Goal: Transaction & Acquisition: Book appointment/travel/reservation

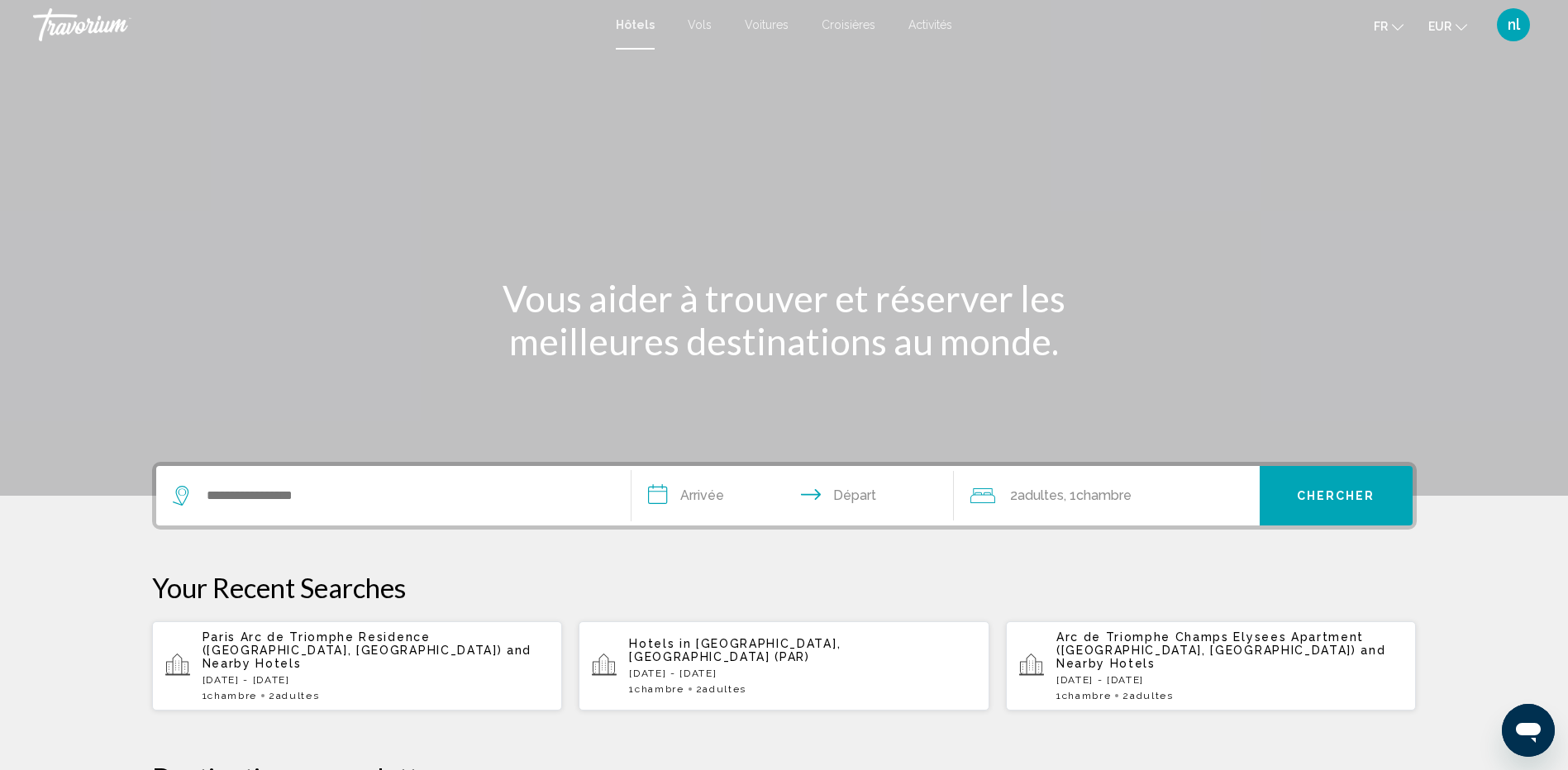
click at [1133, 652] on span "and Nearby Hotels" at bounding box center [1220, 657] width 330 height 26
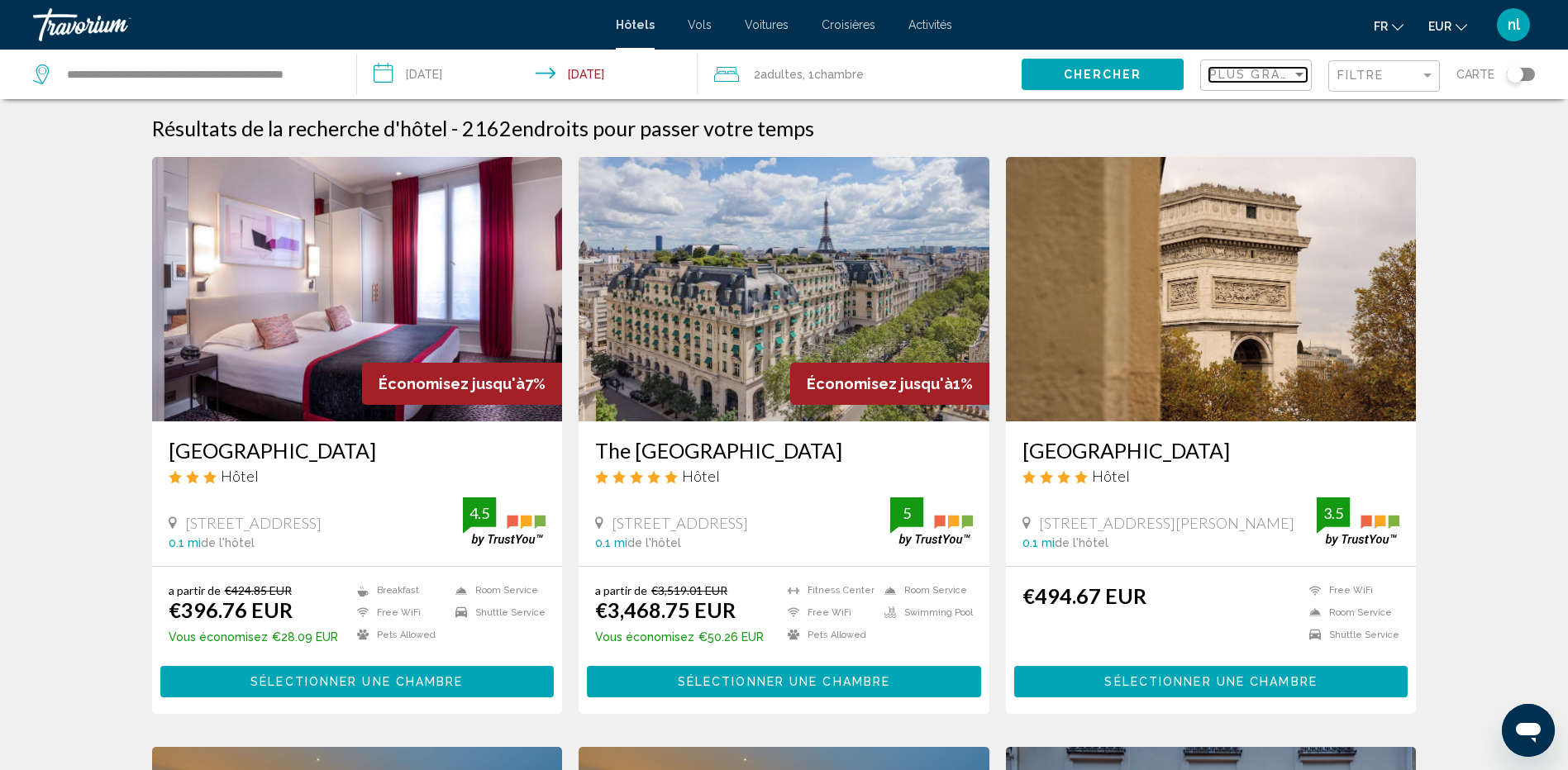
click at [1298, 73] on div "Sort by" at bounding box center [1299, 75] width 8 height 4
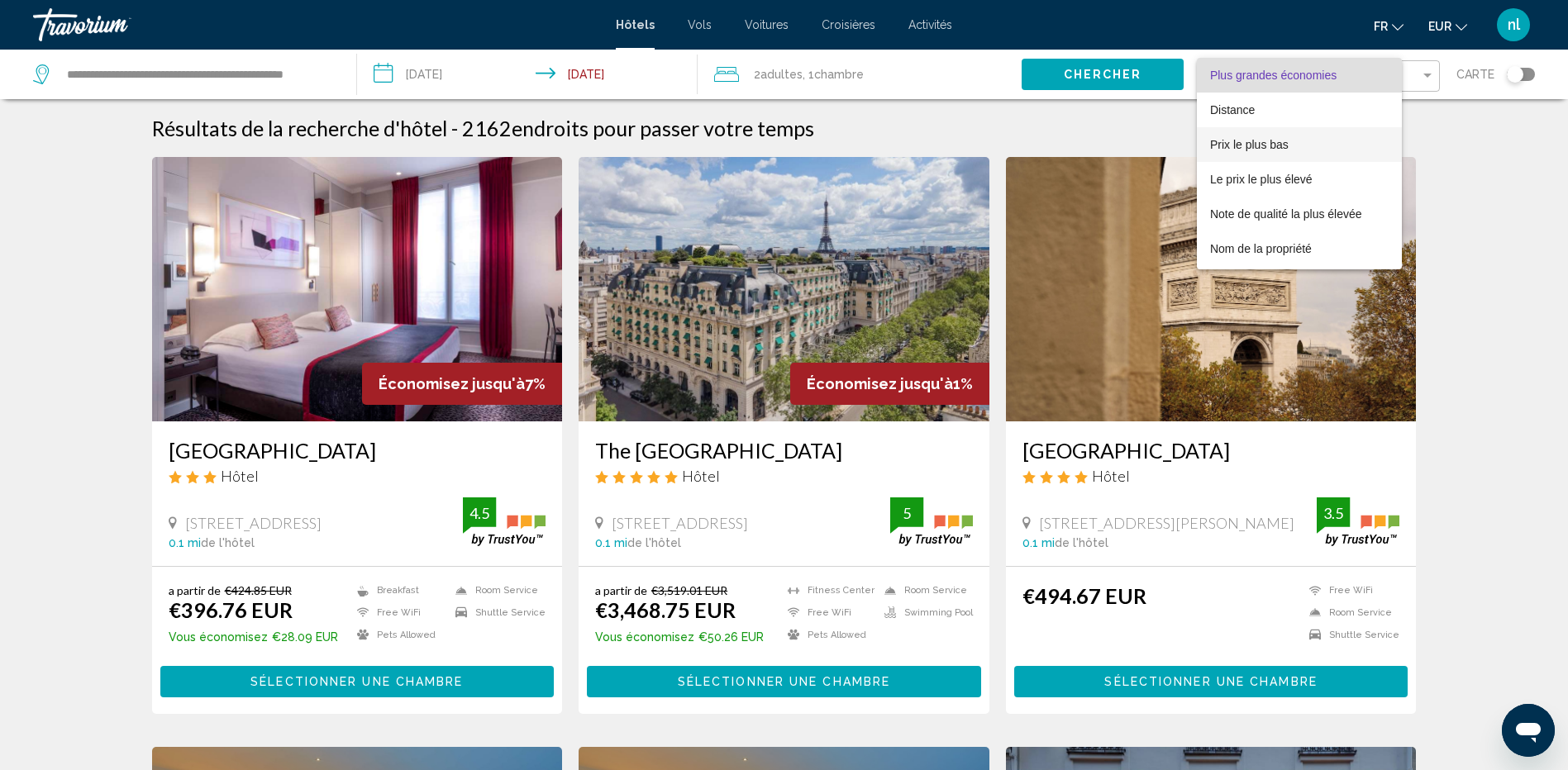
click at [1269, 142] on span "Prix le plus bas" at bounding box center [1249, 145] width 78 height 13
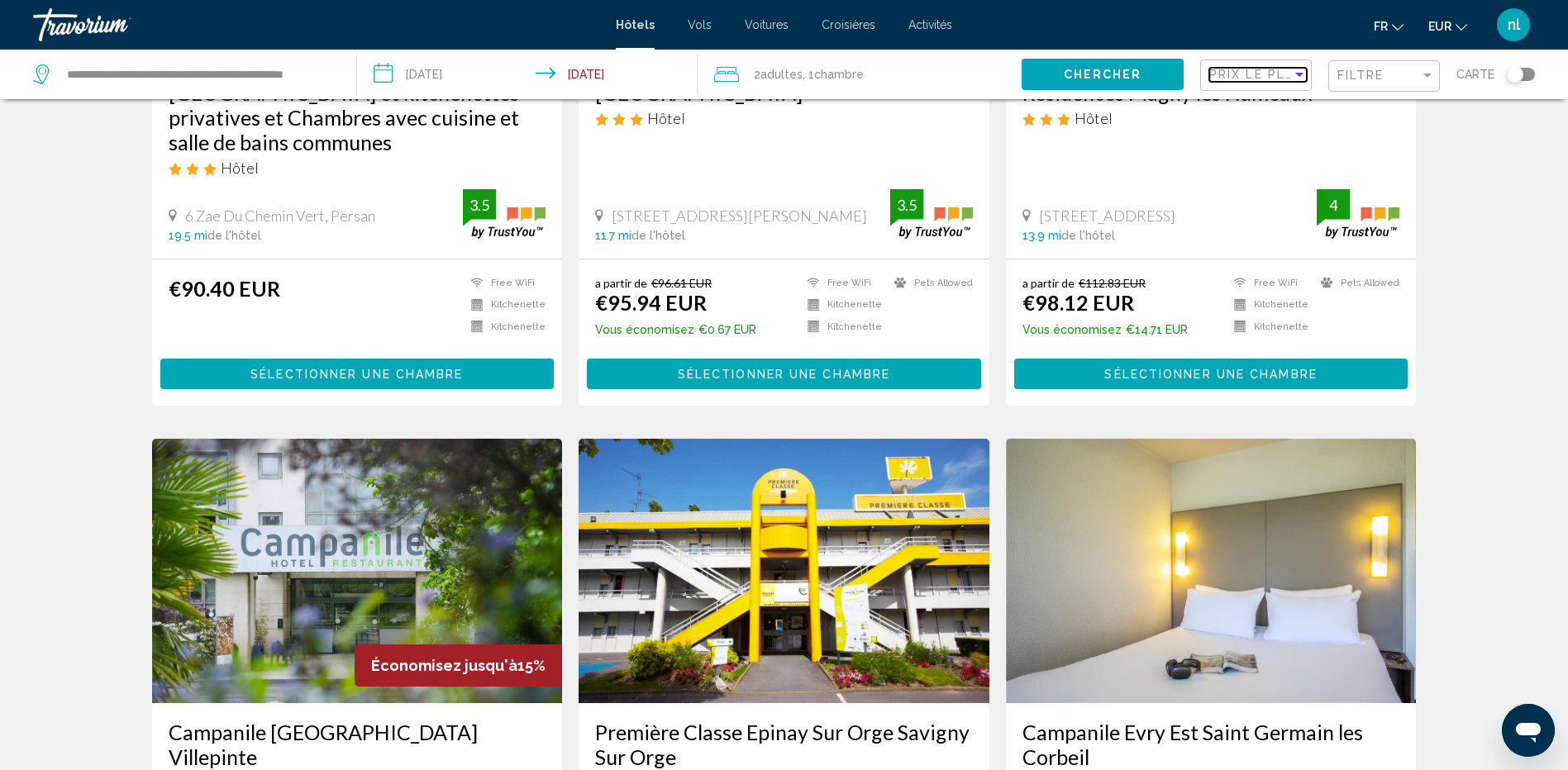
scroll to position [991, 0]
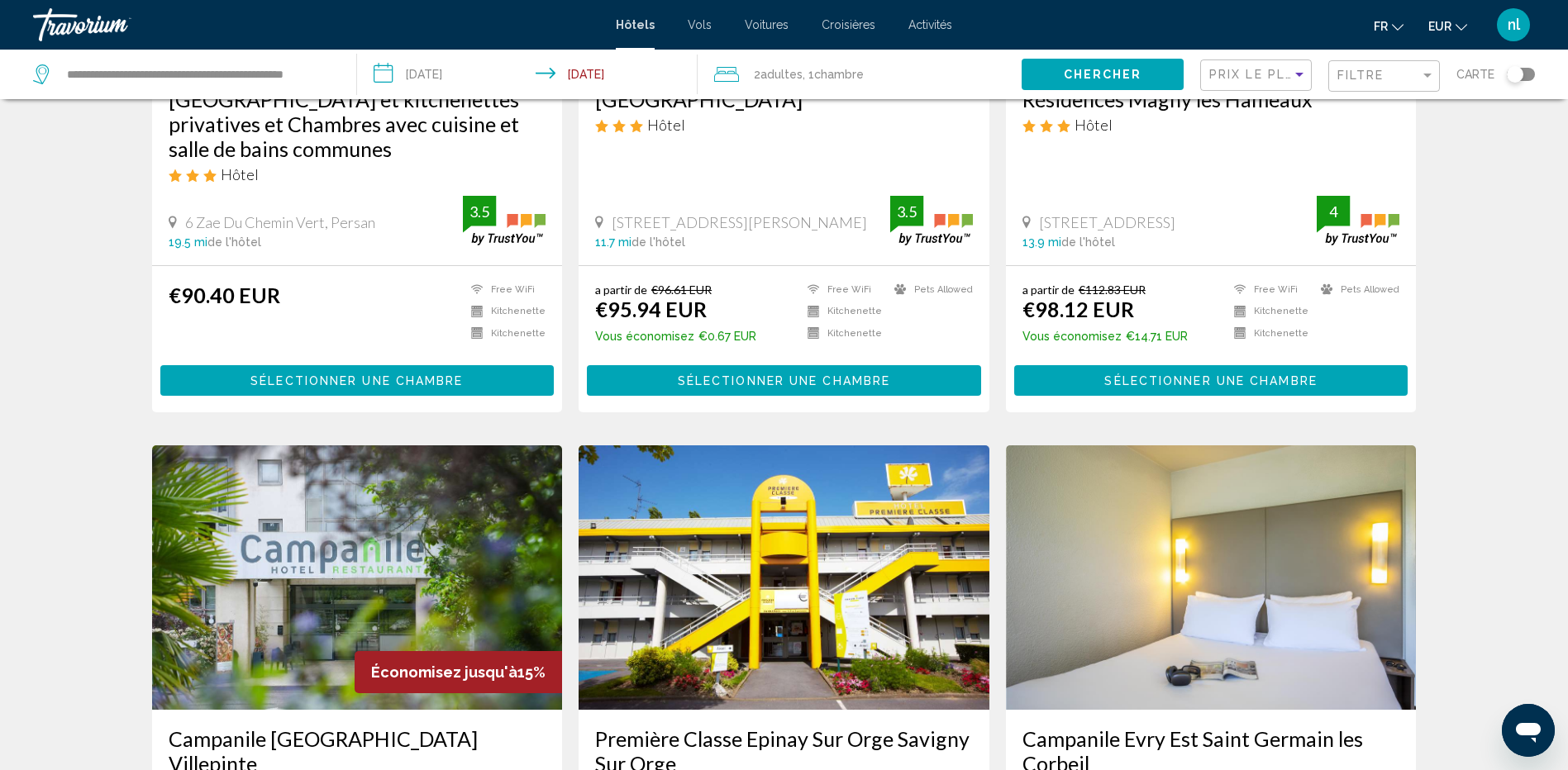
click at [1384, 67] on div "Filtre" at bounding box center [1386, 76] width 97 height 31
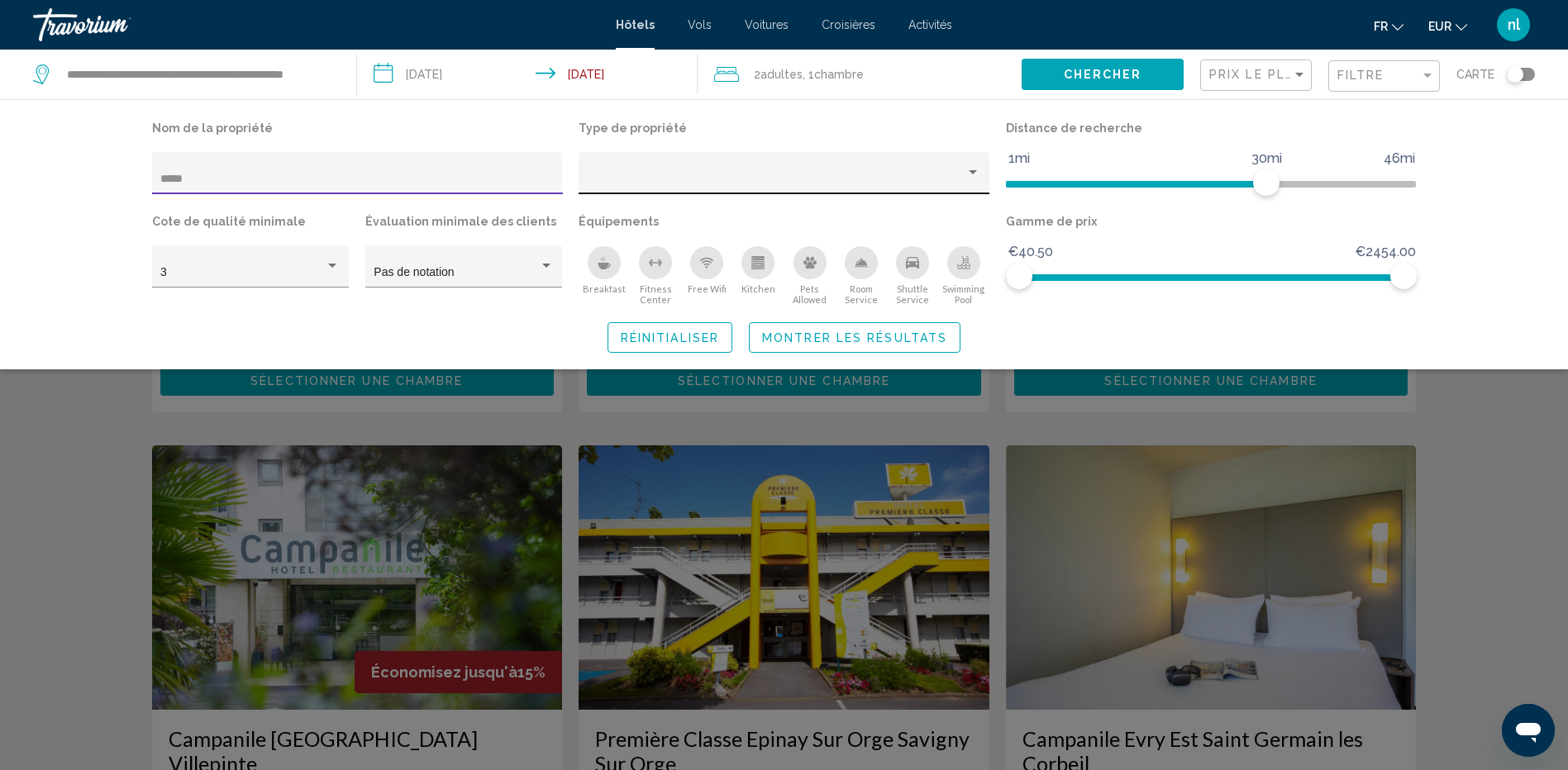
scroll to position [886, 0]
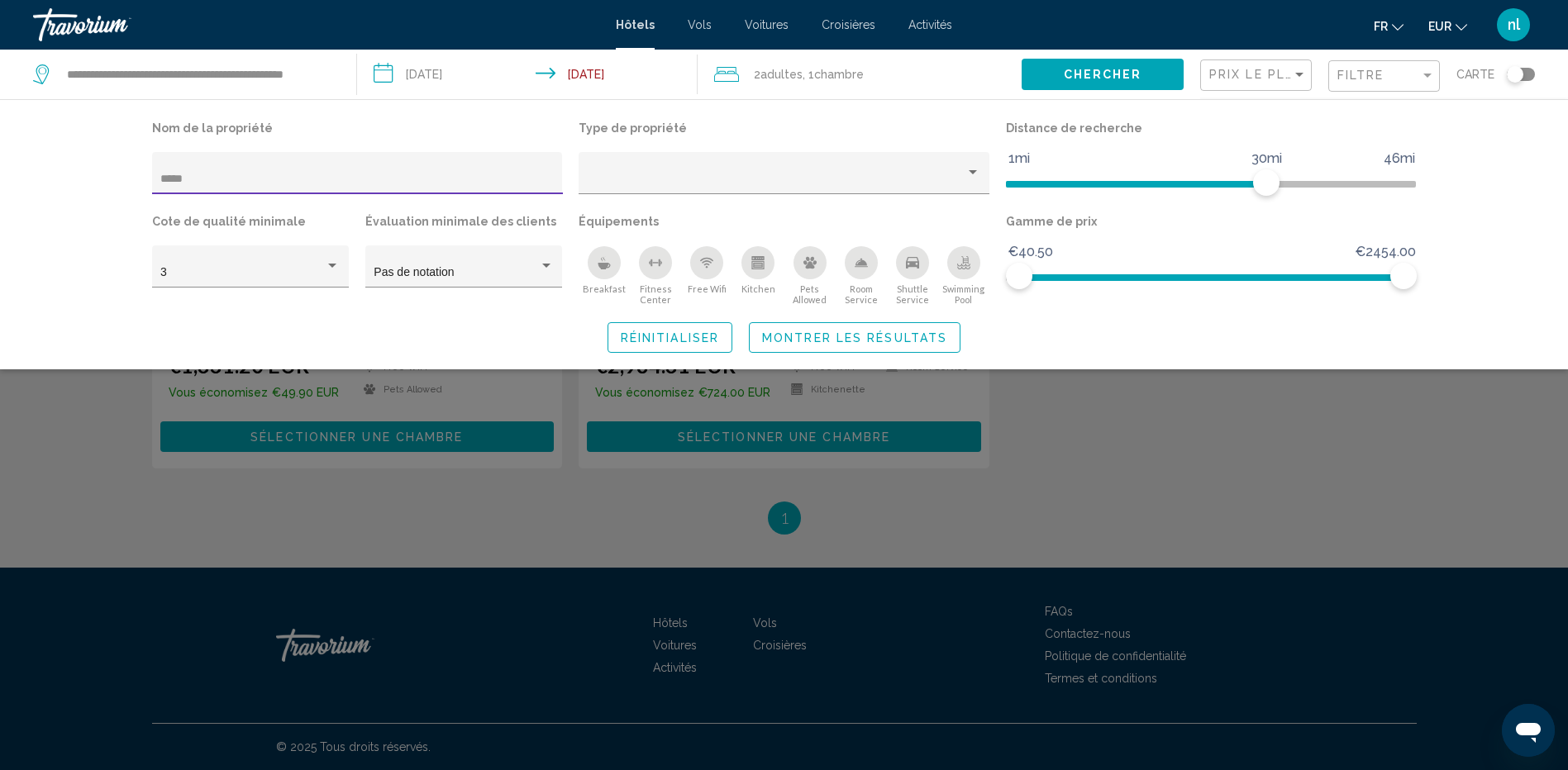
type input "*****"
click at [828, 335] on span "Montrer les résultats" at bounding box center [854, 338] width 185 height 13
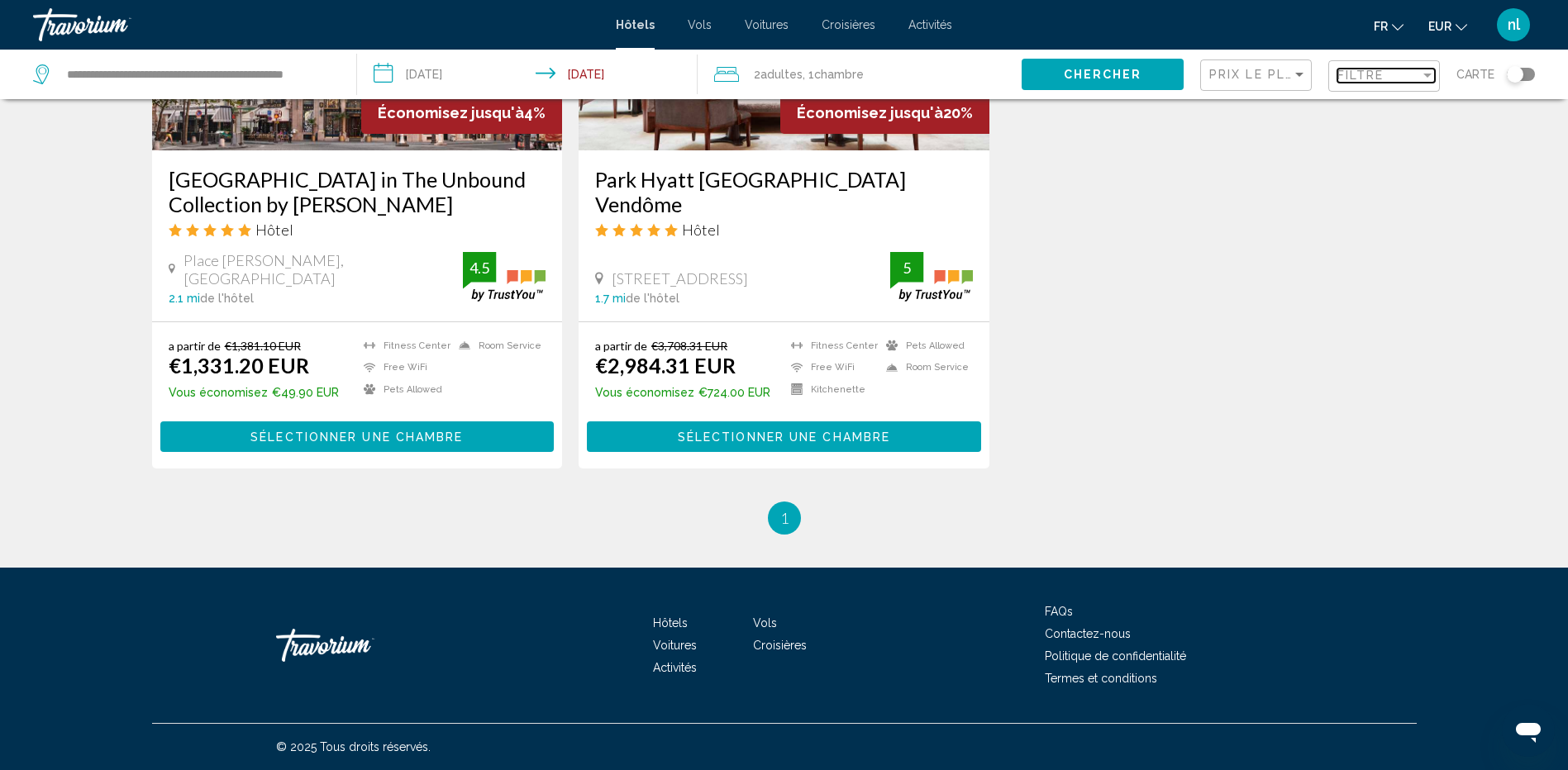
click at [1389, 68] on div "Filtre" at bounding box center [1378, 75] width 82 height 13
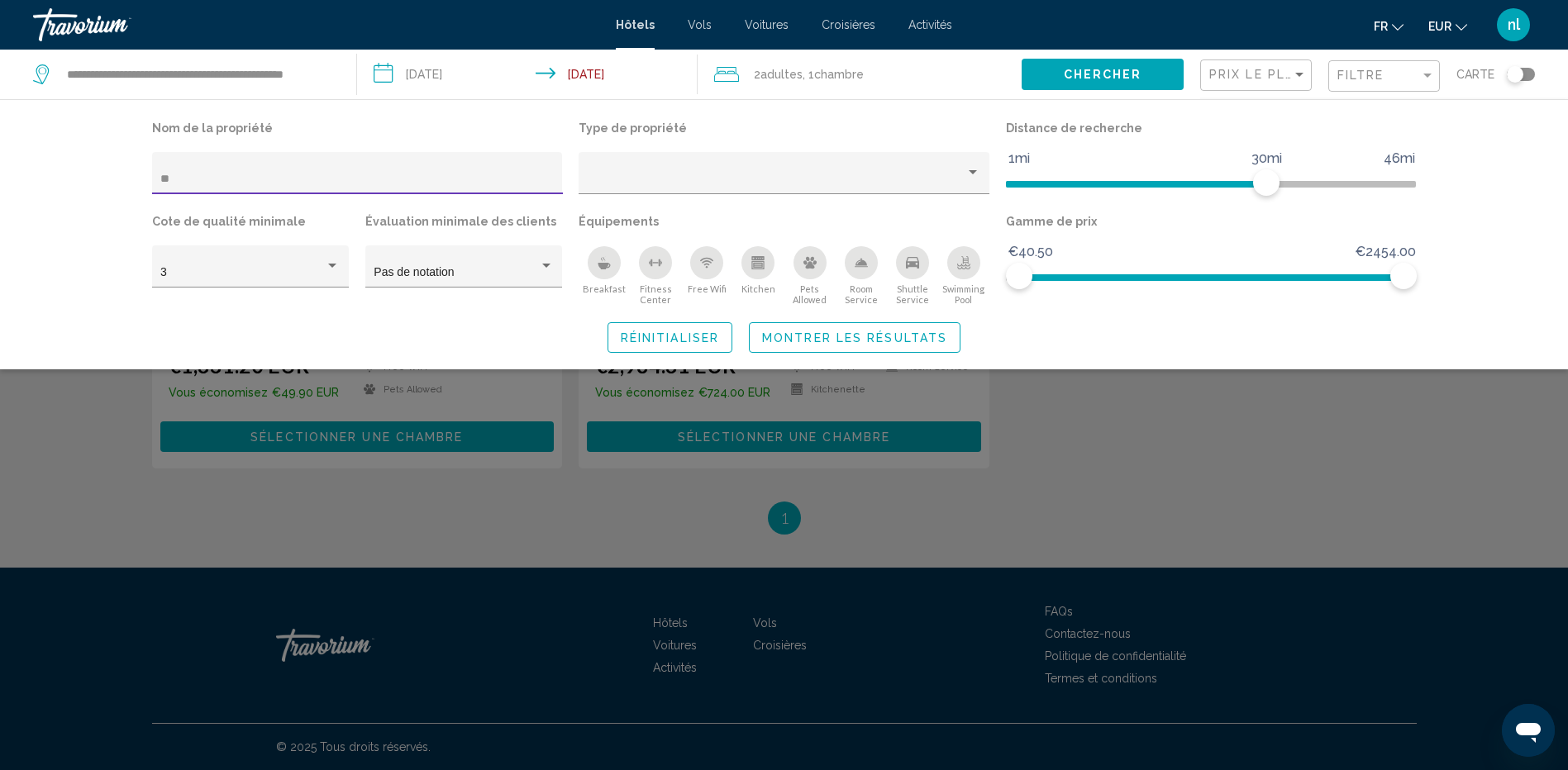
type input "*"
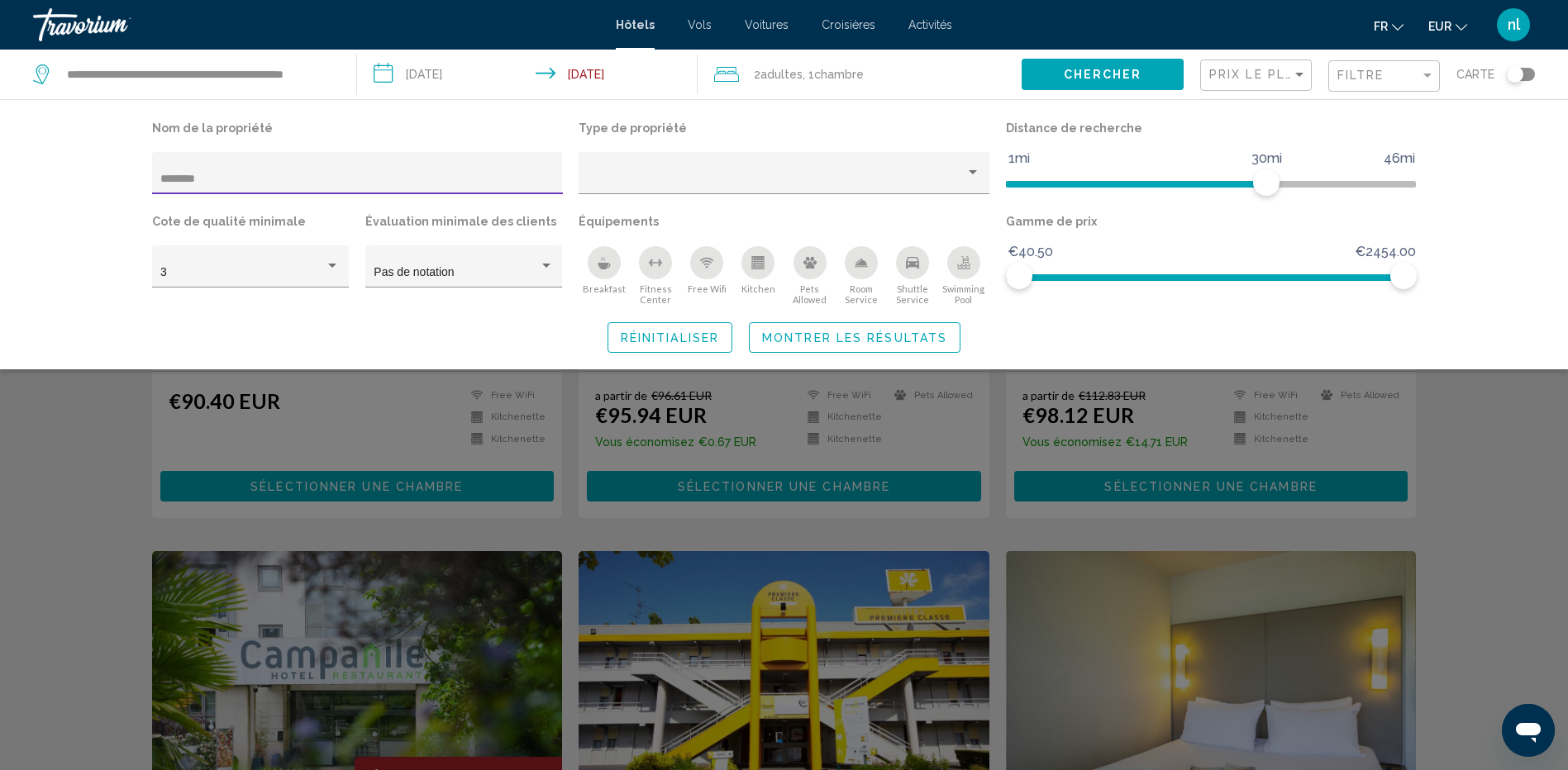
scroll to position [246, 0]
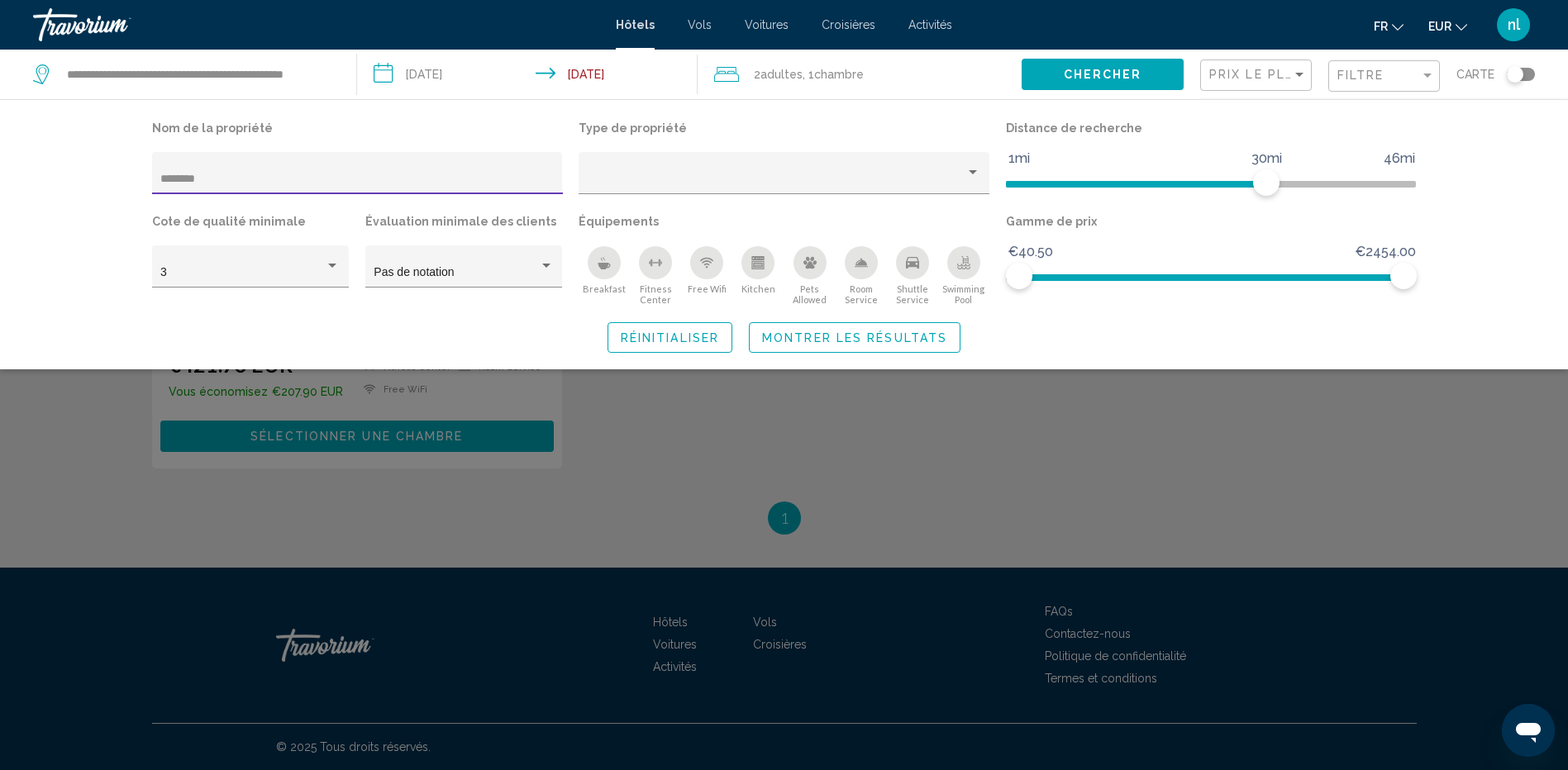
type input "********"
click at [754, 465] on div "Search widget" at bounding box center [784, 508] width 1568 height 522
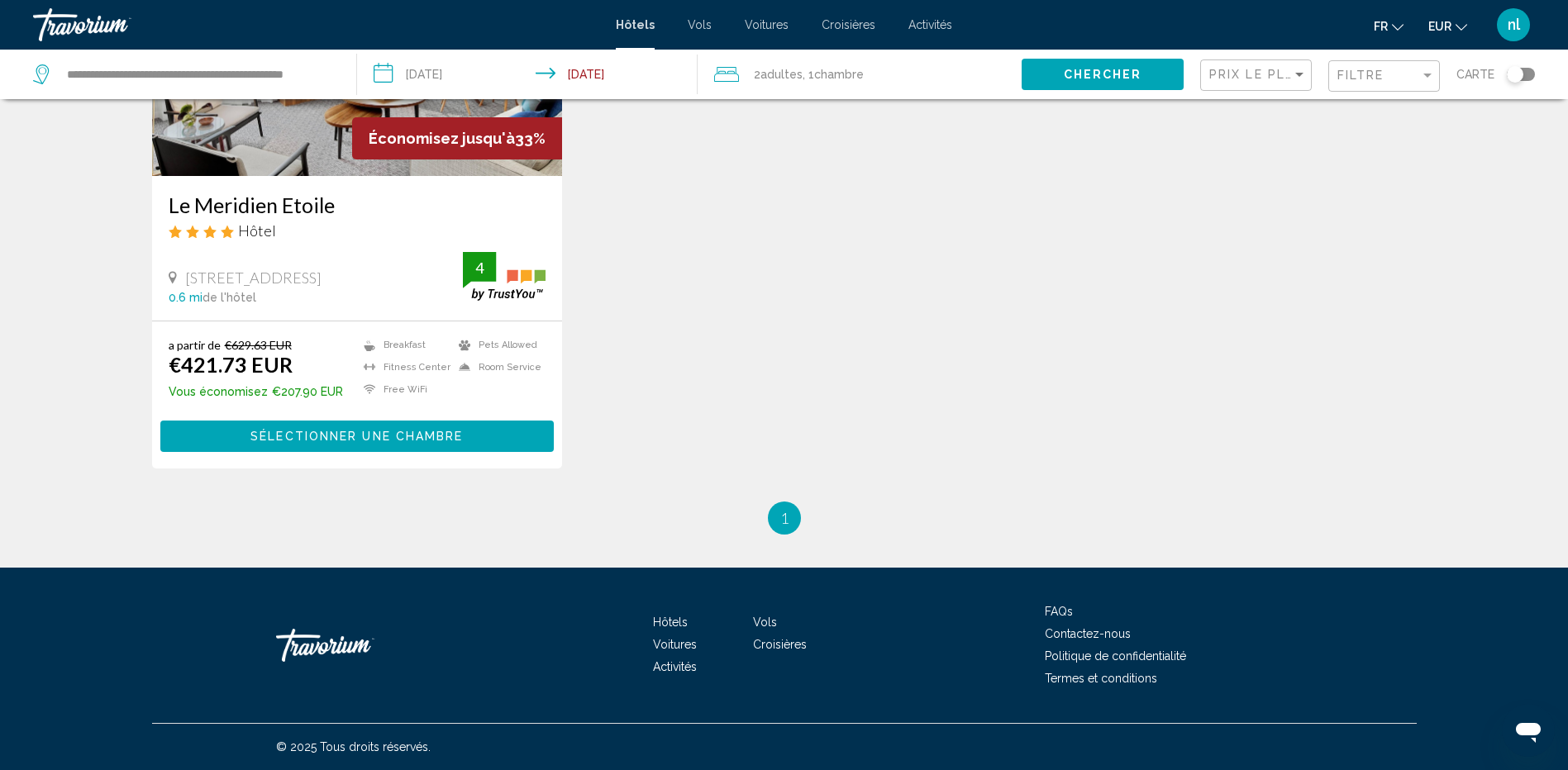
click at [423, 431] on span "Sélectionner une chambre" at bounding box center [356, 437] width 212 height 13
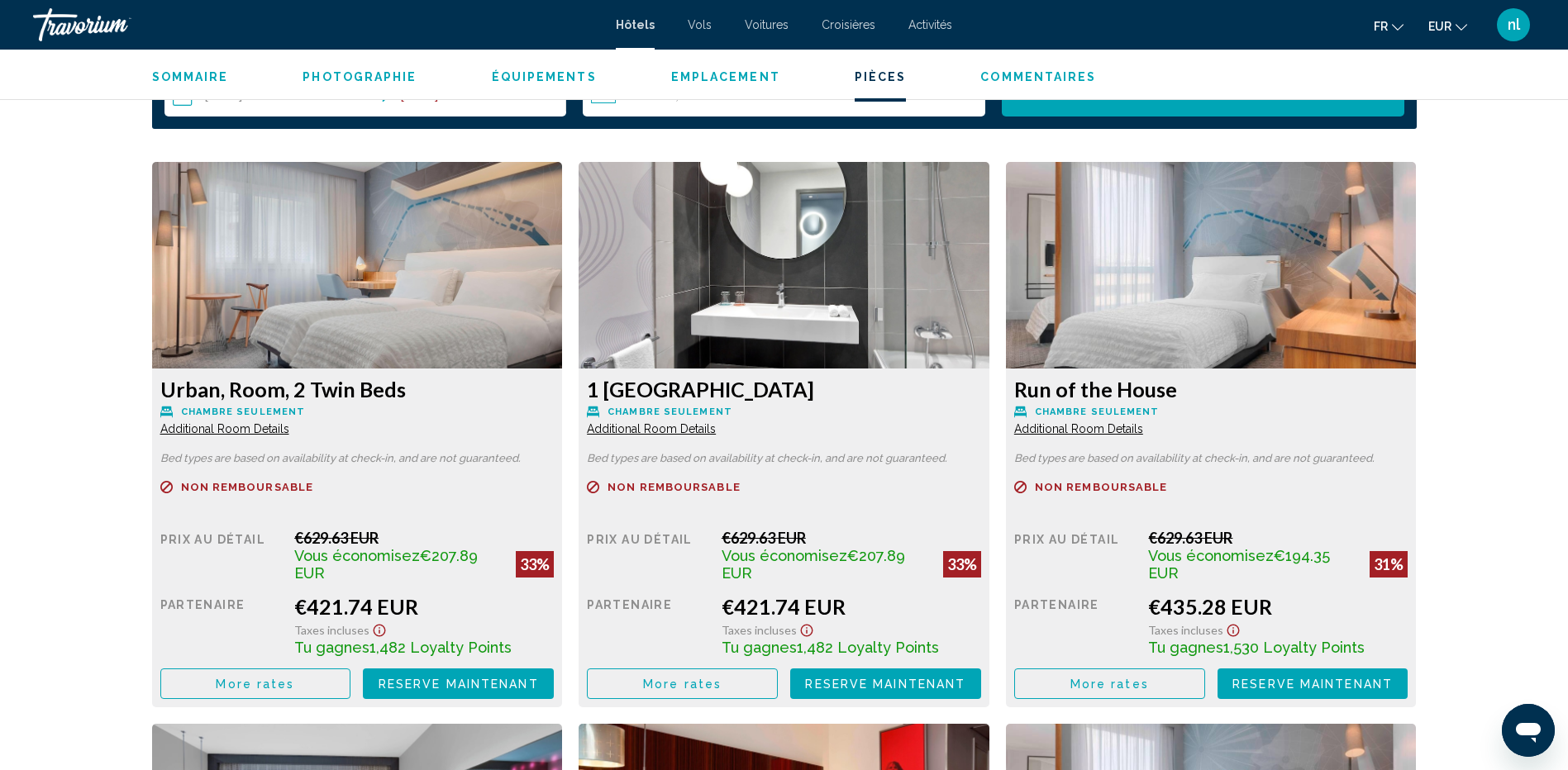
scroll to position [2149, 0]
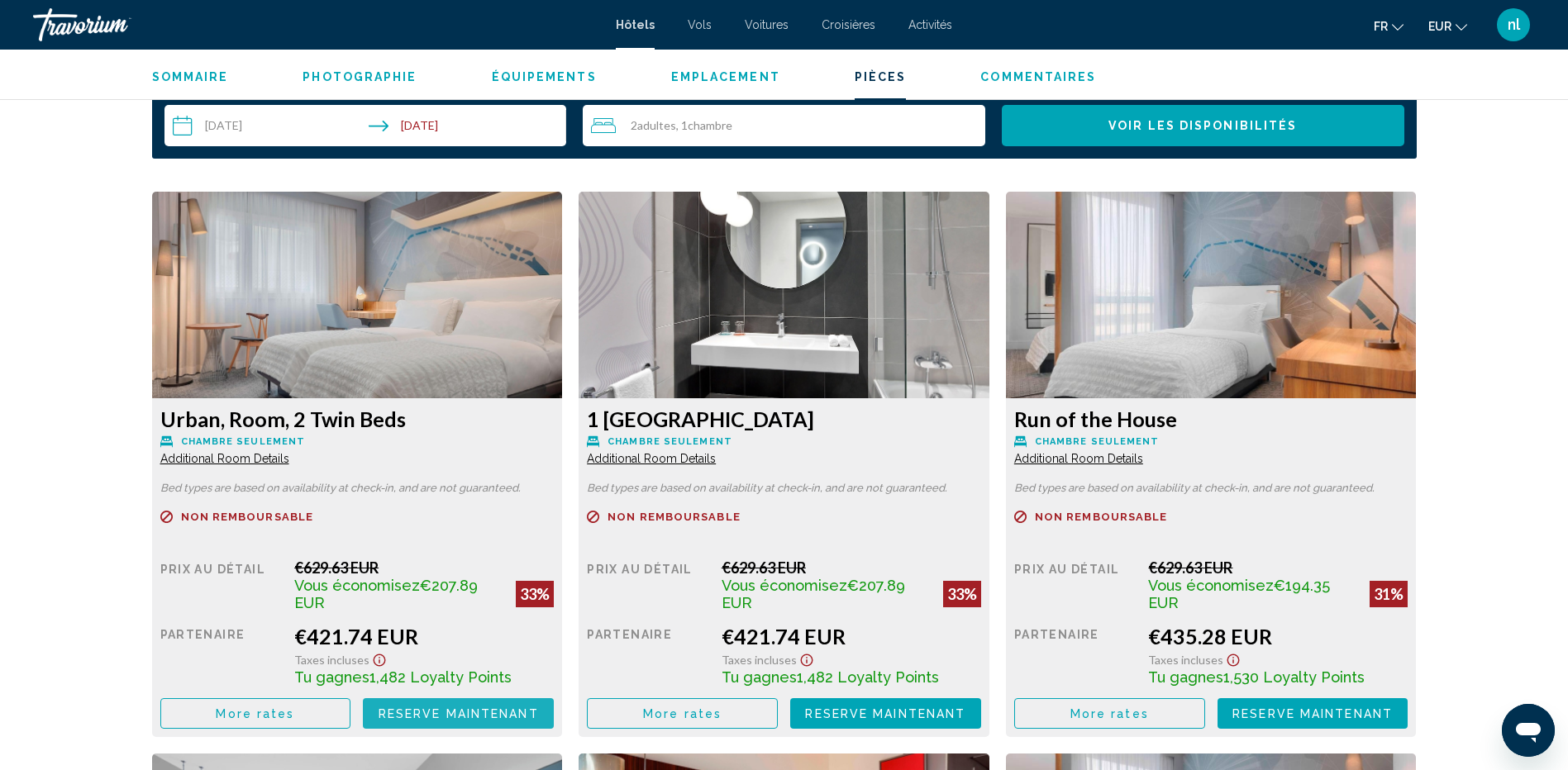
click at [447, 718] on button "Reserve maintenant Plus disponible" at bounding box center [458, 713] width 191 height 31
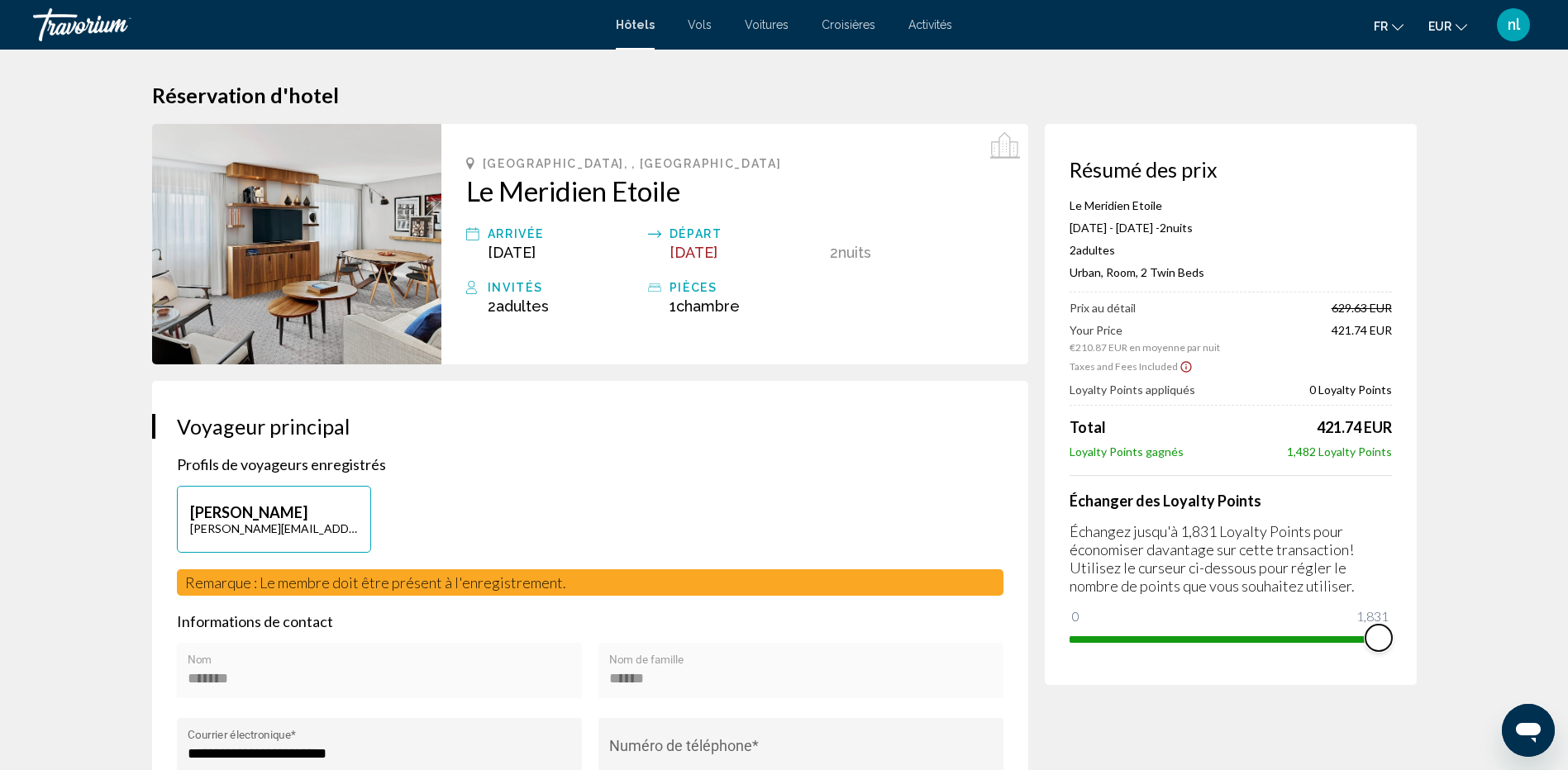
drag, startPoint x: 1084, startPoint y: 618, endPoint x: 1397, endPoint y: 624, distance: 313.1
click at [1397, 624] on div "Résumé des prix Le Meridien Etoile [DATE] - [DATE] - 2 nuit nuits 2 Adulte Adul…" at bounding box center [1231, 405] width 372 height 562
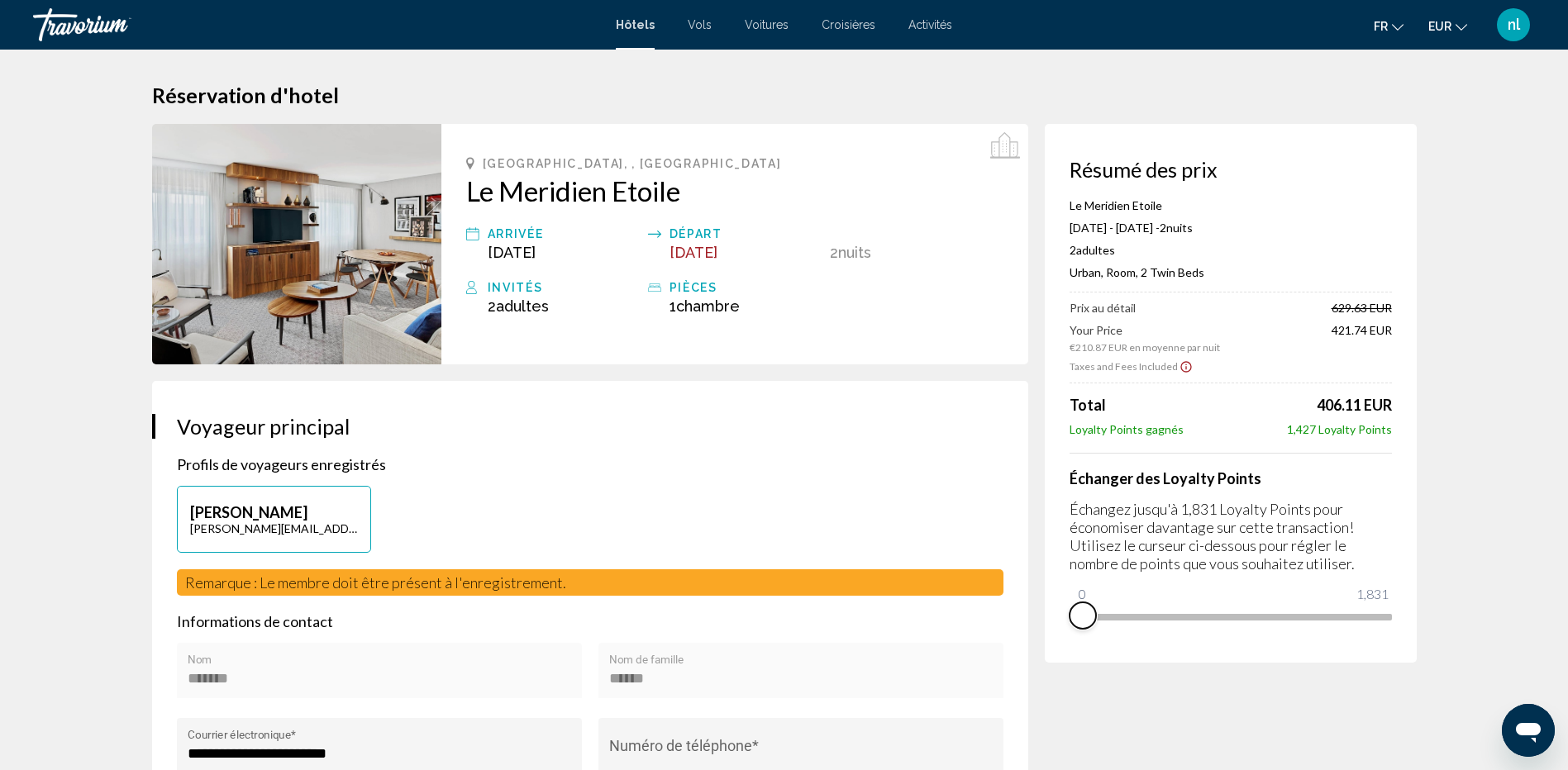
drag, startPoint x: 1370, startPoint y: 632, endPoint x: 1058, endPoint y: 653, distance: 312.7
click at [1058, 653] on div "Résumé des prix Le Meridien Etoile [DATE] - [DATE] - 2 nuit nuits 2 Adulte Adul…" at bounding box center [1231, 393] width 372 height 539
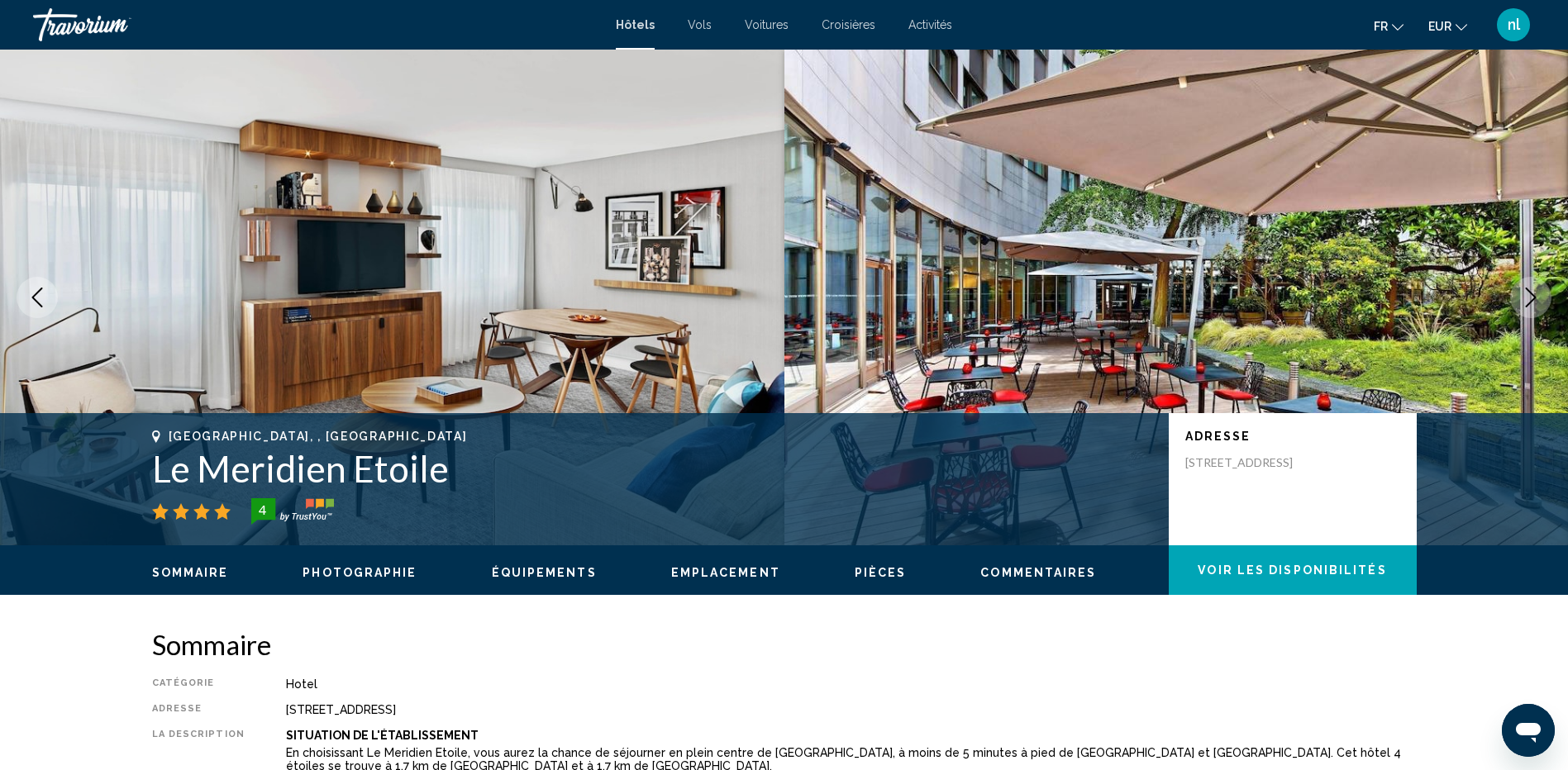
click at [1542, 301] on button "Next image" at bounding box center [1531, 297] width 41 height 41
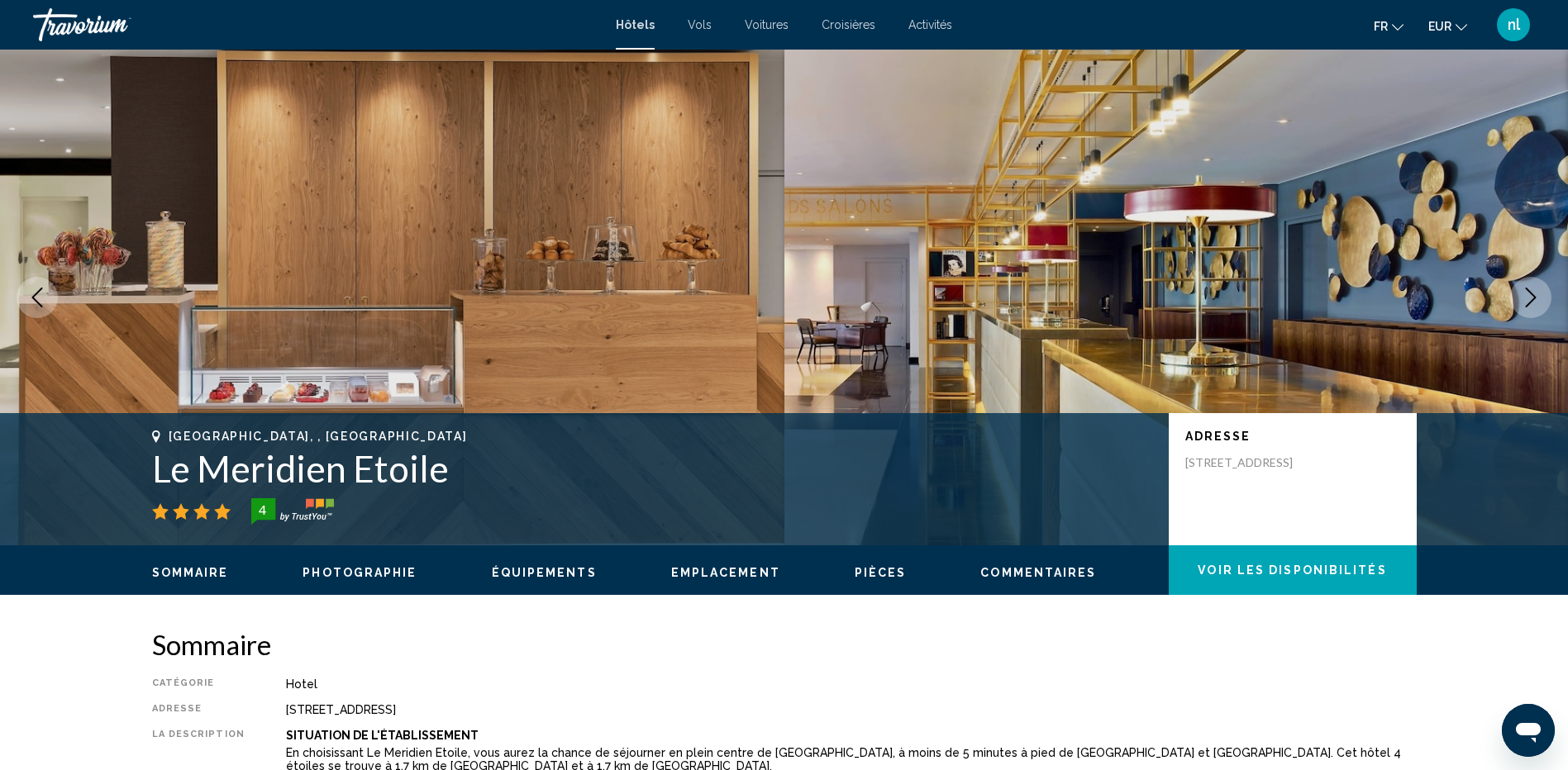
click at [1542, 301] on button "Next image" at bounding box center [1531, 297] width 41 height 41
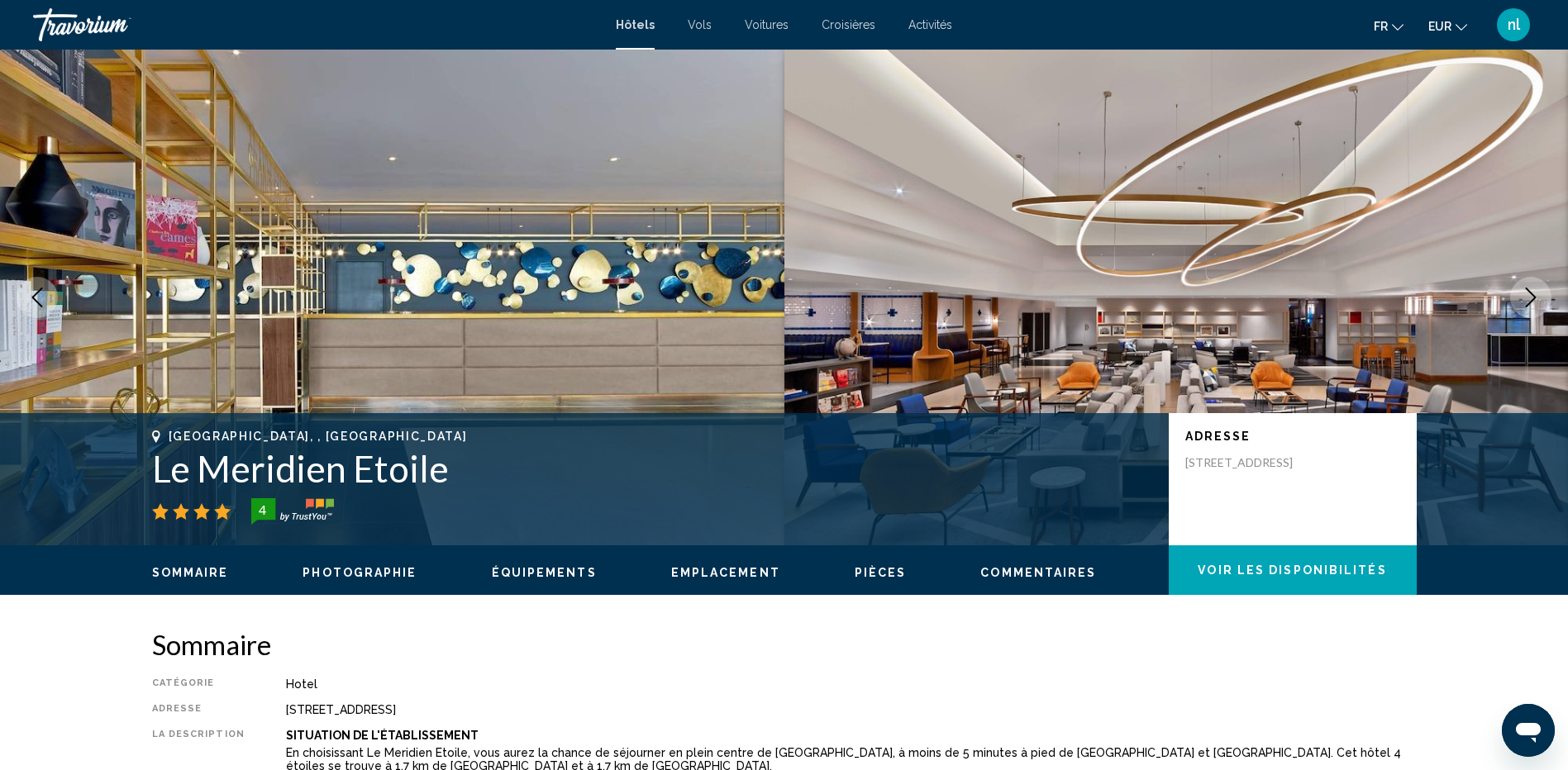
click at [1542, 301] on button "Next image" at bounding box center [1531, 297] width 41 height 41
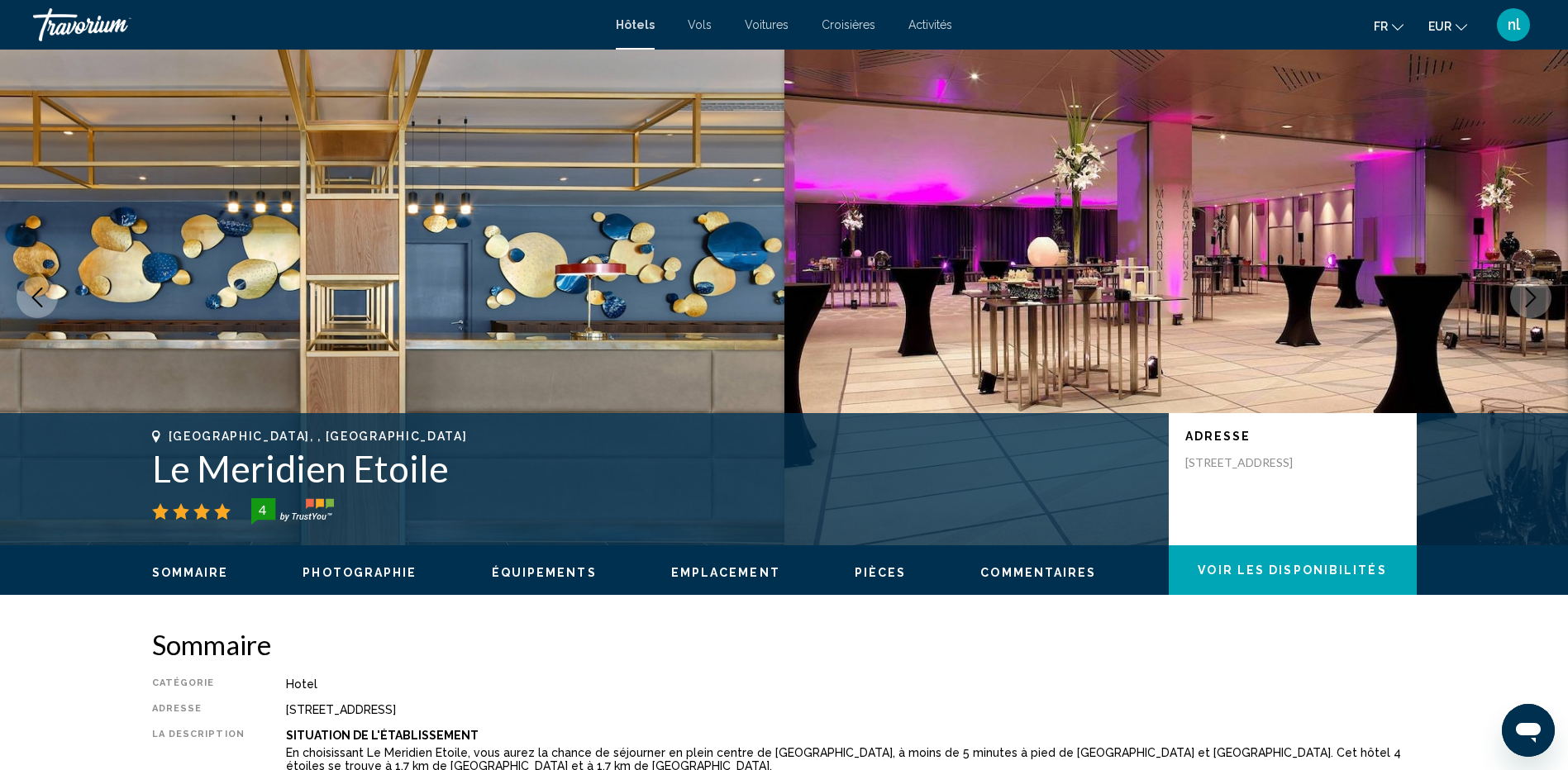
click at [1542, 301] on button "Next image" at bounding box center [1531, 297] width 41 height 41
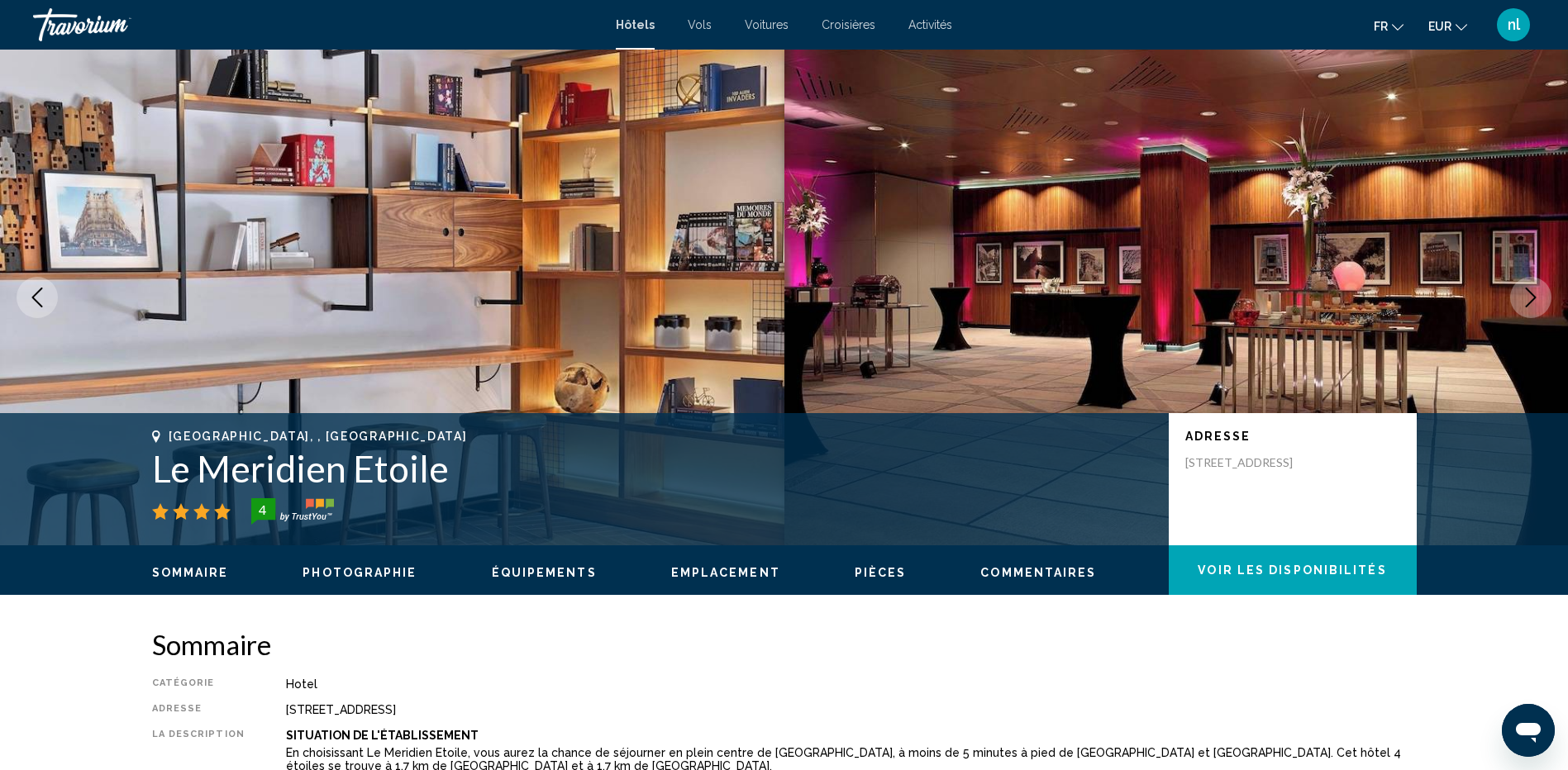
click at [1542, 301] on button "Next image" at bounding box center [1531, 297] width 41 height 41
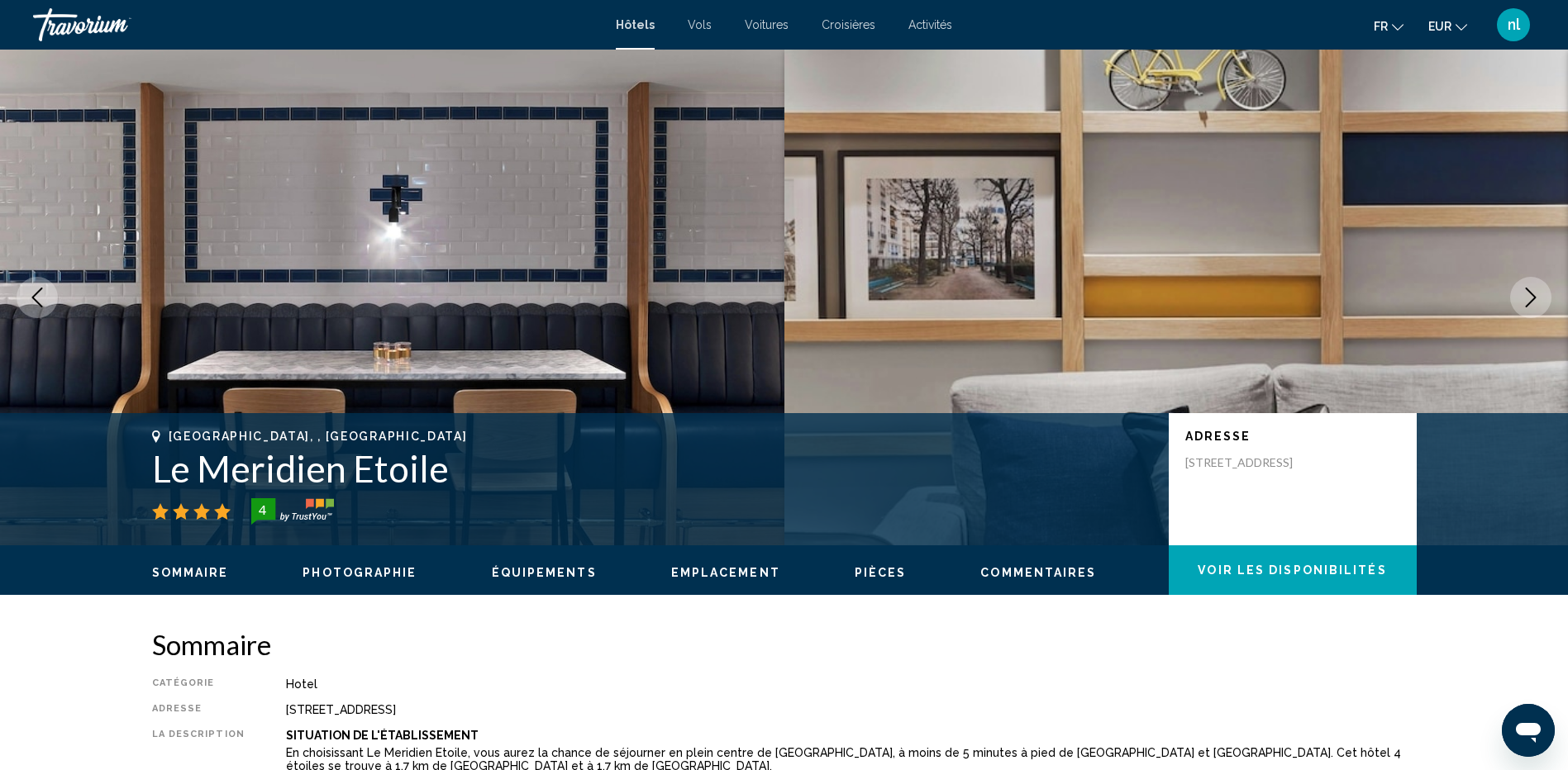
click at [1542, 301] on button "Next image" at bounding box center [1531, 297] width 41 height 41
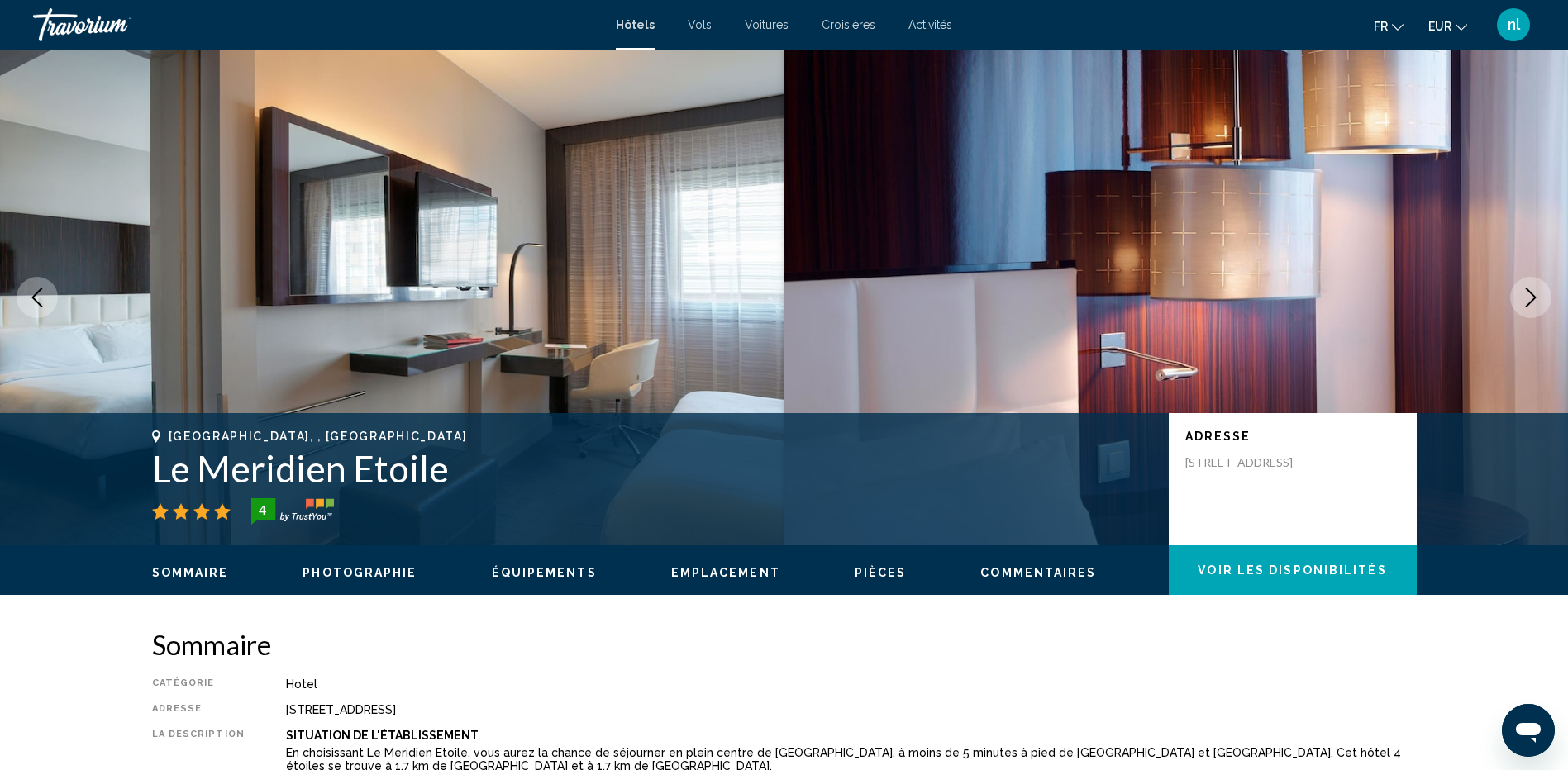
click at [1542, 301] on button "Next image" at bounding box center [1531, 297] width 41 height 41
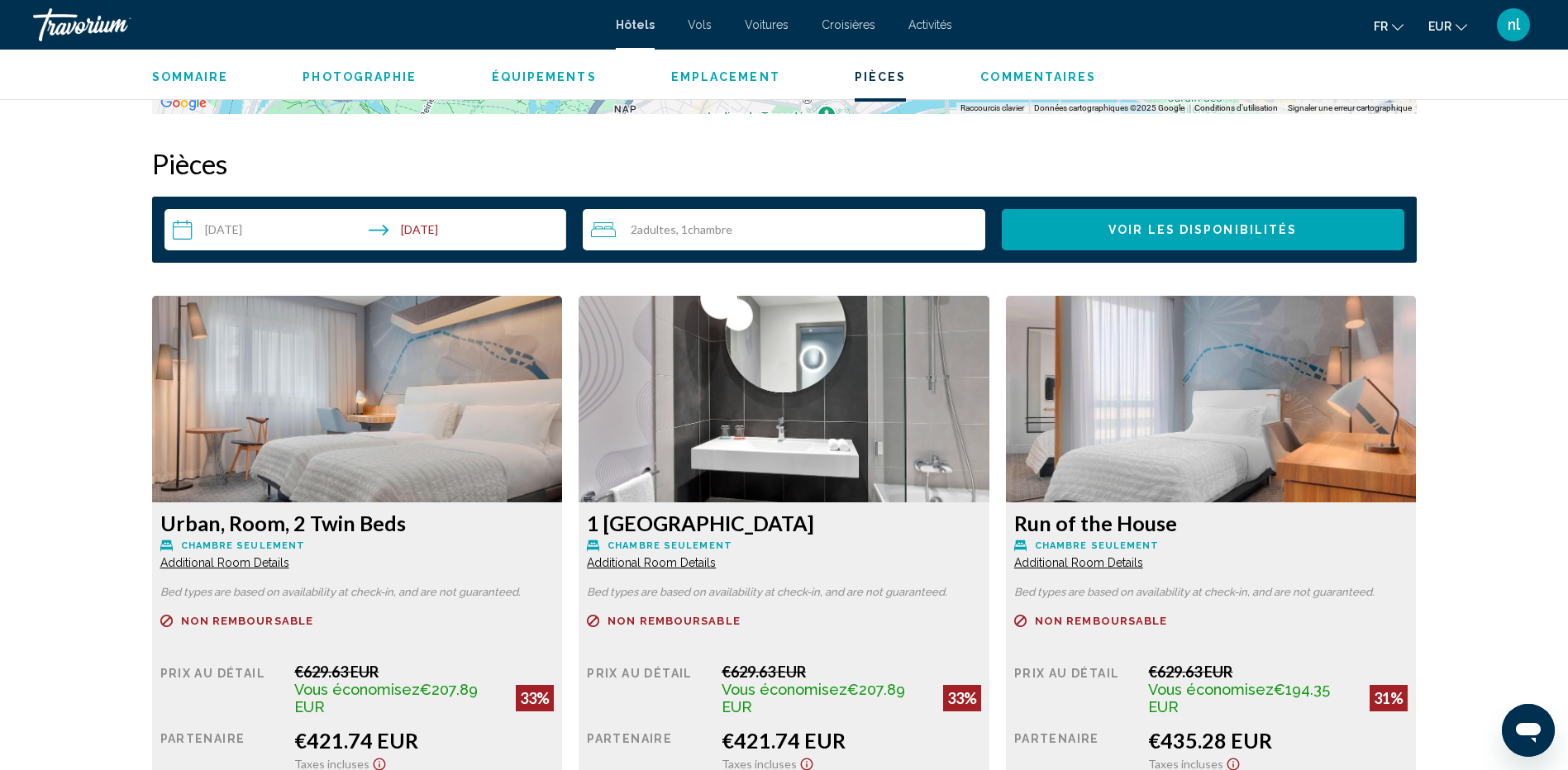
scroll to position [2149, 0]
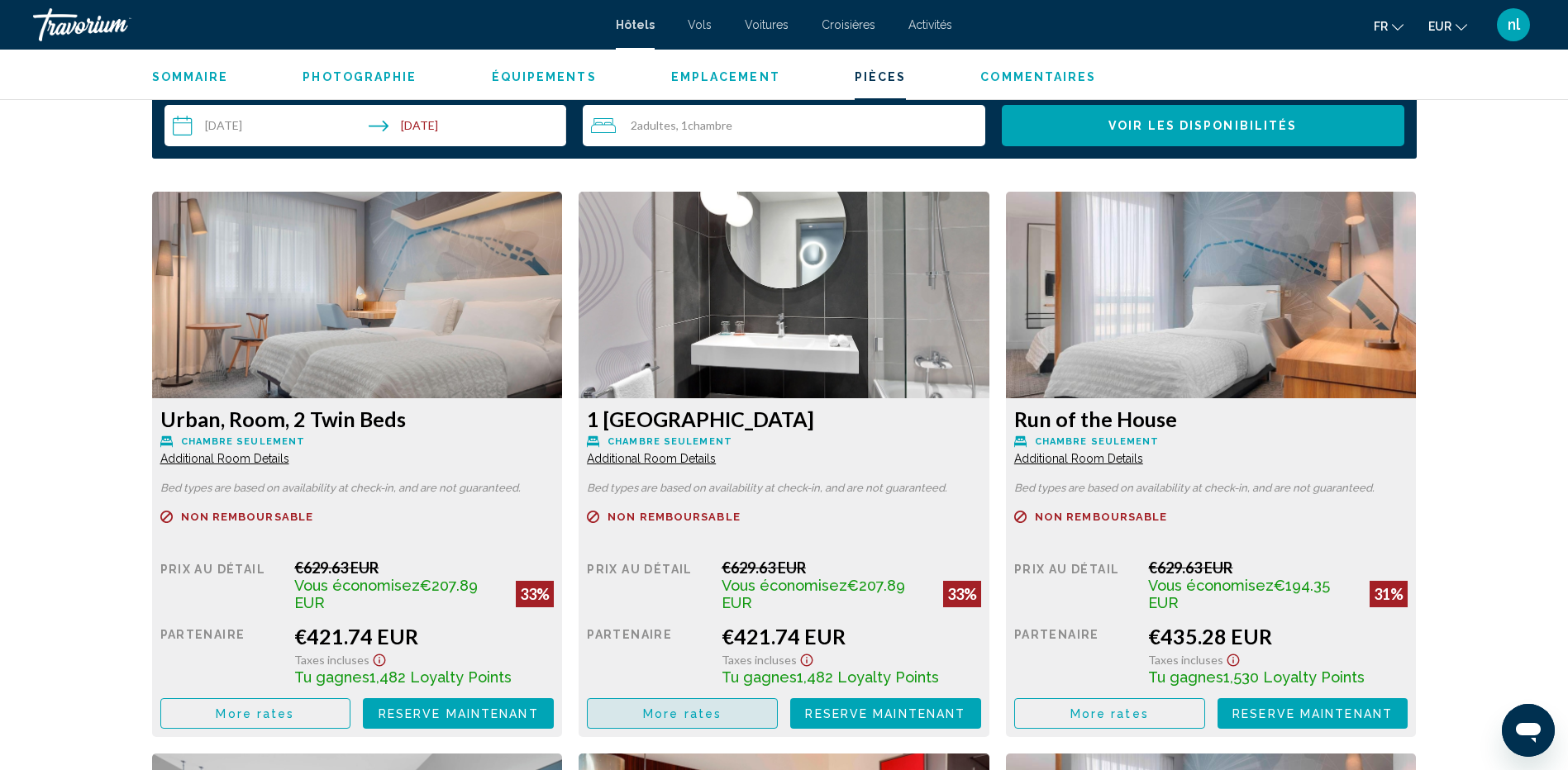
click at [700, 707] on span "More rates" at bounding box center [682, 714] width 78 height 13
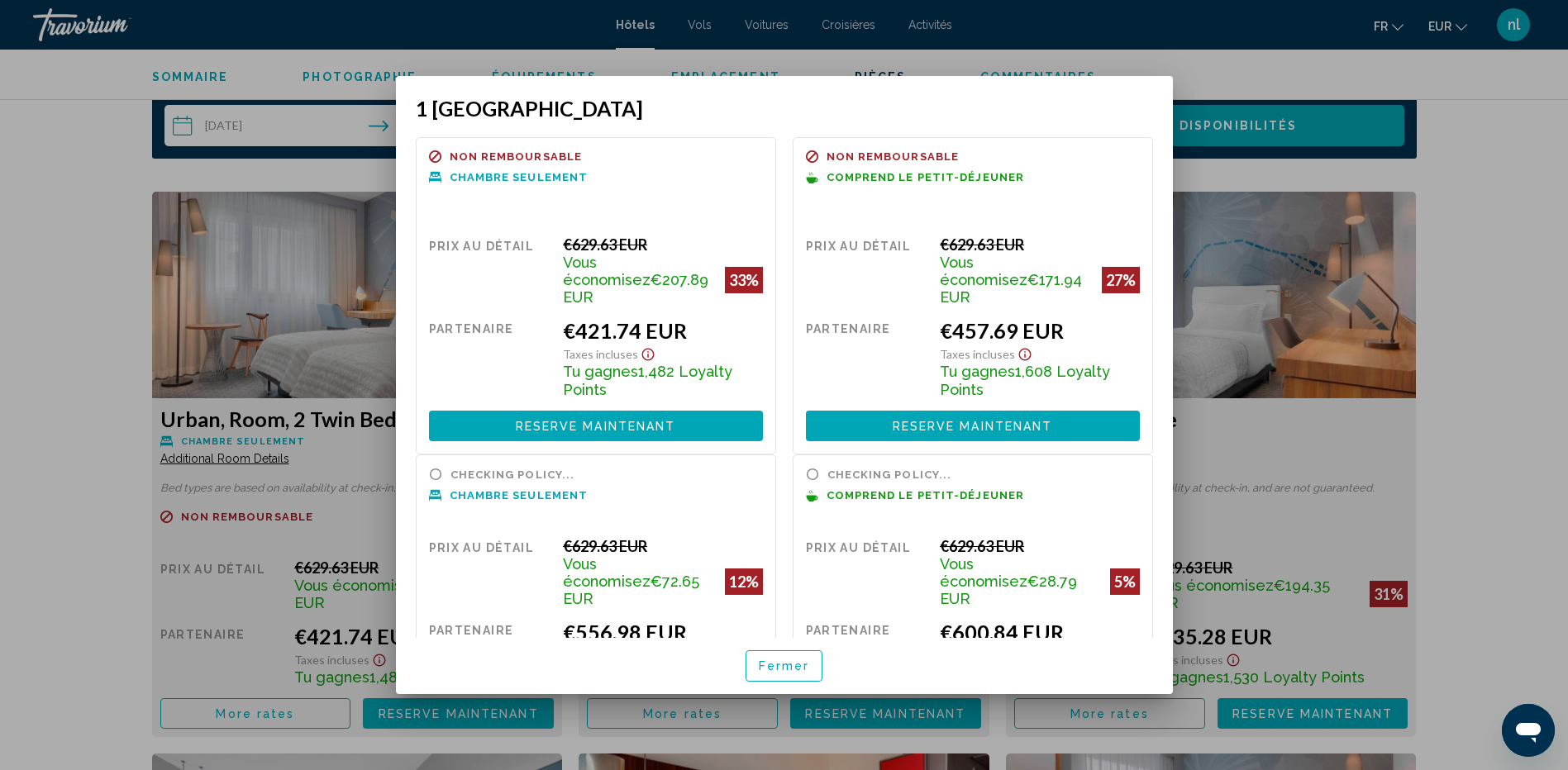
scroll to position [0, 0]
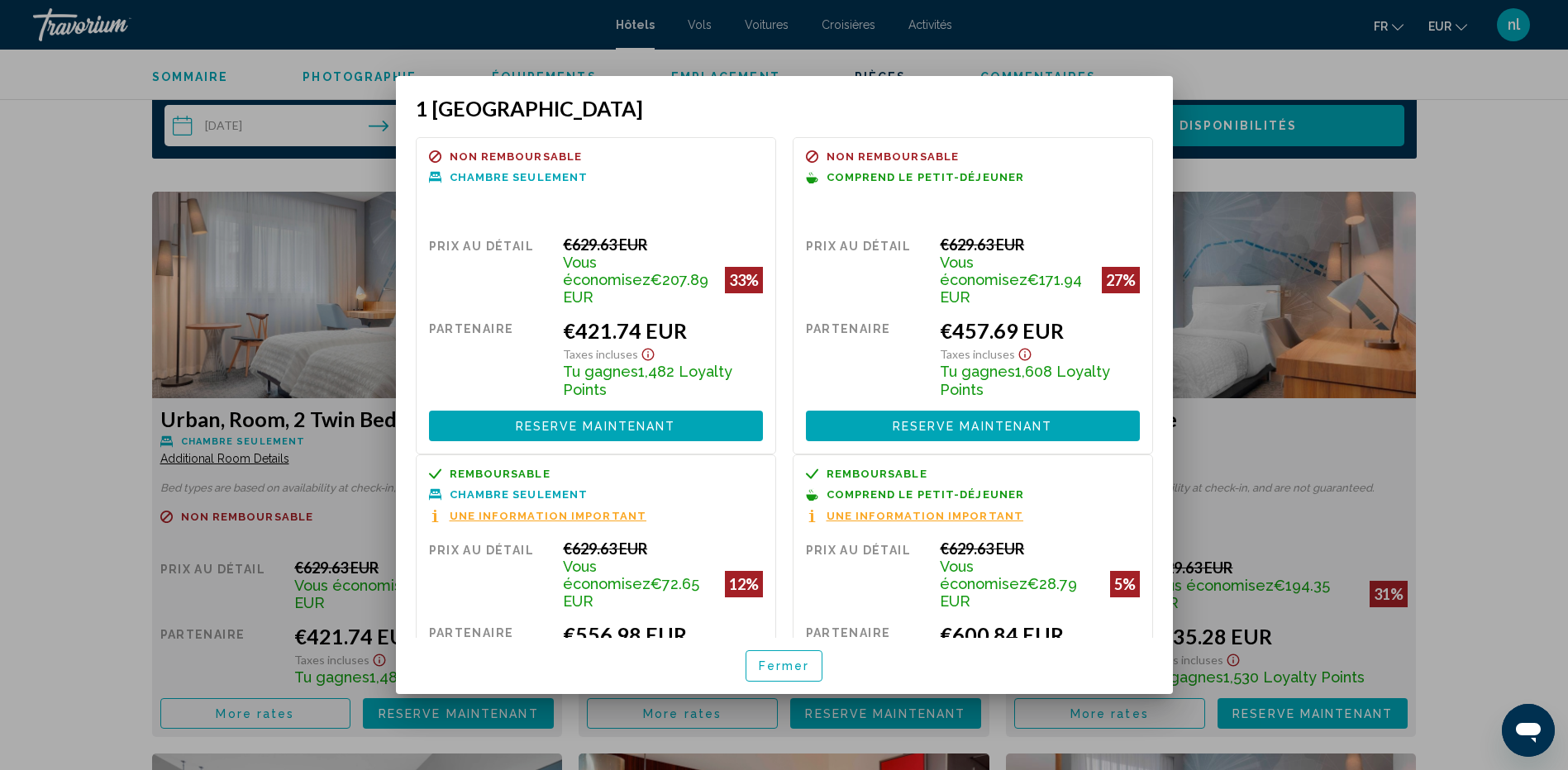
click at [780, 662] on span "Fermer" at bounding box center [784, 667] width 51 height 13
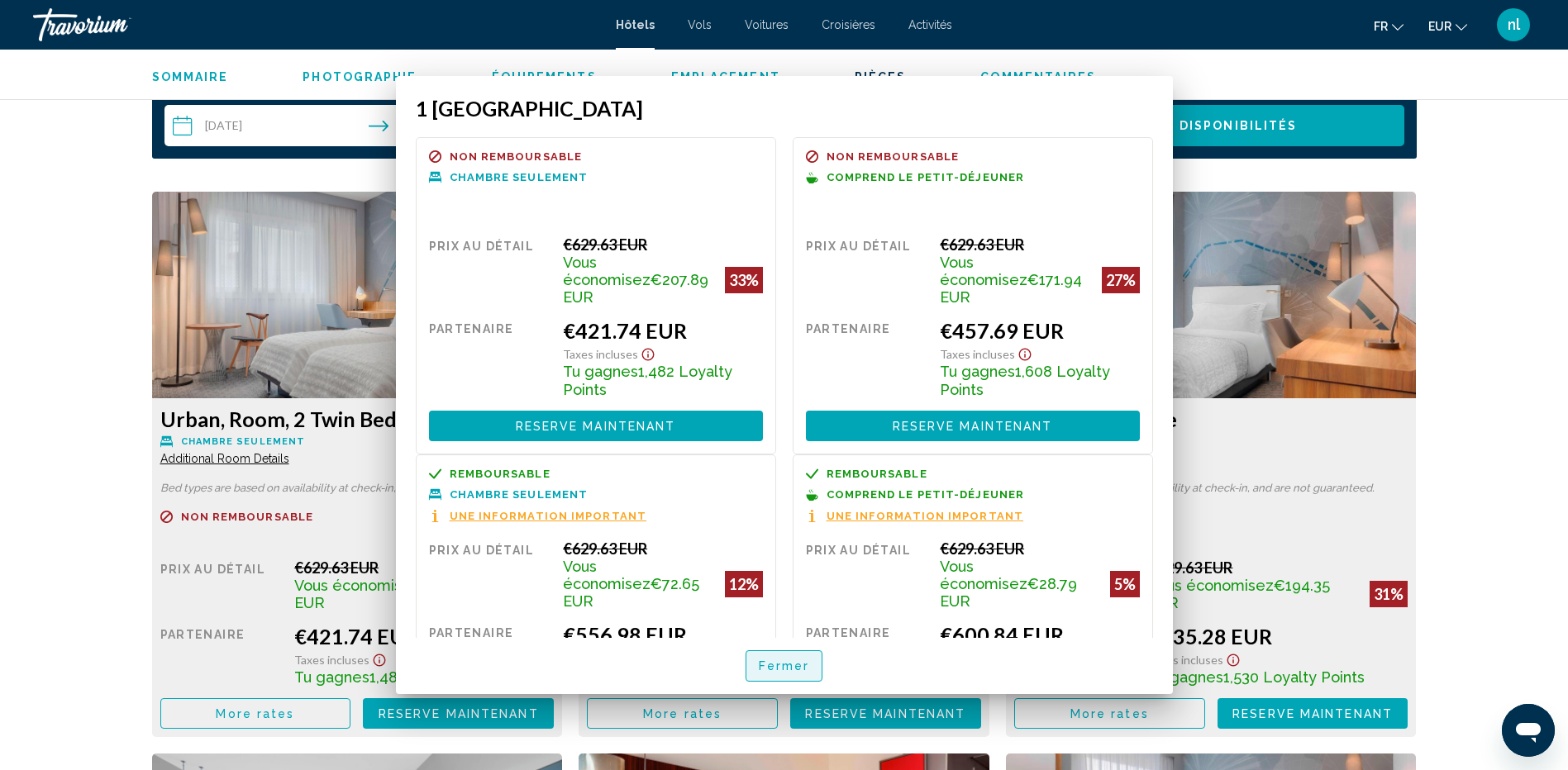
scroll to position [2149, 0]
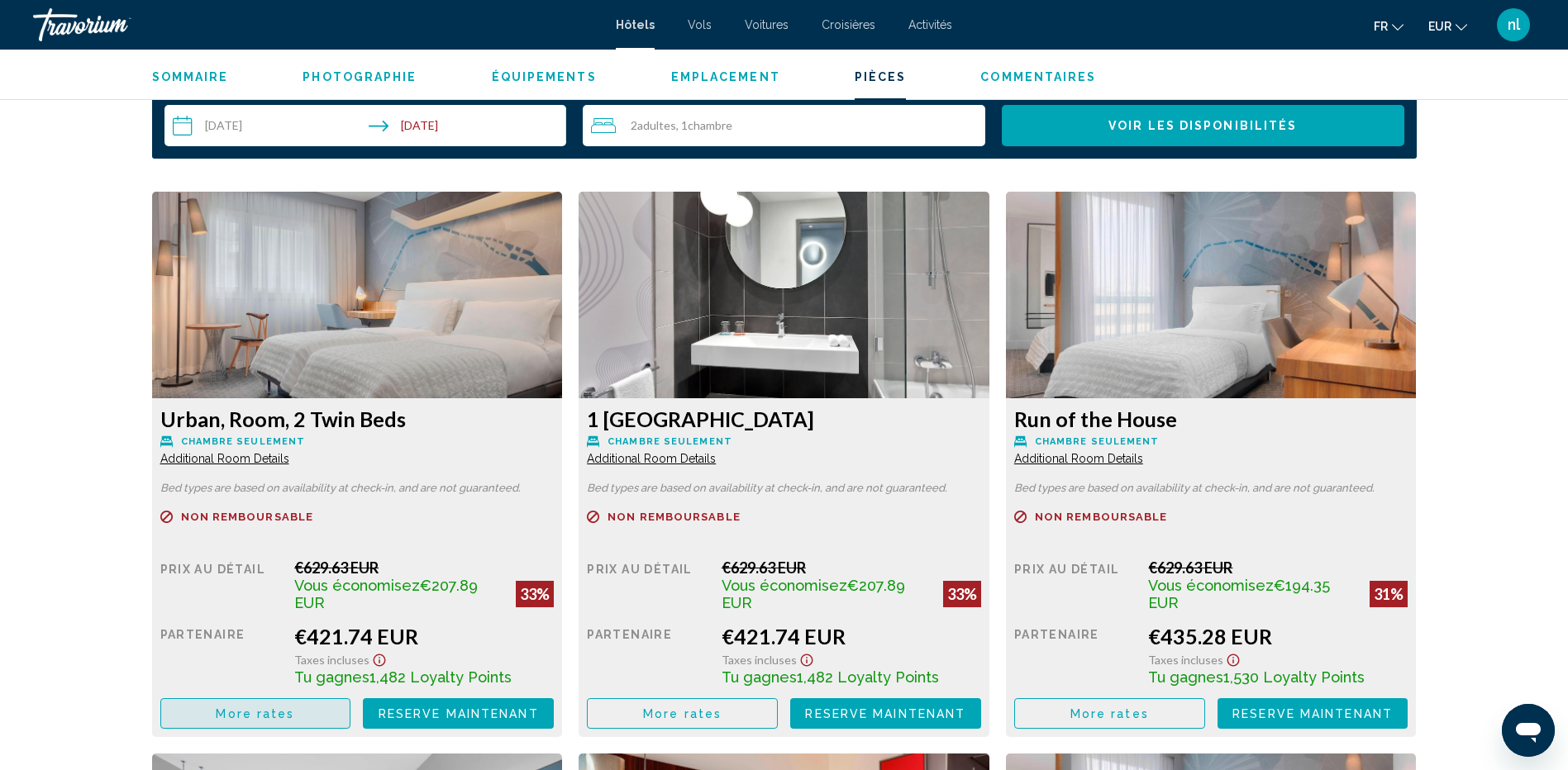
click at [250, 713] on button "More rates" at bounding box center [256, 713] width 191 height 31
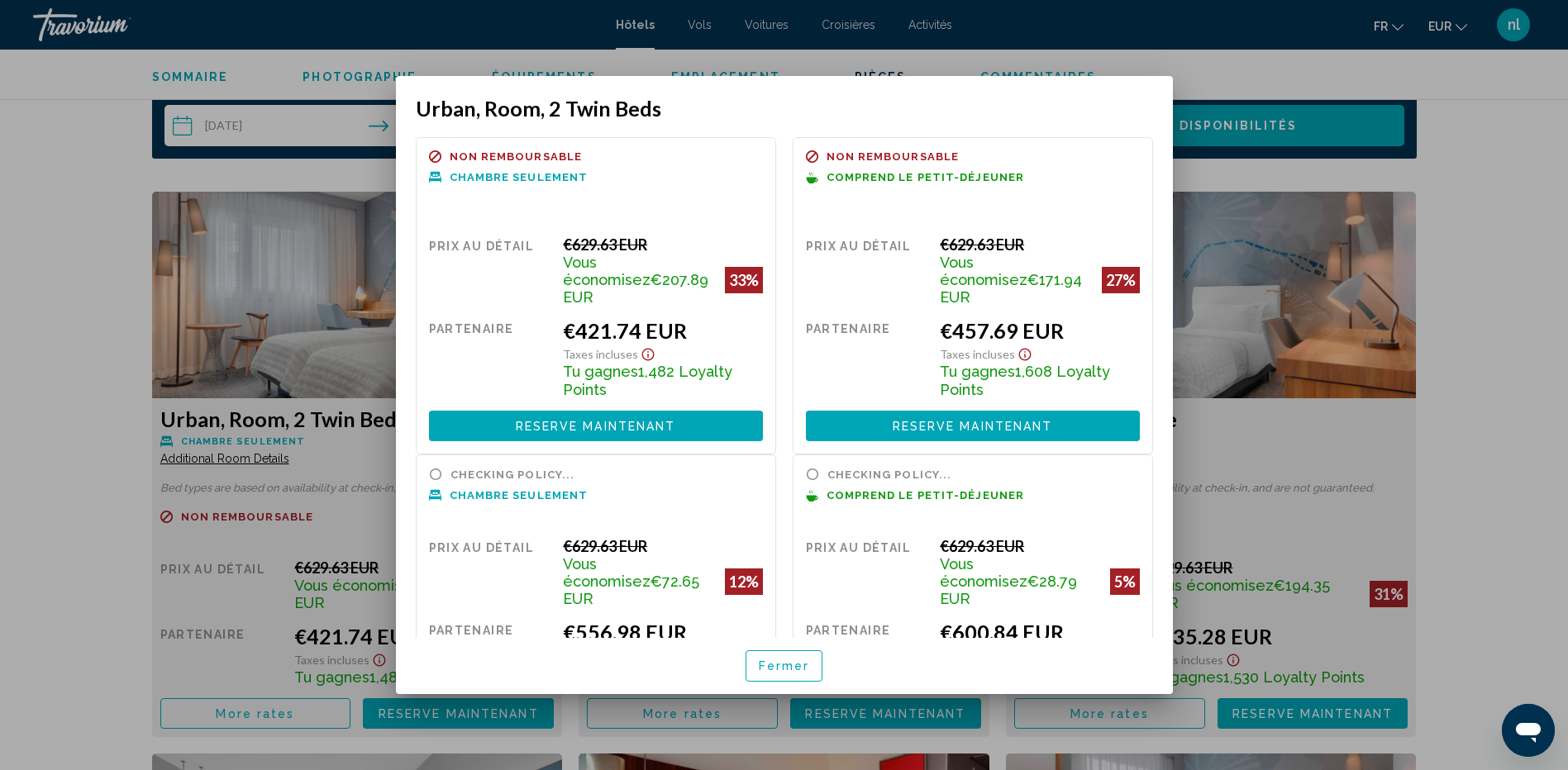
scroll to position [0, 0]
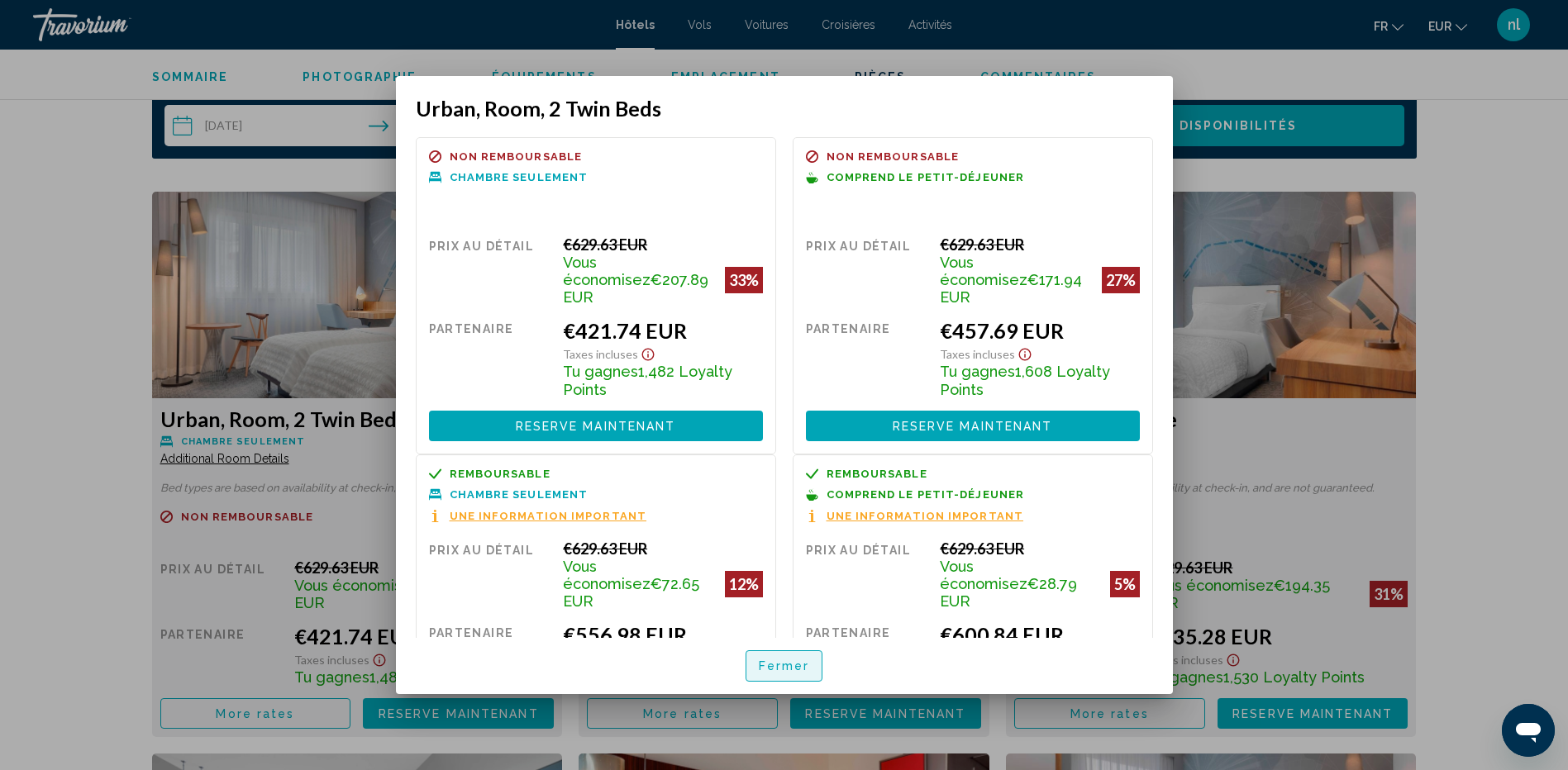
click at [813, 676] on button "Fermer" at bounding box center [784, 665] width 78 height 31
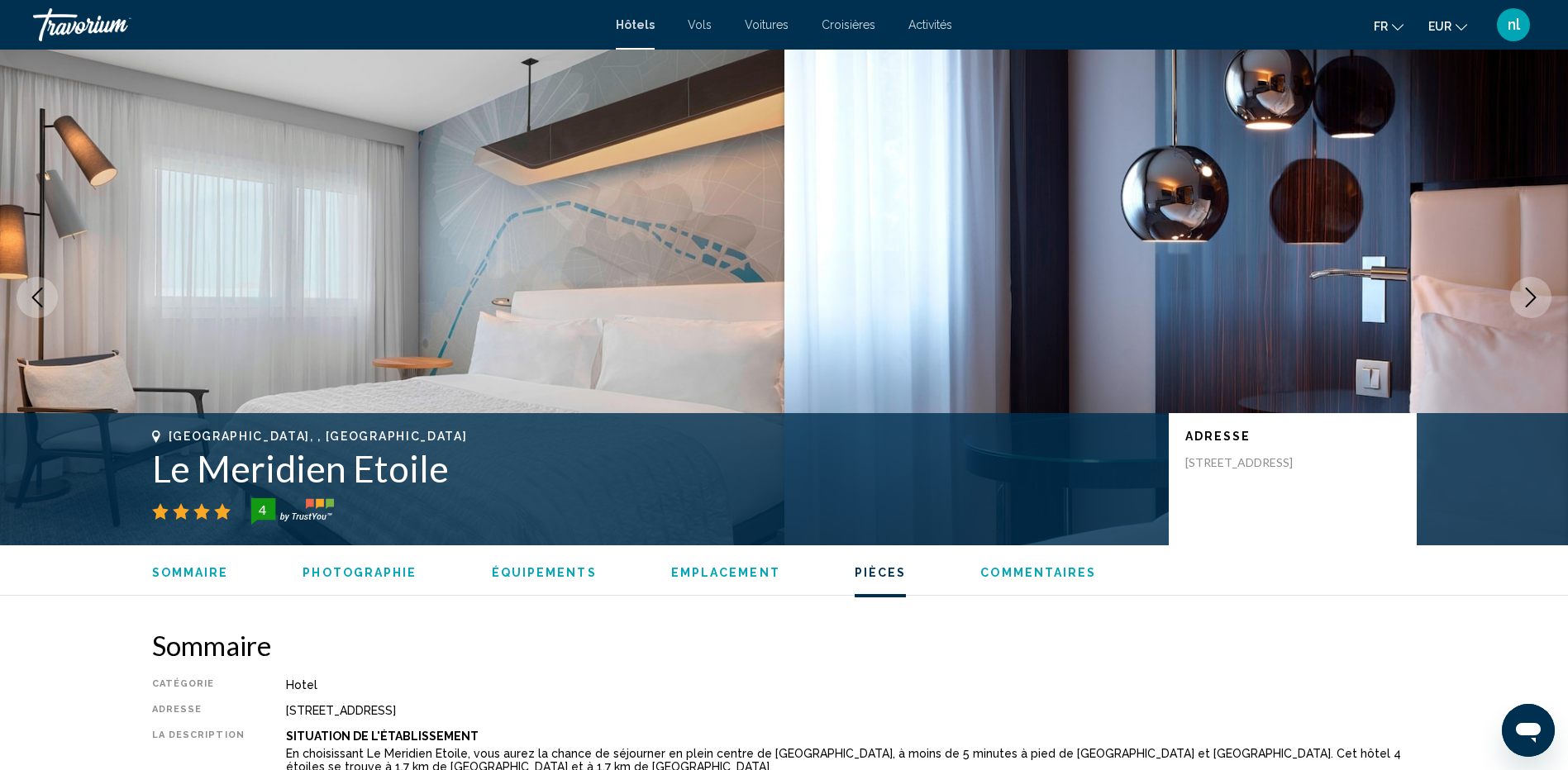
scroll to position [2149, 0]
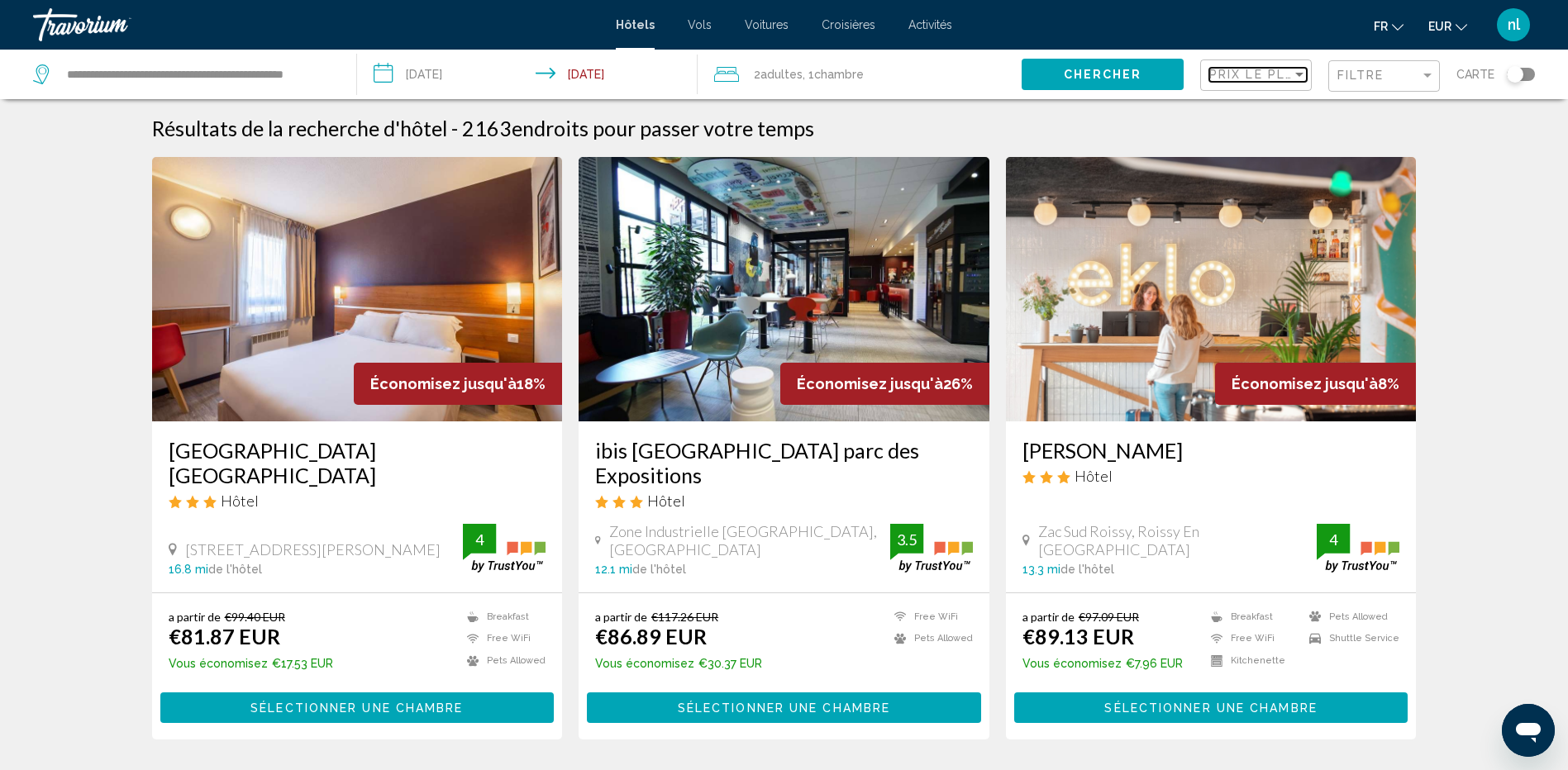
click at [1281, 78] on span "Prix le plus bas" at bounding box center [1273, 75] width 128 height 13
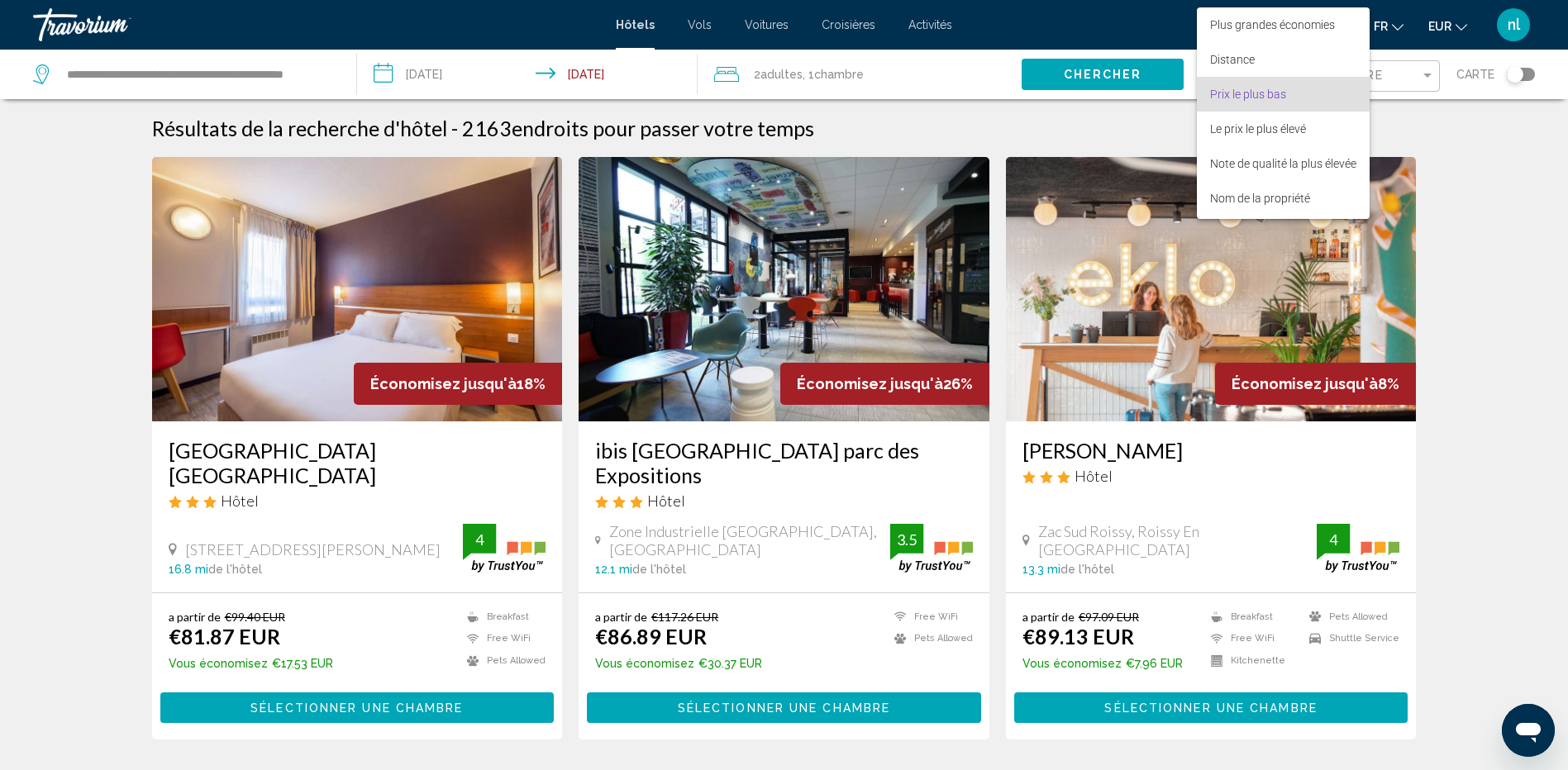
scroll to position [19, 0]
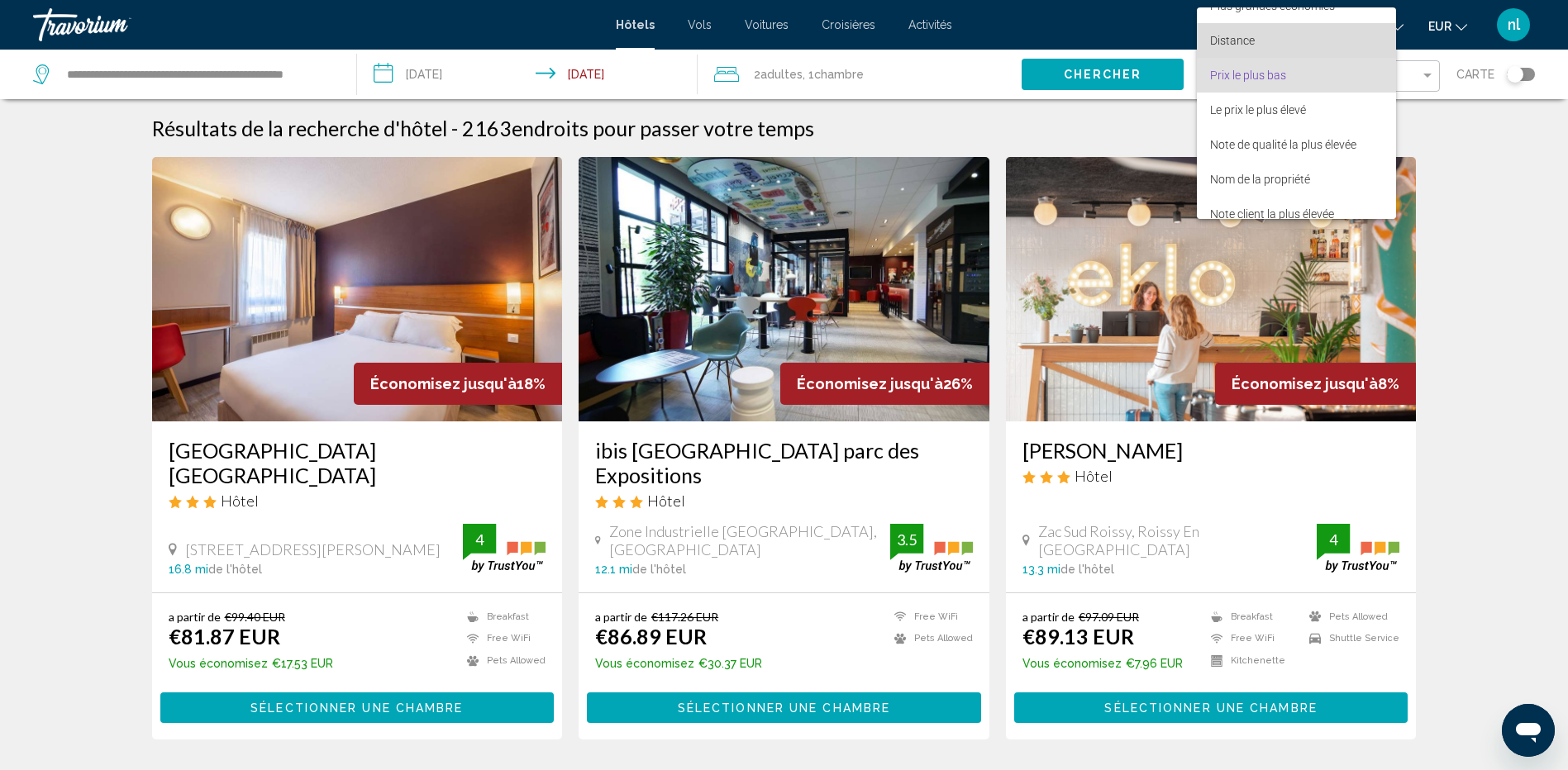
click at [1249, 44] on span "Distance" at bounding box center [1233, 40] width 45 height 13
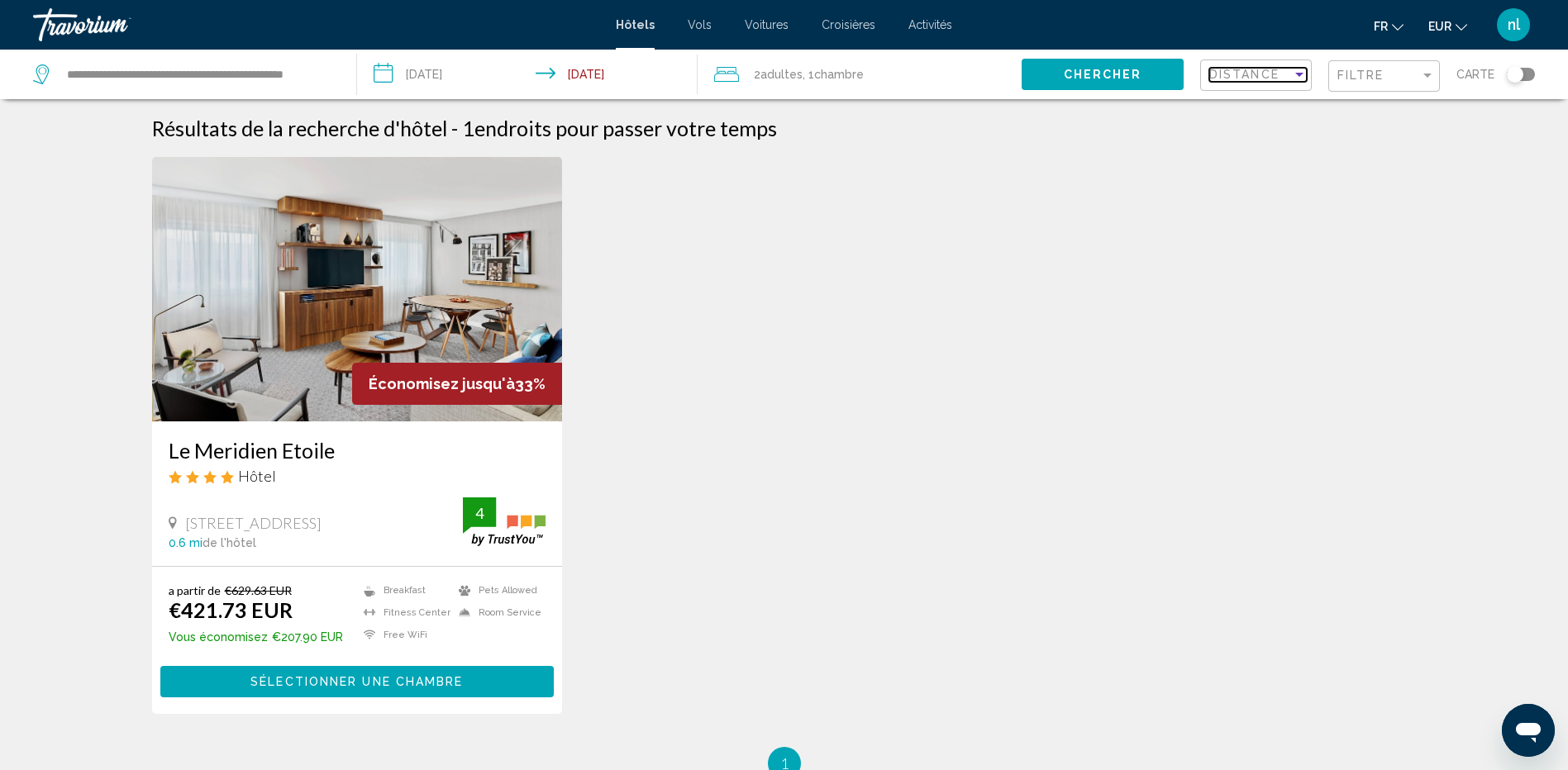
click at [1297, 76] on div "Sort by" at bounding box center [1299, 75] width 8 height 4
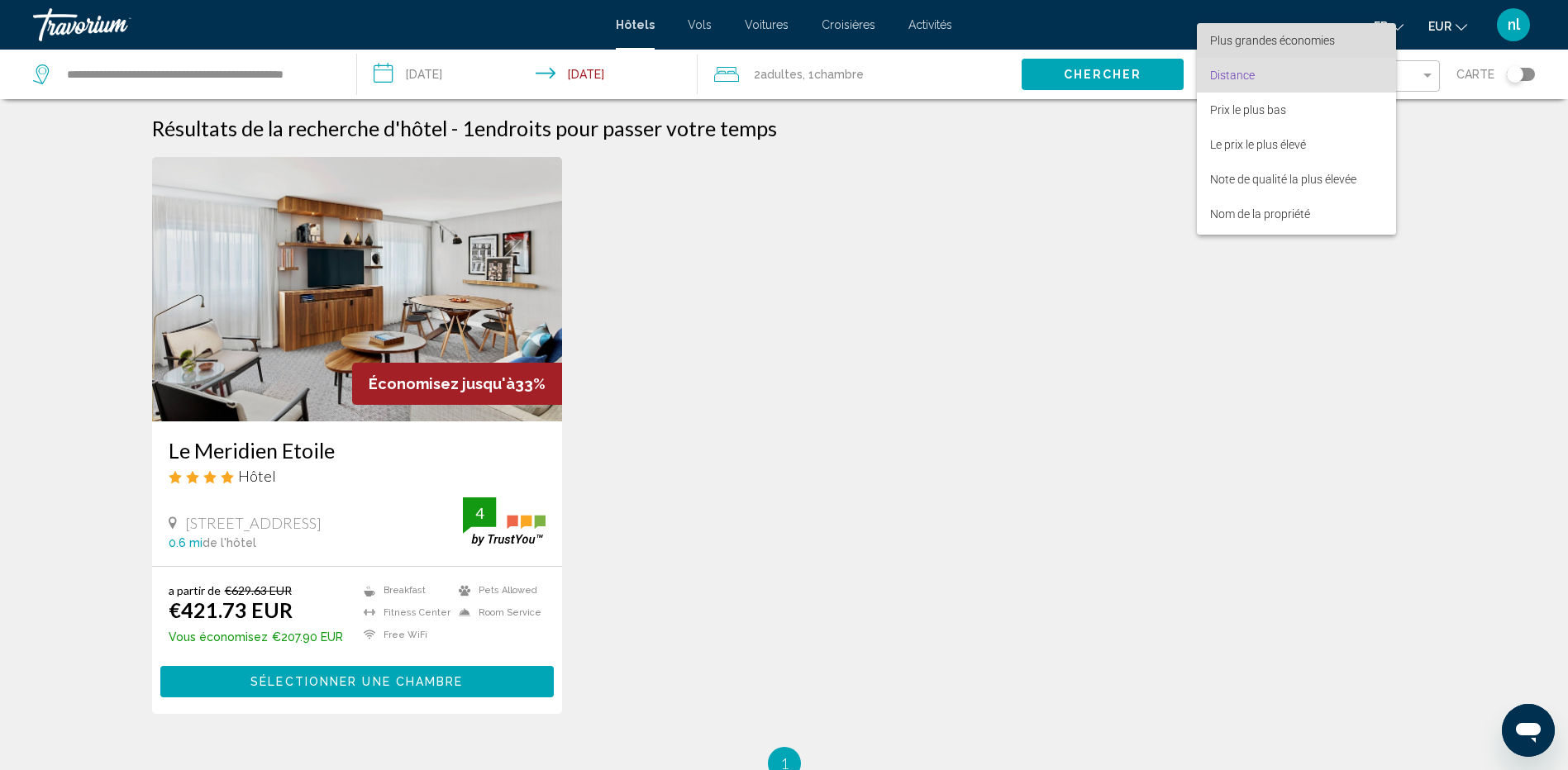
click at [1293, 45] on span "Plus grandes économies" at bounding box center [1273, 40] width 125 height 13
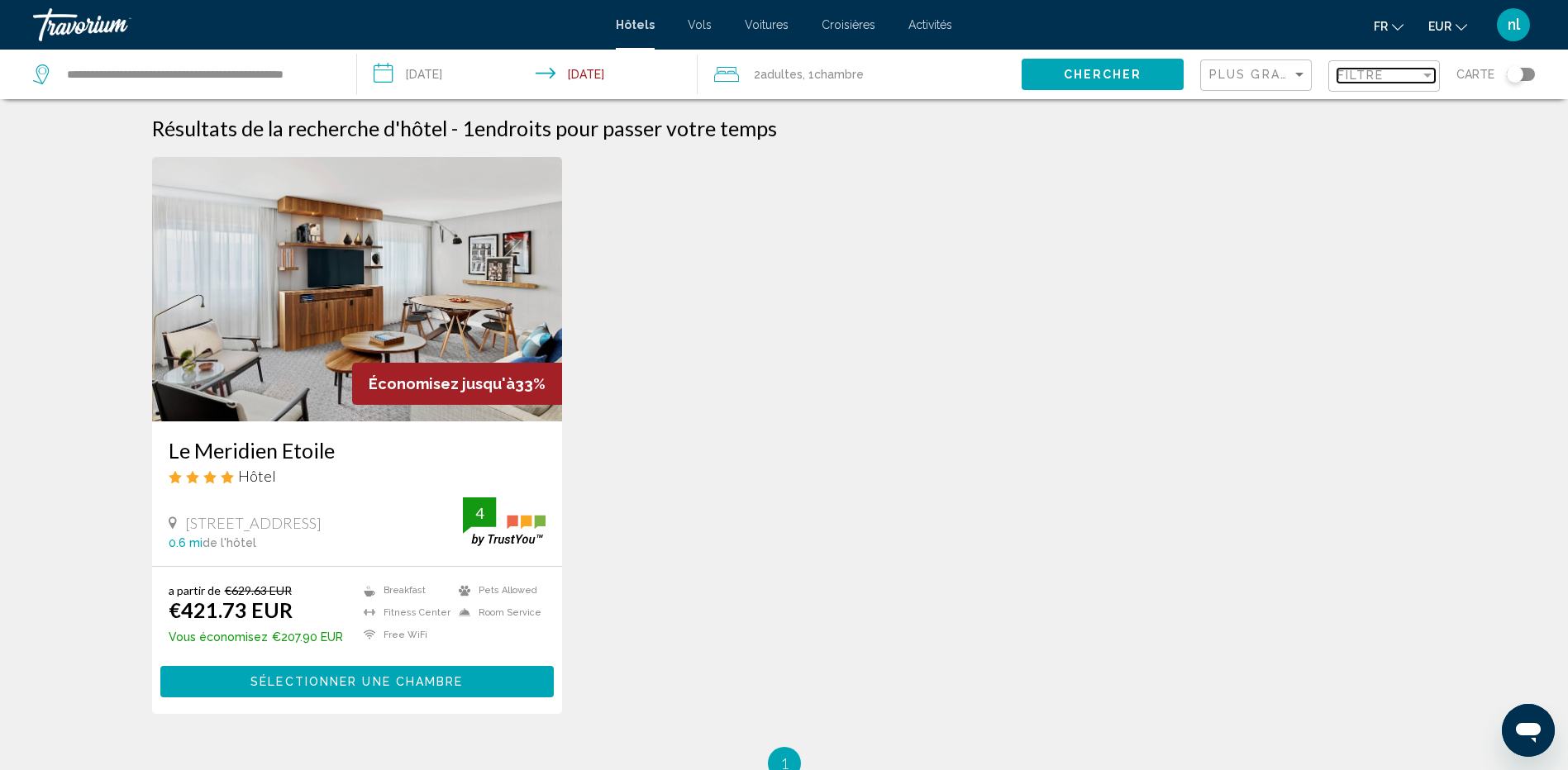
click at [1373, 75] on span "Filtre" at bounding box center [1361, 75] width 47 height 13
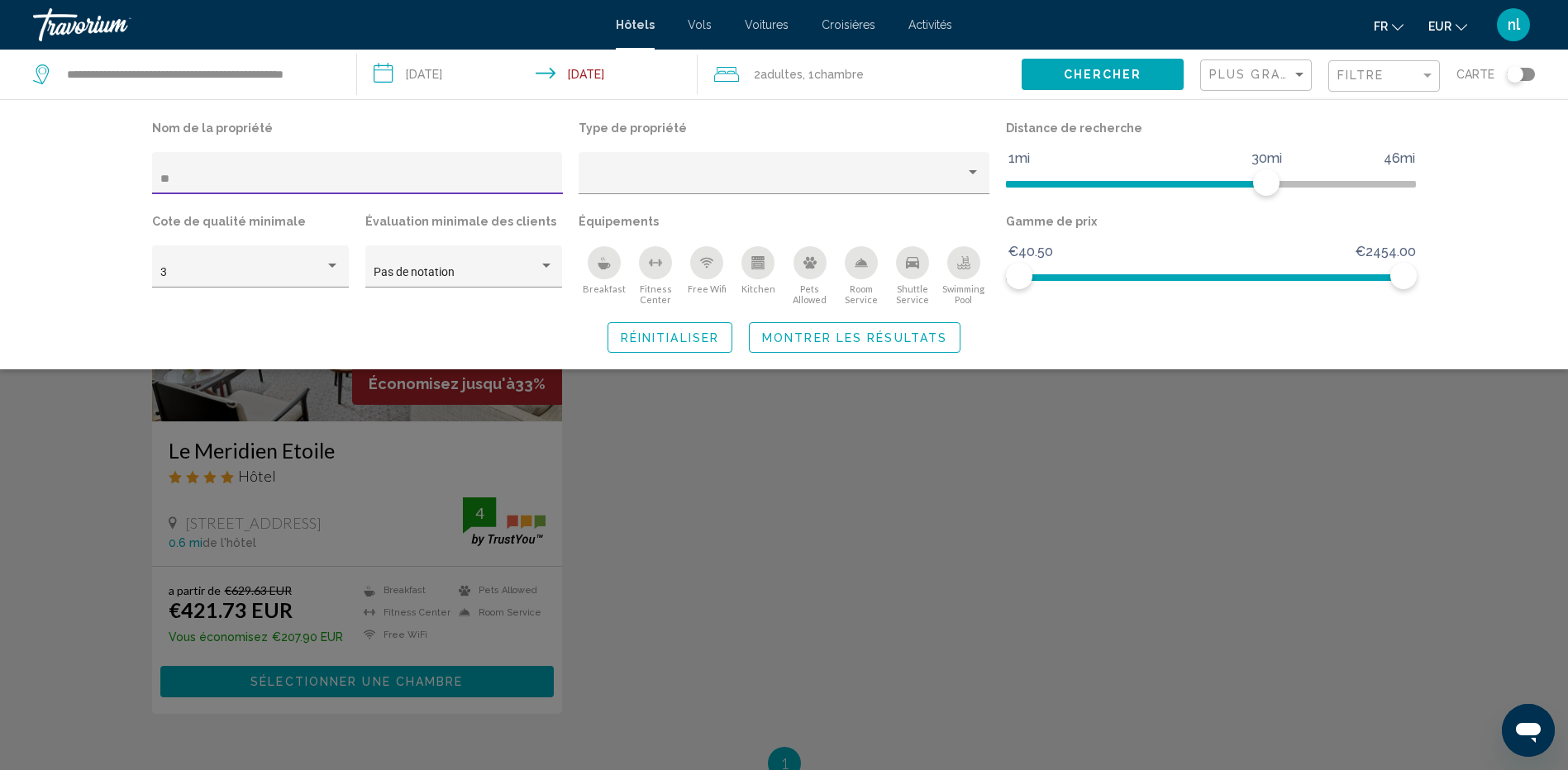
type input "*"
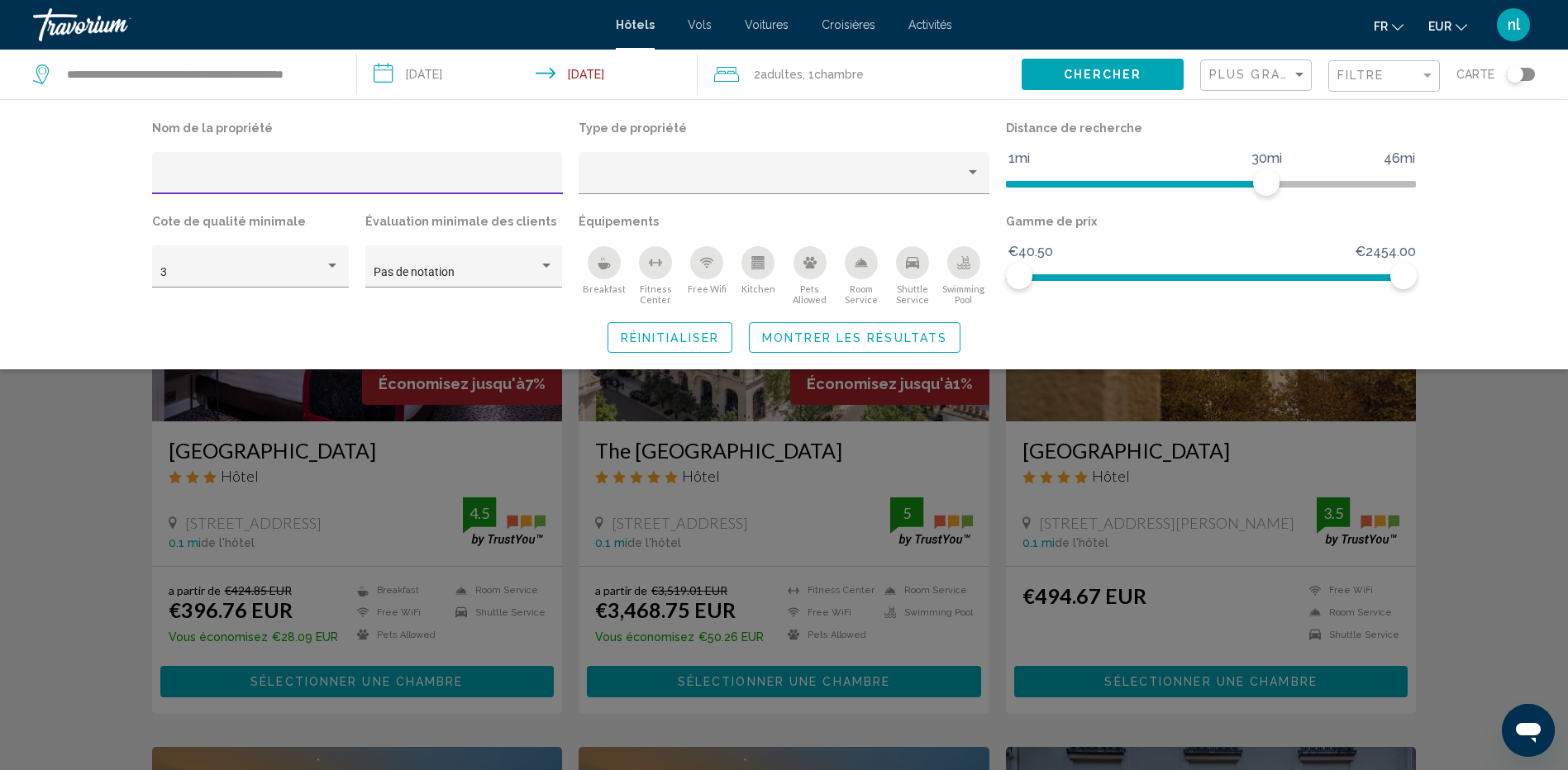
click at [830, 334] on span "Montrer les résultats" at bounding box center [854, 338] width 185 height 13
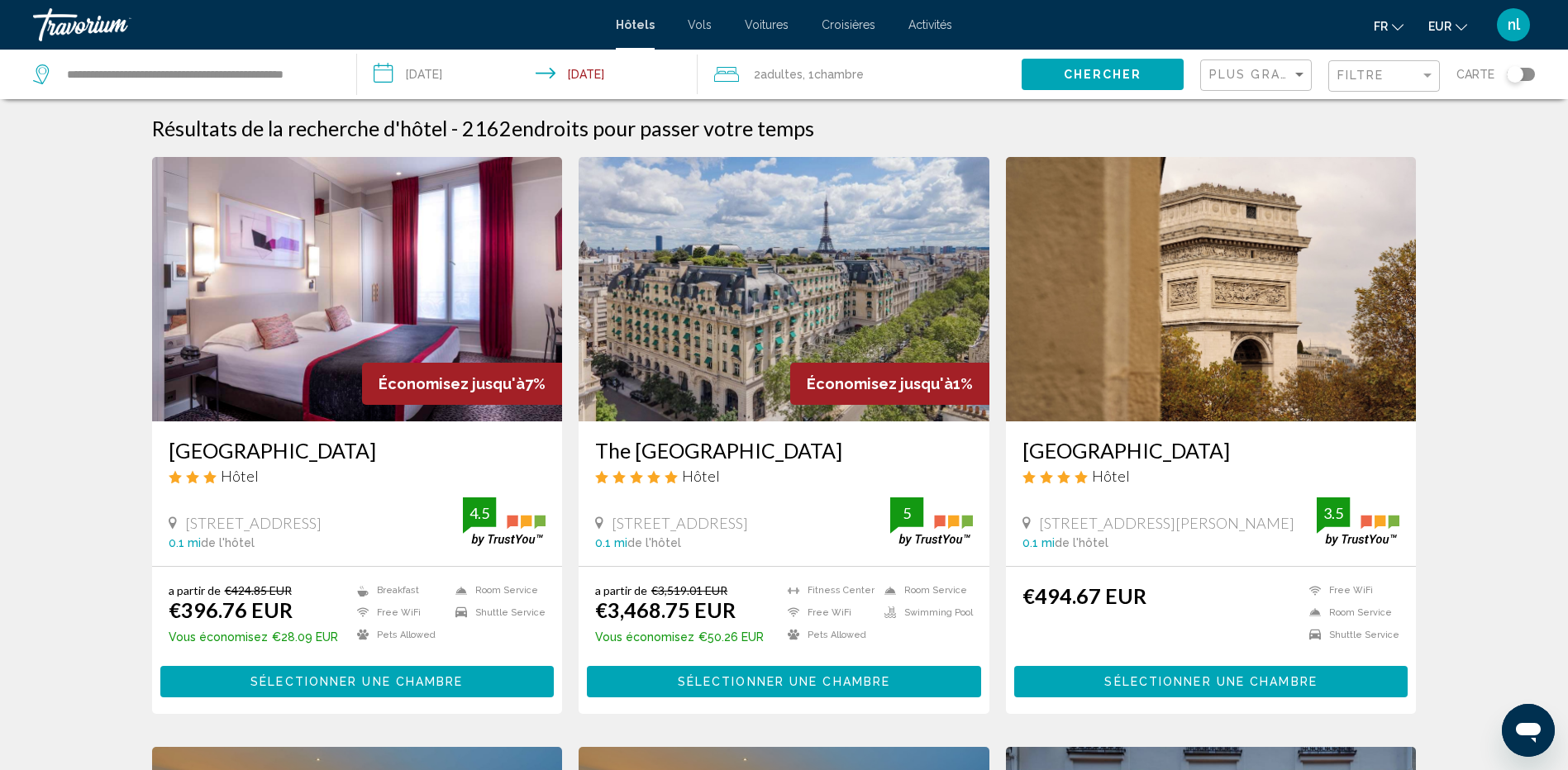
click at [1532, 72] on div "Toggle map" at bounding box center [1520, 75] width 28 height 13
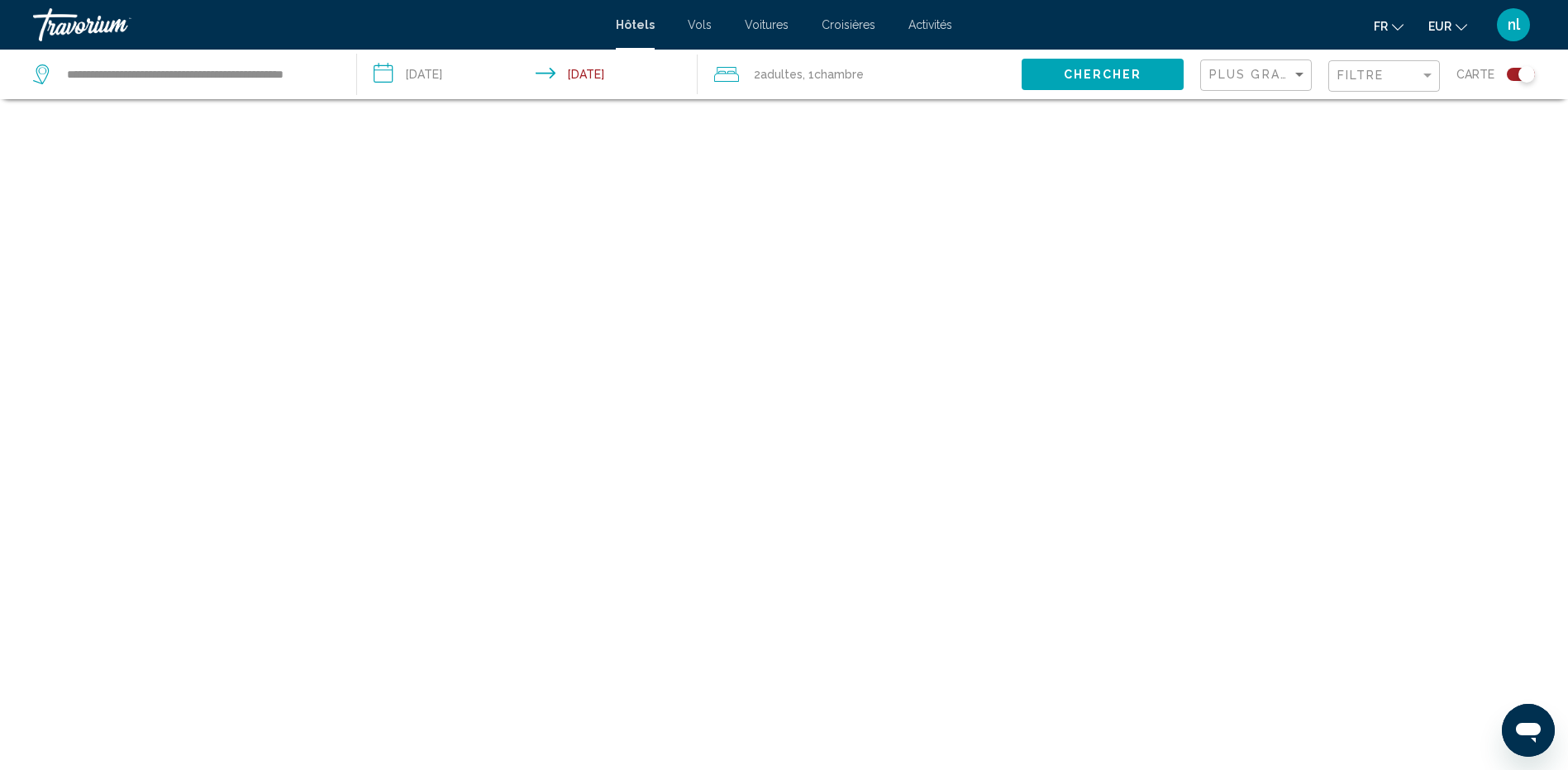
scroll to position [99, 0]
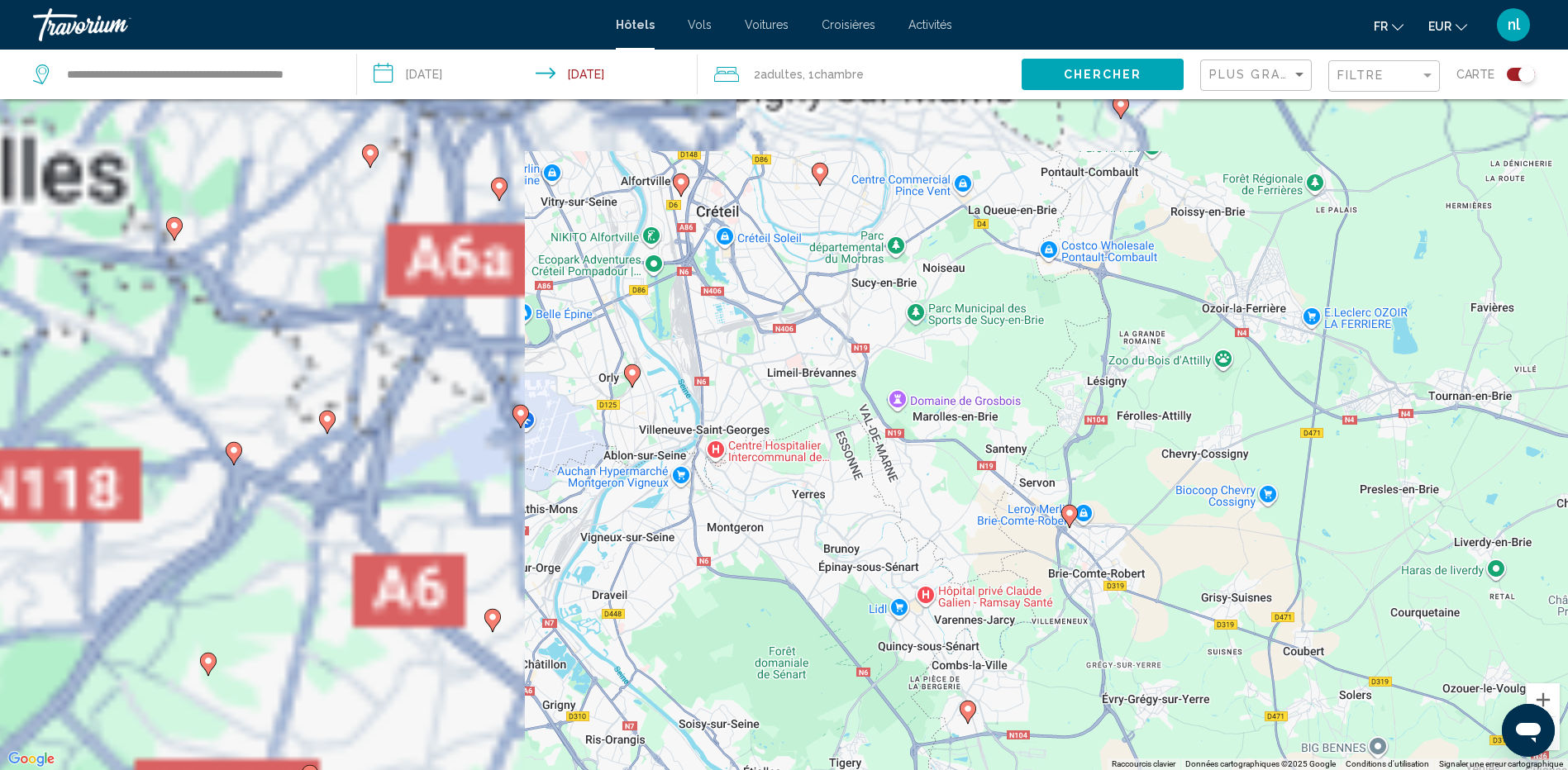
drag, startPoint x: 512, startPoint y: 317, endPoint x: 1196, endPoint y: 516, distance: 712.4
click at [1196, 516] on div "Pour activer le glissement avec le clavier, appuyez sur Alt+Entrée. Une fois ce…" at bounding box center [784, 385] width 1568 height 770
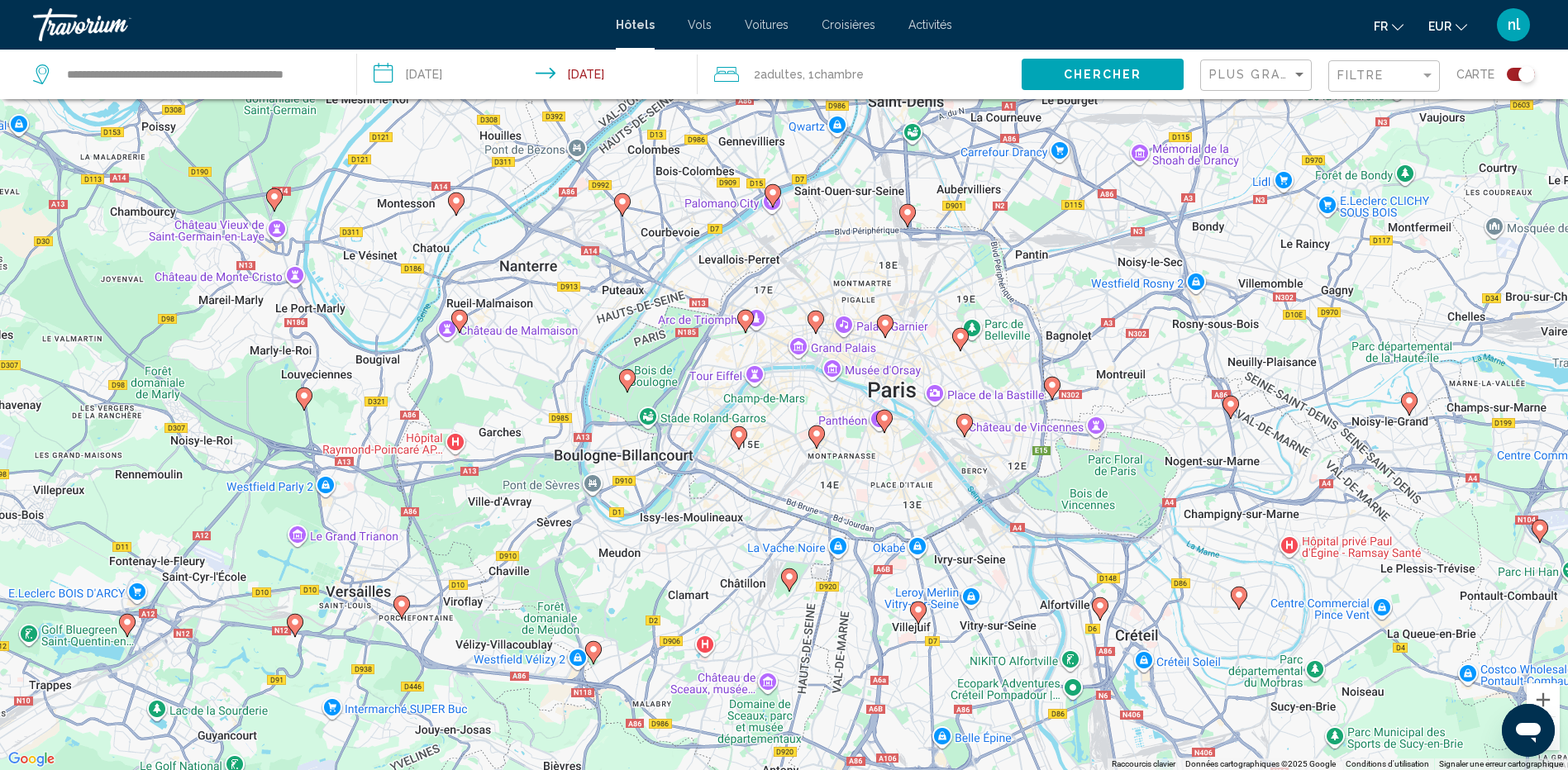
drag, startPoint x: 434, startPoint y: 380, endPoint x: 794, endPoint y: 806, distance: 557.7
click at [794, 671] on html "**********" at bounding box center [784, 286] width 1568 height 770
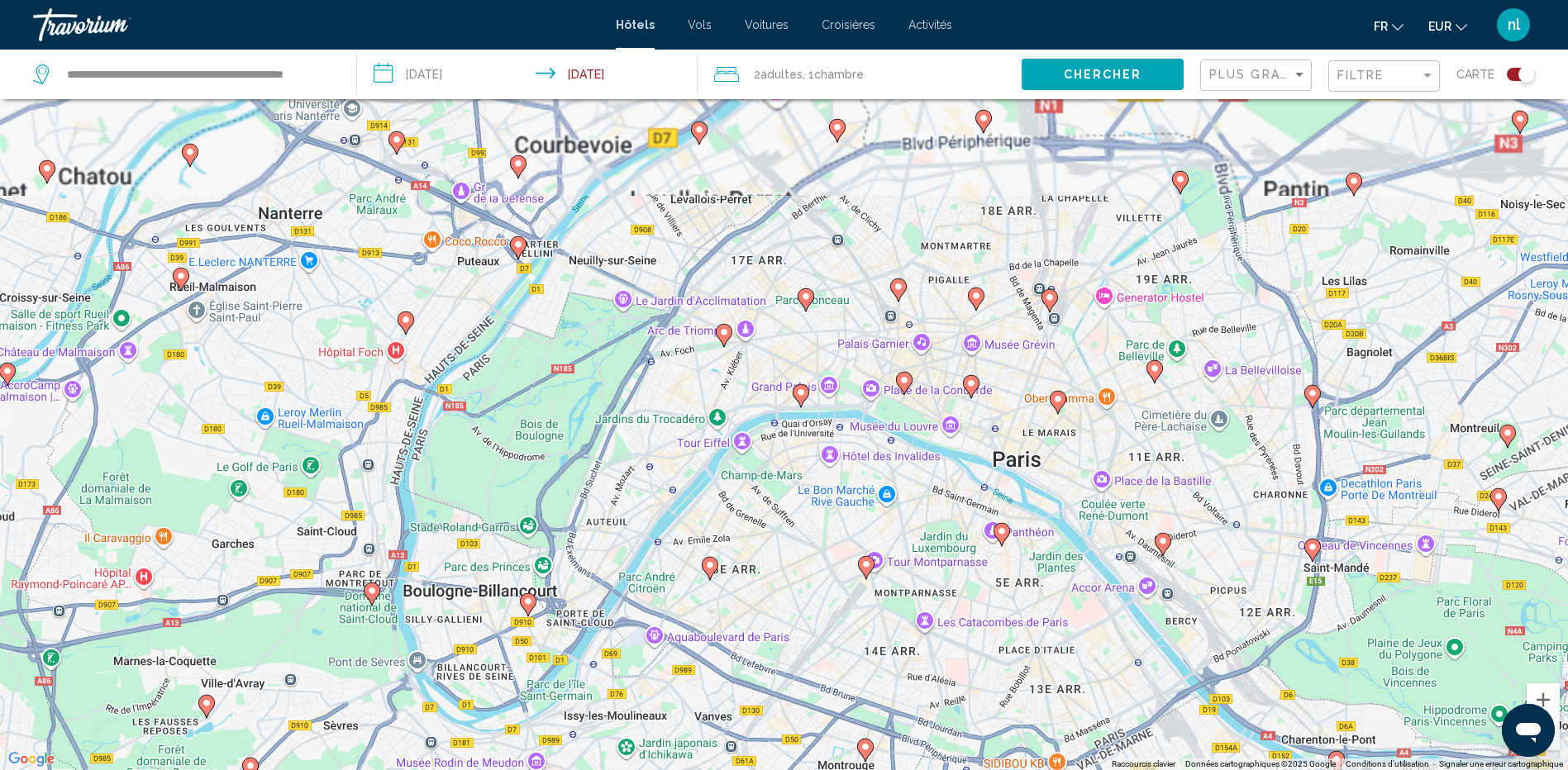
drag, startPoint x: 740, startPoint y: 320, endPoint x: 742, endPoint y: 590, distance: 270.0
click at [742, 590] on div "Pour activer le glissement avec le clavier, appuyez sur Alt+Entrée. Une fois ce…" at bounding box center [784, 385] width 1568 height 770
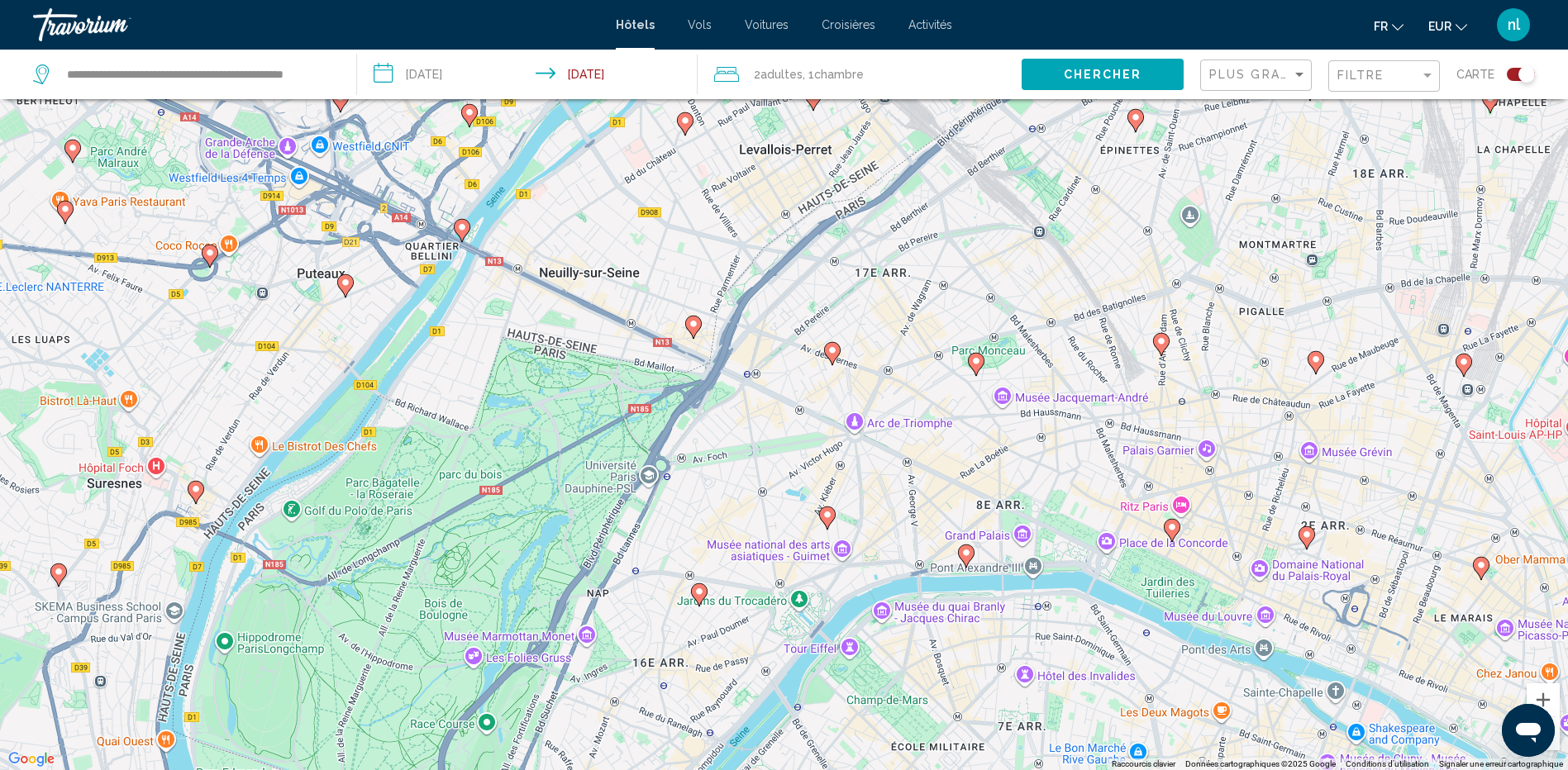
drag, startPoint x: 640, startPoint y: 242, endPoint x: 693, endPoint y: 519, distance: 282.0
click at [693, 519] on div "Pour activer le glissement avec le clavier, appuyez sur Alt+Entrée. Une fois ce…" at bounding box center [784, 385] width 1568 height 770
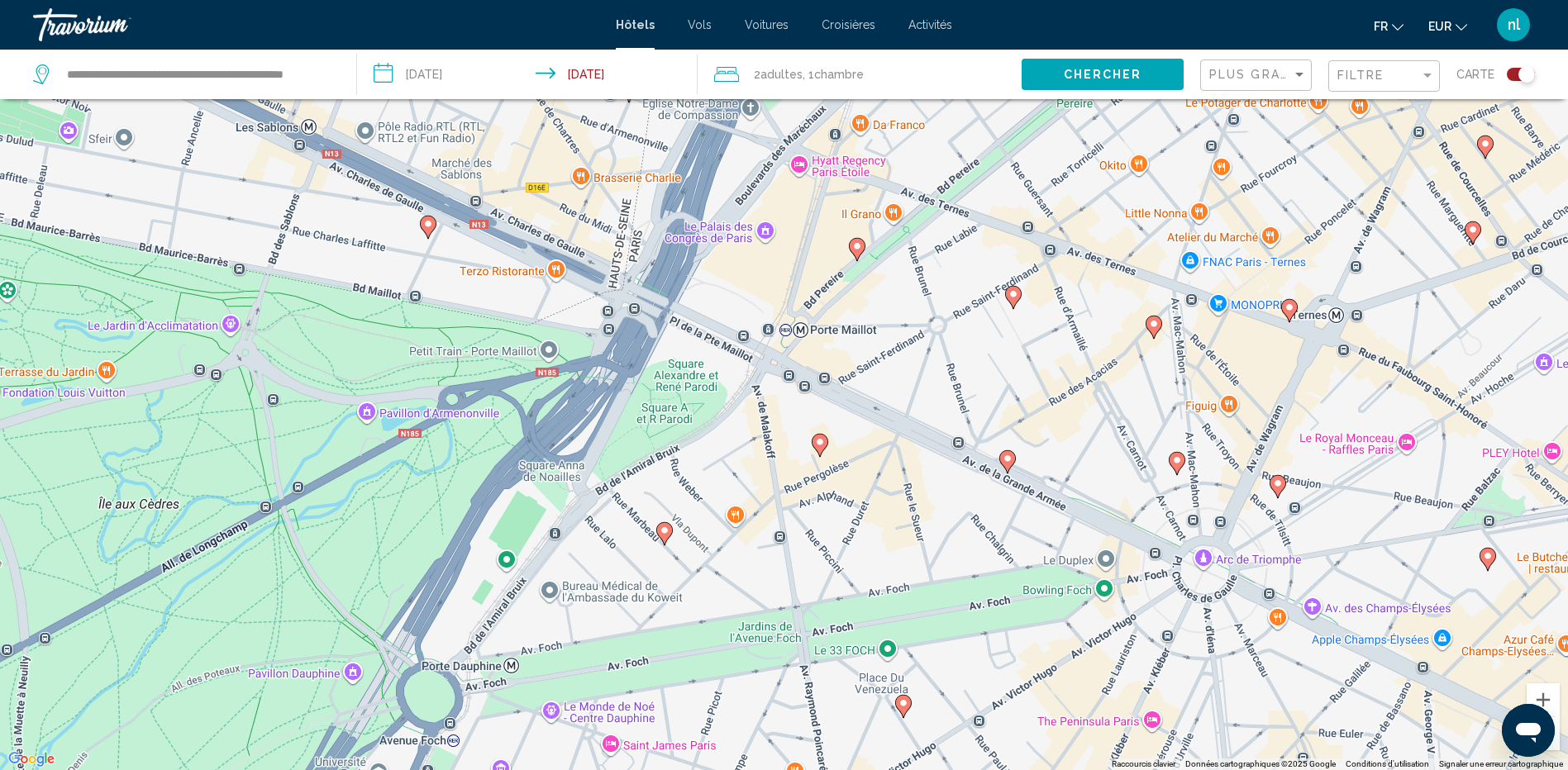
drag, startPoint x: 691, startPoint y: 223, endPoint x: 707, endPoint y: 525, distance: 302.4
click at [707, 525] on div "Pour activer le glissement avec le clavier, appuyez sur Alt+Entrée. Une fois ce…" at bounding box center [784, 385] width 1568 height 770
click at [818, 442] on image "Main content" at bounding box center [820, 442] width 10 height 10
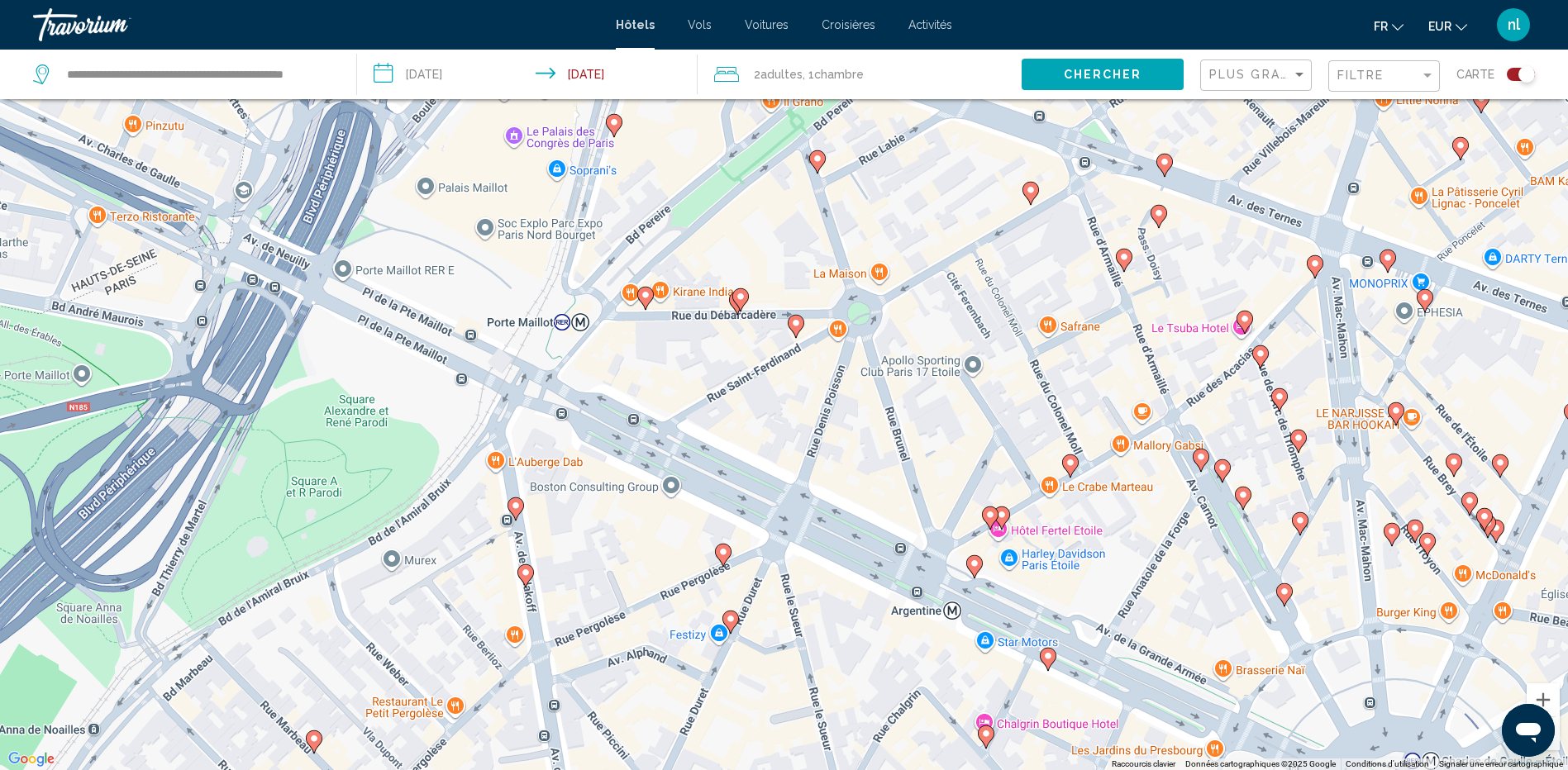
drag, startPoint x: 632, startPoint y: 233, endPoint x: 584, endPoint y: 406, distance: 179.5
click at [584, 406] on div "Pour naviguer, appuyez sur les touches fléchées. Pour activer le glissement ave…" at bounding box center [784, 385] width 1568 height 770
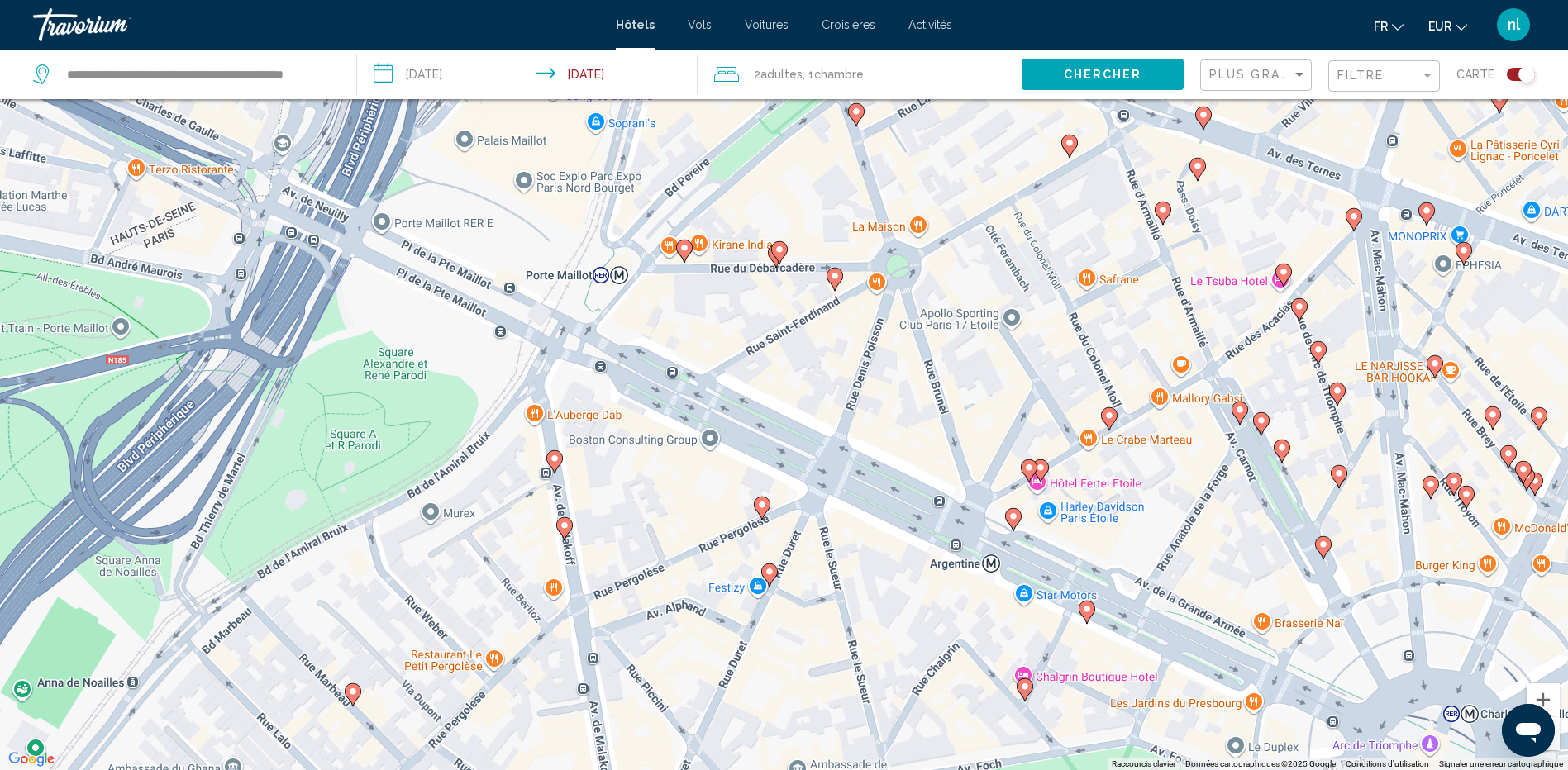
drag, startPoint x: 634, startPoint y: 490, endPoint x: 676, endPoint y: 438, distance: 66.8
click at [676, 438] on div "Pour naviguer, appuyez sur les touches fléchées. Pour activer le glissement ave…" at bounding box center [784, 385] width 1568 height 770
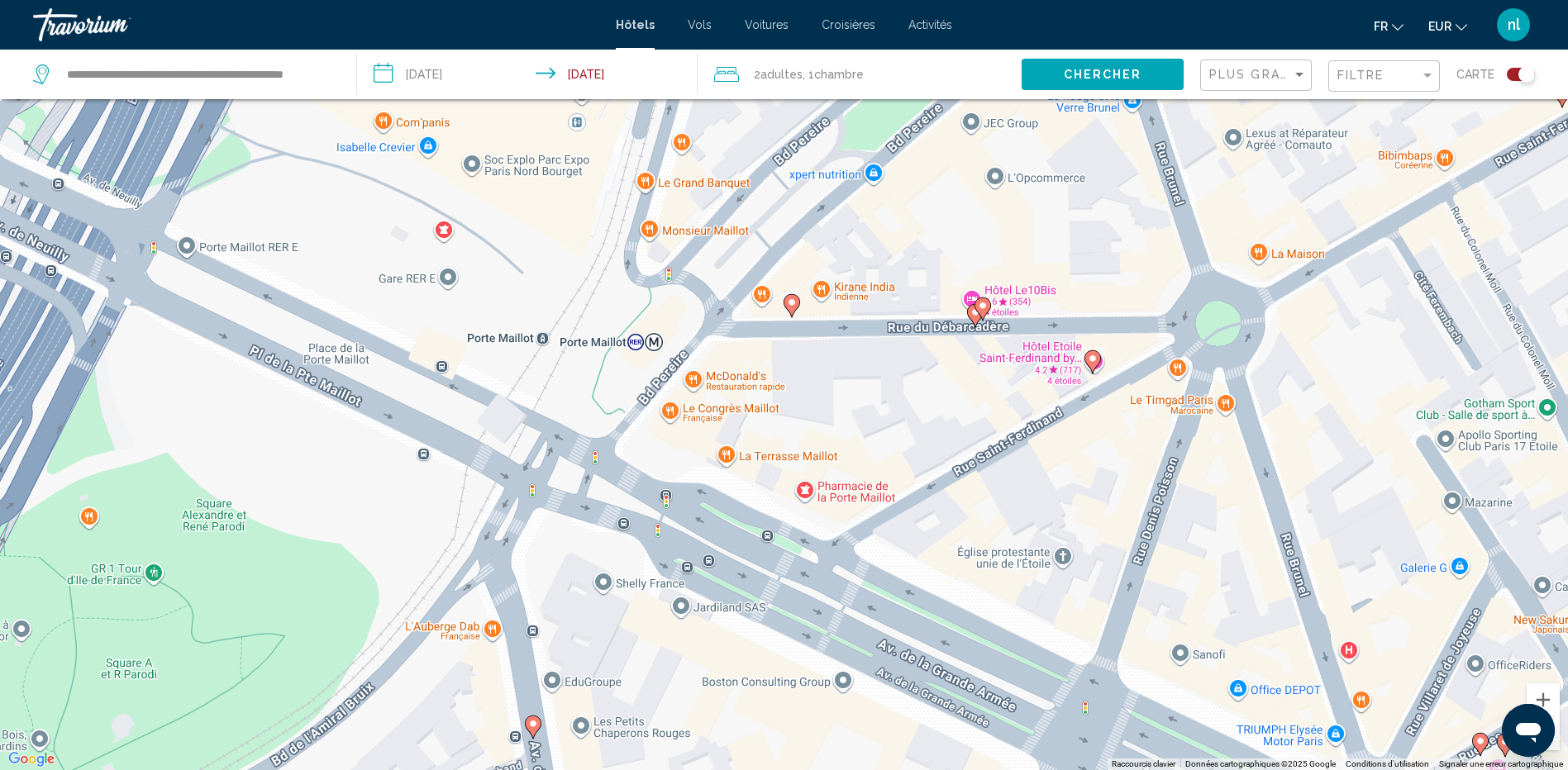
drag, startPoint x: 643, startPoint y: 406, endPoint x: 680, endPoint y: 582, distance: 179.8
click at [680, 582] on div "Pour naviguer, appuyez sur les touches fléchées. Pour activer le glissement ave…" at bounding box center [784, 385] width 1568 height 770
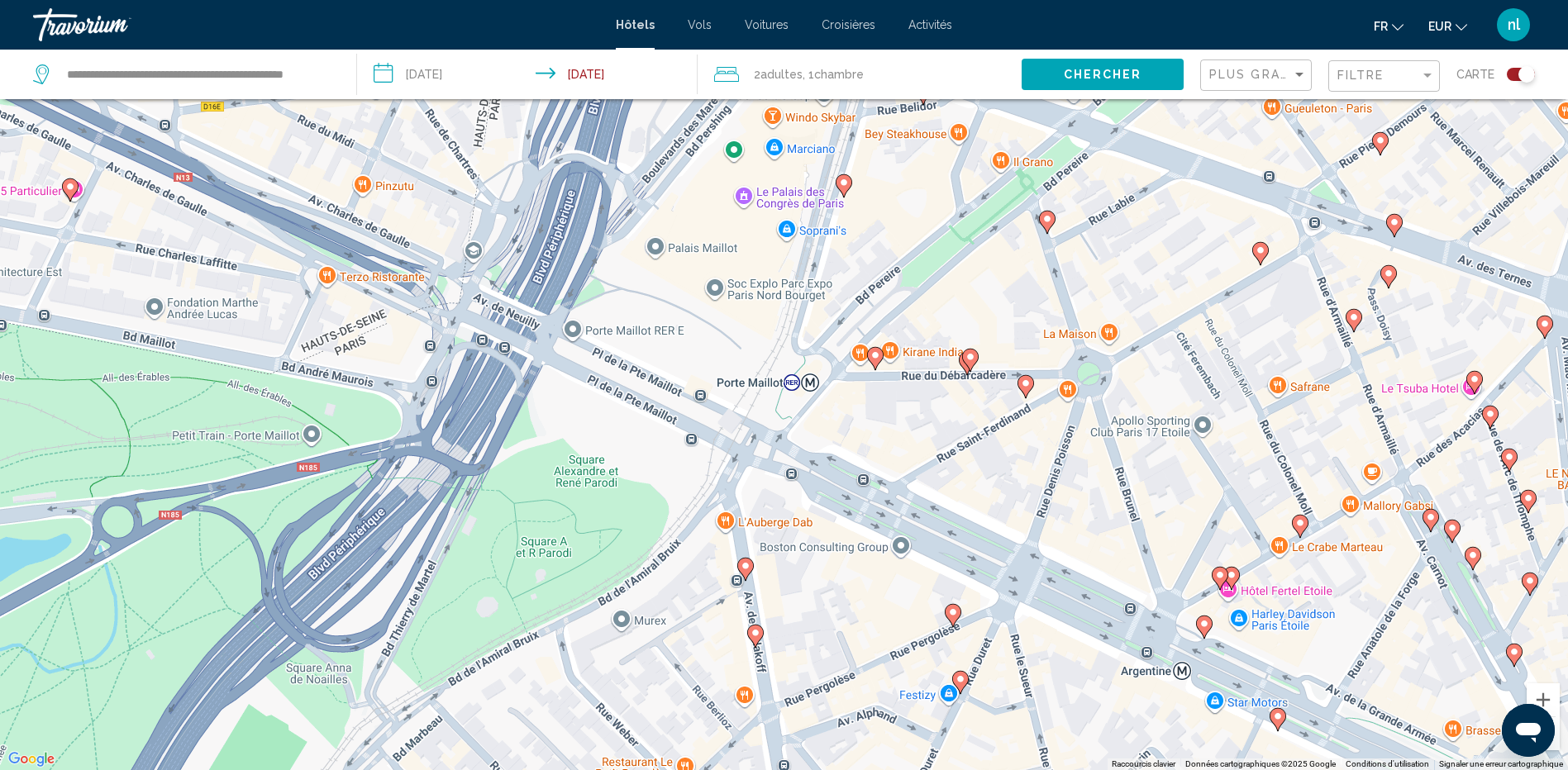
click at [950, 611] on image "Main content" at bounding box center [952, 612] width 10 height 10
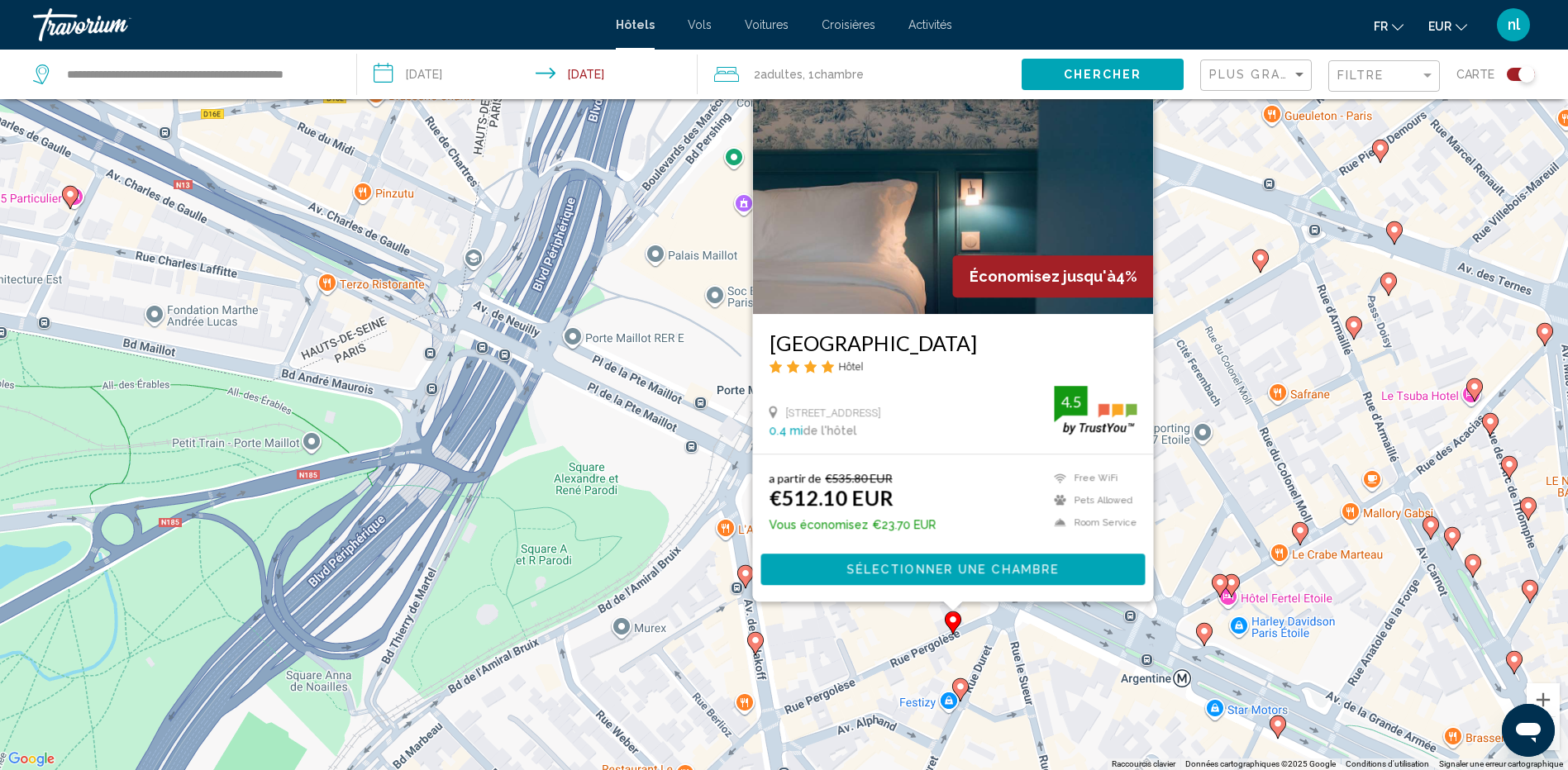
click at [877, 619] on div "Pour activer le glissement avec le clavier, appuyez sur Alt+Entrée. Une fois ce…" at bounding box center [784, 385] width 1568 height 770
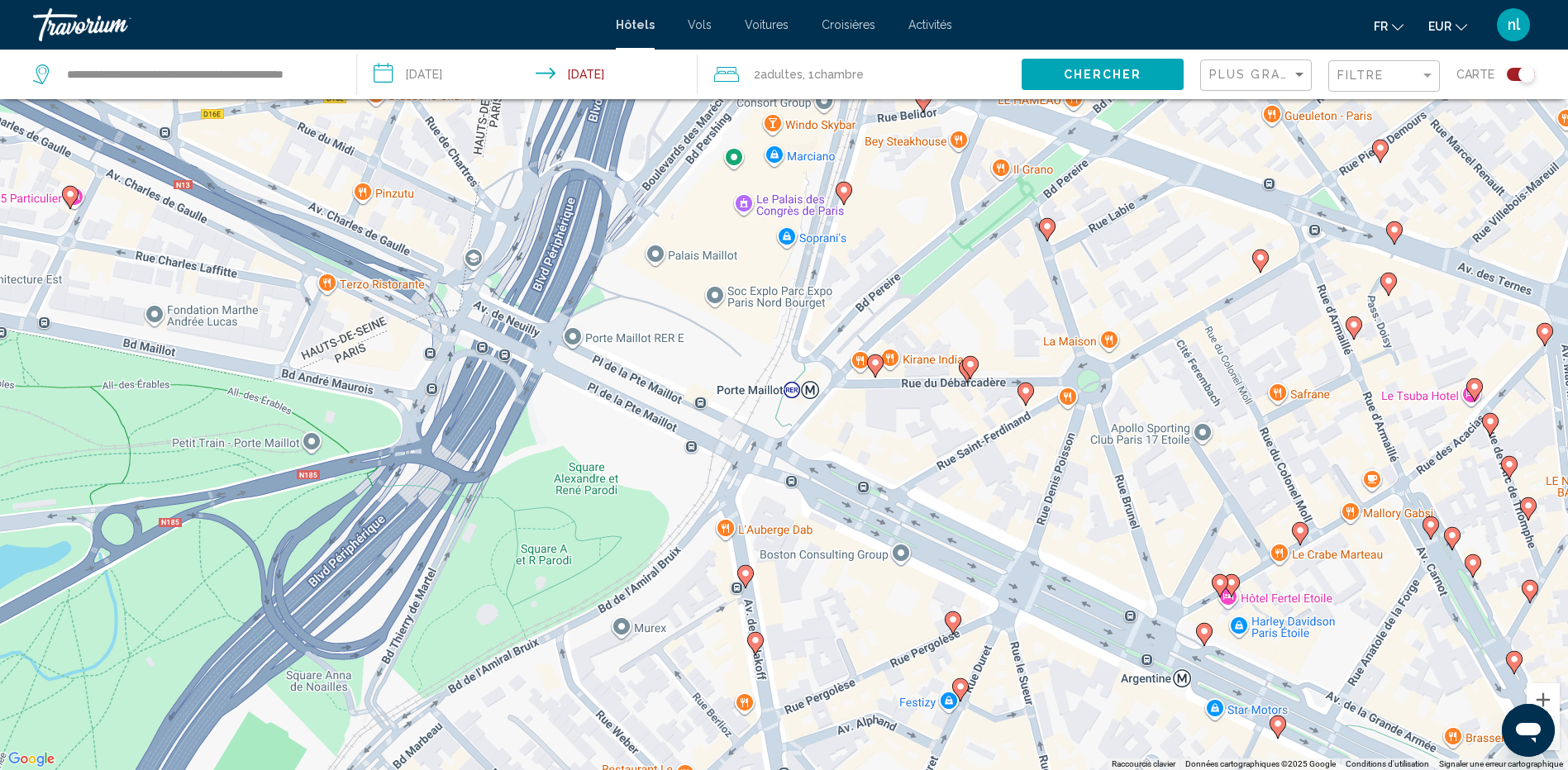
click at [748, 574] on image "Main content" at bounding box center [745, 574] width 10 height 10
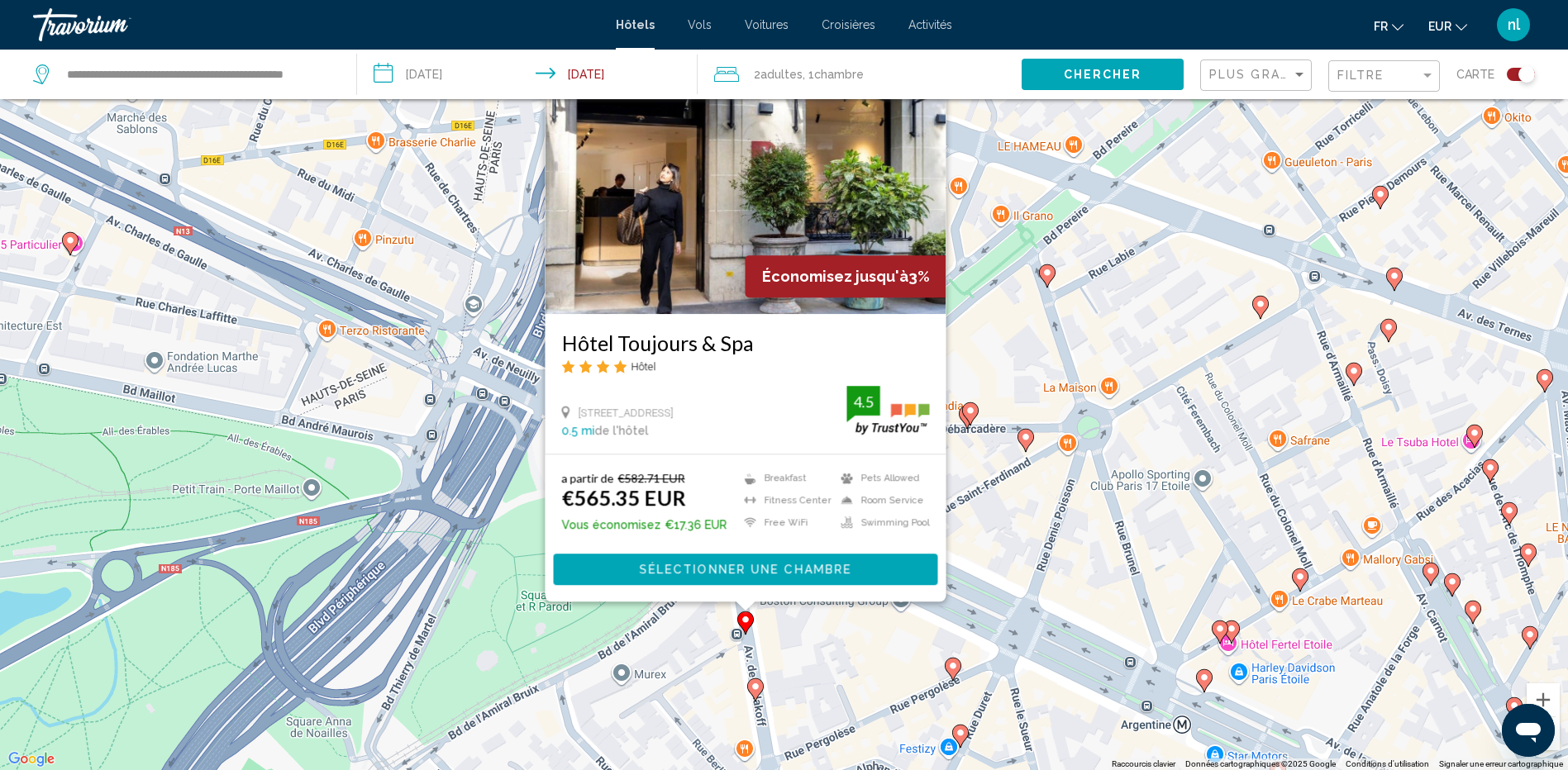
click at [777, 664] on div "Pour activer le glissement avec le clavier, appuyez sur Alt+Entrée. Une fois ce…" at bounding box center [784, 385] width 1568 height 770
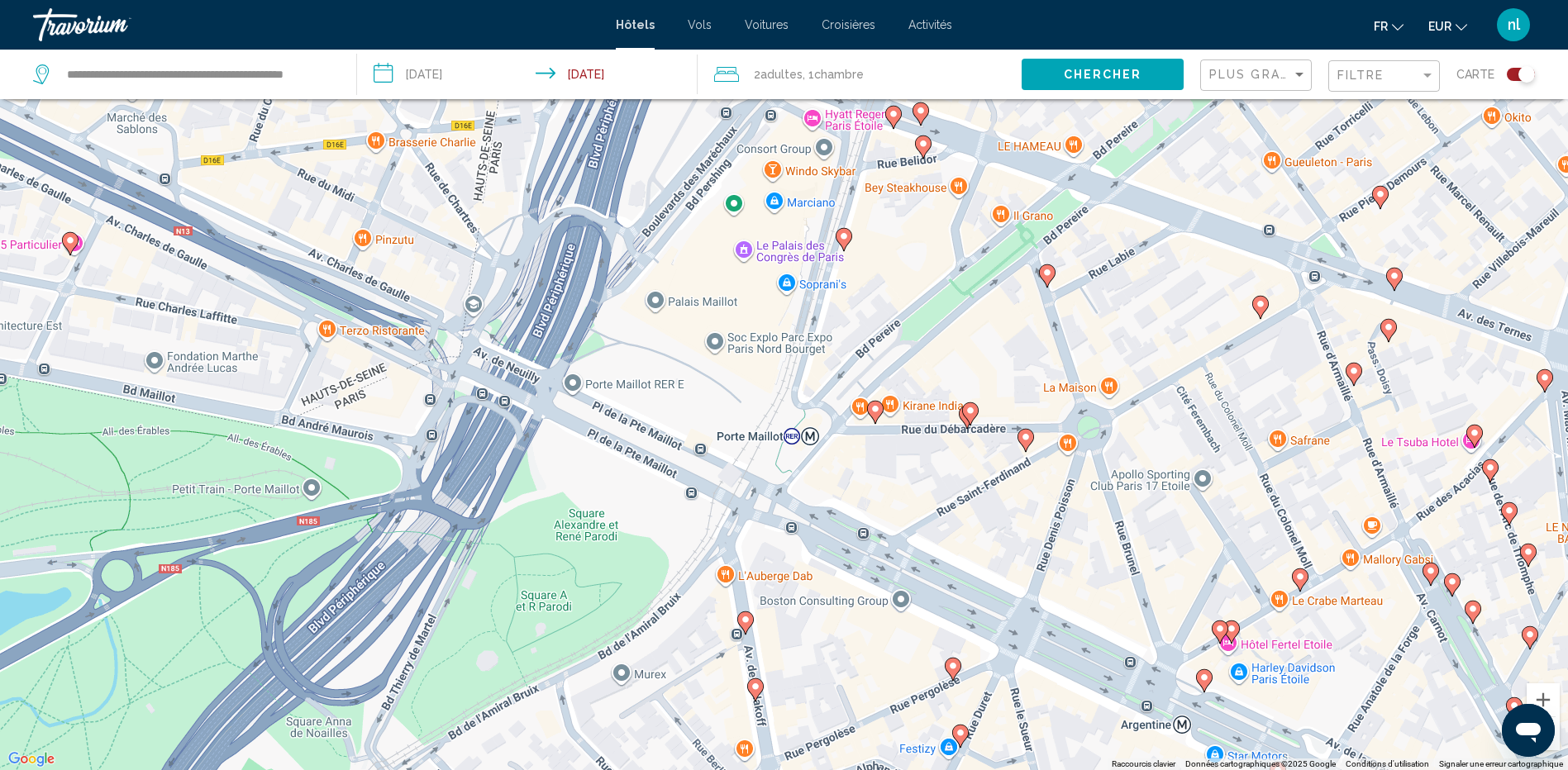
click at [753, 690] on image "Main content" at bounding box center [755, 687] width 10 height 10
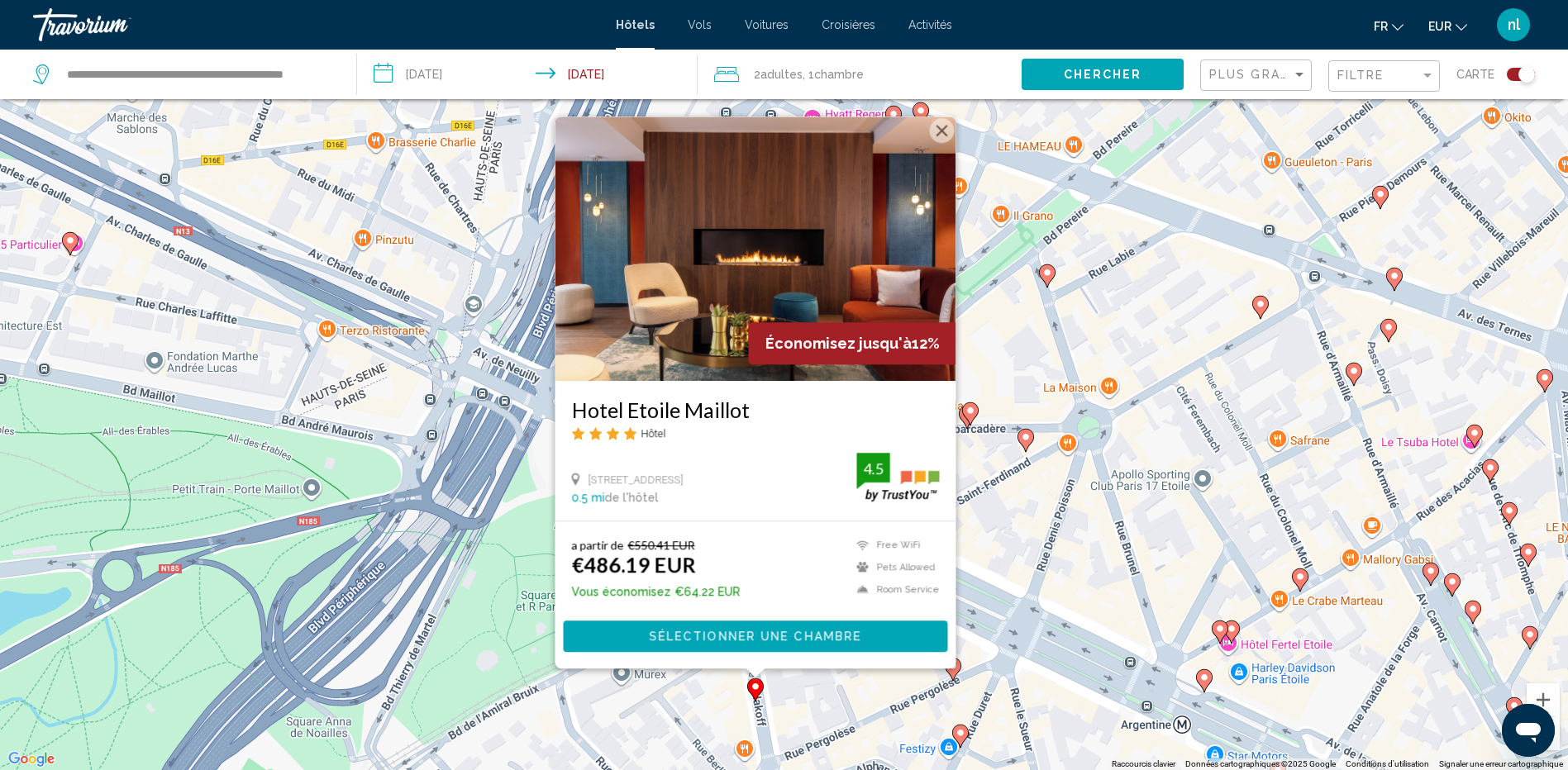
click at [822, 684] on div "Pour activer le glissement avec le clavier, appuyez sur Alt+Entrée. Une fois ce…" at bounding box center [784, 385] width 1568 height 770
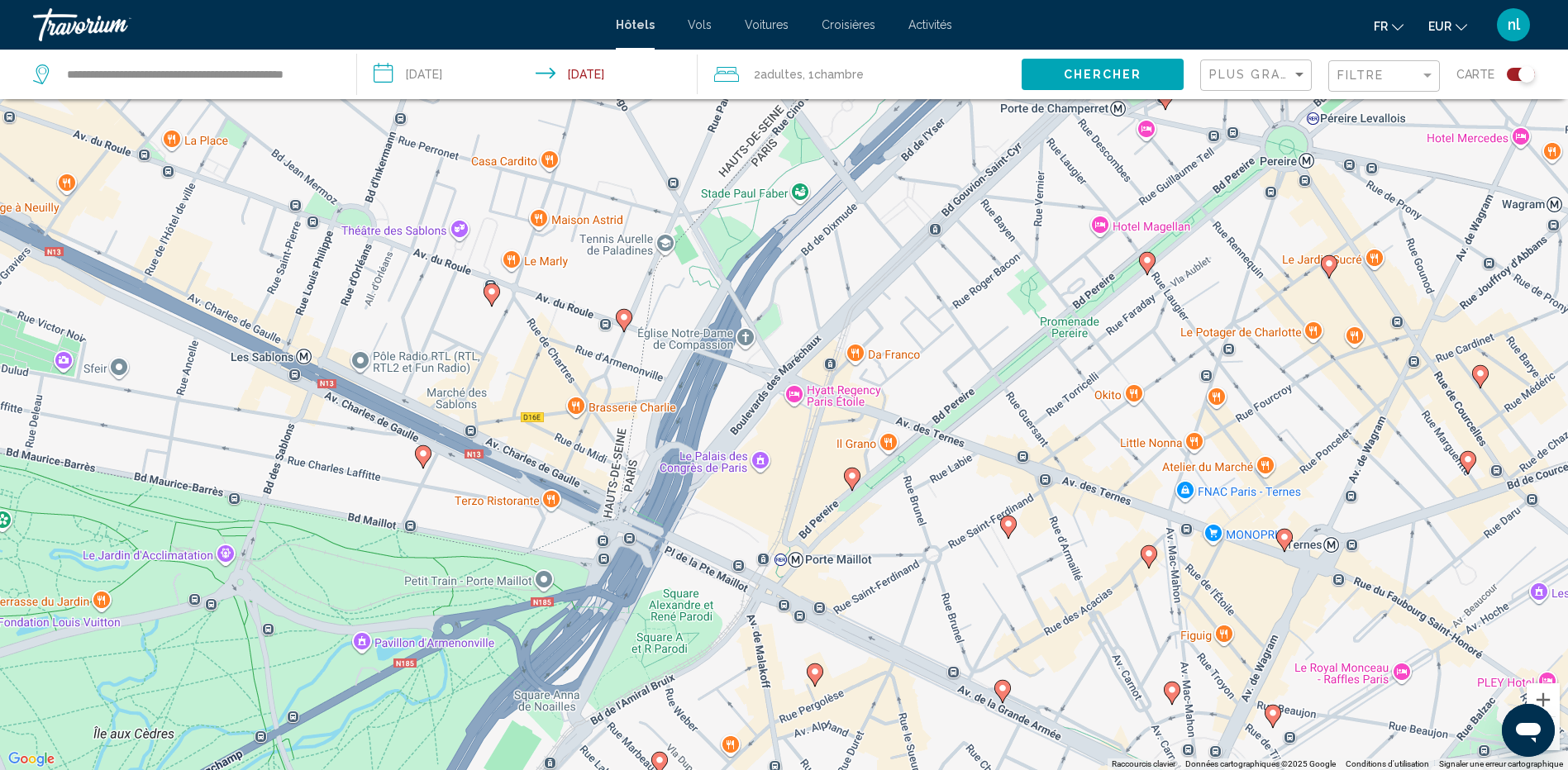
click at [661, 755] on icon "Main content" at bounding box center [659, 763] width 15 height 21
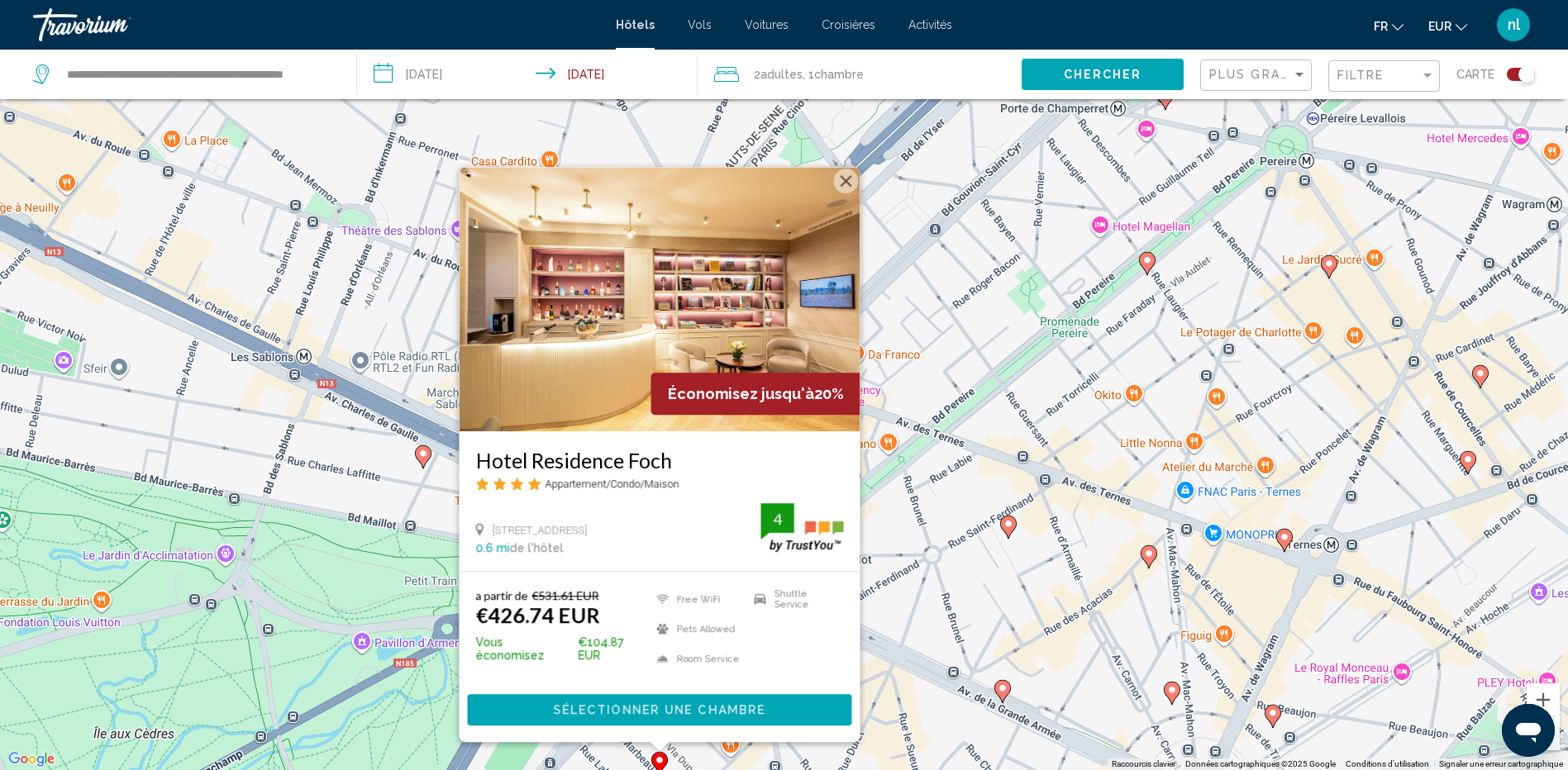
scroll to position [0, 0]
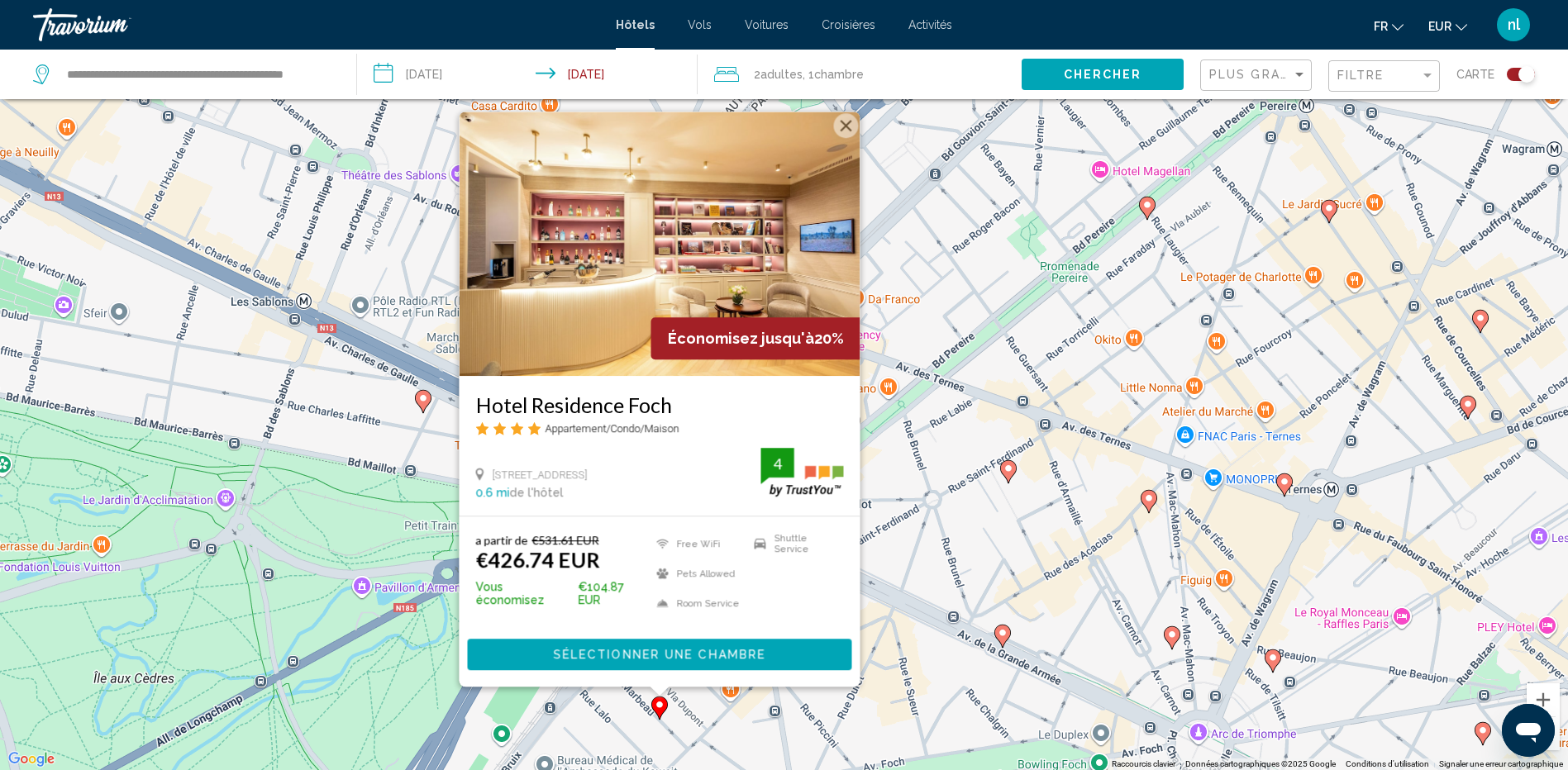
click at [1060, 512] on div "Pour activer le glissement avec le clavier, appuyez sur Alt+Entrée. Une fois ce…" at bounding box center [784, 385] width 1568 height 770
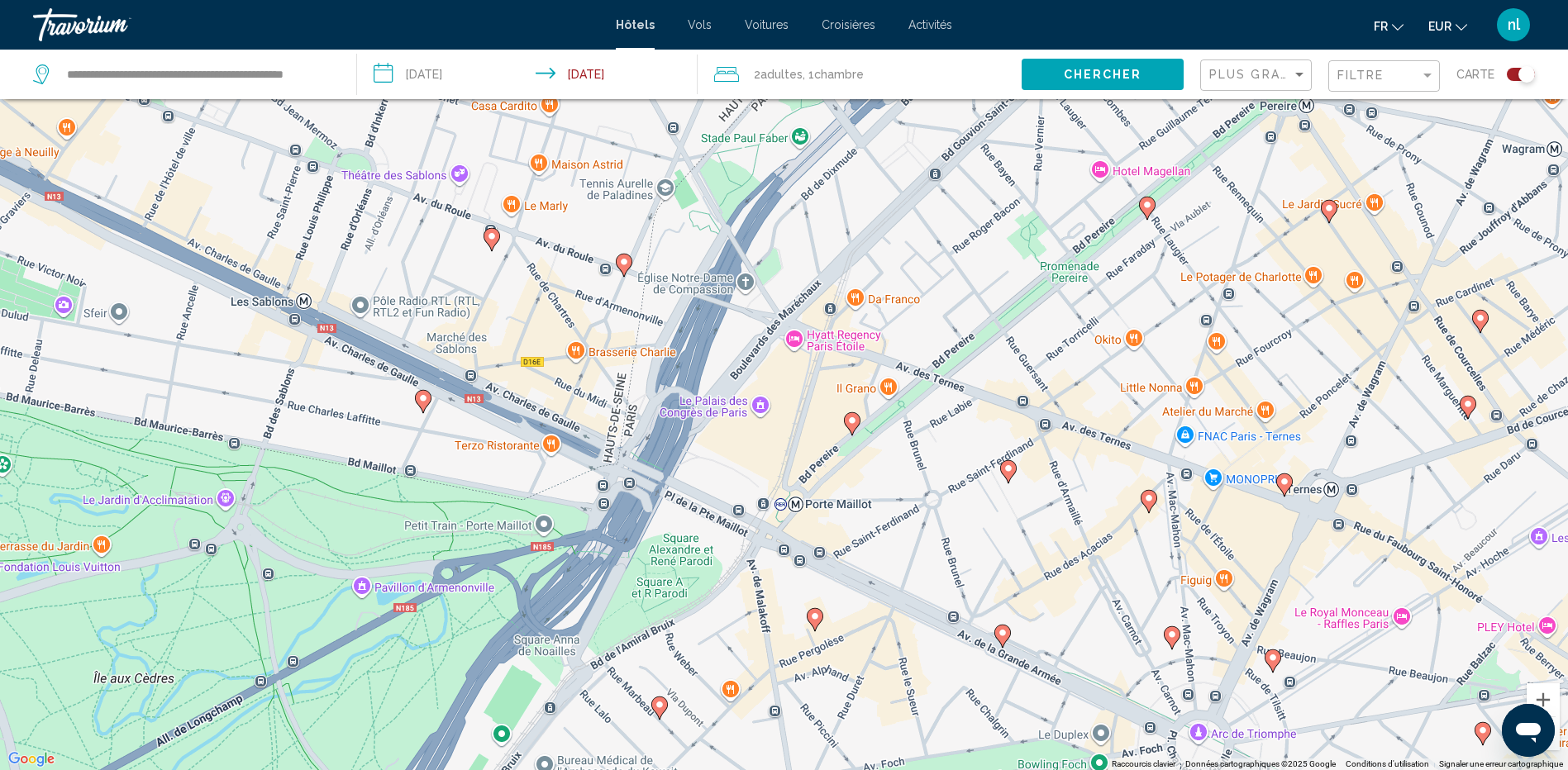
click at [858, 424] on icon "Main content" at bounding box center [851, 423] width 15 height 21
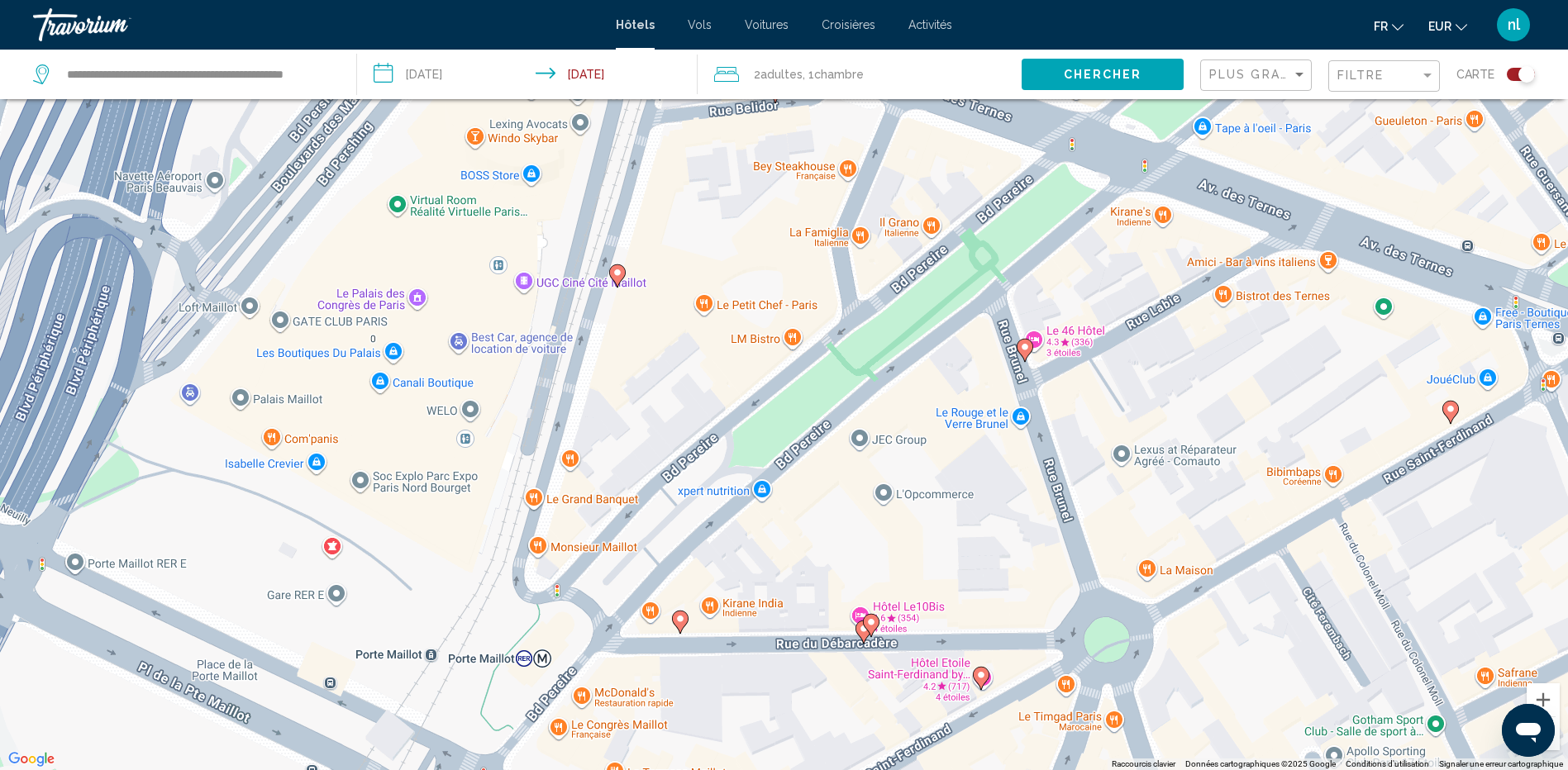
click at [617, 275] on image "Main content" at bounding box center [617, 273] width 10 height 10
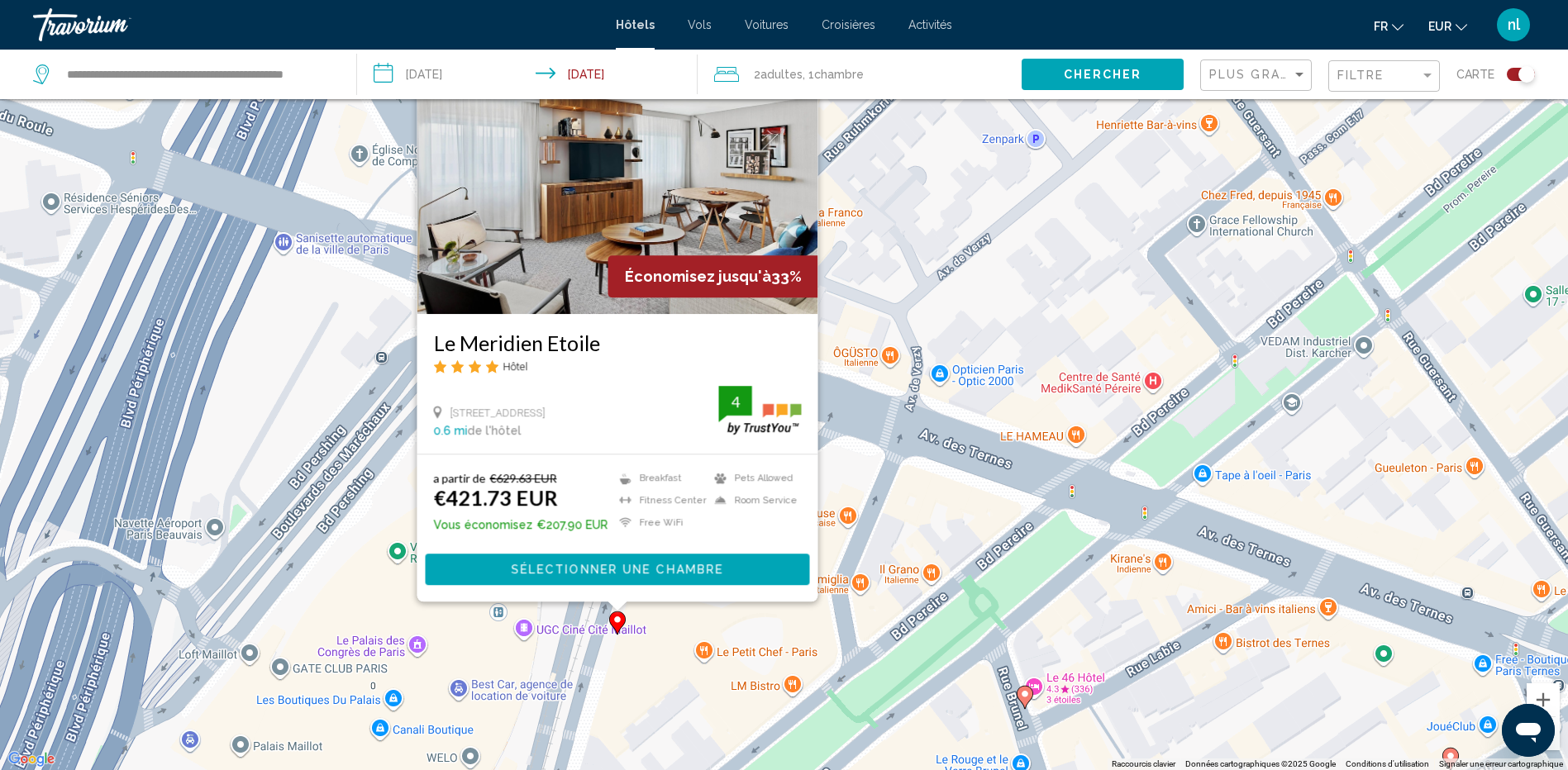
click at [904, 527] on div "Pour naviguer, appuyez sur les touches fléchées. Pour activer le glissement ave…" at bounding box center [784, 385] width 1568 height 770
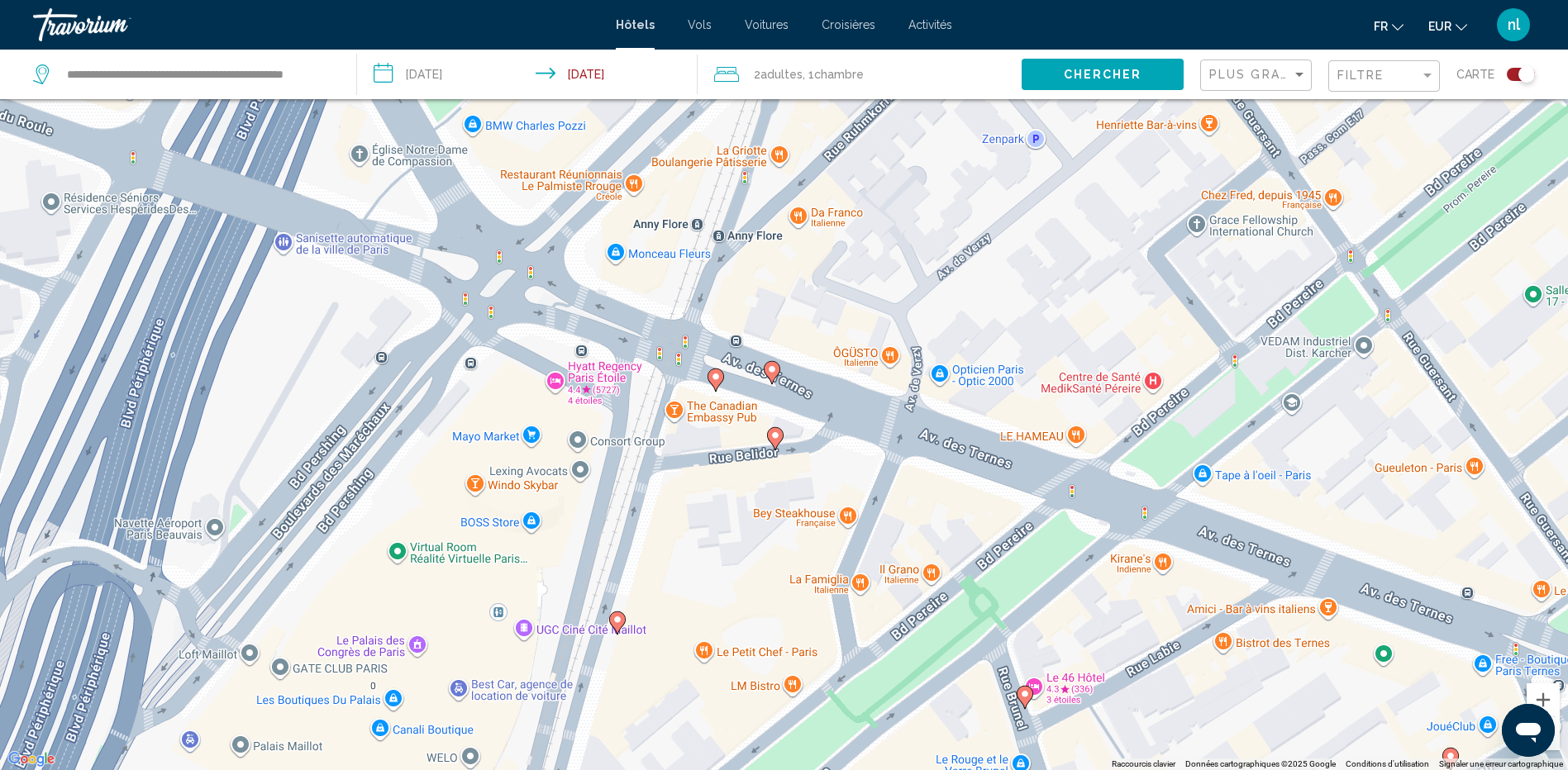
click at [775, 436] on image "Main content" at bounding box center [775, 435] width 10 height 10
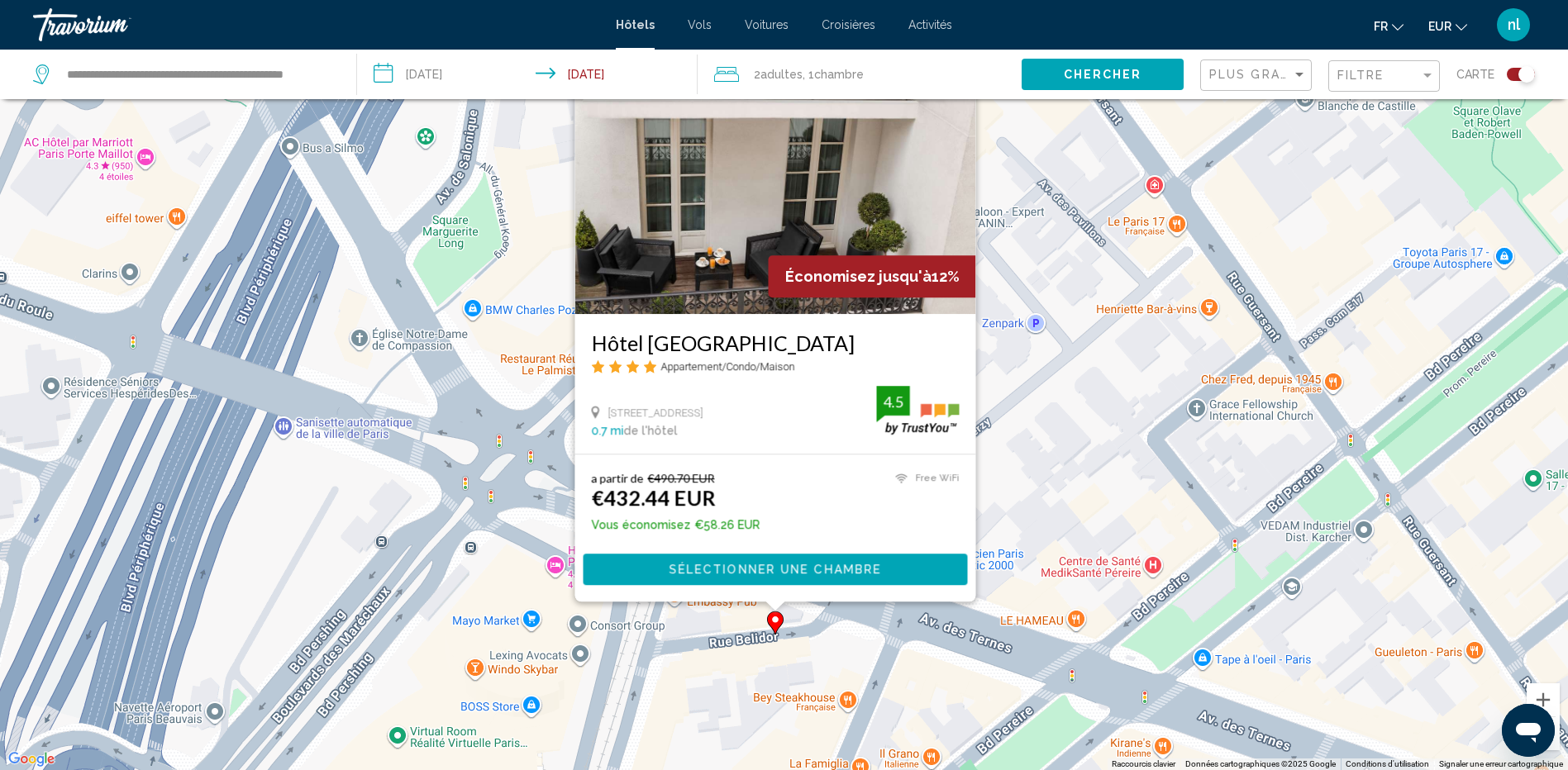
click at [810, 665] on div "Pour activer le glissement avec le clavier, appuyez sur Alt+Entrée. Une fois ce…" at bounding box center [784, 385] width 1568 height 770
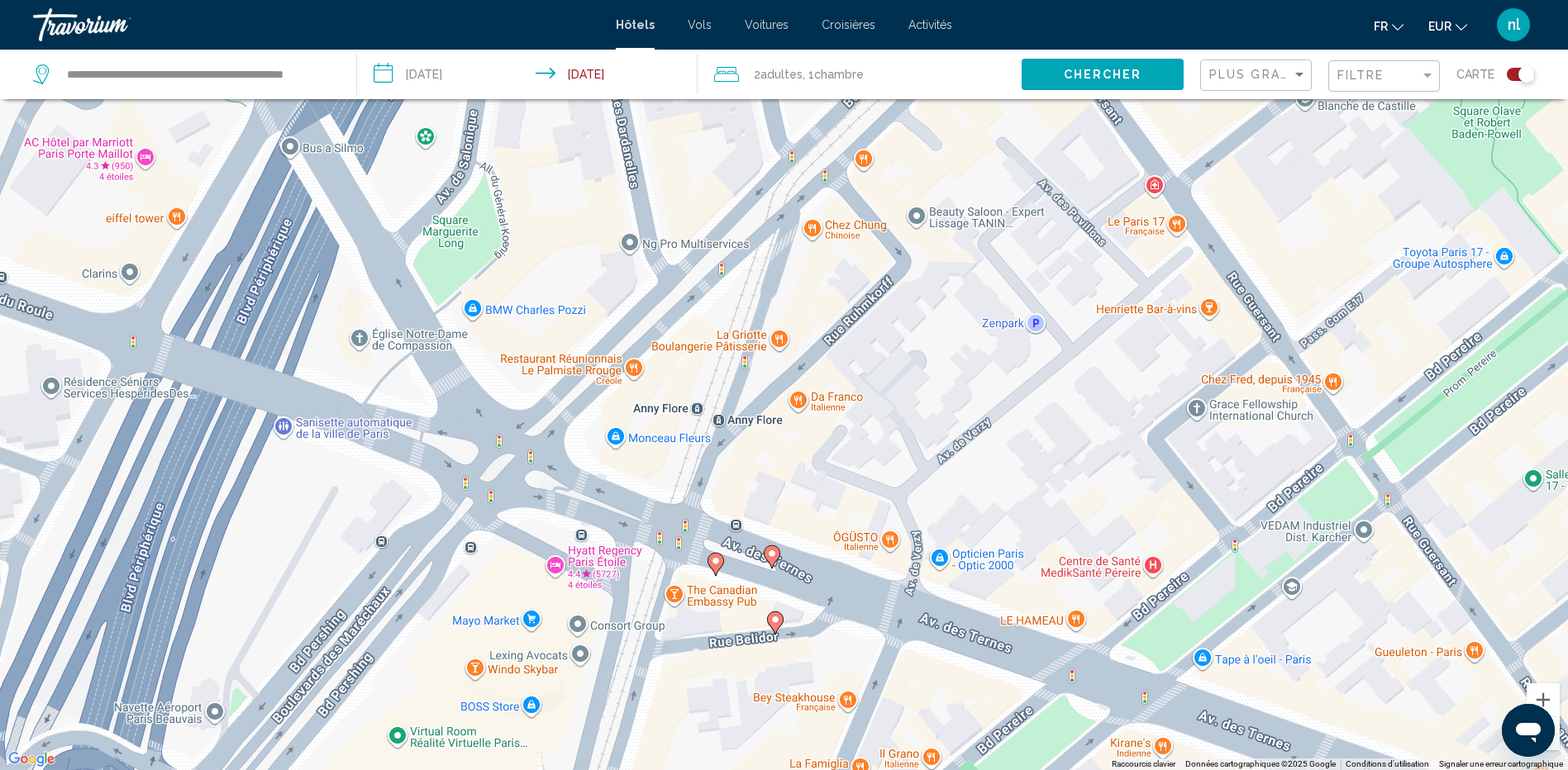
click at [713, 559] on image "Main content" at bounding box center [716, 561] width 10 height 10
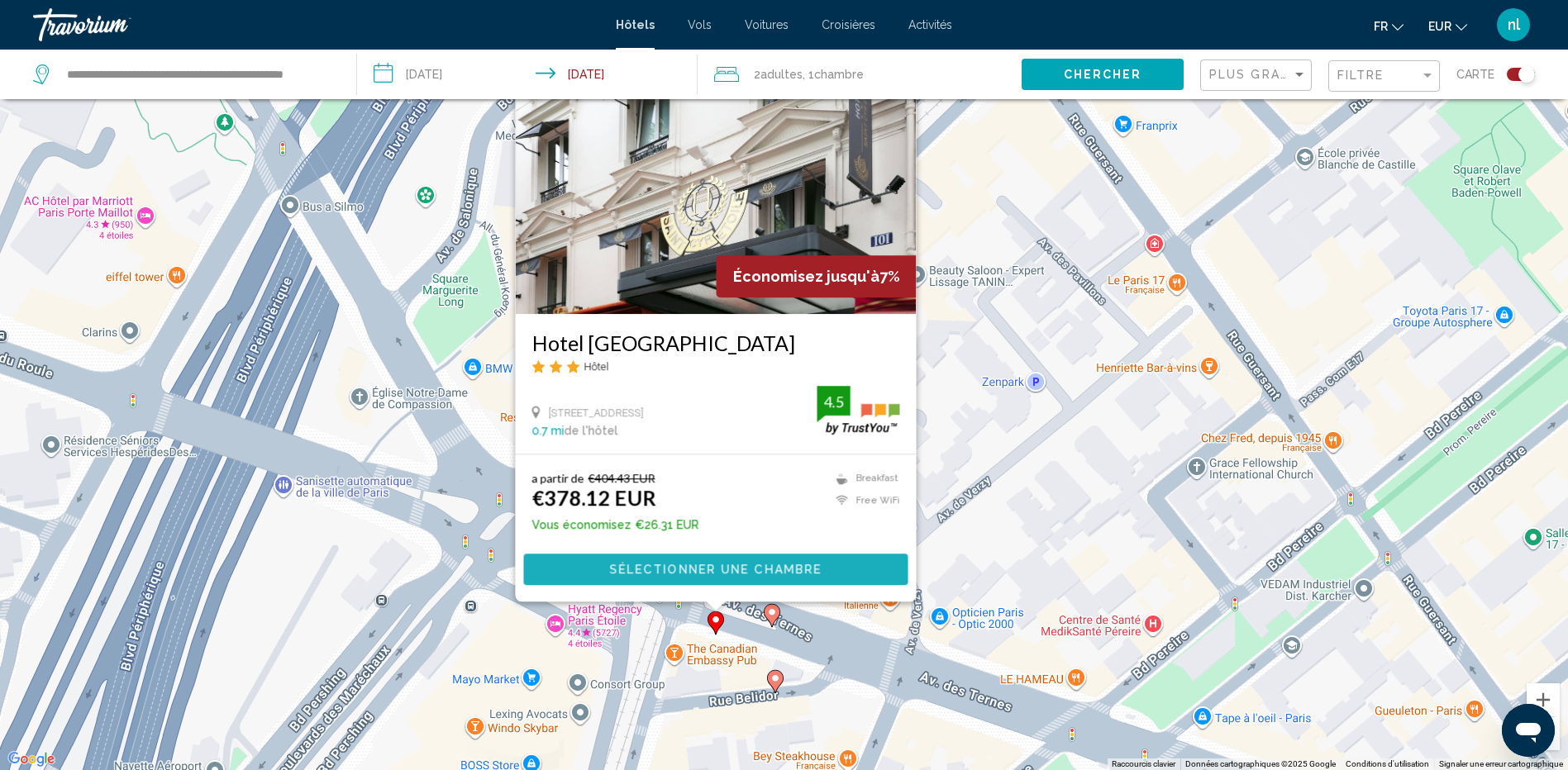
click at [713, 563] on span "Sélectionner une chambre" at bounding box center [715, 570] width 212 height 13
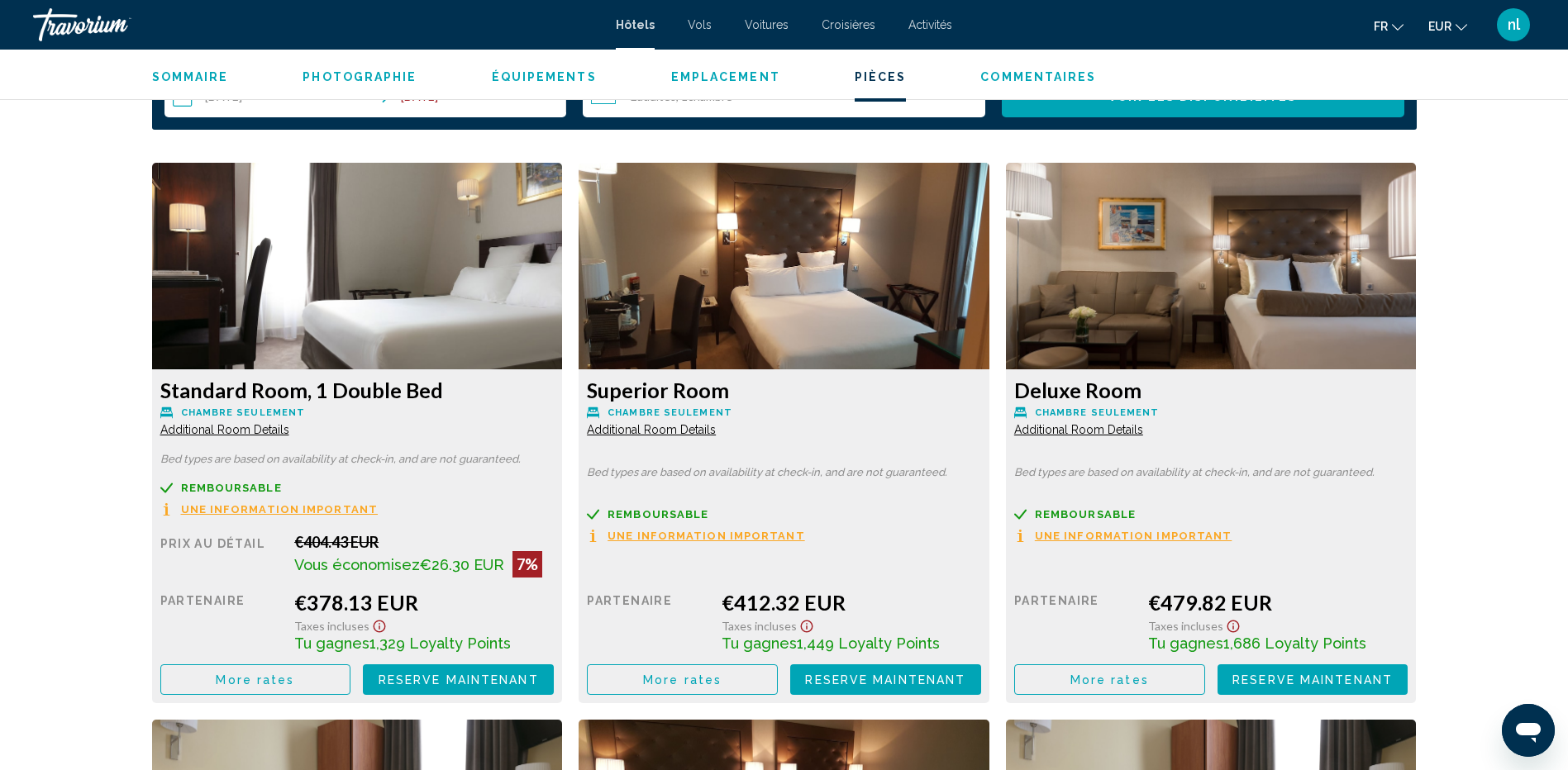
scroll to position [2149, 0]
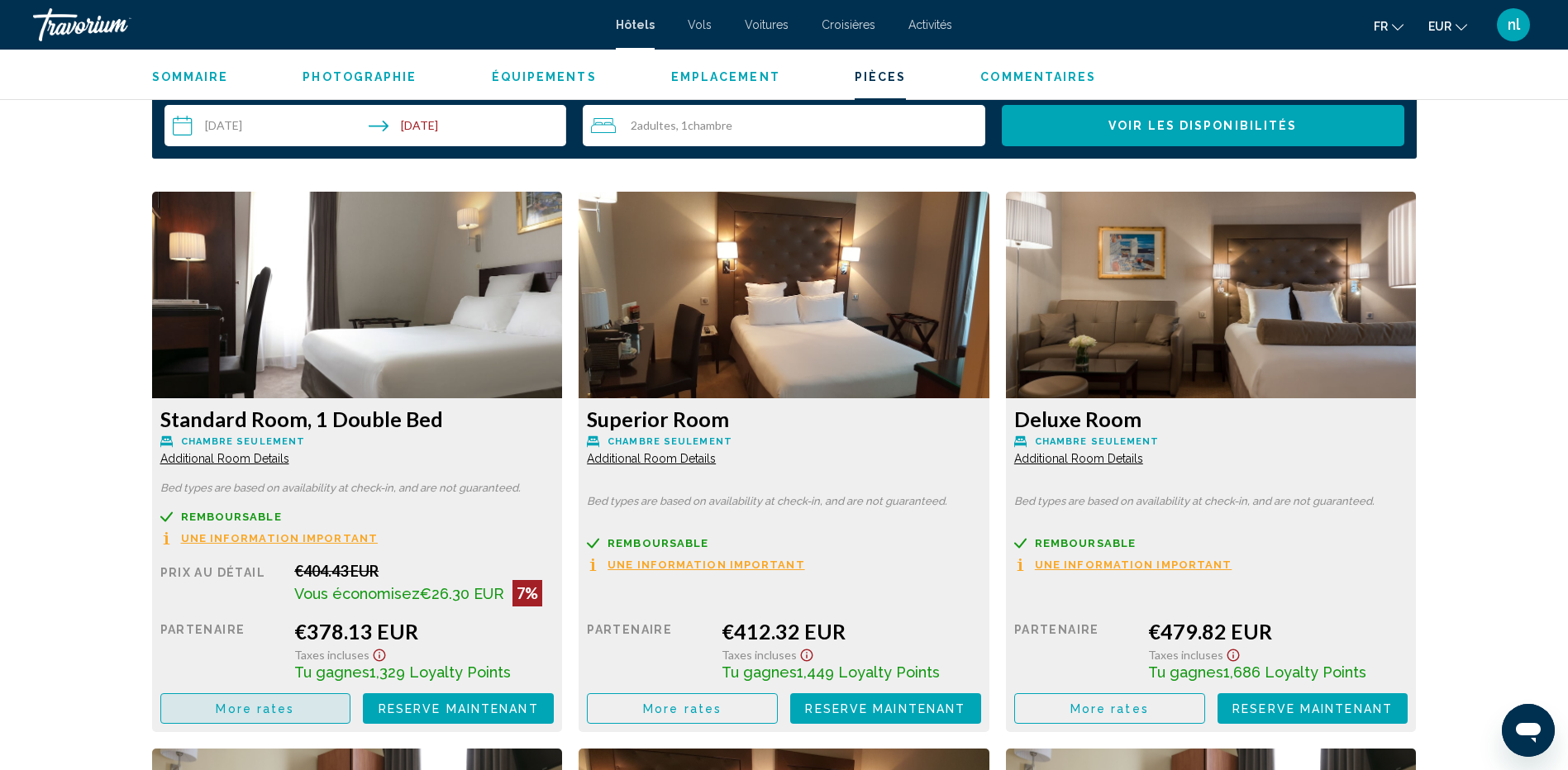
click at [281, 710] on span "More rates" at bounding box center [255, 709] width 78 height 13
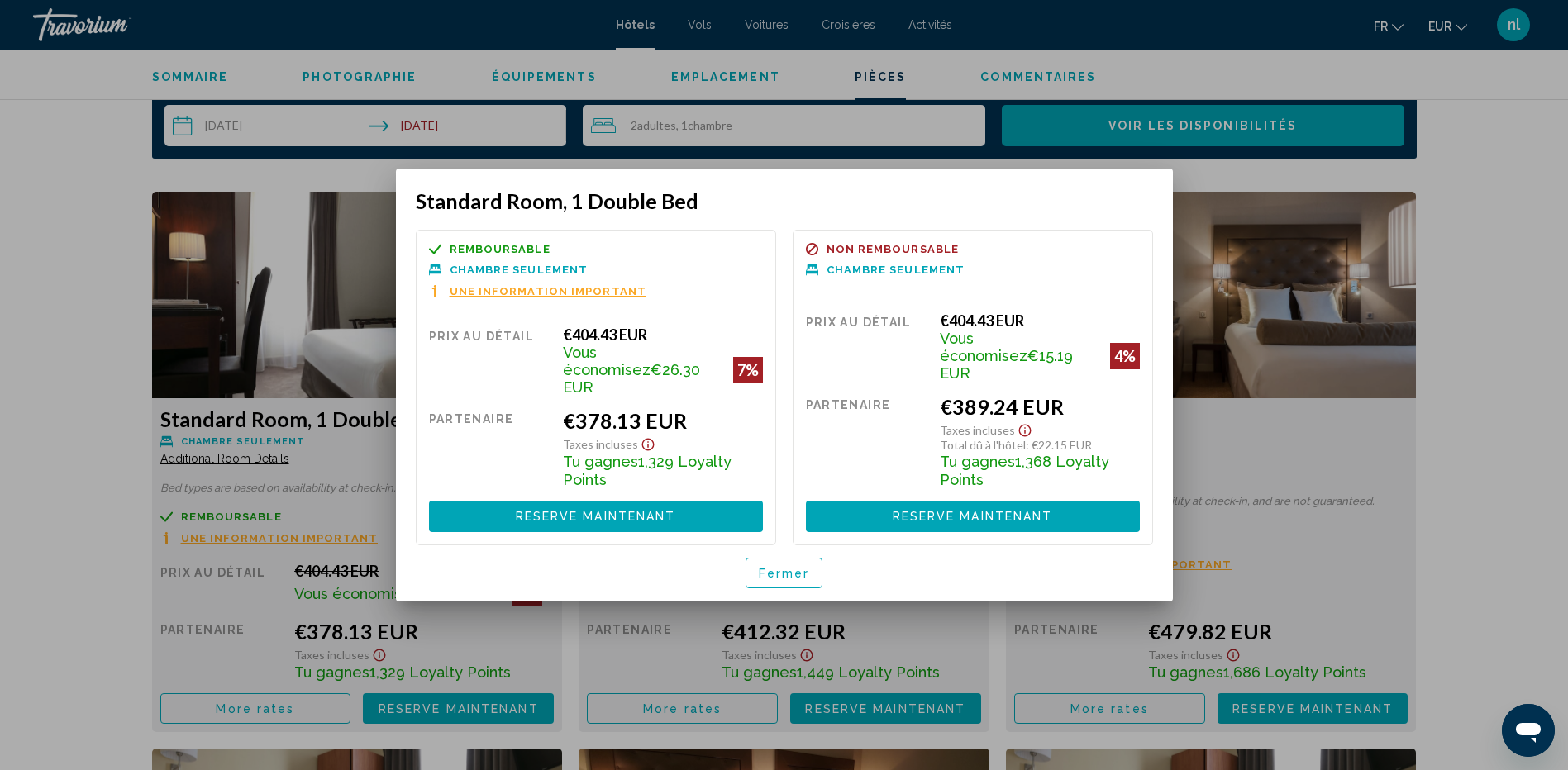
click at [777, 567] on span "Fermer" at bounding box center [784, 574] width 51 height 13
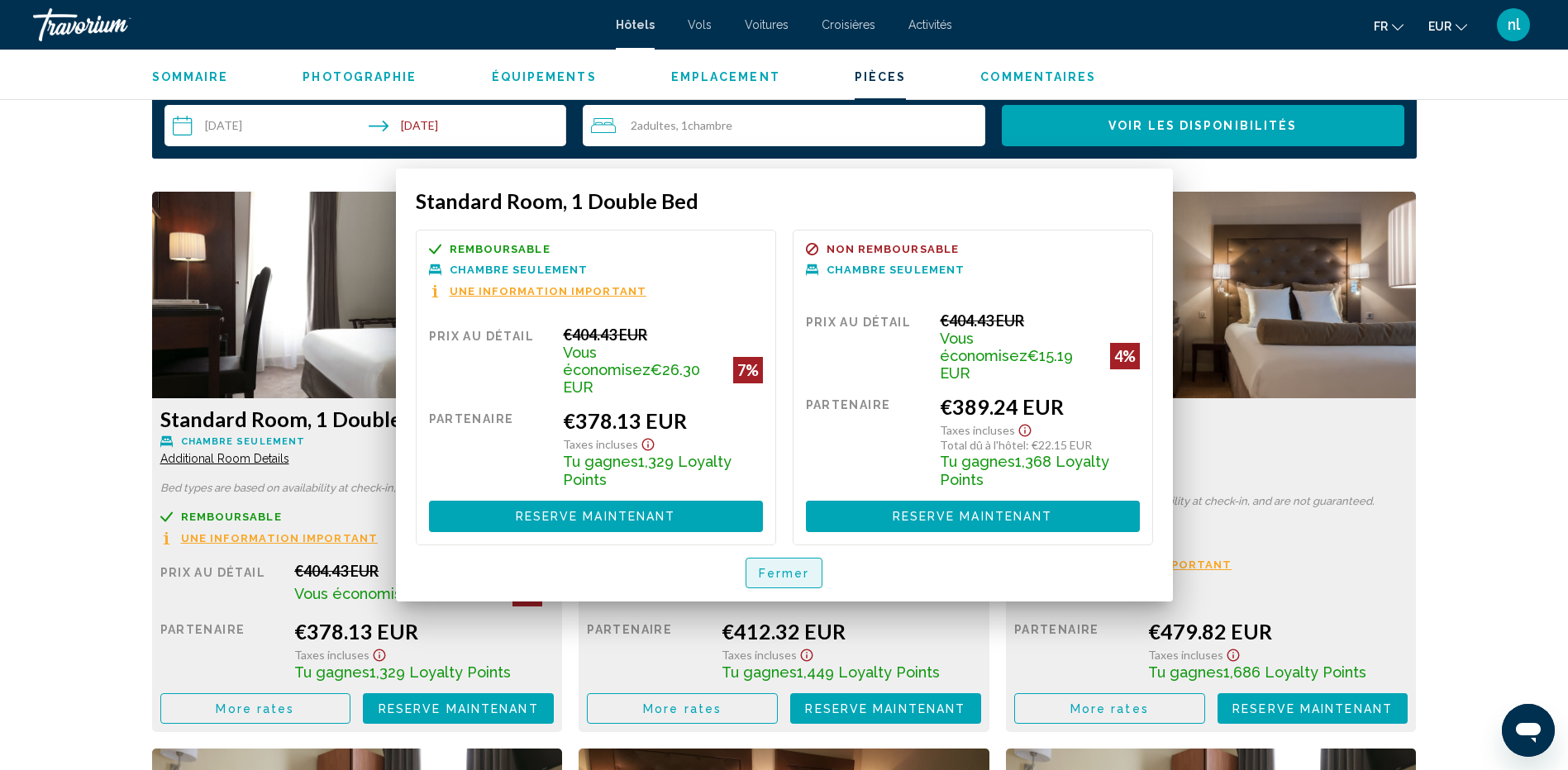
scroll to position [2149, 0]
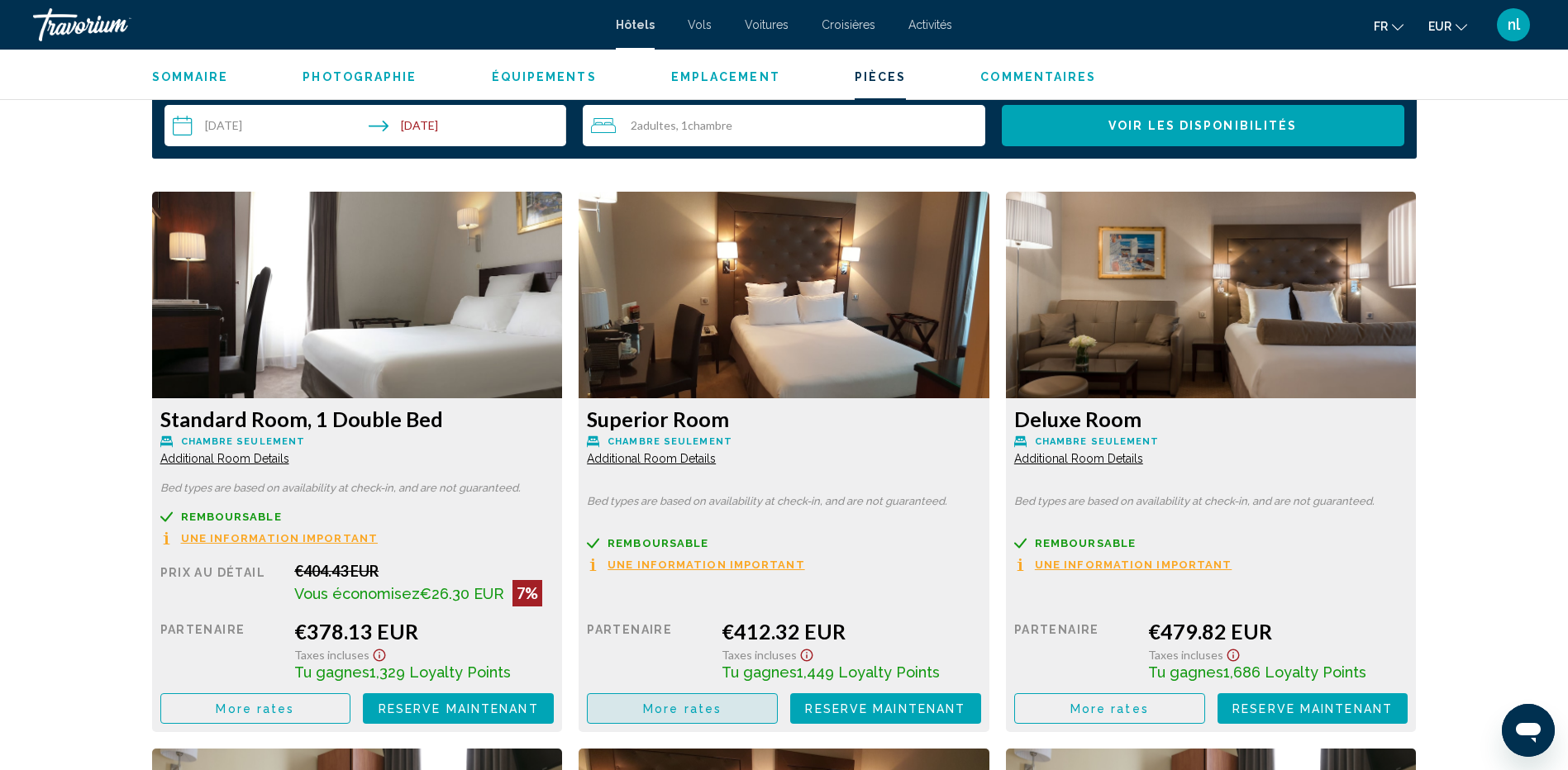
click at [724, 706] on button "More rates" at bounding box center [682, 708] width 191 height 31
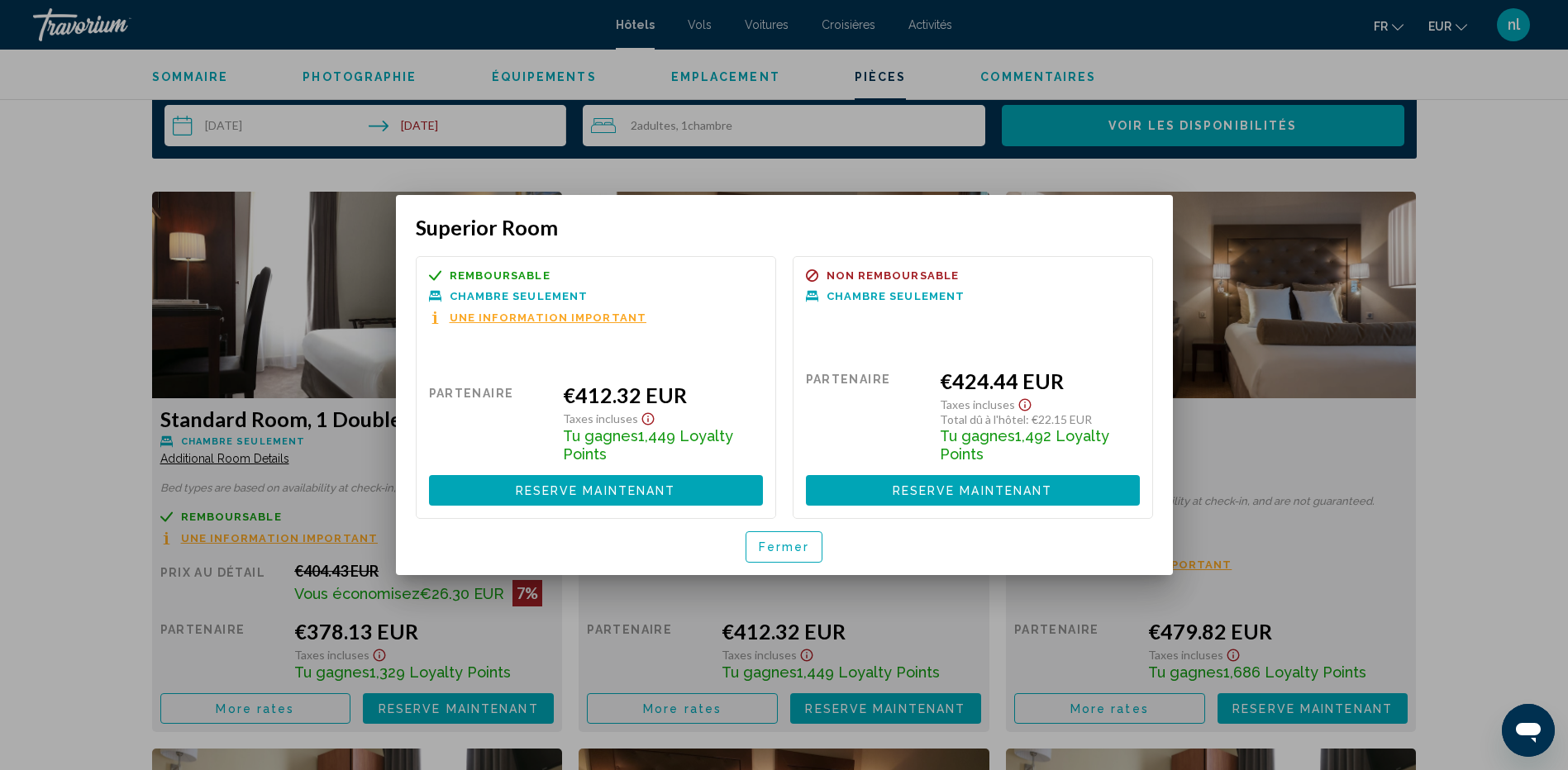
scroll to position [0, 0]
click at [773, 543] on span "Fermer" at bounding box center [784, 548] width 51 height 13
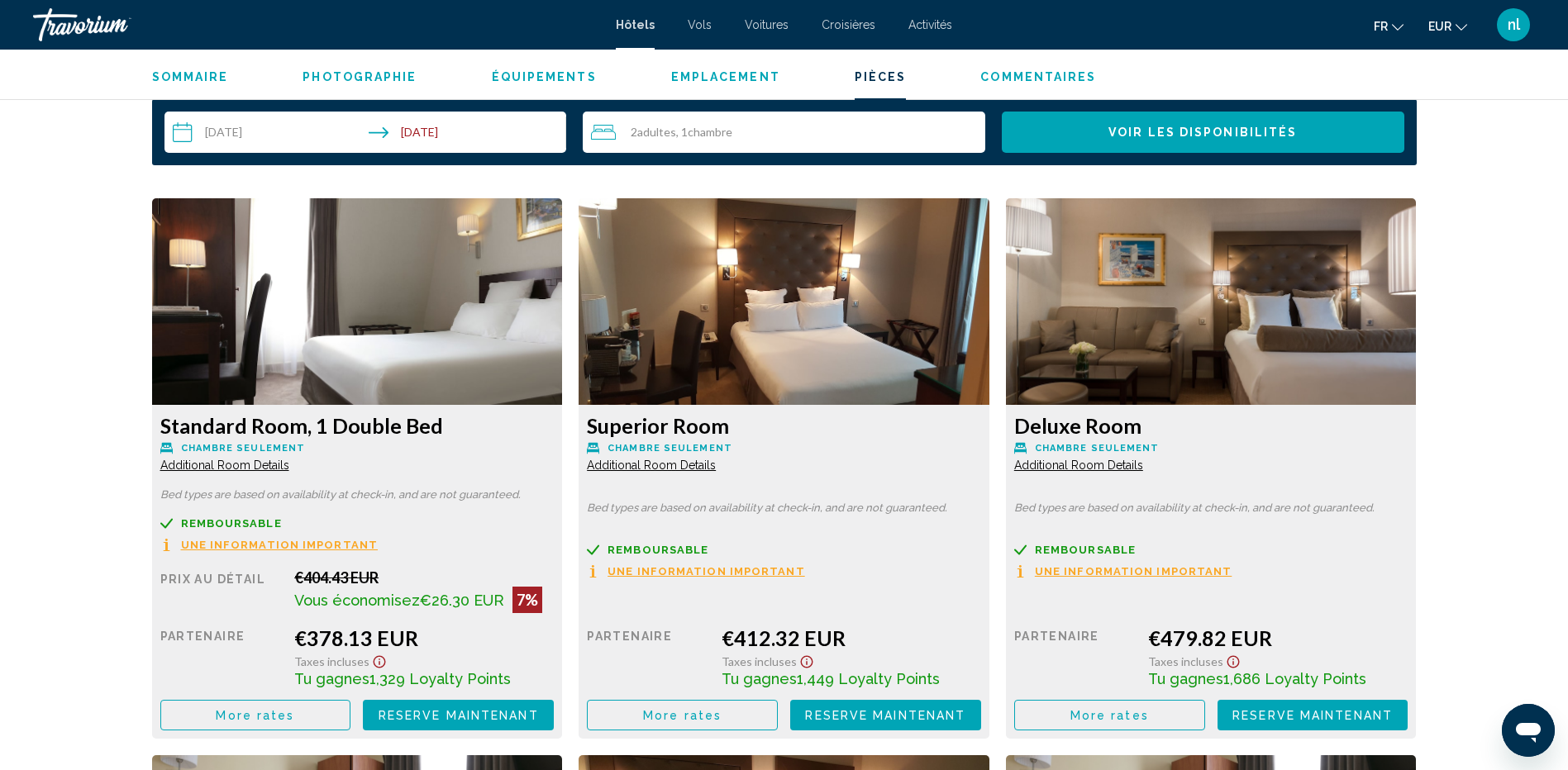
scroll to position [2149, 0]
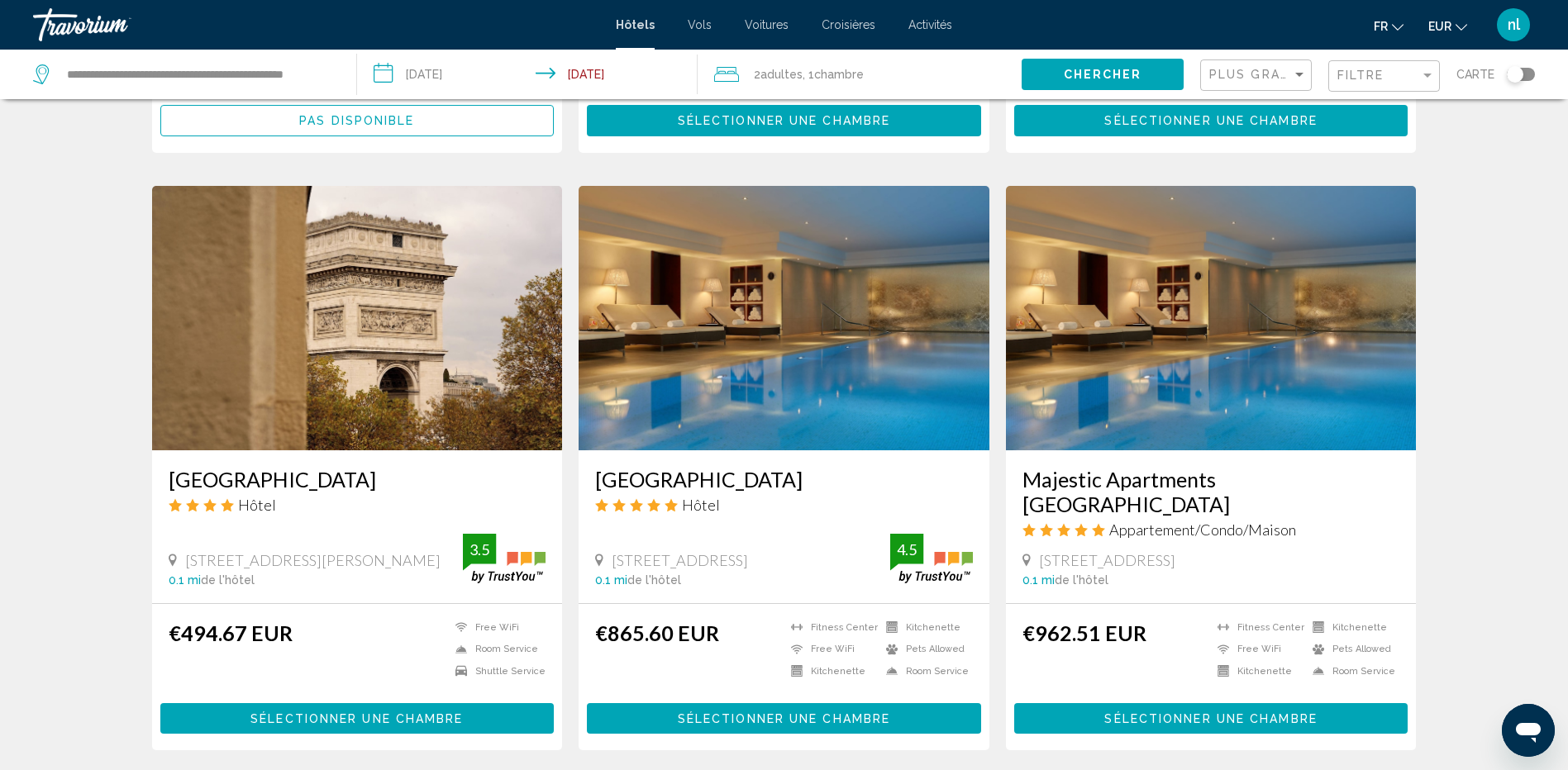
scroll to position [413, 0]
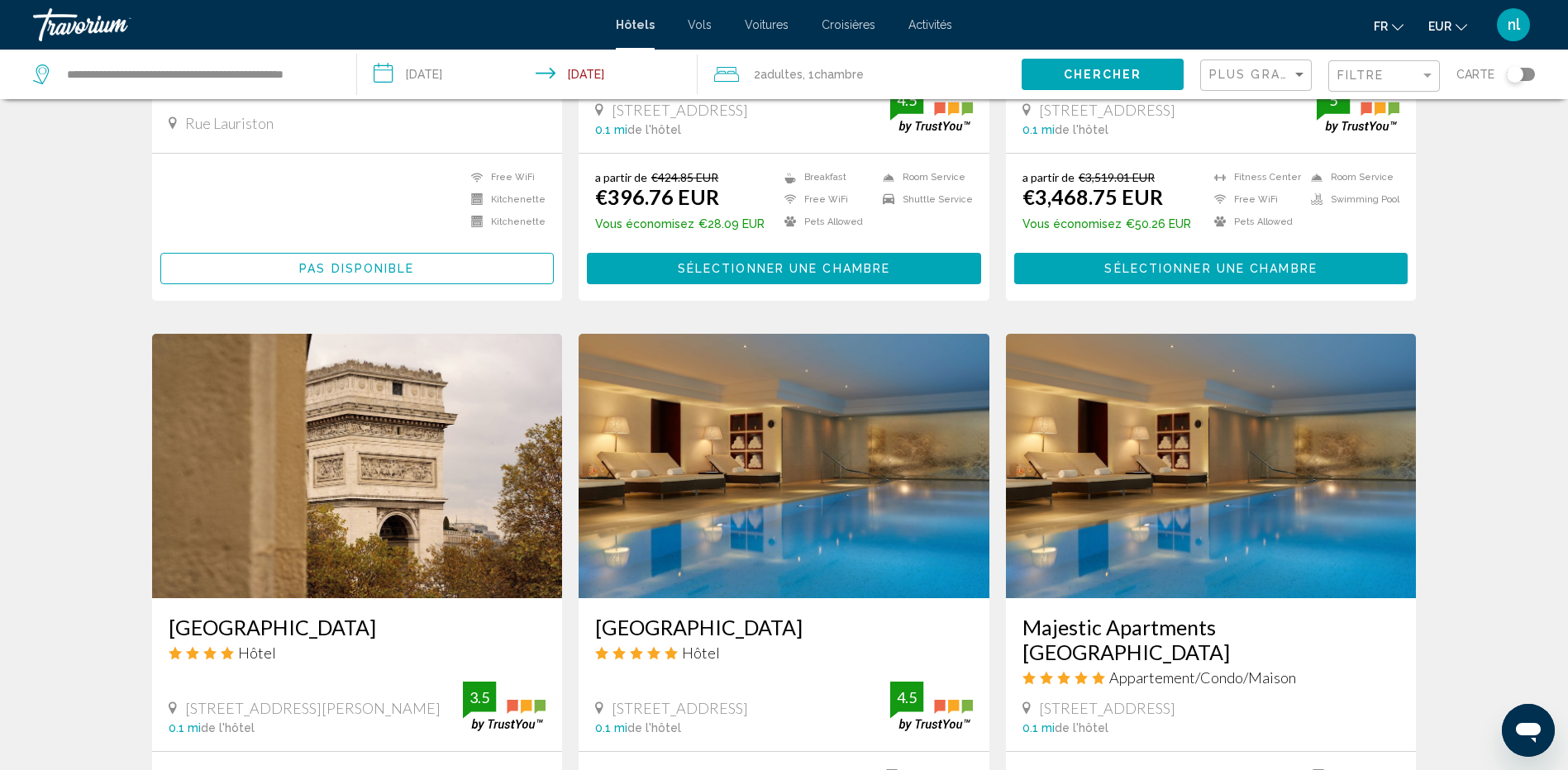
click at [1534, 74] on div "Toggle map" at bounding box center [1520, 75] width 28 height 13
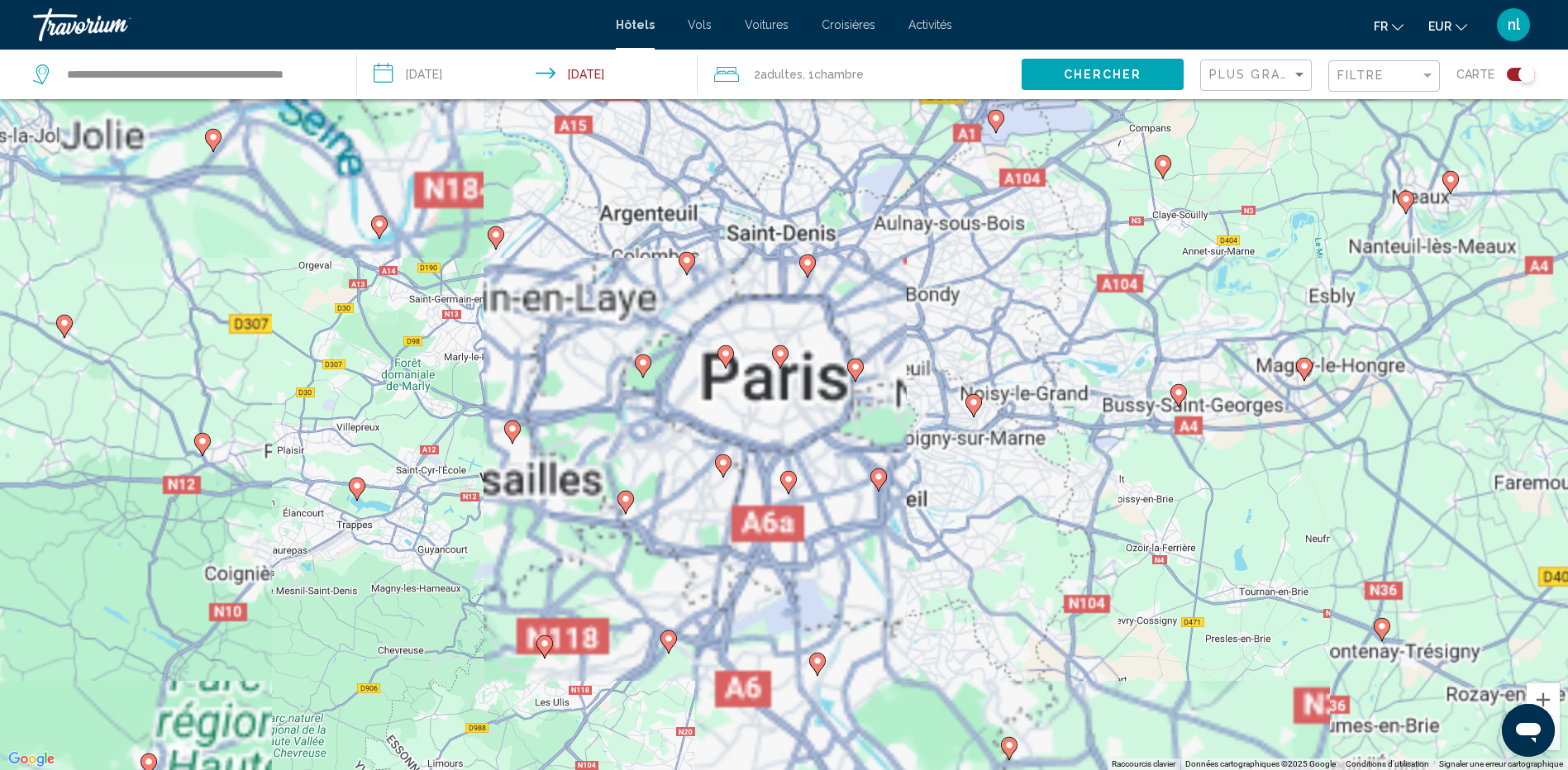
drag, startPoint x: 752, startPoint y: 337, endPoint x: 795, endPoint y: 497, distance: 165.7
click at [748, 514] on div "Pour activer le glissement avec le clavier, appuyez sur Alt+Entrée. Une fois ce…" at bounding box center [784, 385] width 1568 height 770
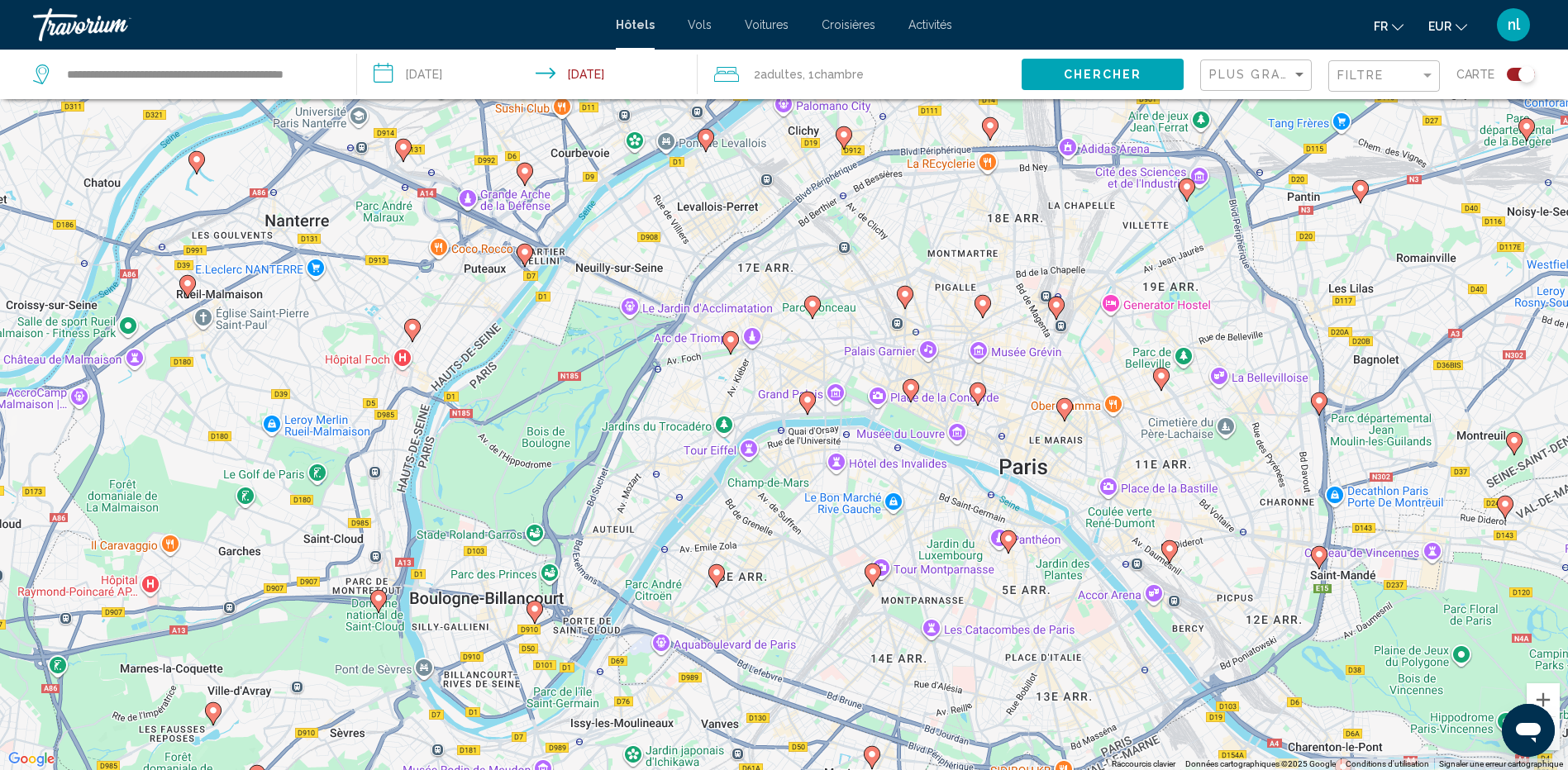
drag, startPoint x: 561, startPoint y: 356, endPoint x: 1092, endPoint y: 571, distance: 572.9
click at [1092, 571] on div "Pour activer le glissement avec le clavier, appuyez sur Alt+Entrée. Une fois ce…" at bounding box center [784, 385] width 1568 height 770
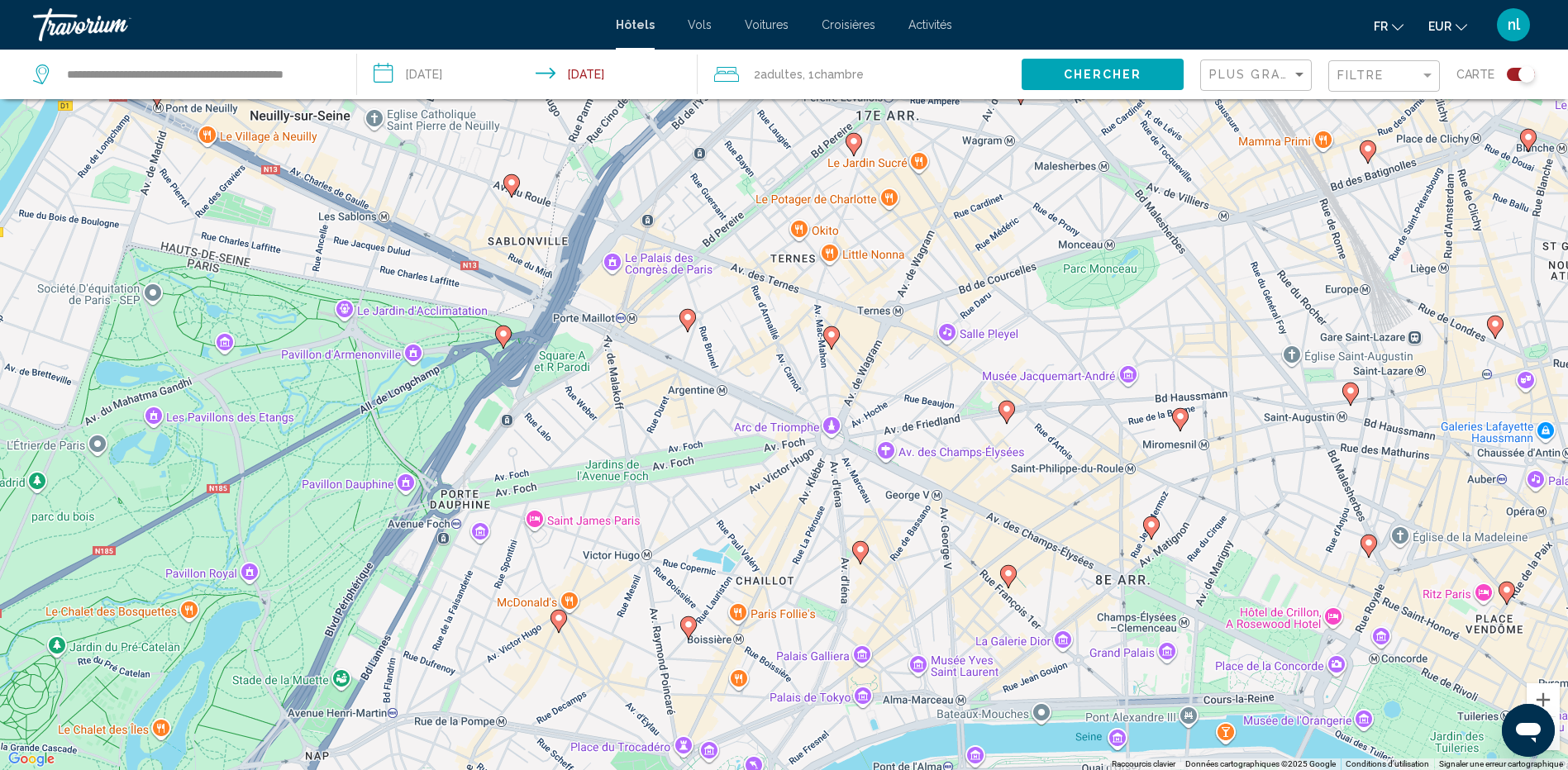
drag, startPoint x: 721, startPoint y: 369, endPoint x: 646, endPoint y: 562, distance: 207.1
click at [646, 562] on div "Pour activer le glissement avec le clavier, appuyez sur Alt+Entrée. Une fois ce…" at bounding box center [784, 385] width 1568 height 770
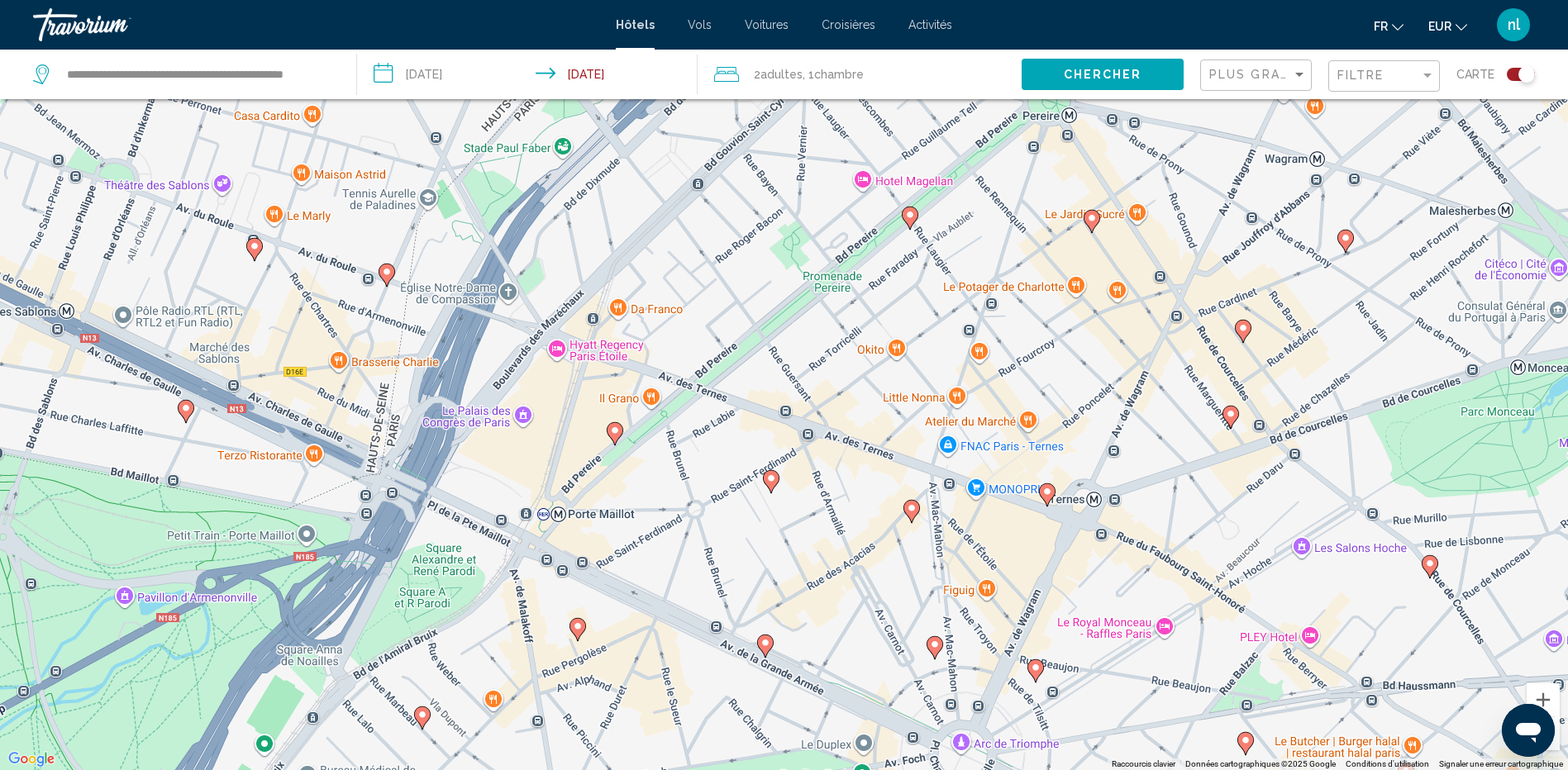
drag, startPoint x: 687, startPoint y: 333, endPoint x: 757, endPoint y: 589, distance: 265.4
click at [774, 611] on div "Pour activer le glissement avec le clavier, appuyez sur Alt+Entrée. Une fois ce…" at bounding box center [784, 385] width 1568 height 770
click at [769, 479] on image "Main content" at bounding box center [770, 478] width 10 height 10
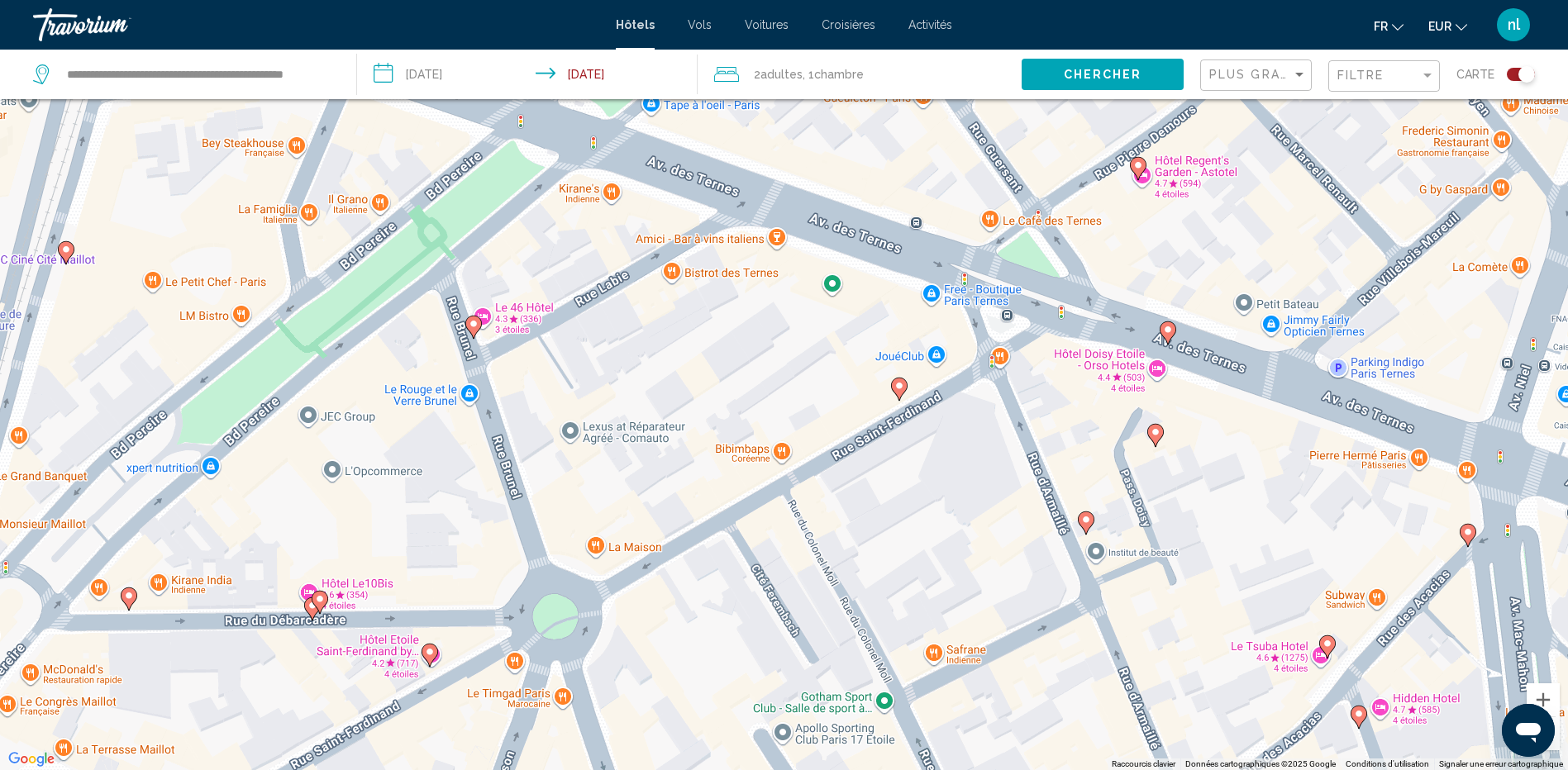
drag, startPoint x: 972, startPoint y: 250, endPoint x: 1041, endPoint y: 406, distance: 170.6
click at [1041, 406] on div "Pour naviguer, appuyez sur les touches fléchées. Pour activer le glissement ave…" at bounding box center [784, 385] width 1568 height 770
click at [476, 320] on image "Main content" at bounding box center [473, 323] width 10 height 10
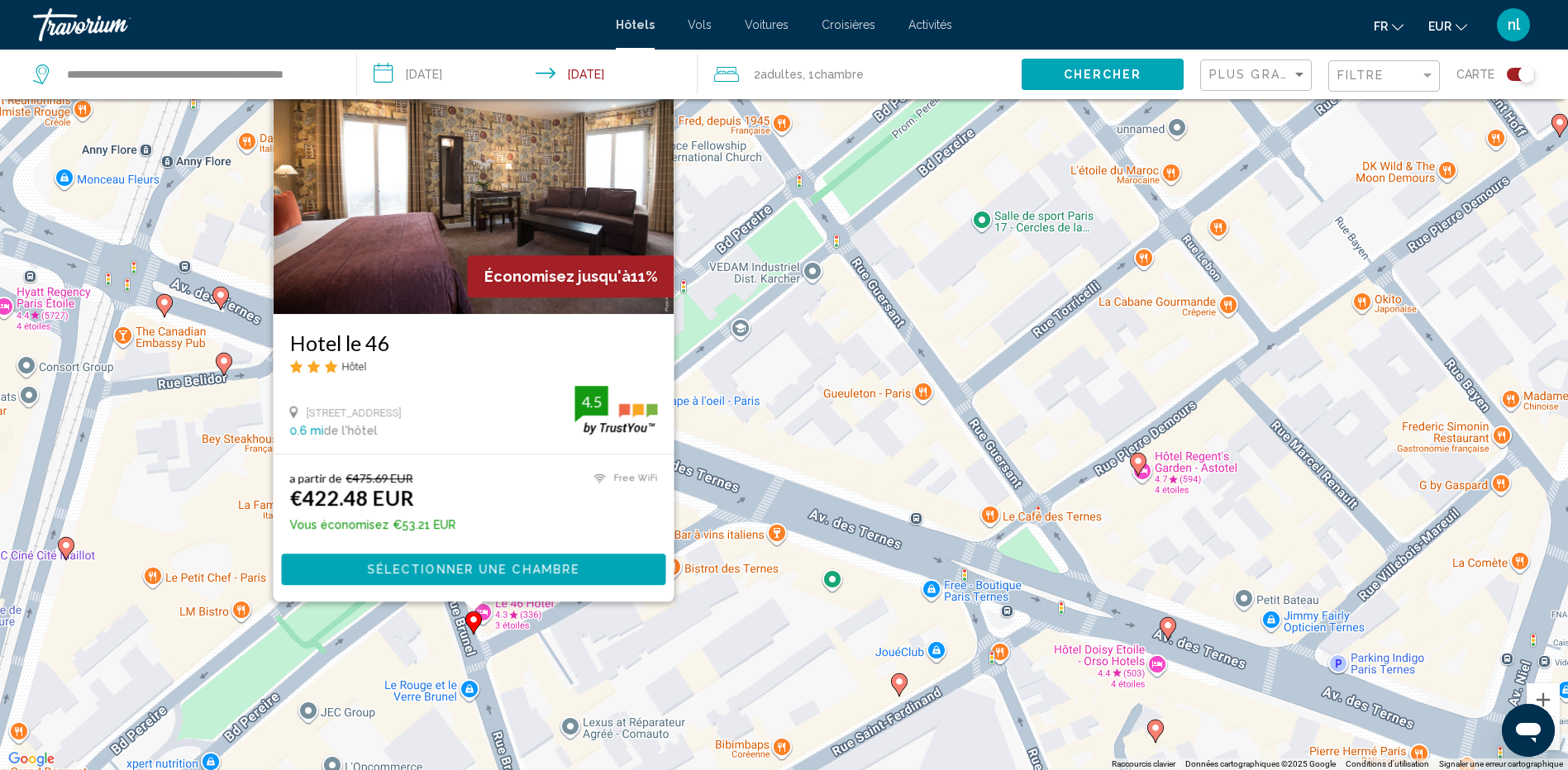
click at [1166, 622] on image "Main content" at bounding box center [1167, 625] width 10 height 10
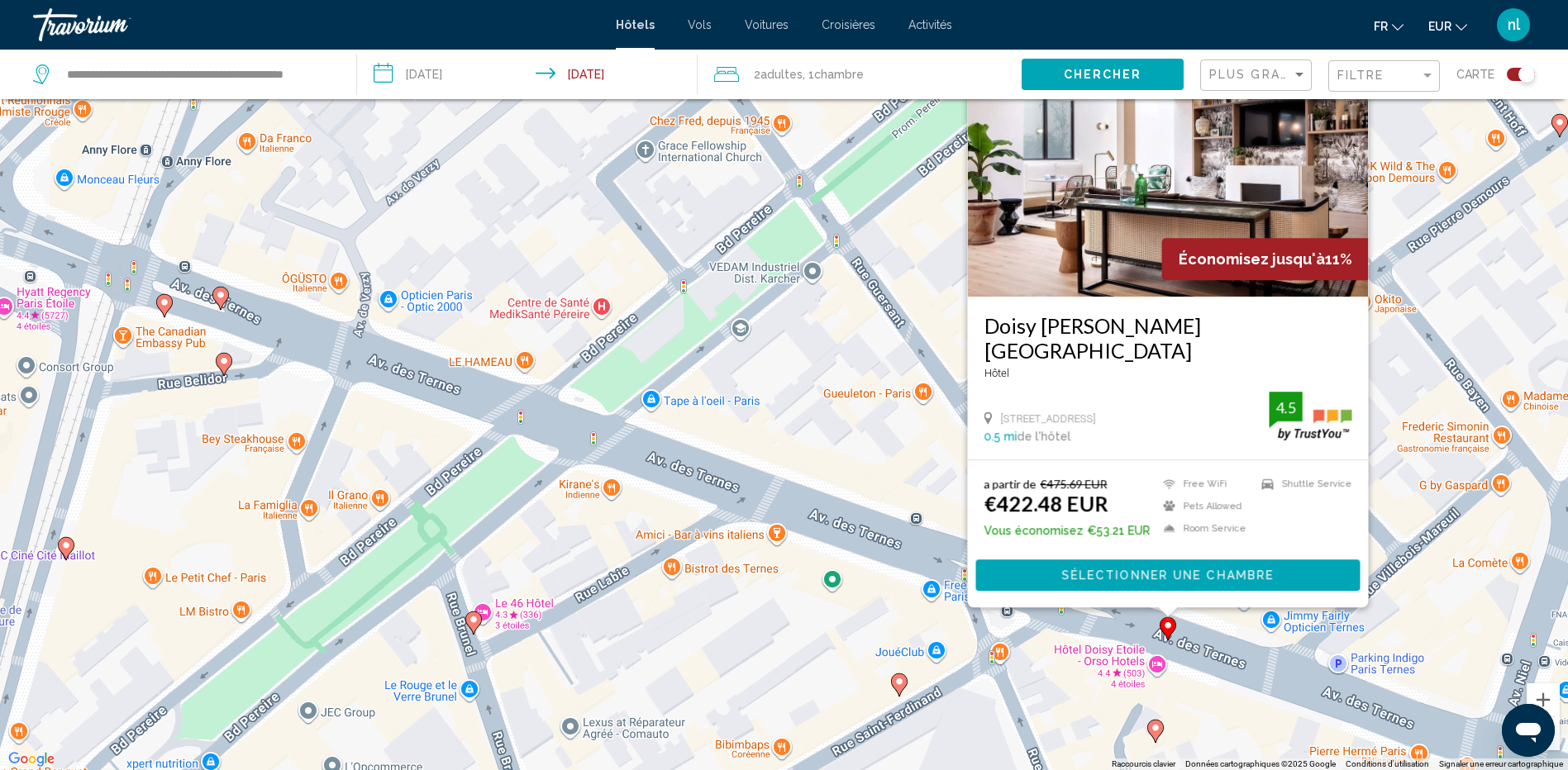
click at [66, 547] on image "Main content" at bounding box center [65, 545] width 10 height 10
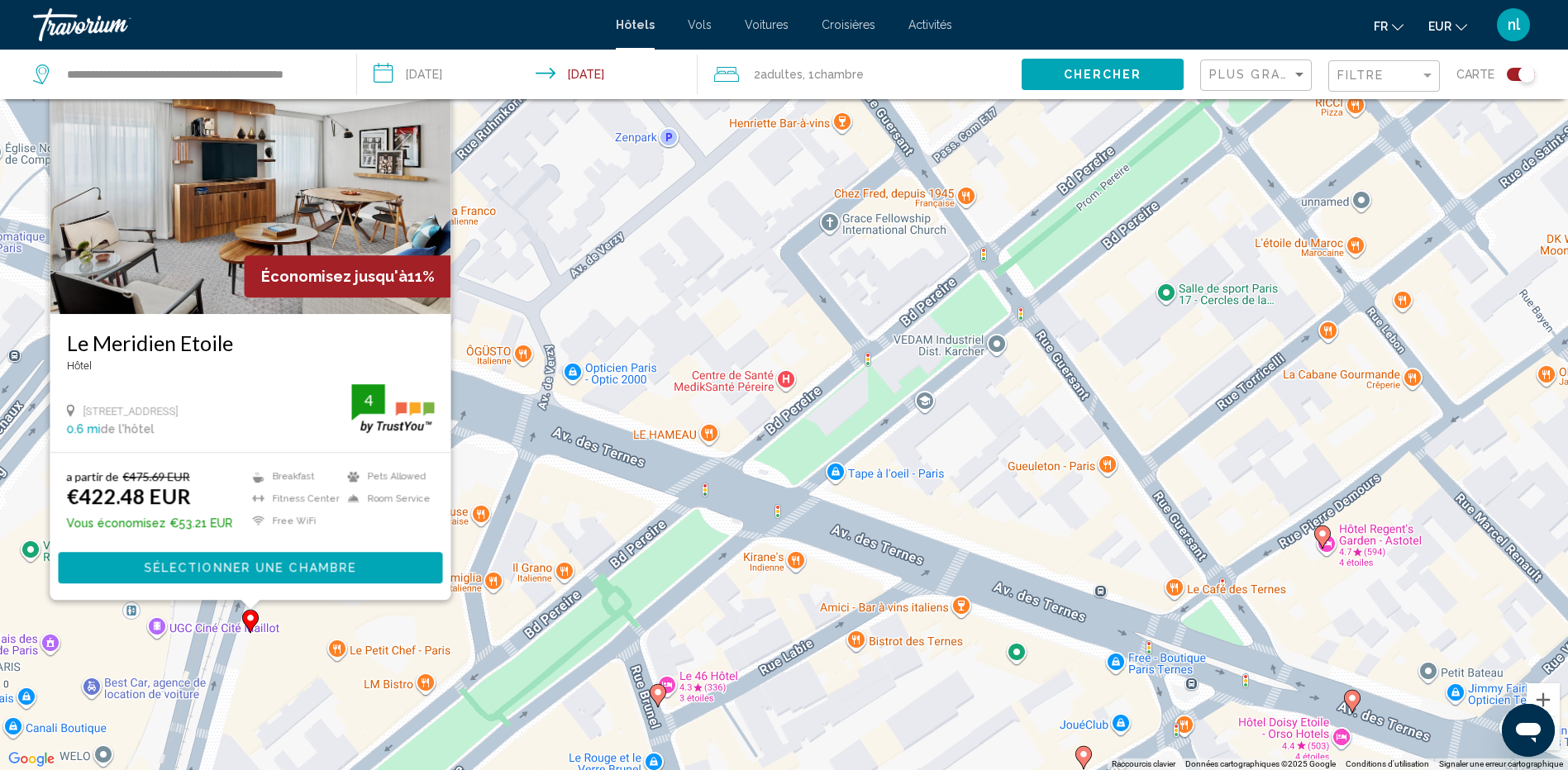
click at [657, 691] on image "Main content" at bounding box center [658, 692] width 10 height 10
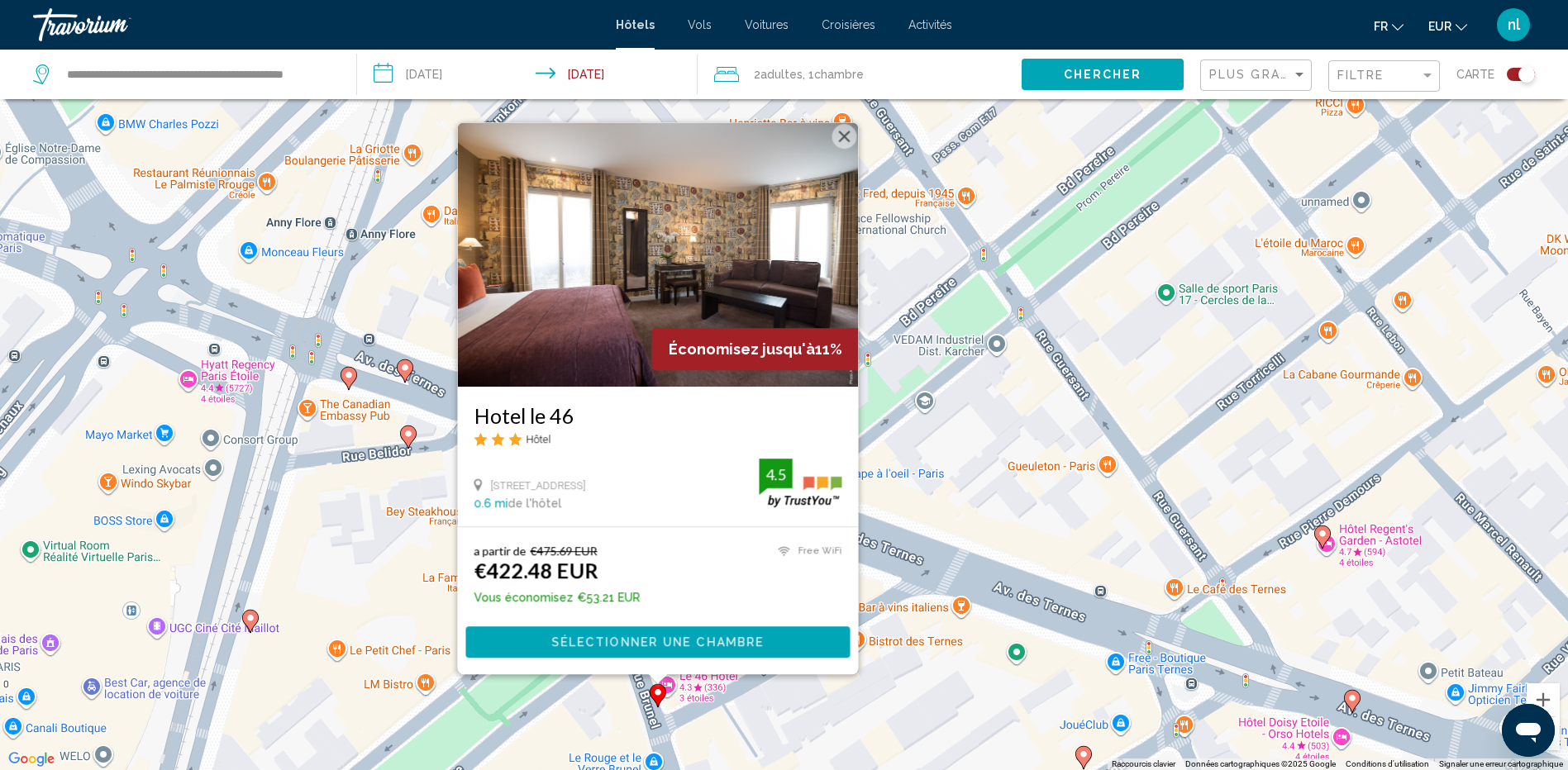
click at [409, 445] on icon "Main content" at bounding box center [407, 436] width 15 height 21
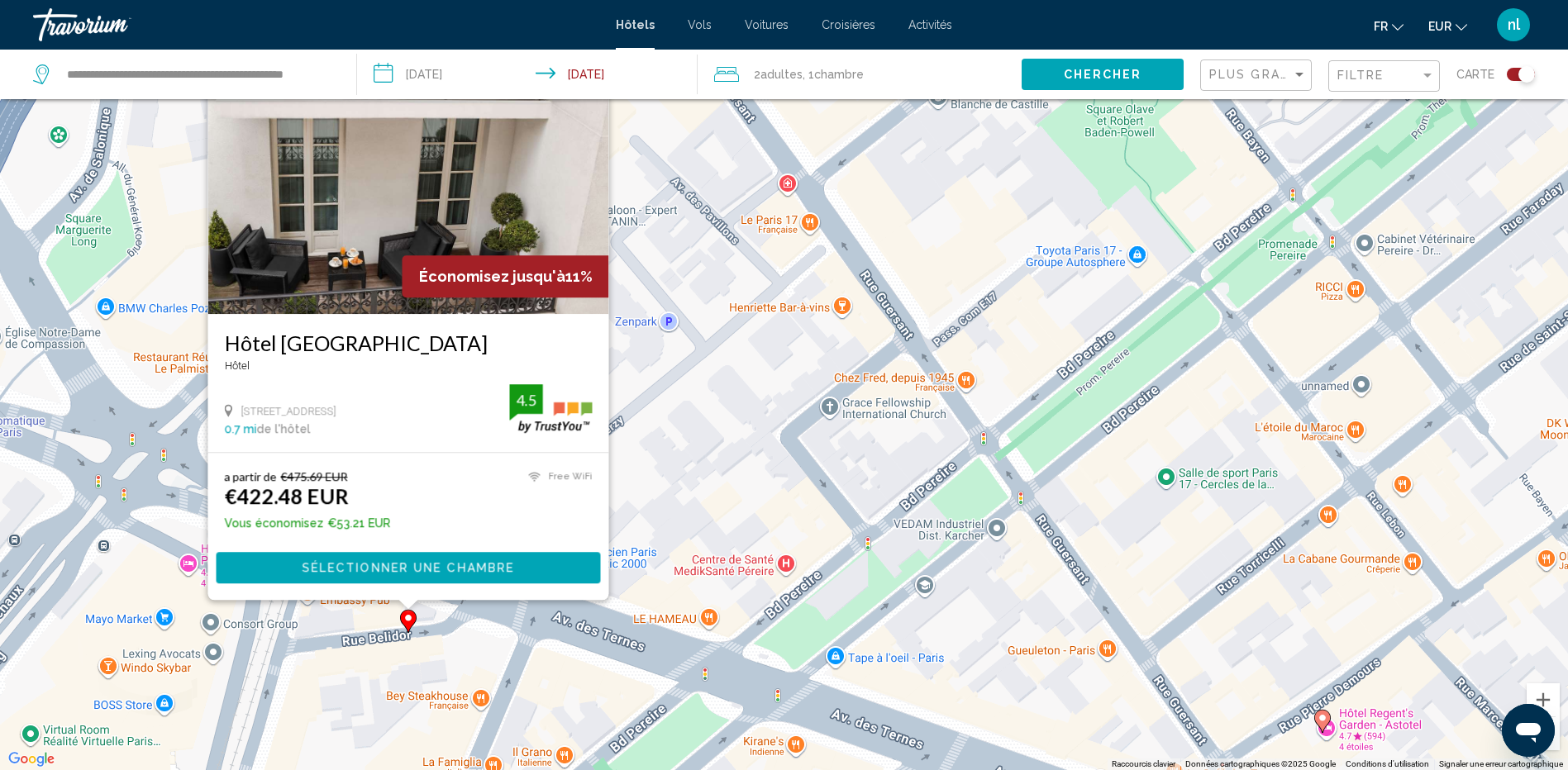
click at [384, 563] on span "Sélectionner une chambre" at bounding box center [407, 568] width 212 height 13
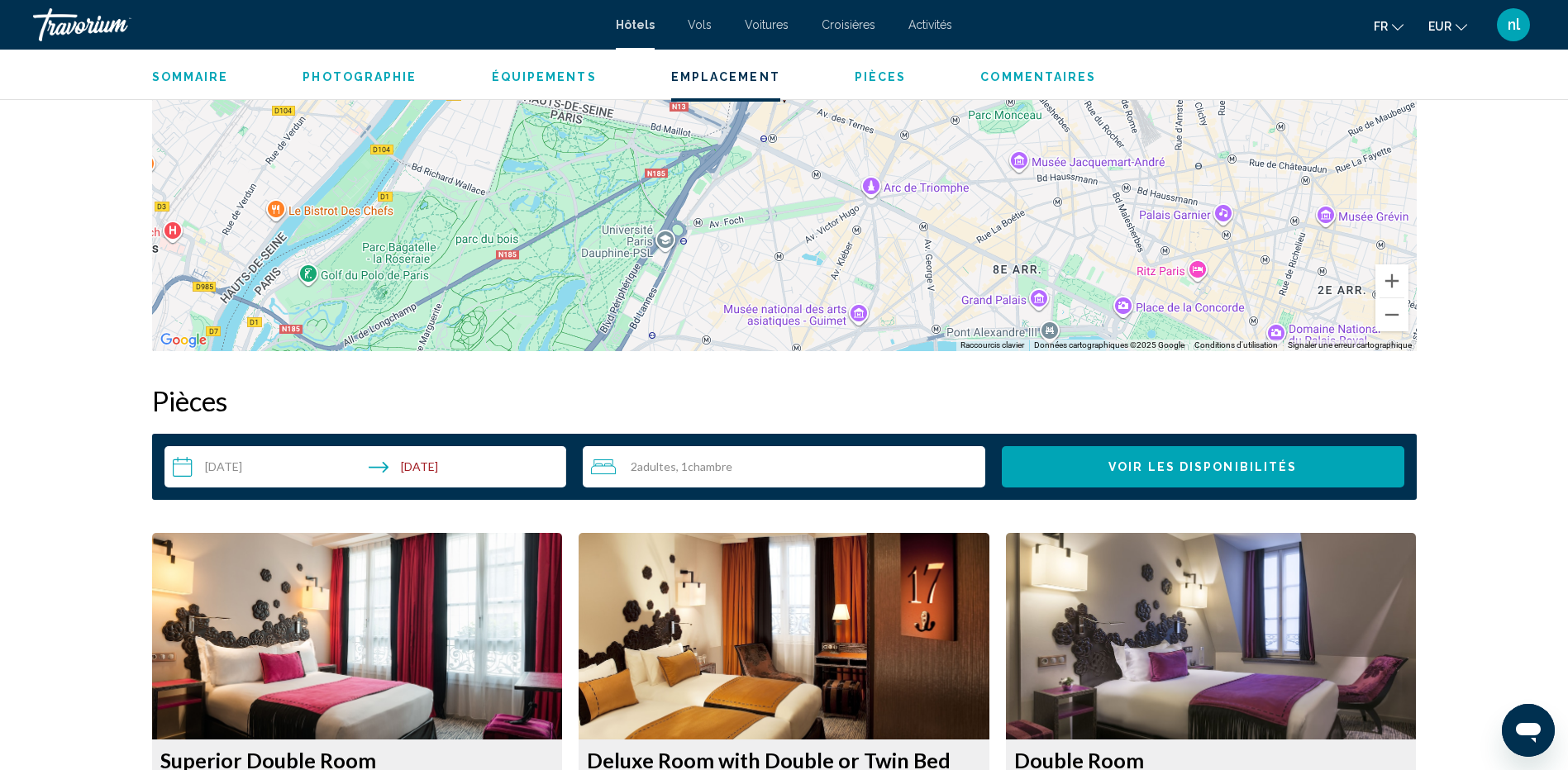
scroll to position [1806, 0]
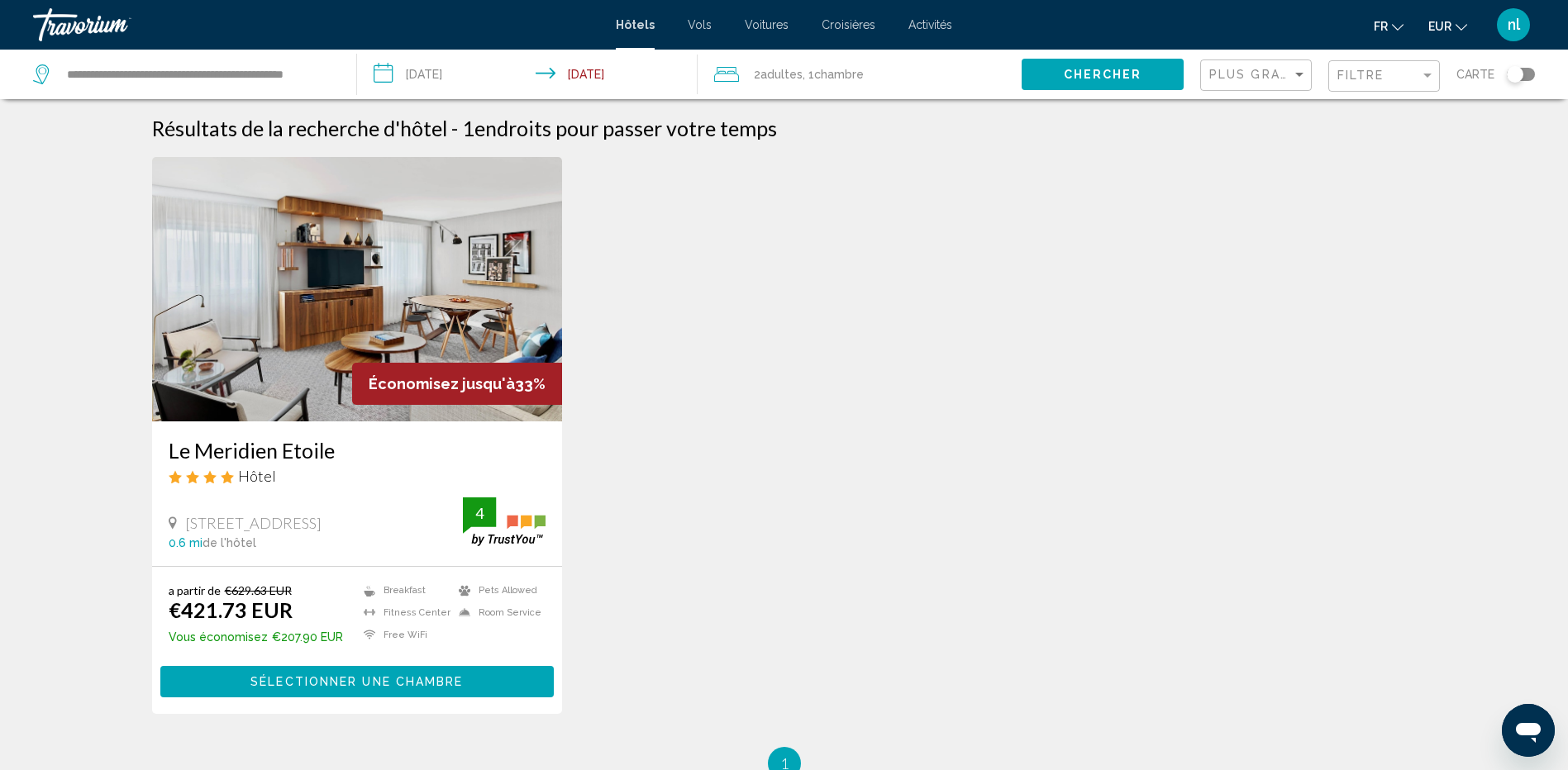
click at [363, 680] on span "Sélectionner une chambre" at bounding box center [356, 682] width 212 height 13
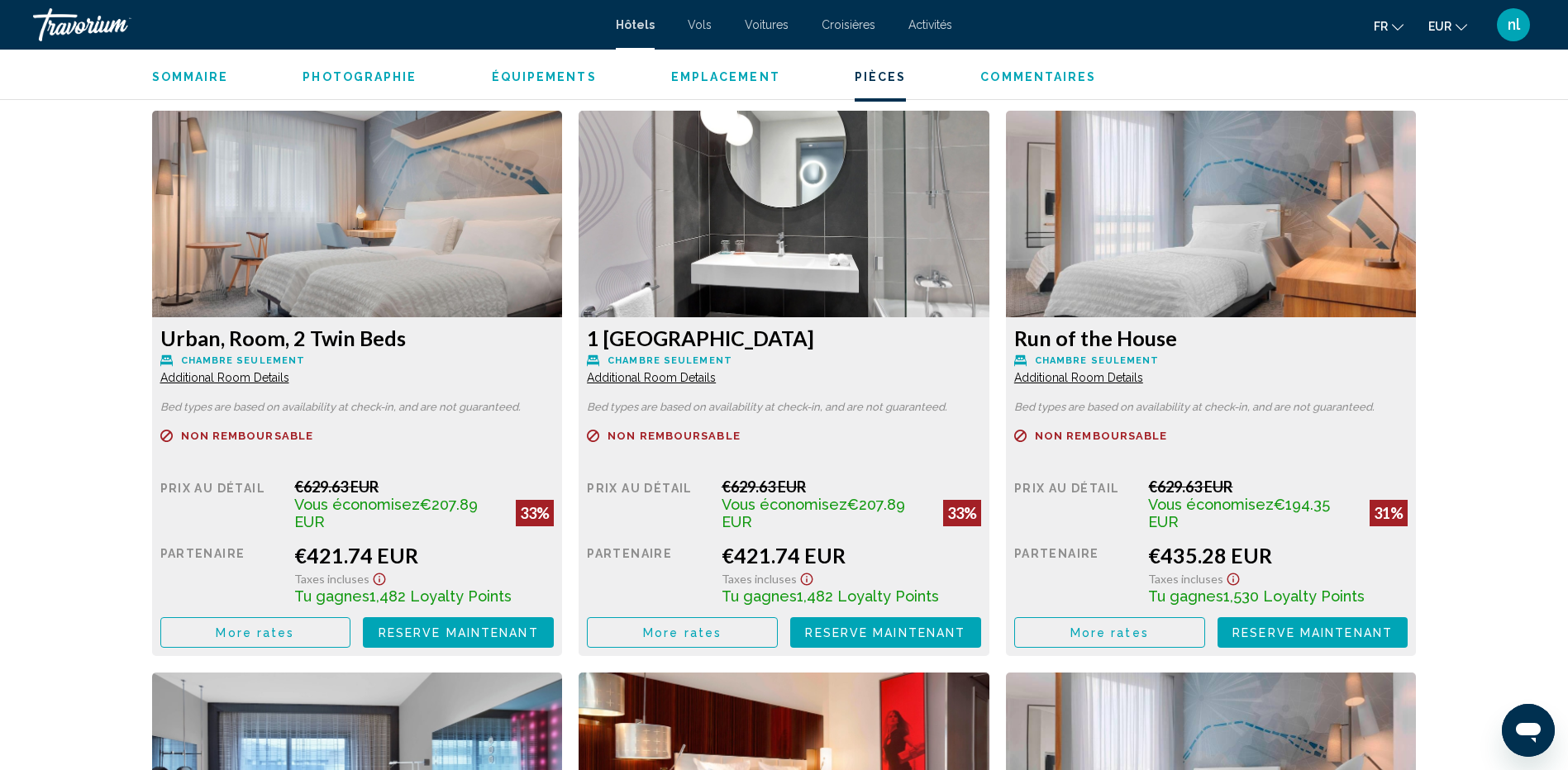
scroll to position [2232, 0]
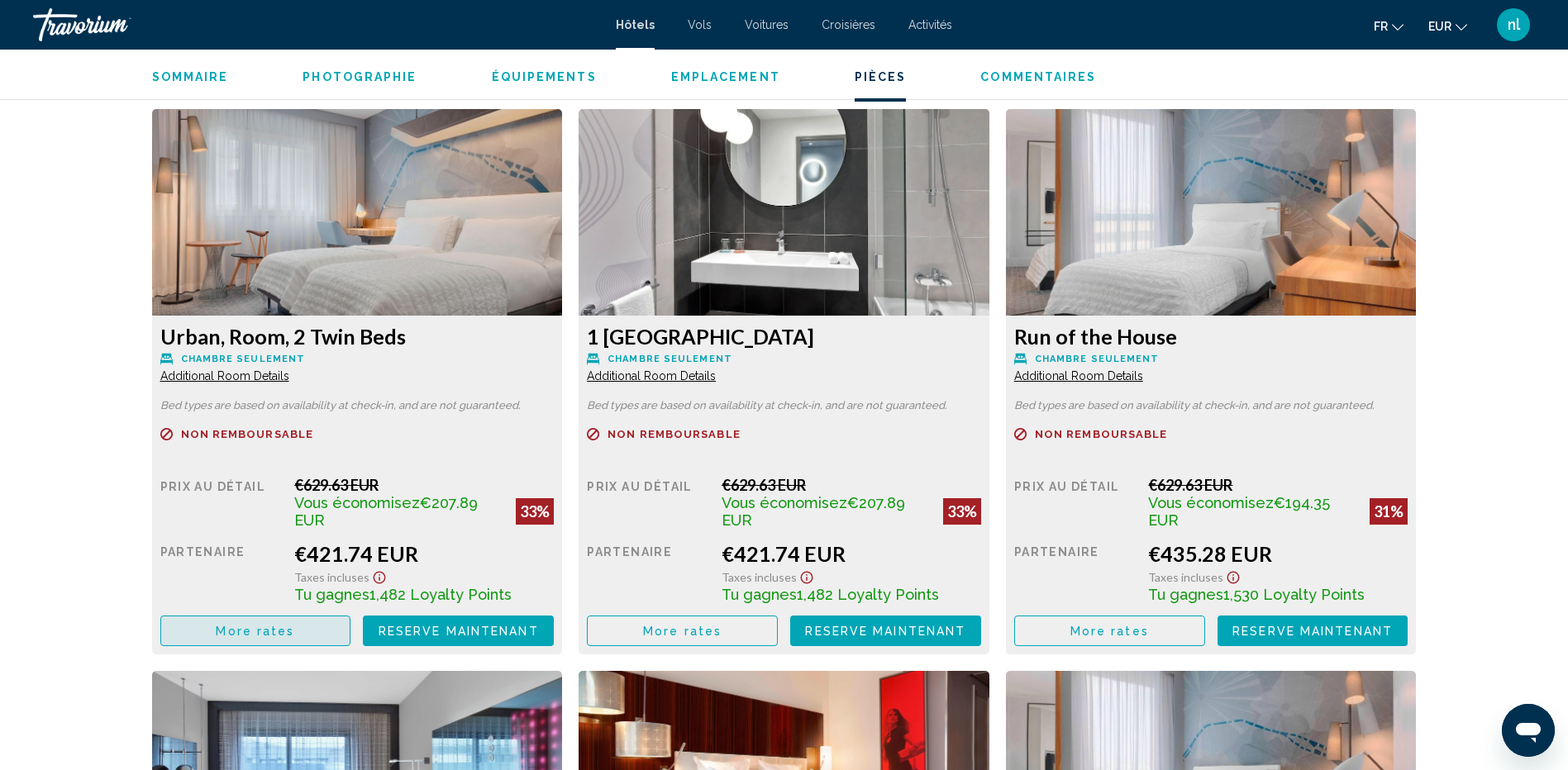
click at [270, 625] on span "More rates" at bounding box center [255, 632] width 78 height 13
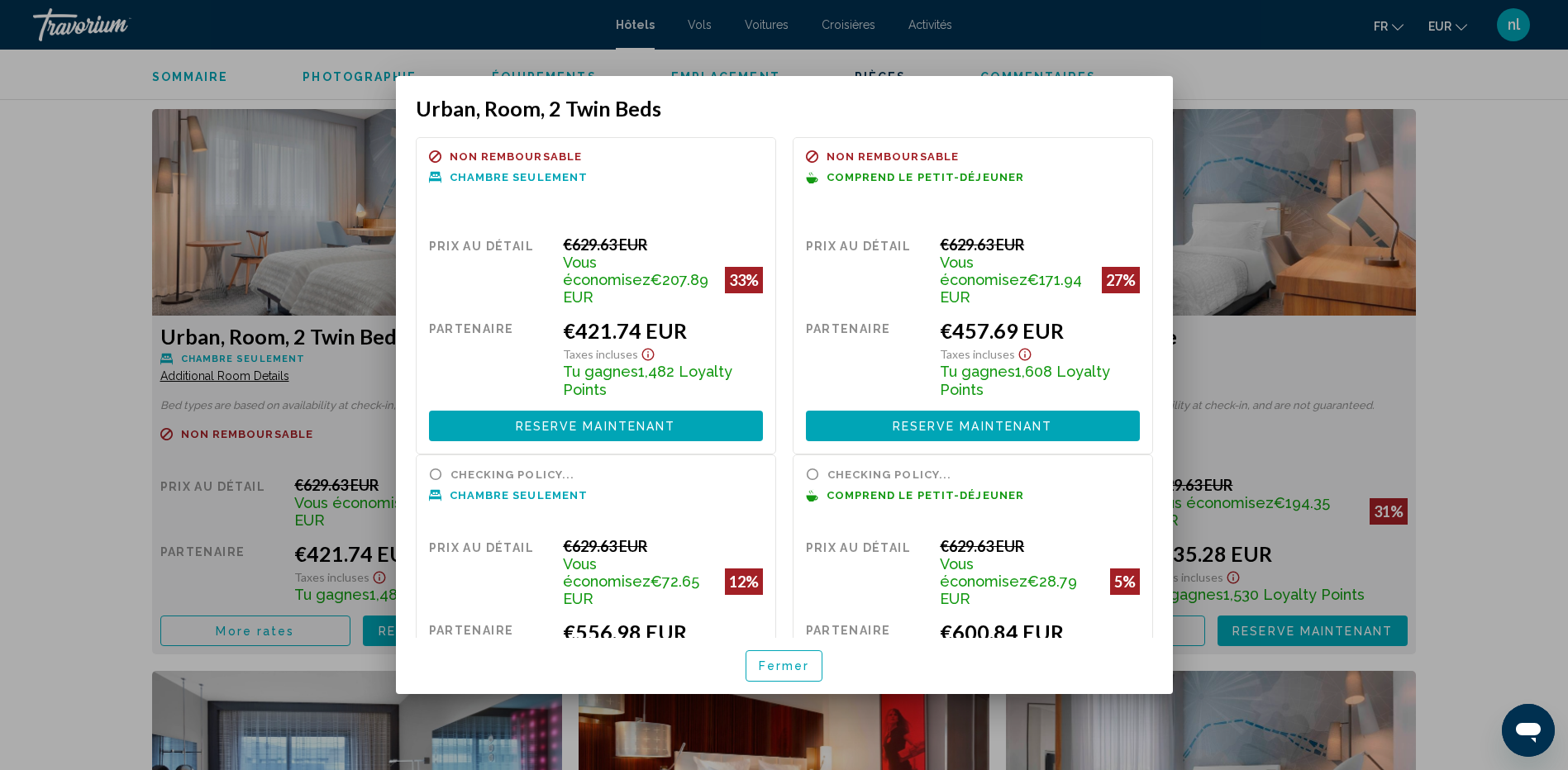
scroll to position [0, 0]
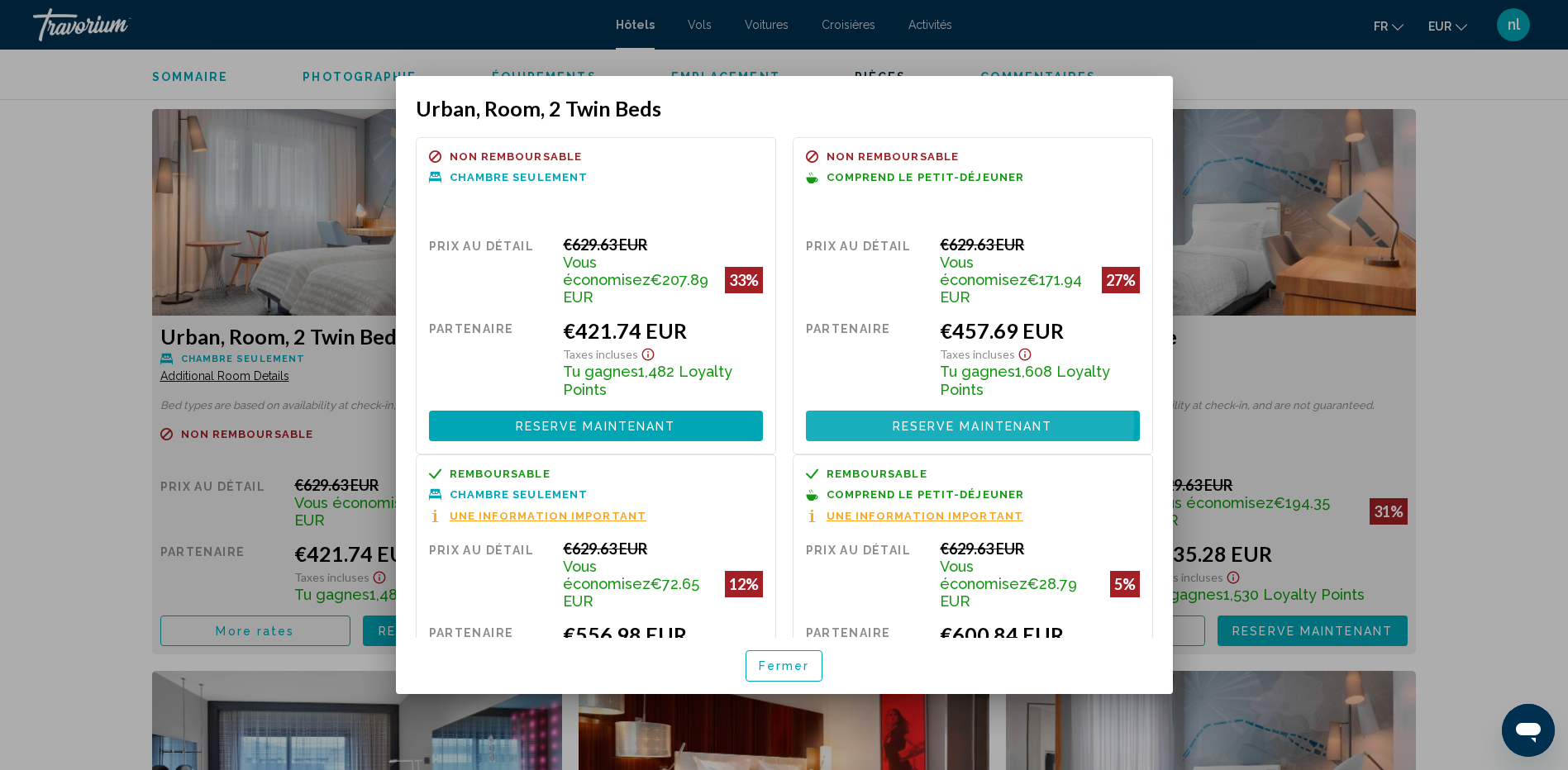
click at [955, 420] on span "Reserve maintenant" at bounding box center [973, 426] width 161 height 13
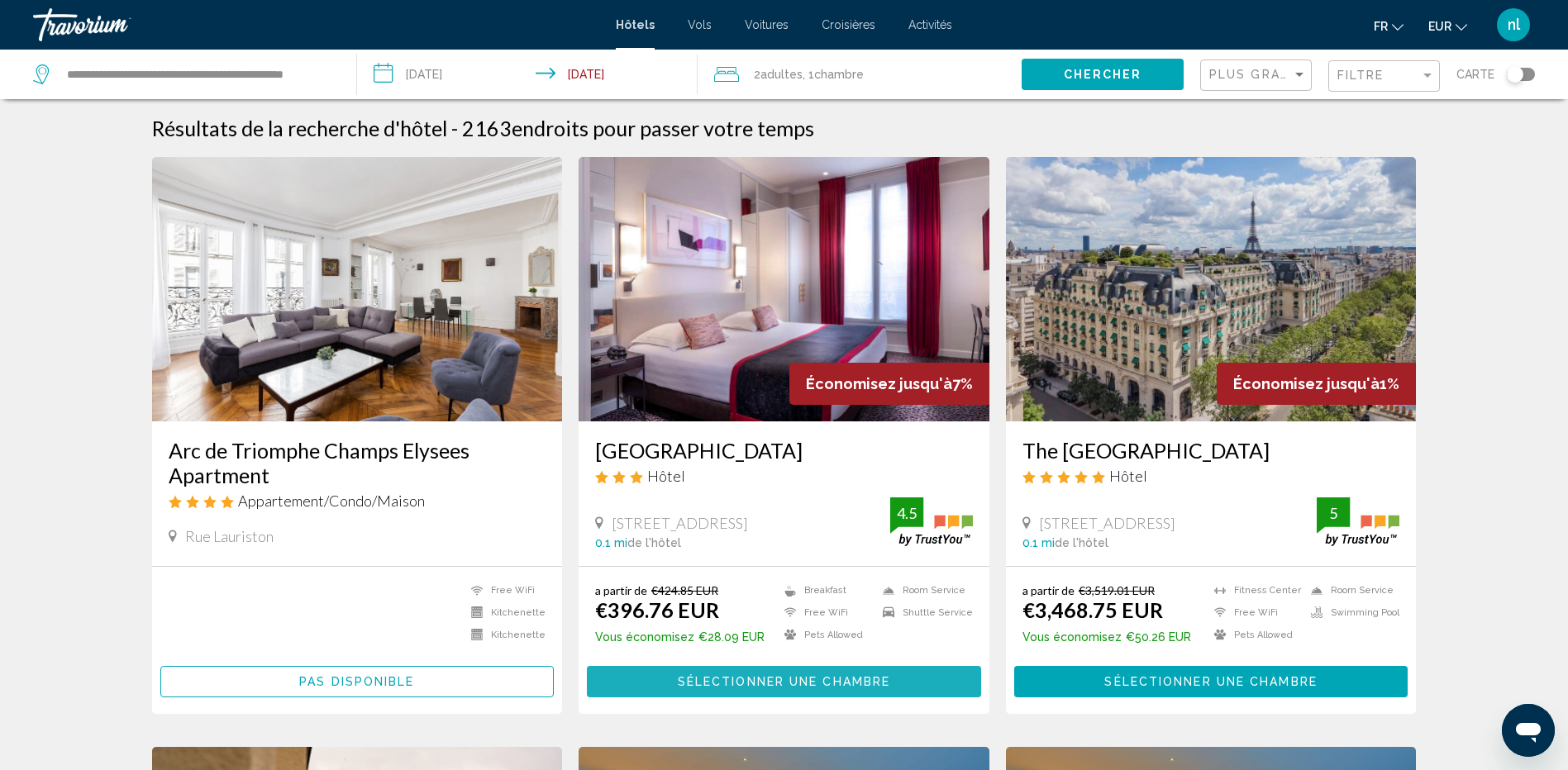
click at [771, 675] on span "Sélectionner une chambre" at bounding box center [783, 681] width 212 height 13
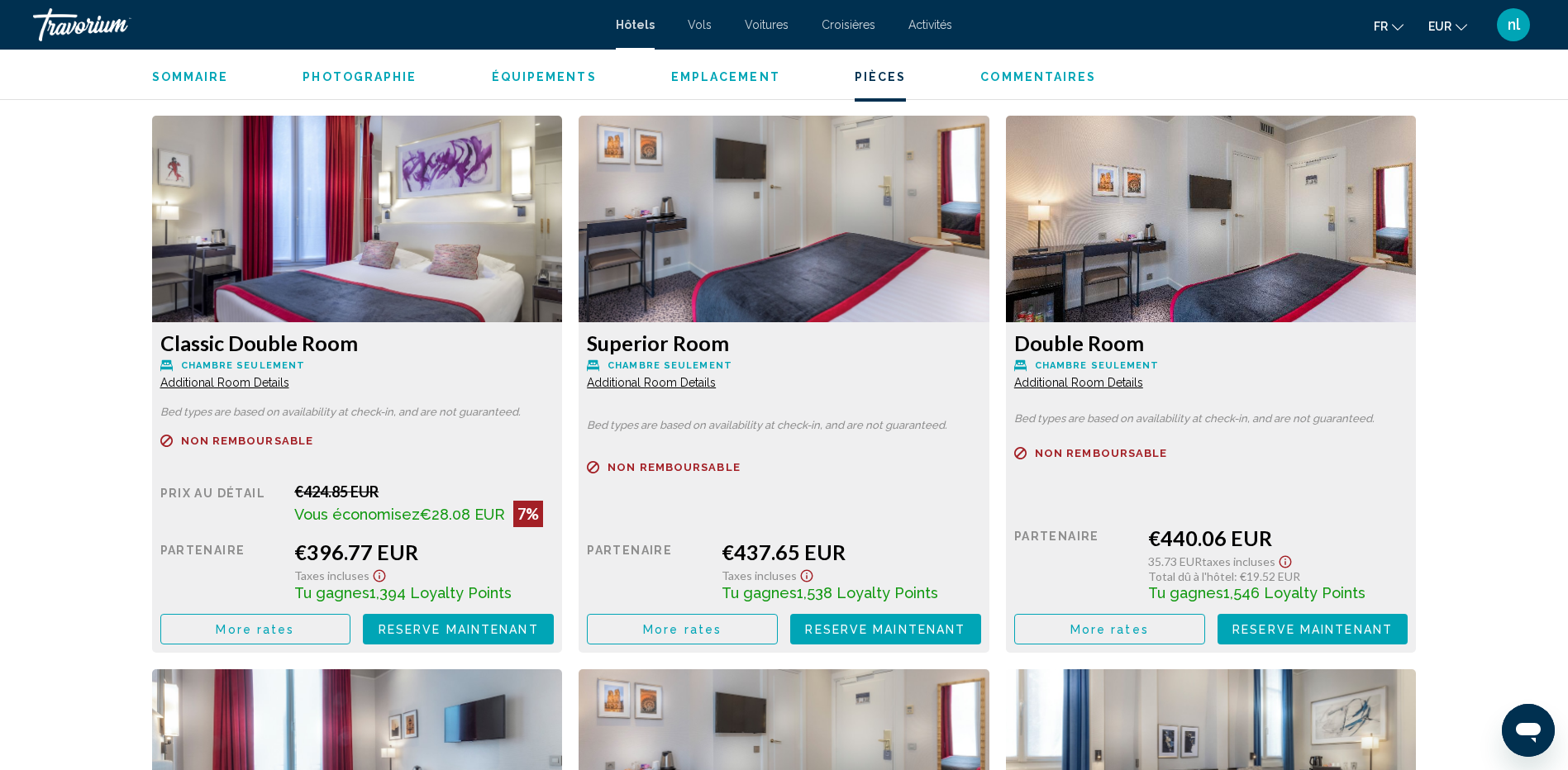
scroll to position [2232, 0]
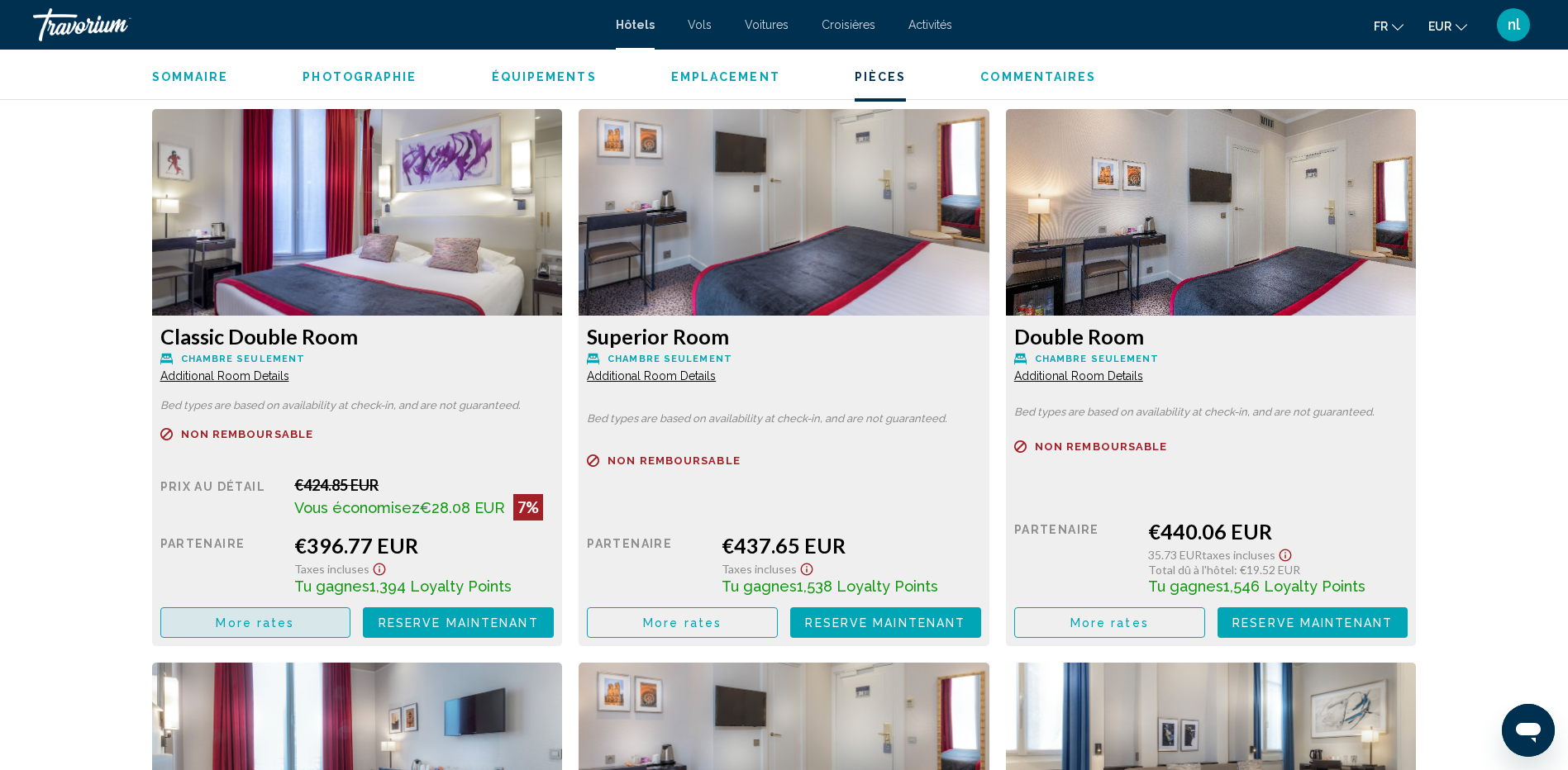
click at [279, 619] on span "More rates" at bounding box center [255, 623] width 78 height 13
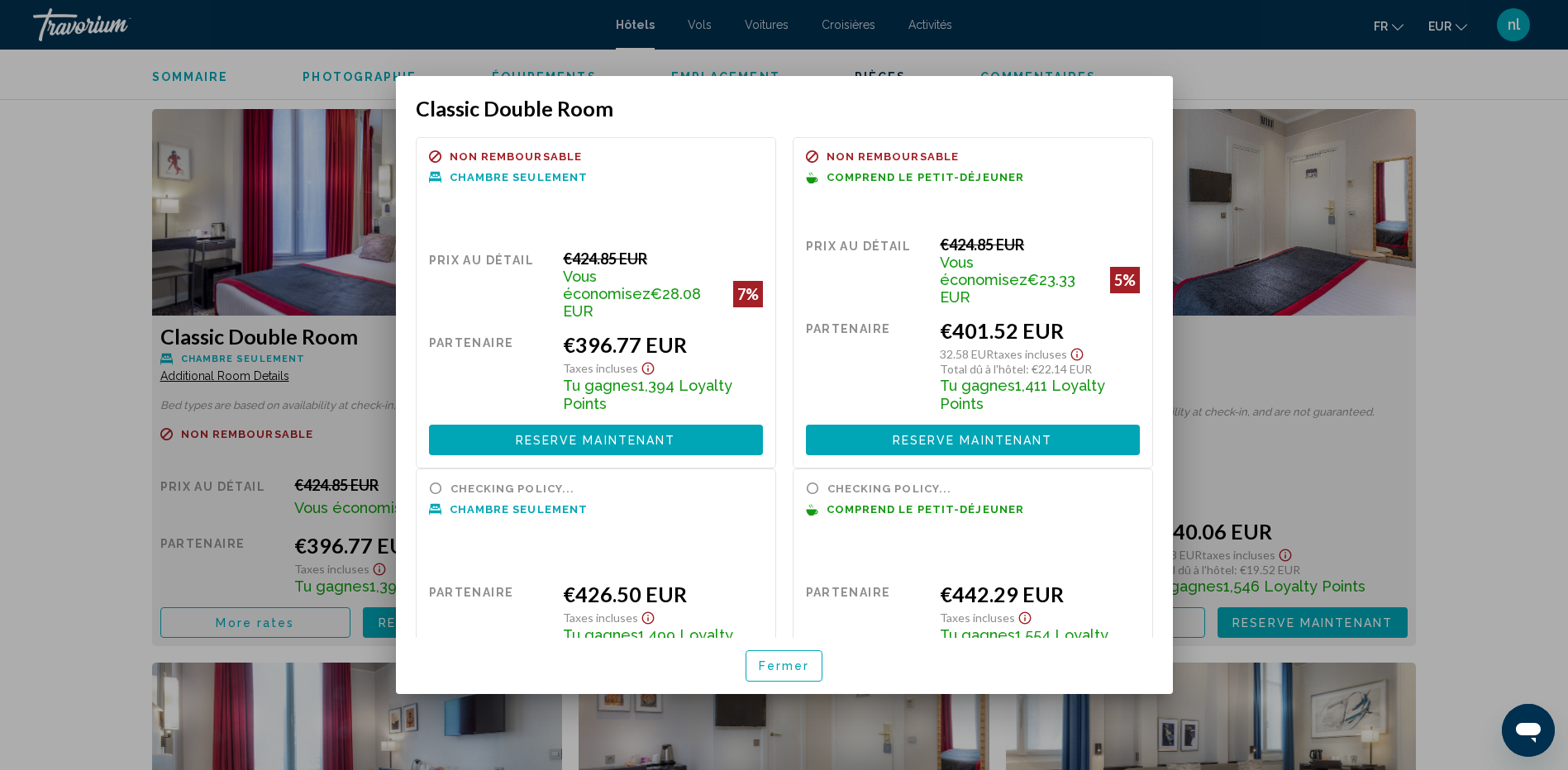
click at [784, 670] on span "Fermer" at bounding box center [784, 667] width 51 height 13
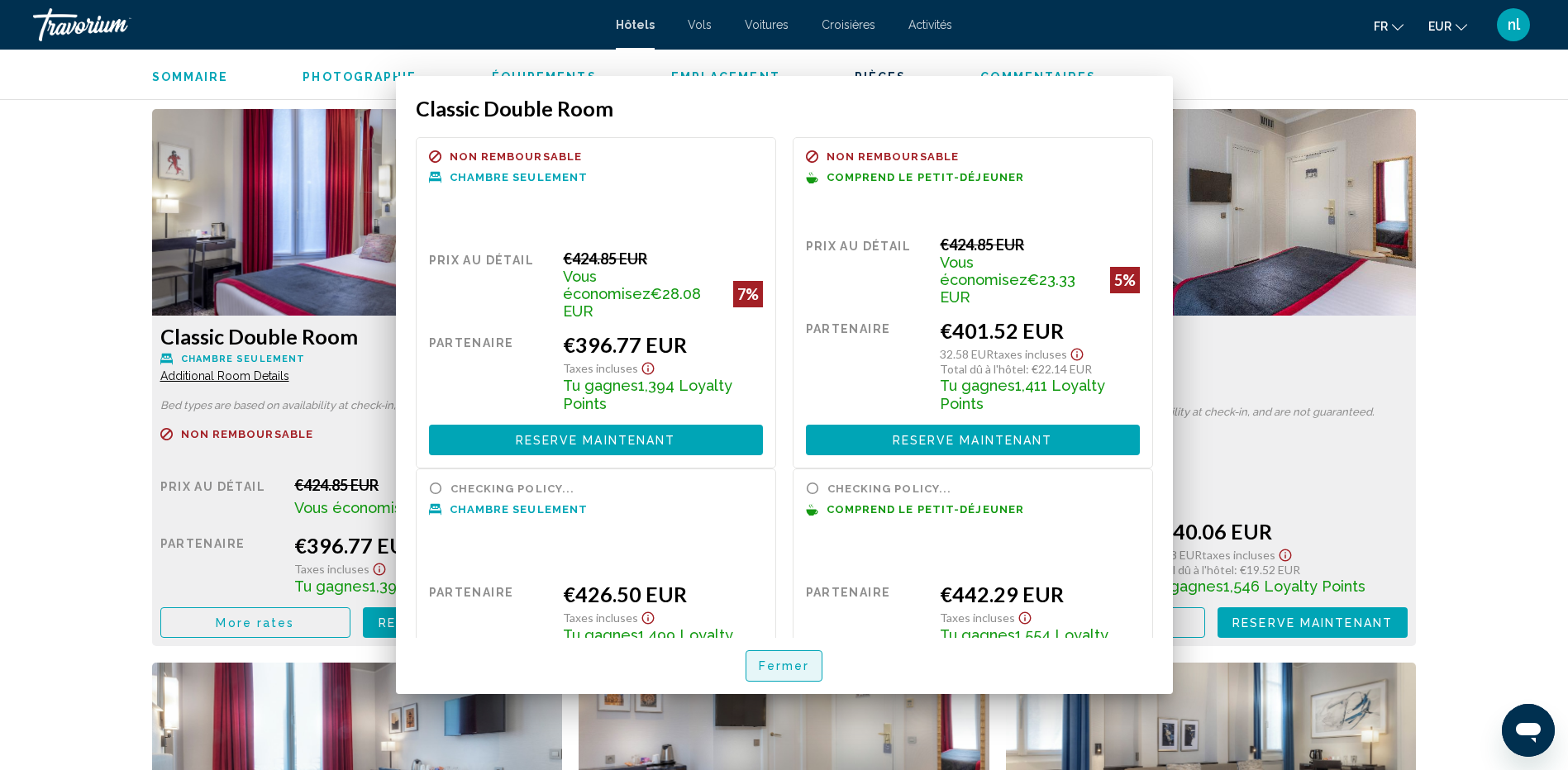
scroll to position [2232, 0]
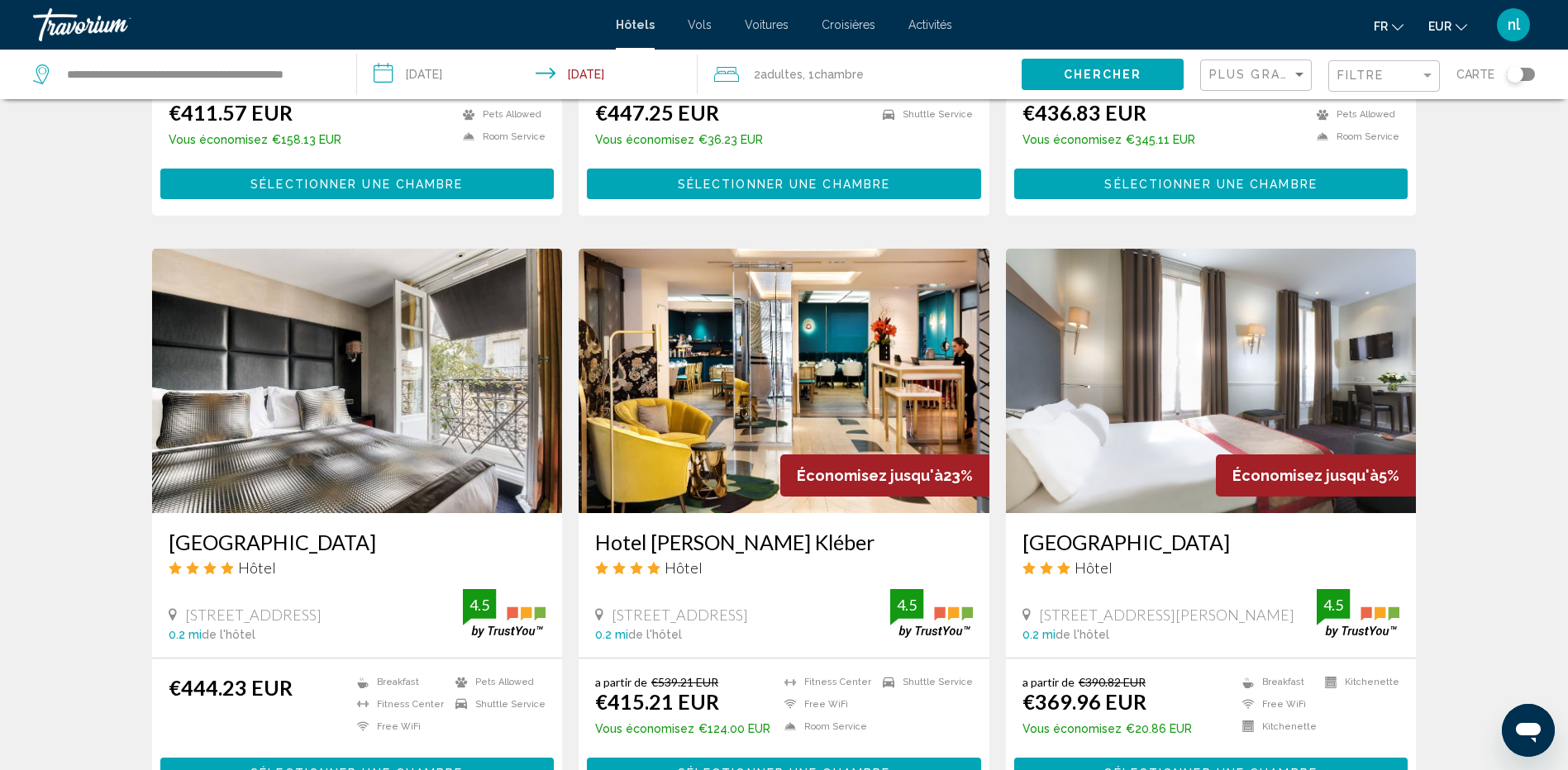
scroll to position [1901, 0]
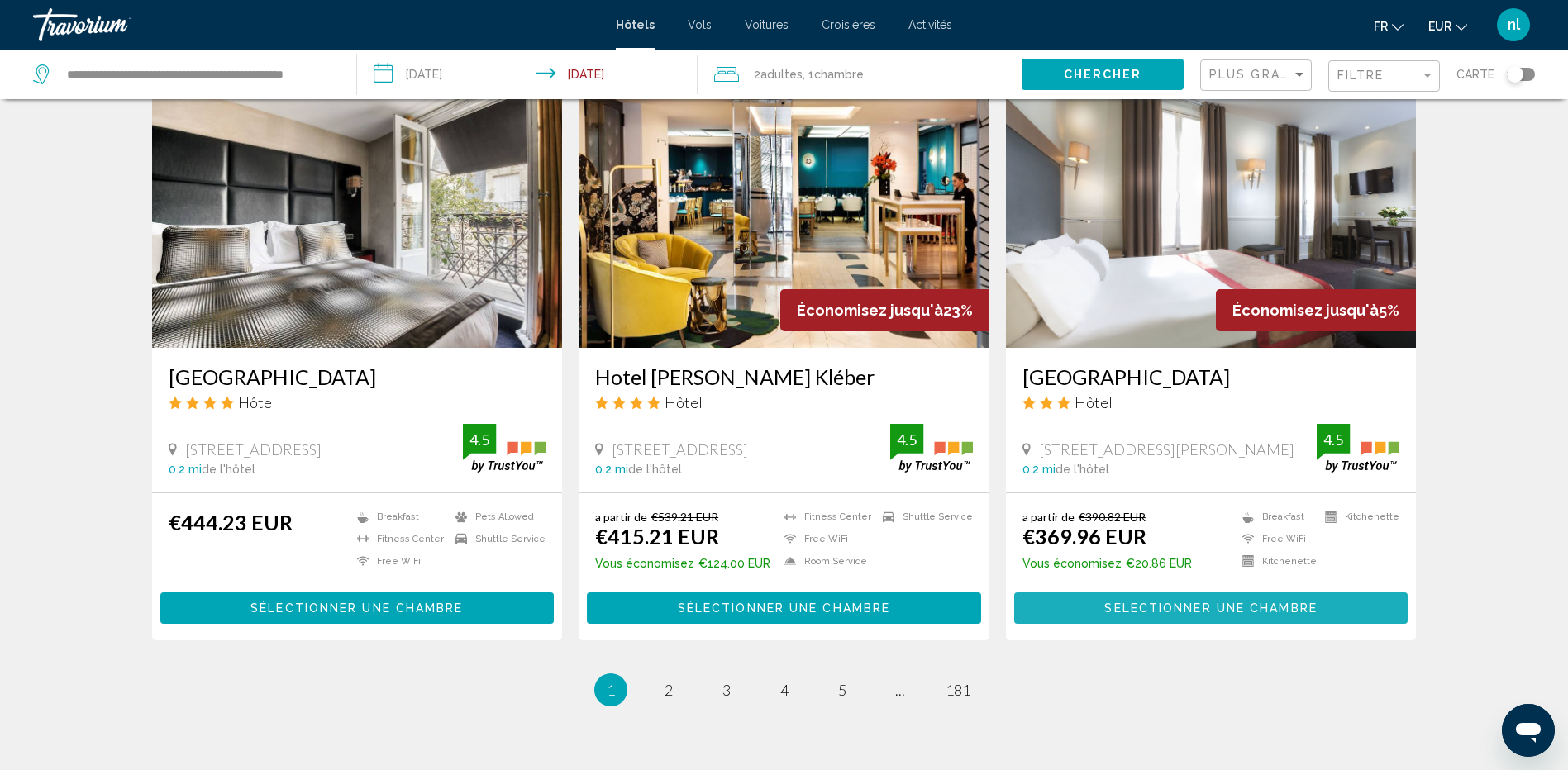
click at [1234, 603] on span "Sélectionner une chambre" at bounding box center [1210, 609] width 212 height 13
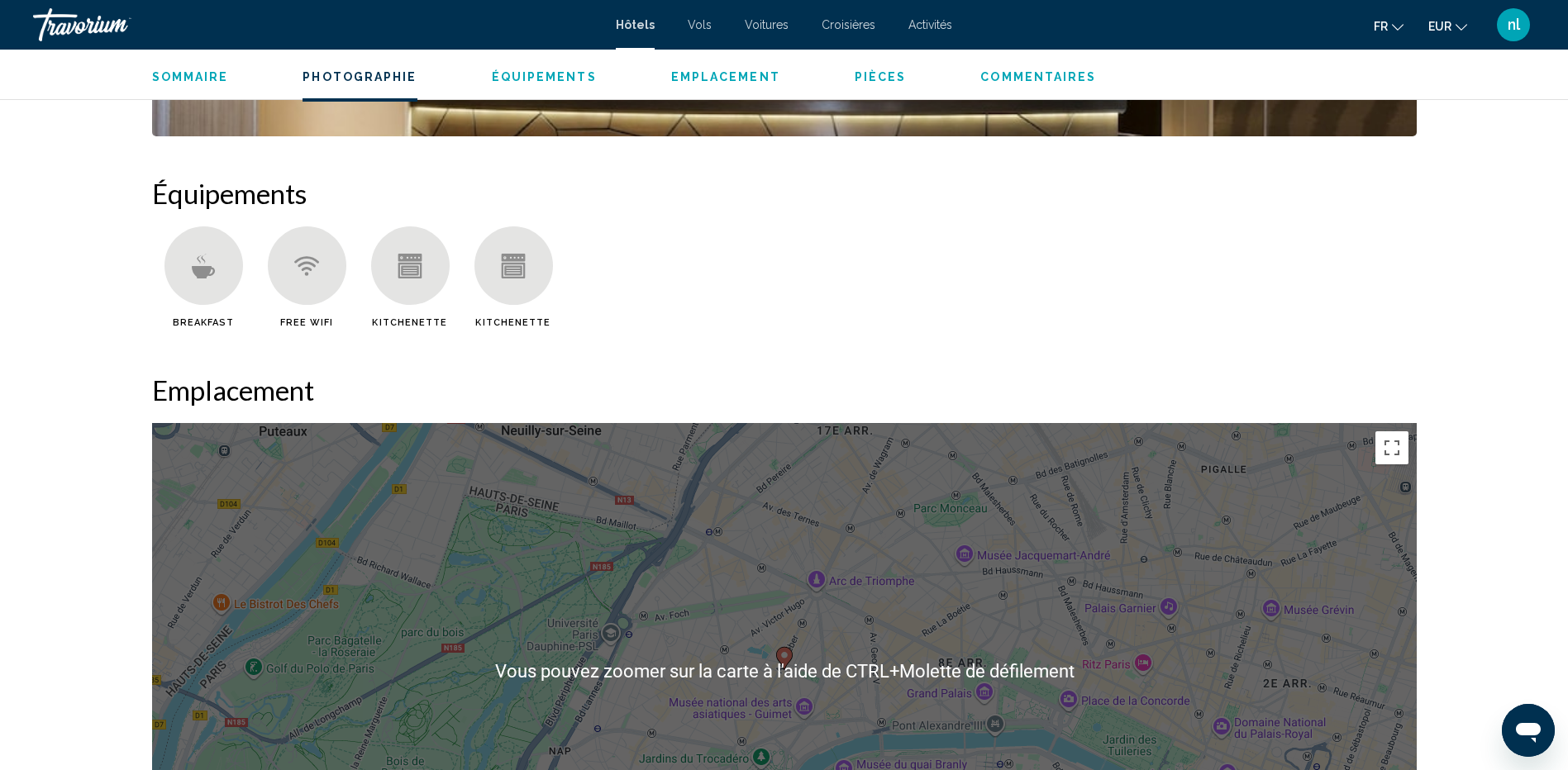
scroll to position [1322, 0]
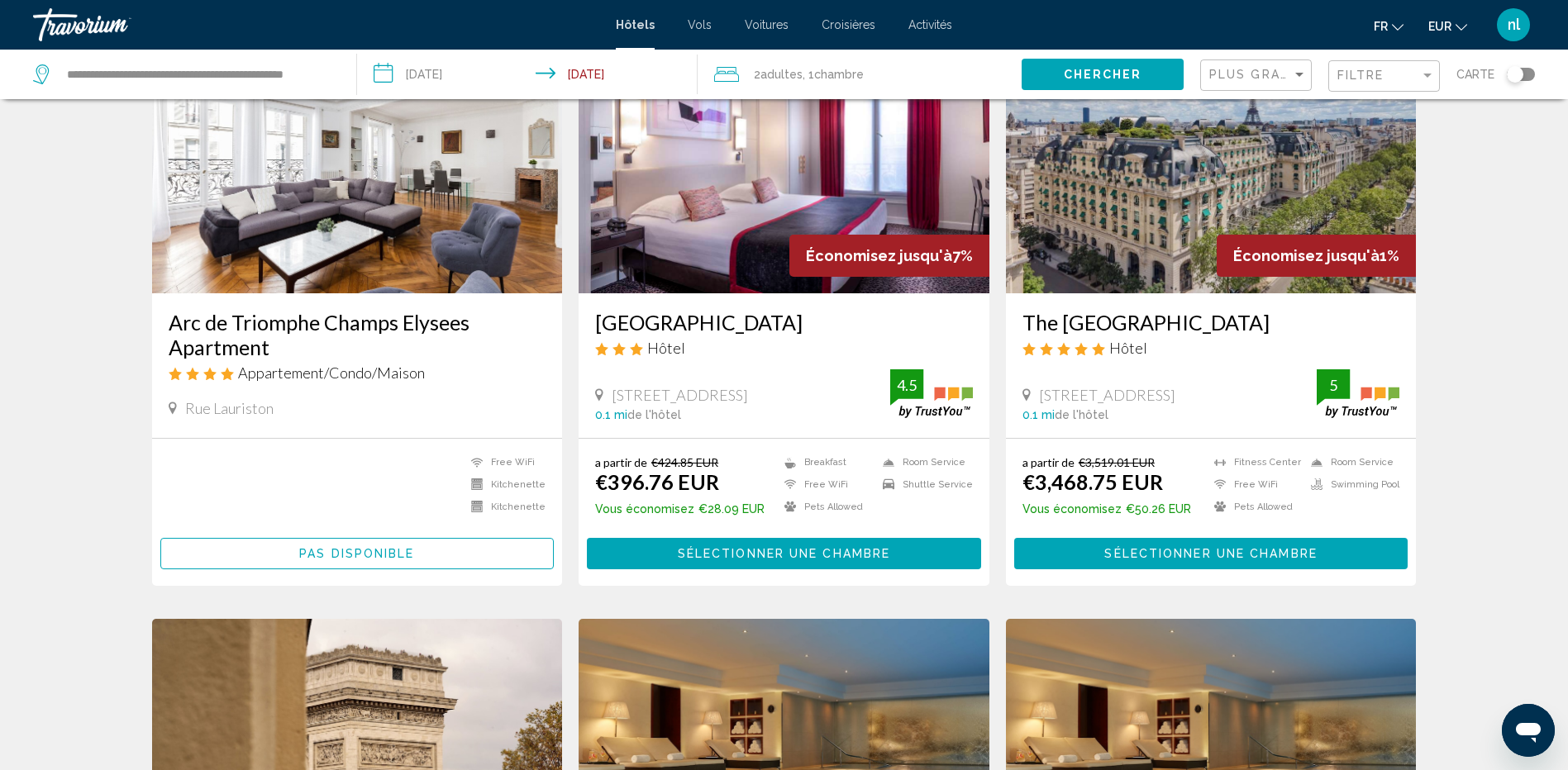
scroll to position [165, 0]
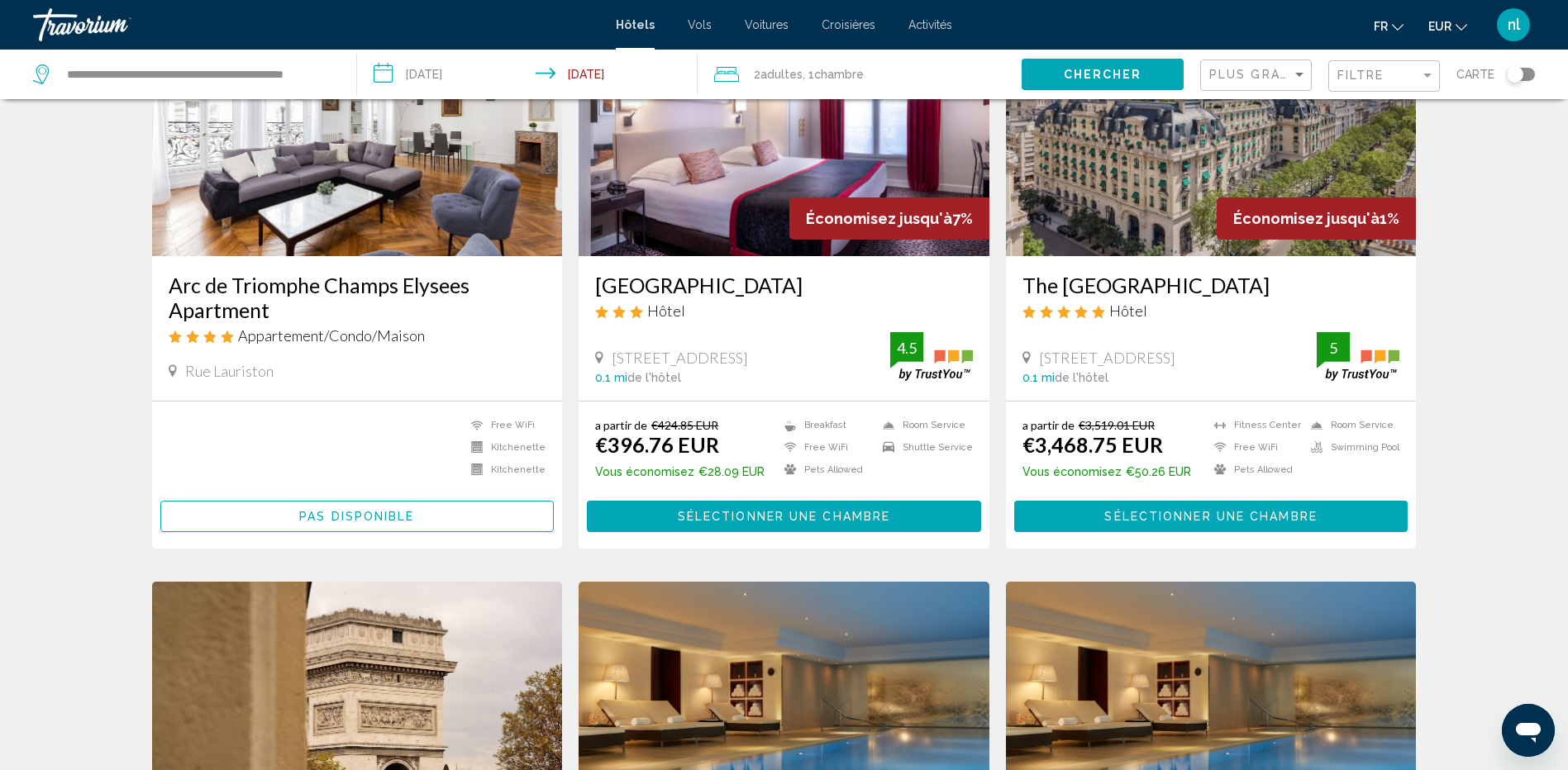
drag, startPoint x: 1310, startPoint y: 75, endPoint x: 1293, endPoint y: 70, distance: 17.7
click at [1300, 74] on mat-form-field "Plus grandes économies" at bounding box center [1255, 76] width 111 height 32
click at [1292, 70] on div "Sort by" at bounding box center [1299, 75] width 15 height 13
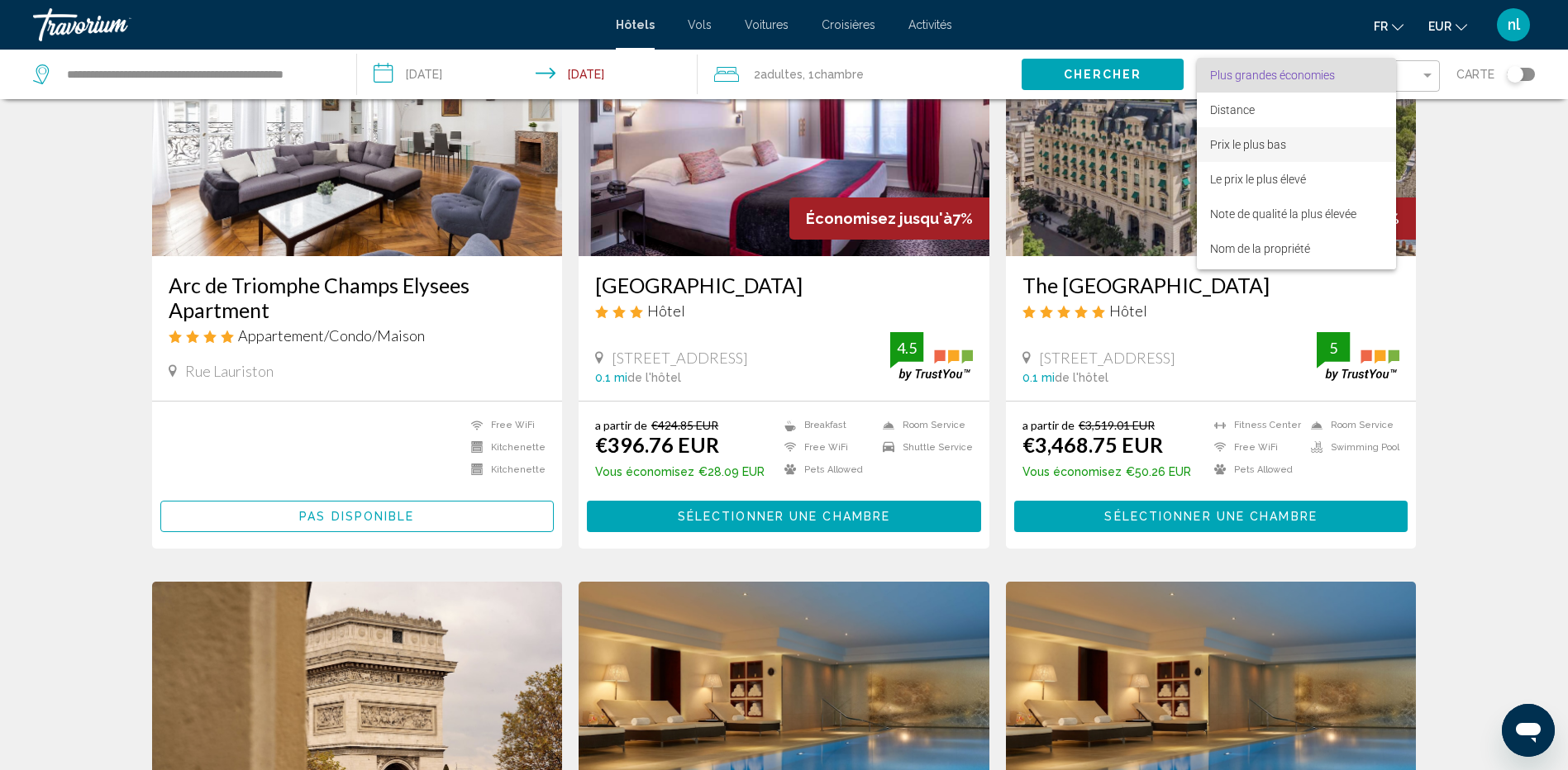
click at [1270, 135] on span "Prix le plus bas" at bounding box center [1296, 144] width 173 height 35
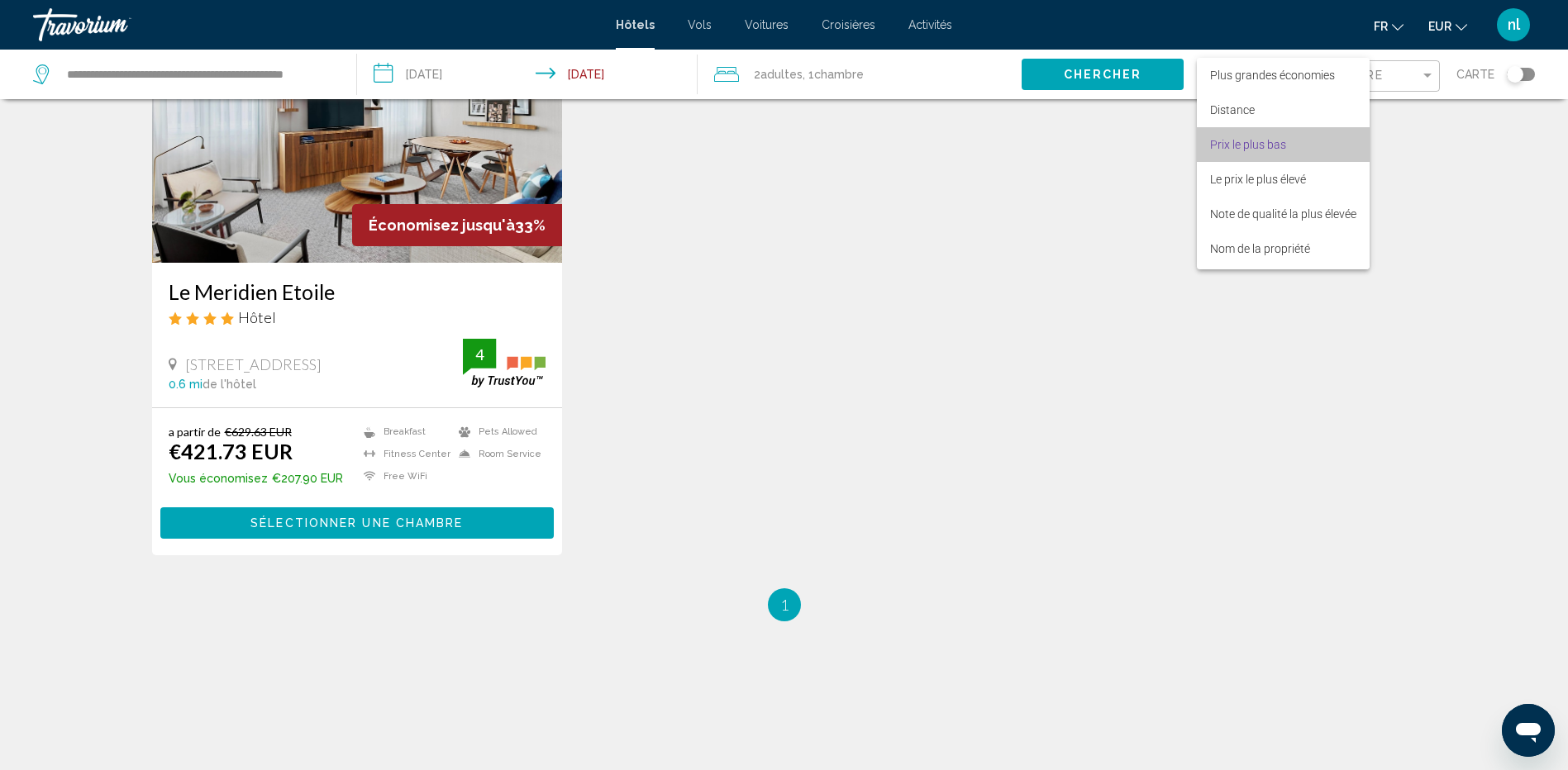
scroll to position [159, 0]
click at [1354, 79] on span "Filtre" at bounding box center [1361, 75] width 47 height 13
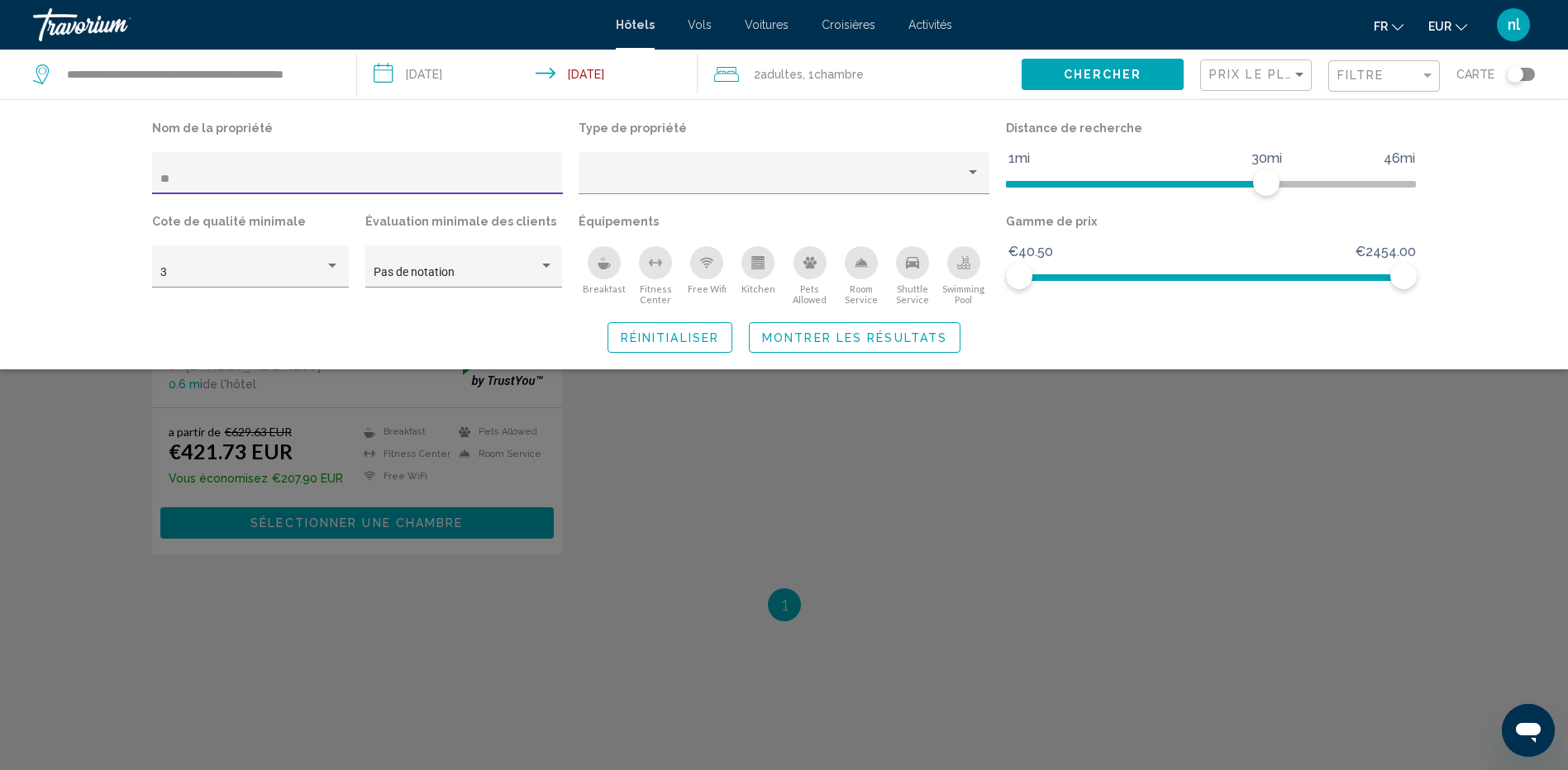
type input "*"
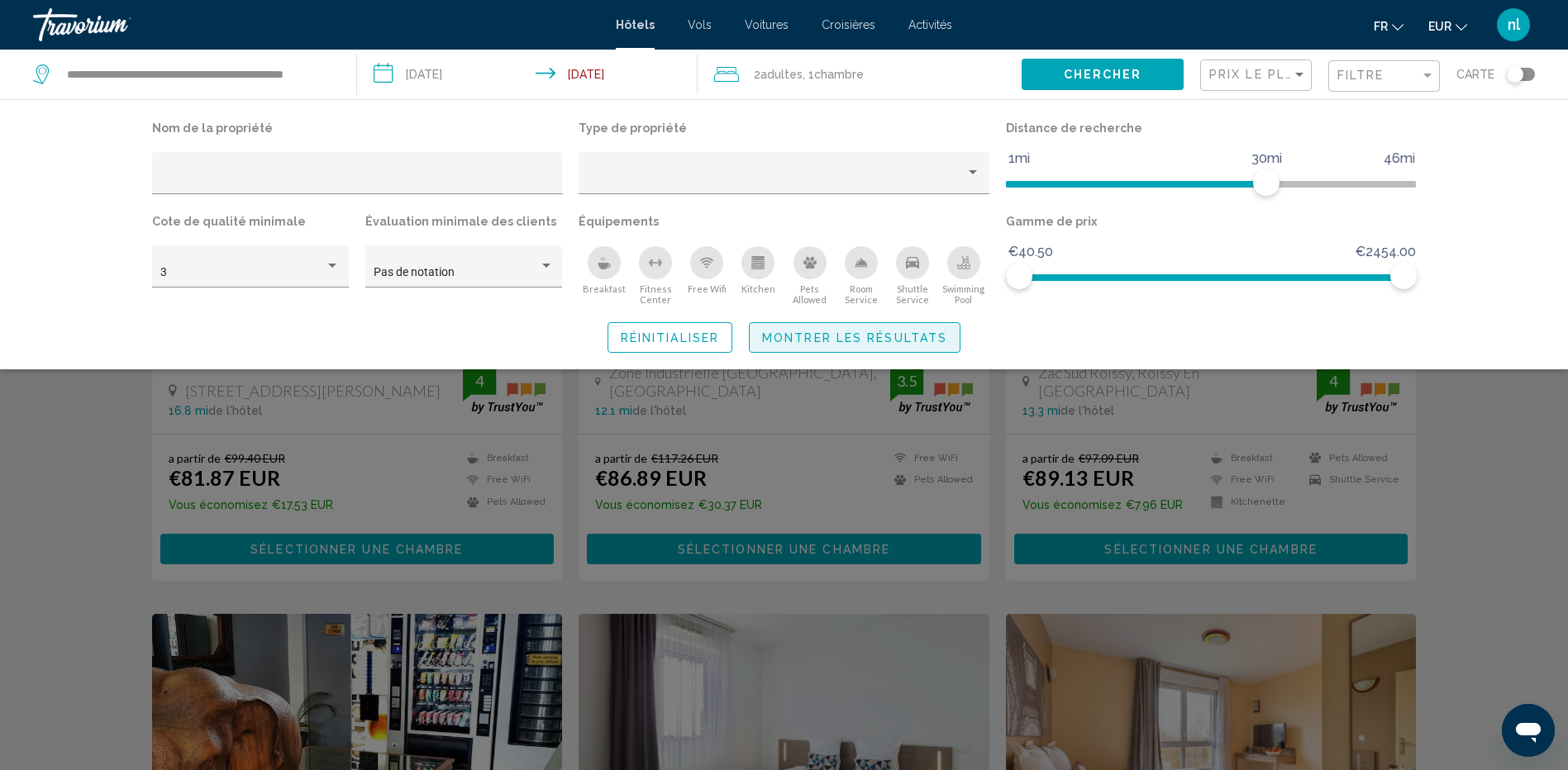
click at [859, 333] on span "Montrer les résultats" at bounding box center [854, 338] width 185 height 13
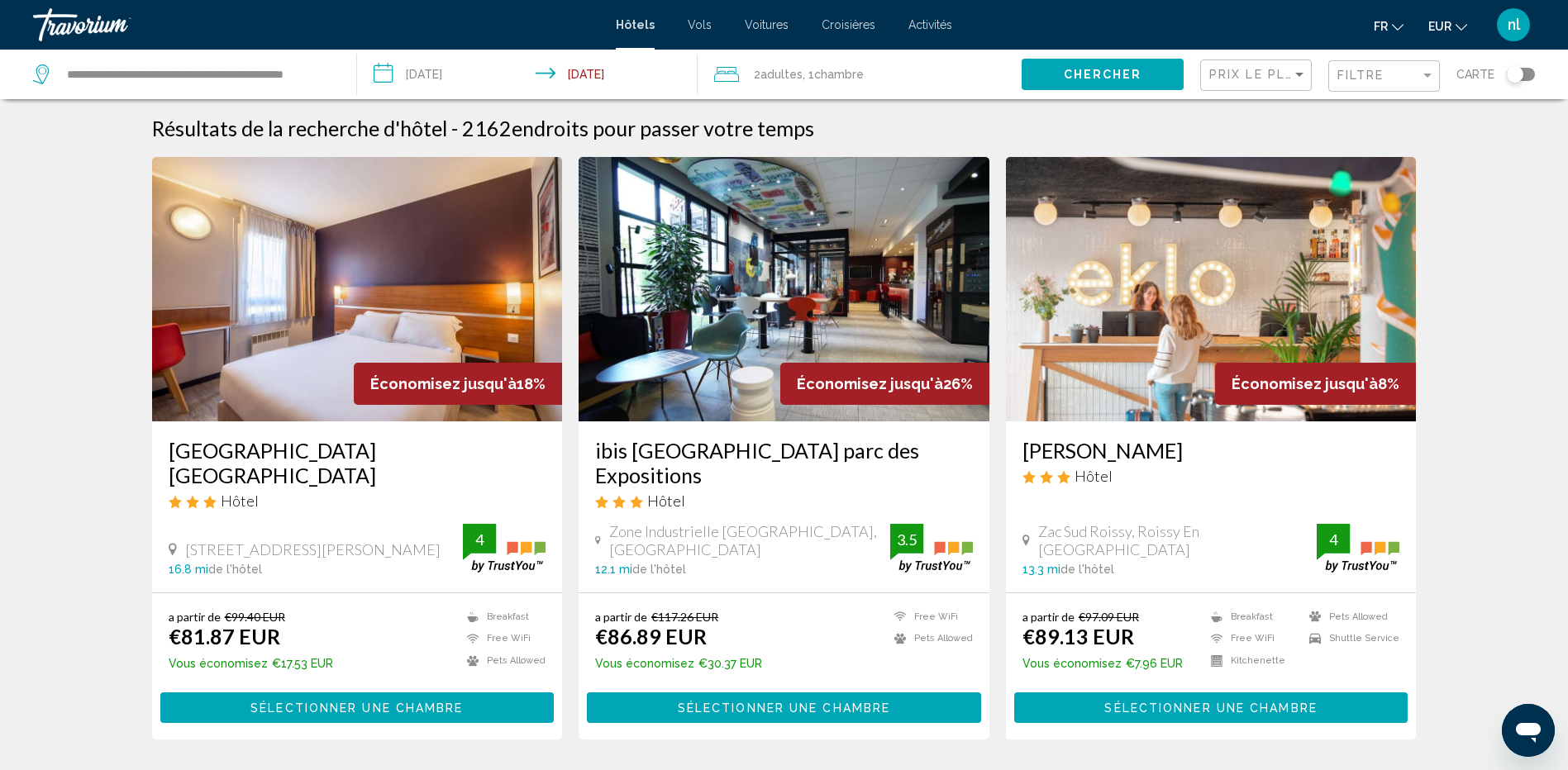
click at [1521, 74] on div "Toggle map" at bounding box center [1515, 75] width 17 height 17
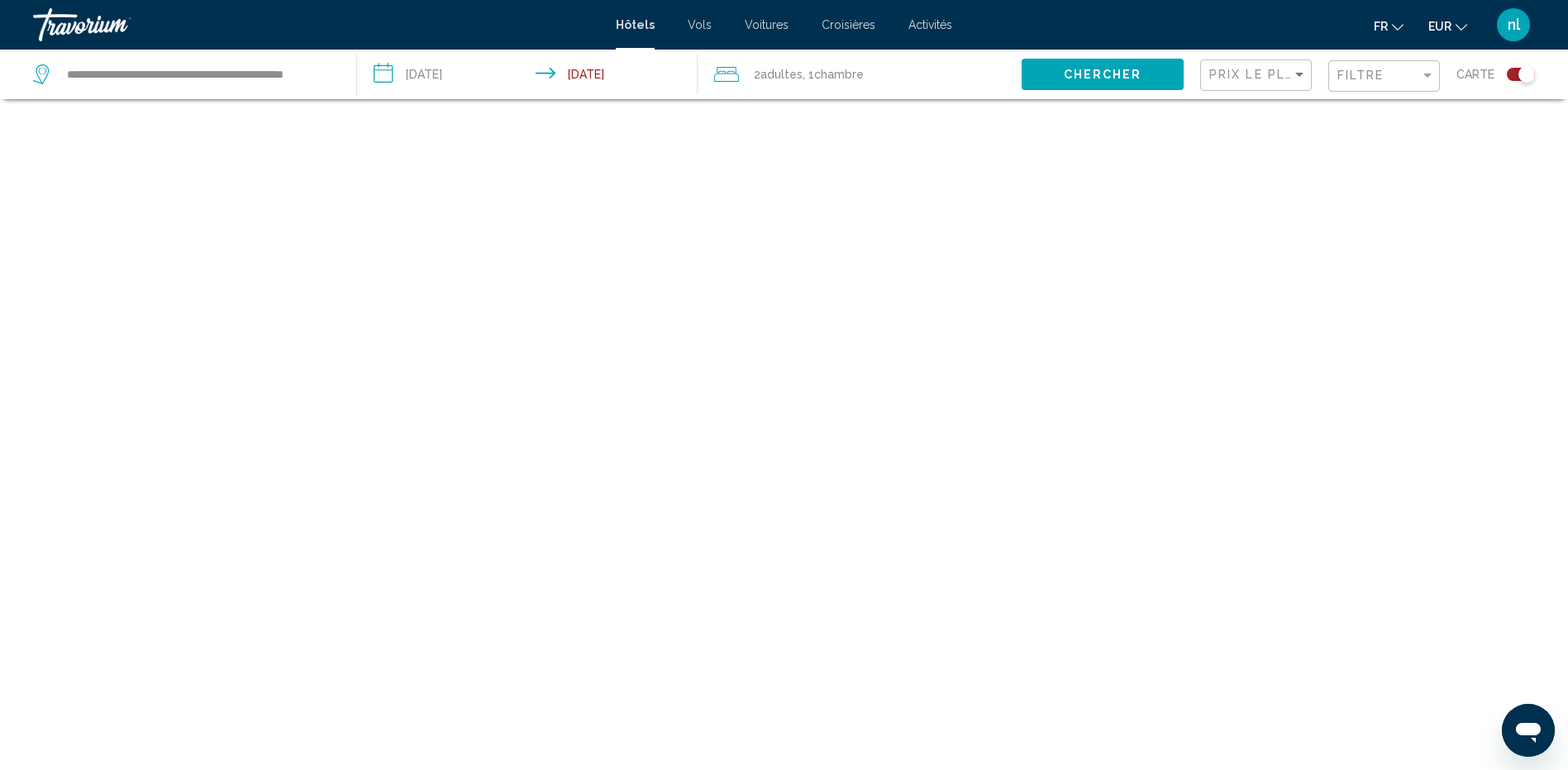
scroll to position [99, 0]
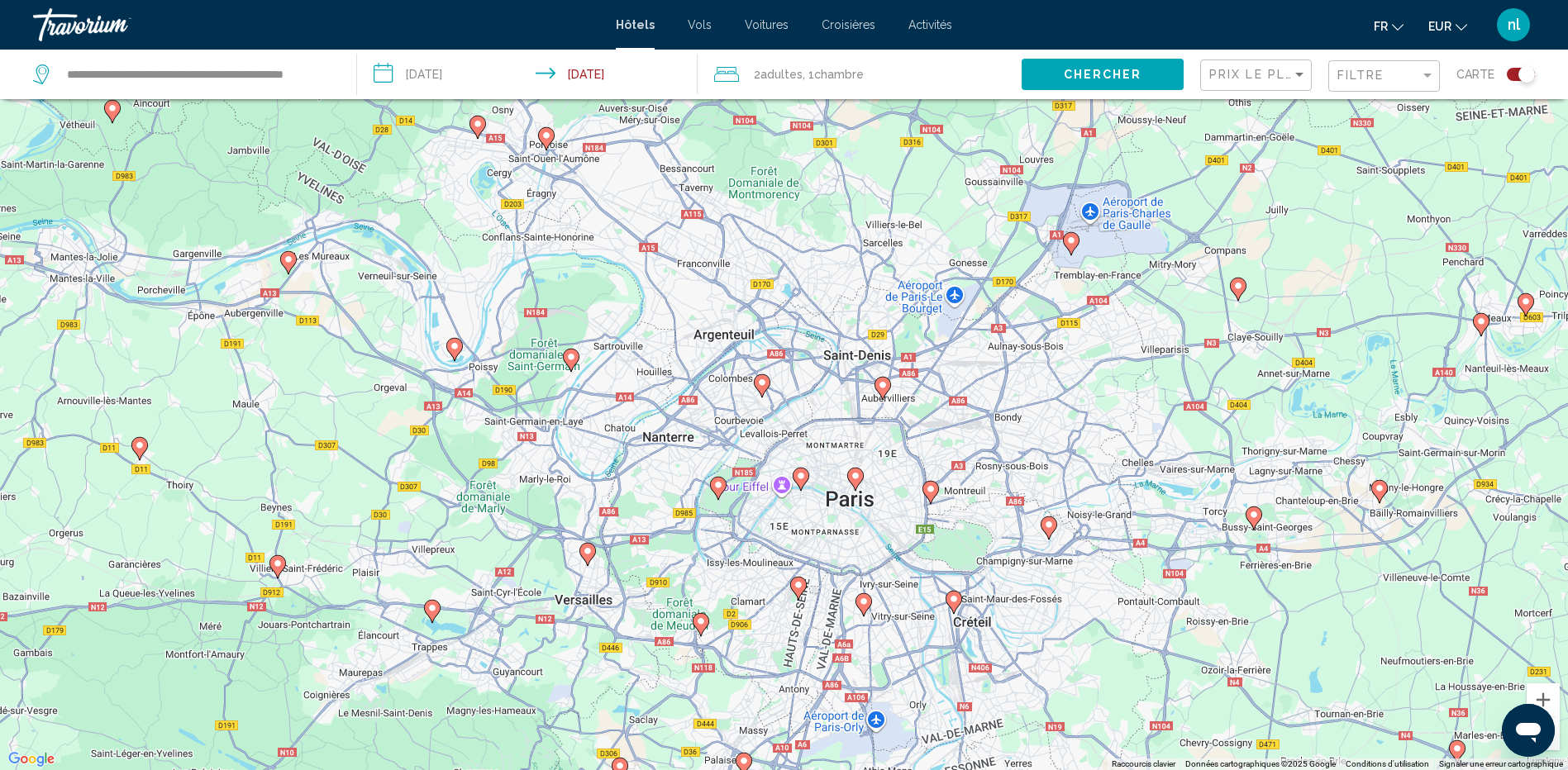
drag, startPoint x: 511, startPoint y: 408, endPoint x: 927, endPoint y: 423, distance: 416.3
click at [927, 423] on div "Pour activer le glissement avec le clavier, appuyez sur Alt+Entrée. Une fois ce…" at bounding box center [784, 385] width 1568 height 770
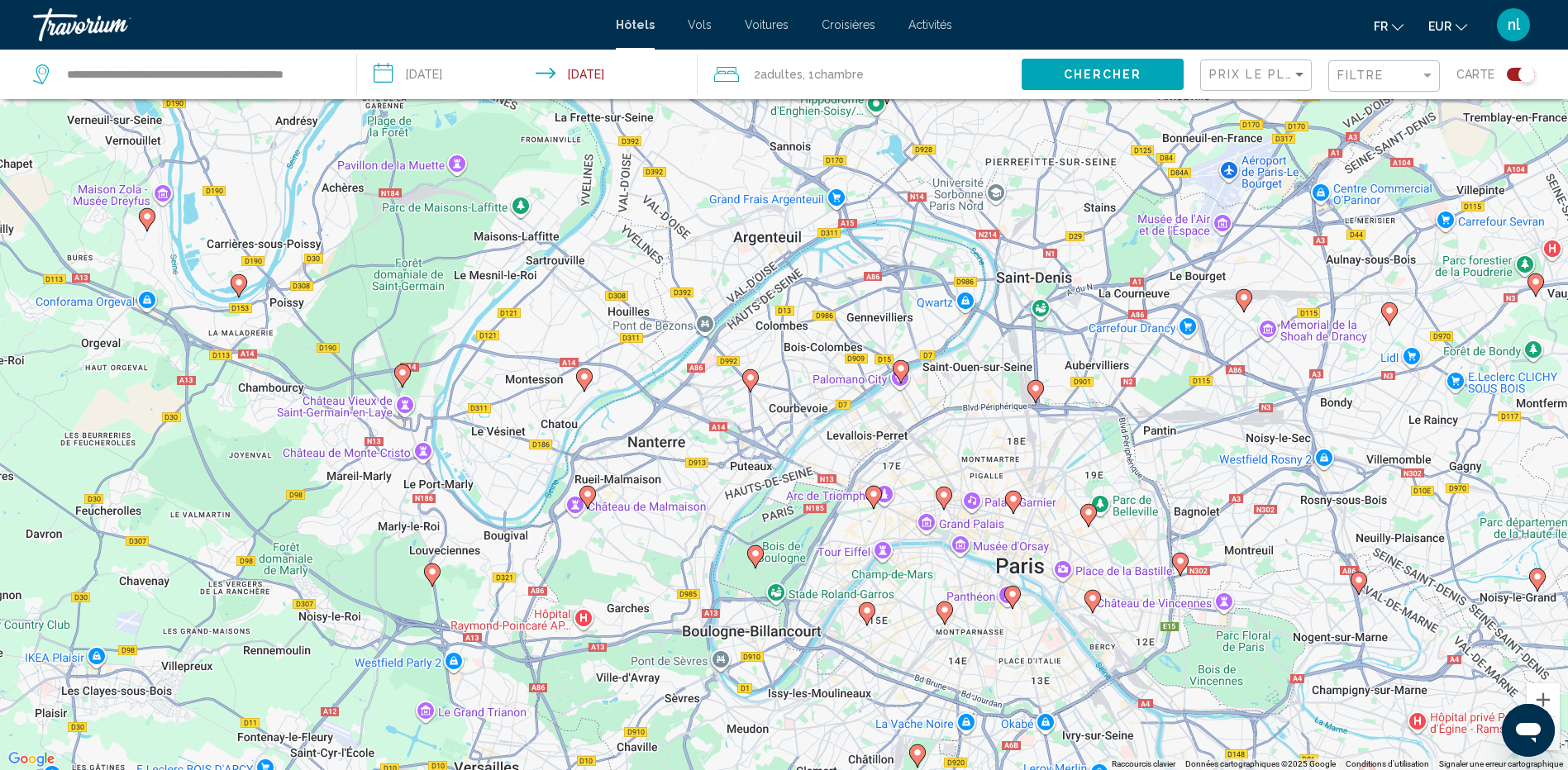
click at [867, 492] on icon "Main content" at bounding box center [873, 497] width 15 height 21
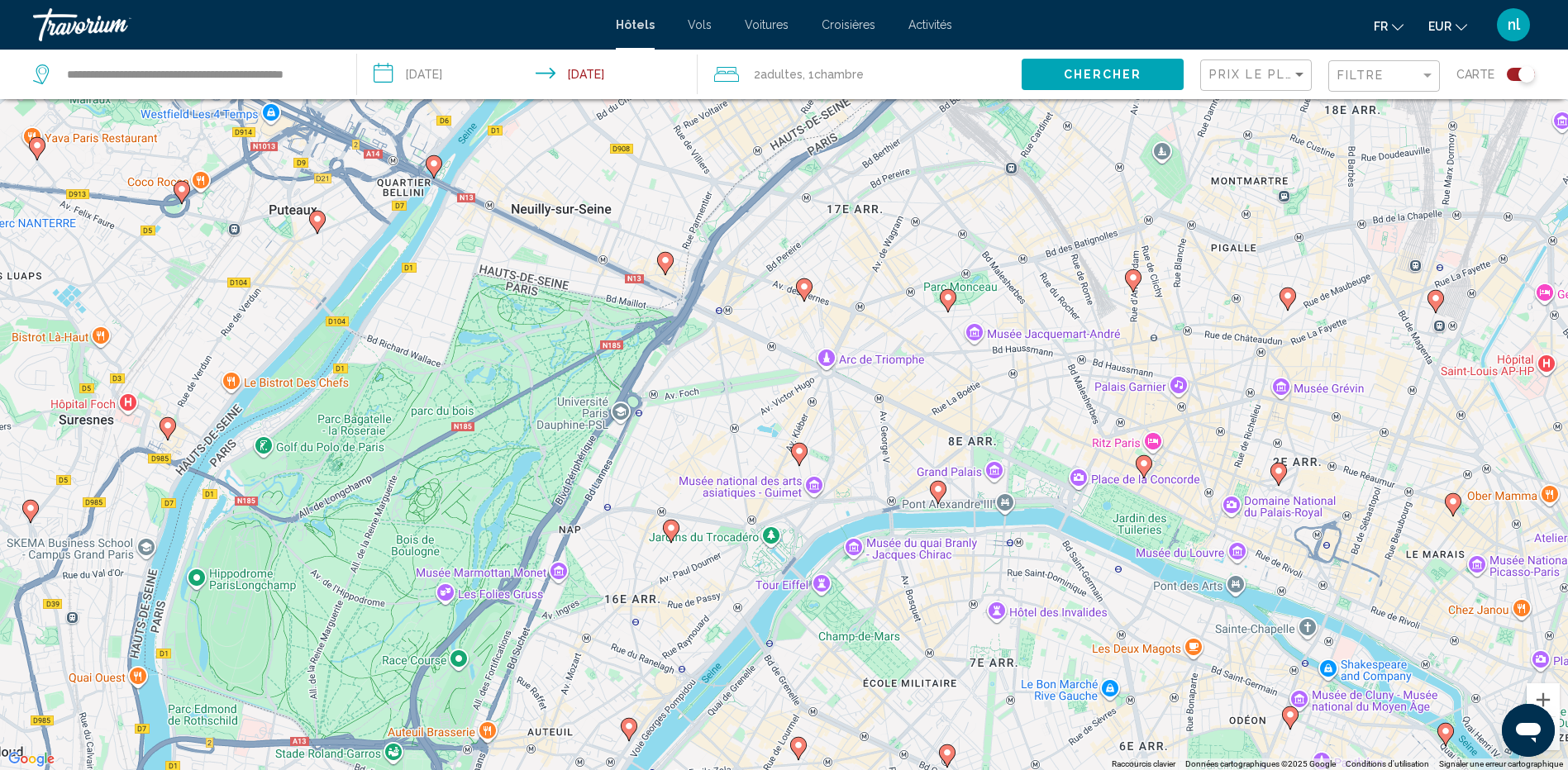
click at [799, 454] on image "Main content" at bounding box center [799, 451] width 10 height 10
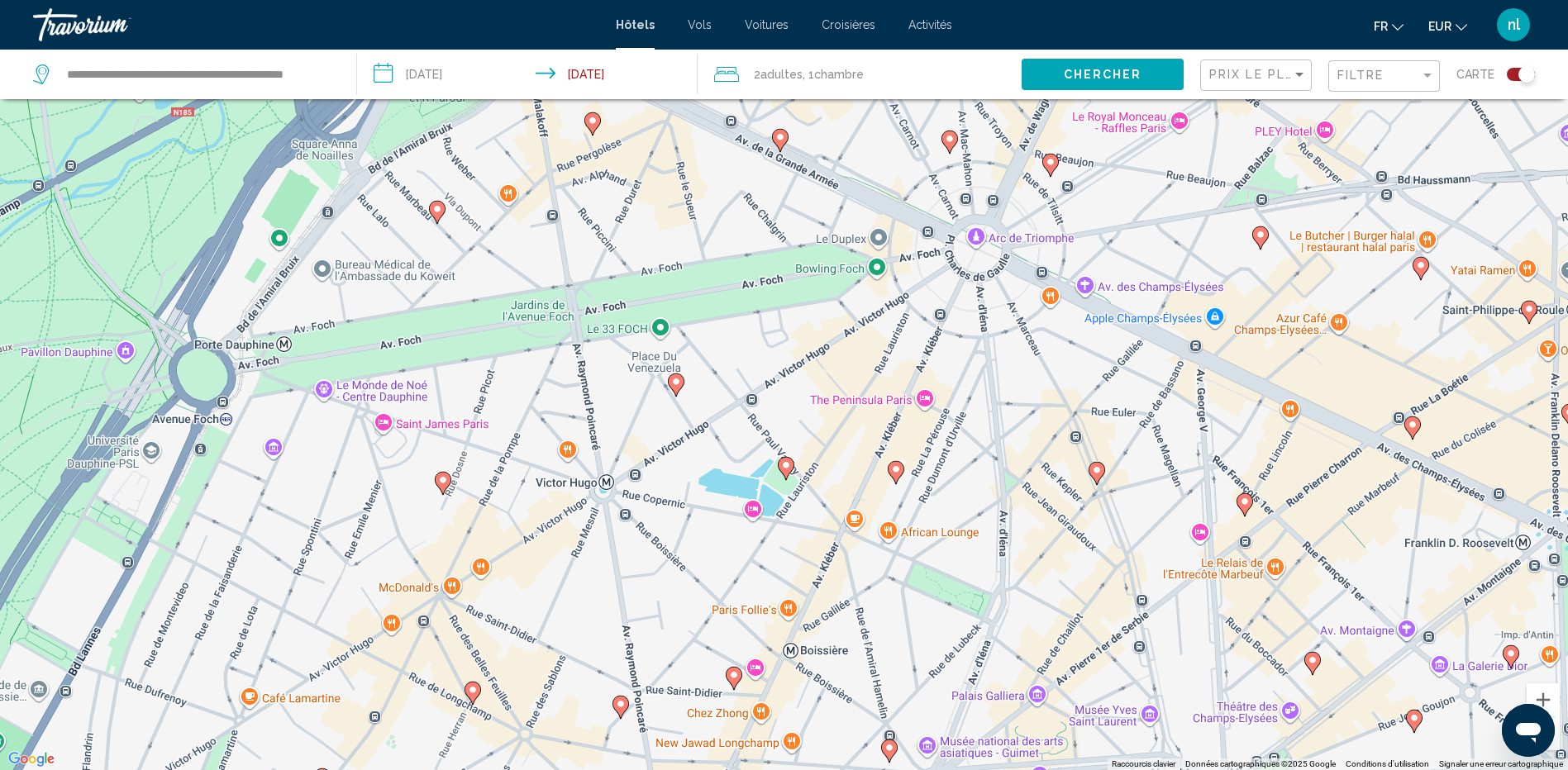
drag, startPoint x: 749, startPoint y: 326, endPoint x: 834, endPoint y: 585, distance: 272.6
click at [830, 591] on div "Pour naviguer, appuyez sur les touches fléchées. Pour activer le glissement ave…" at bounding box center [784, 385] width 1568 height 770
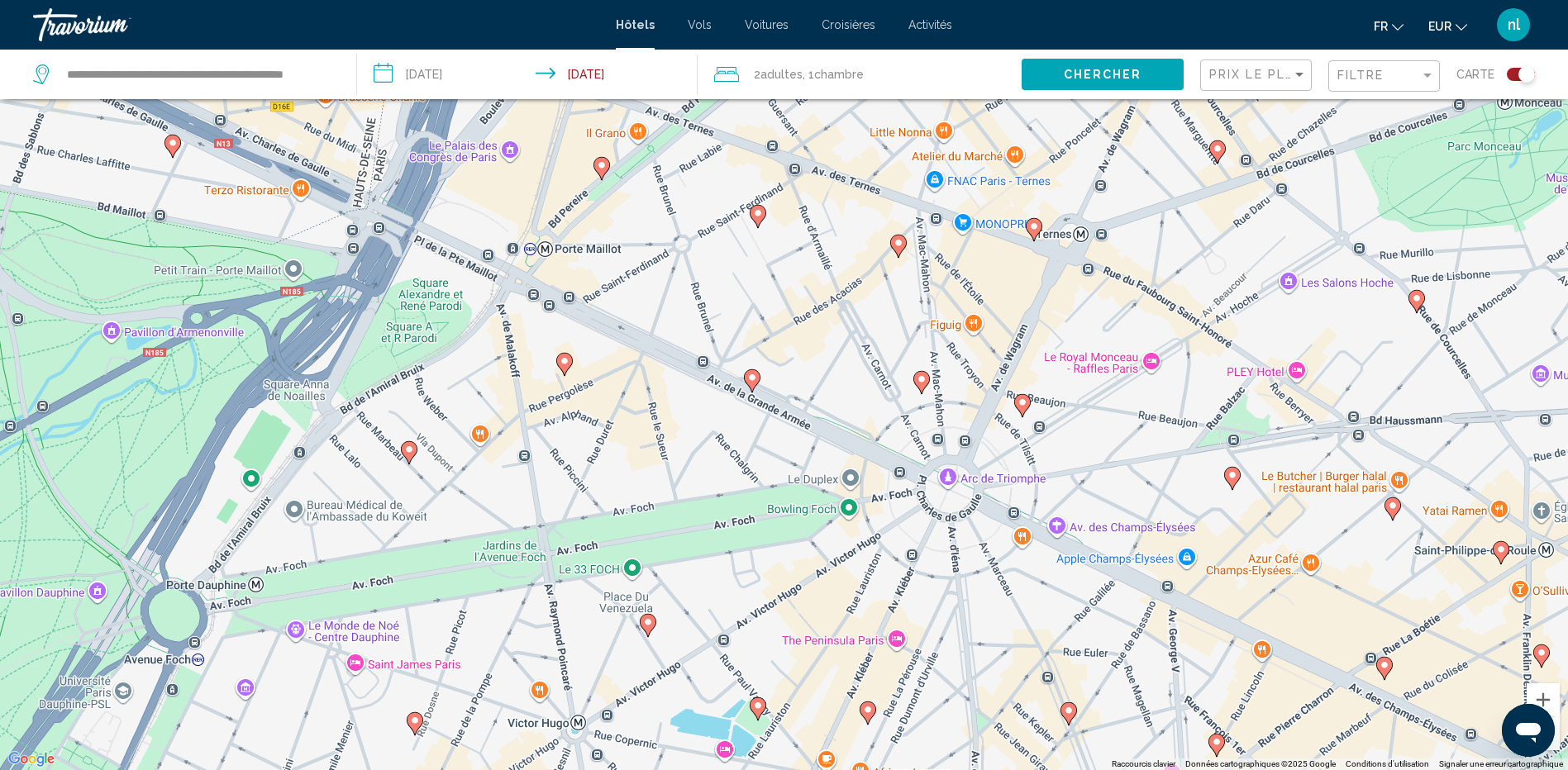
drag, startPoint x: 838, startPoint y: 276, endPoint x: 835, endPoint y: 449, distance: 173.0
click at [835, 449] on div "Pour naviguer, appuyez sur les touches fléchées. Pour activer le glissement ave…" at bounding box center [784, 385] width 1568 height 770
click at [748, 379] on image "Main content" at bounding box center [752, 378] width 10 height 10
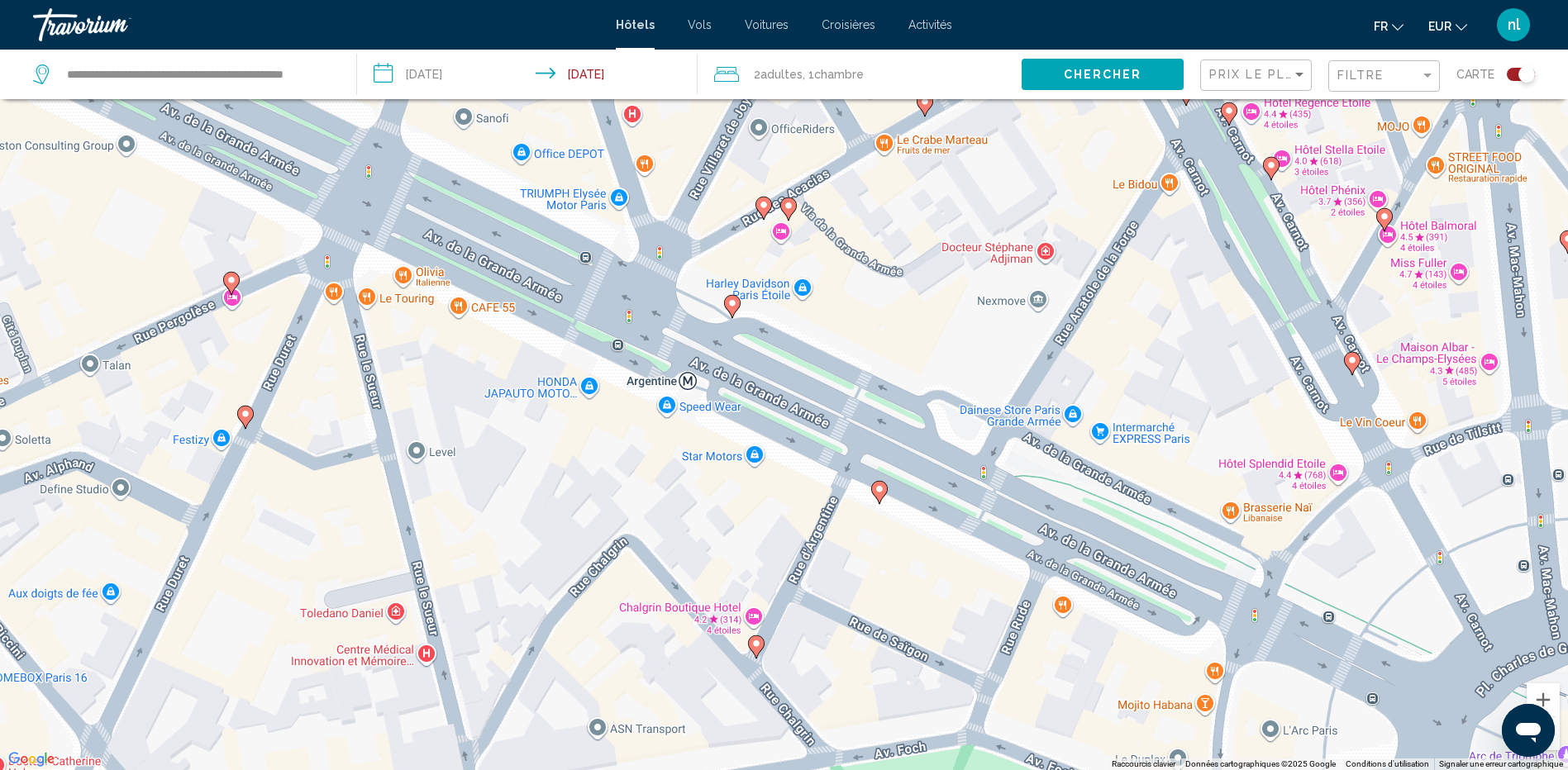
click at [728, 301] on image "Main content" at bounding box center [732, 303] width 10 height 10
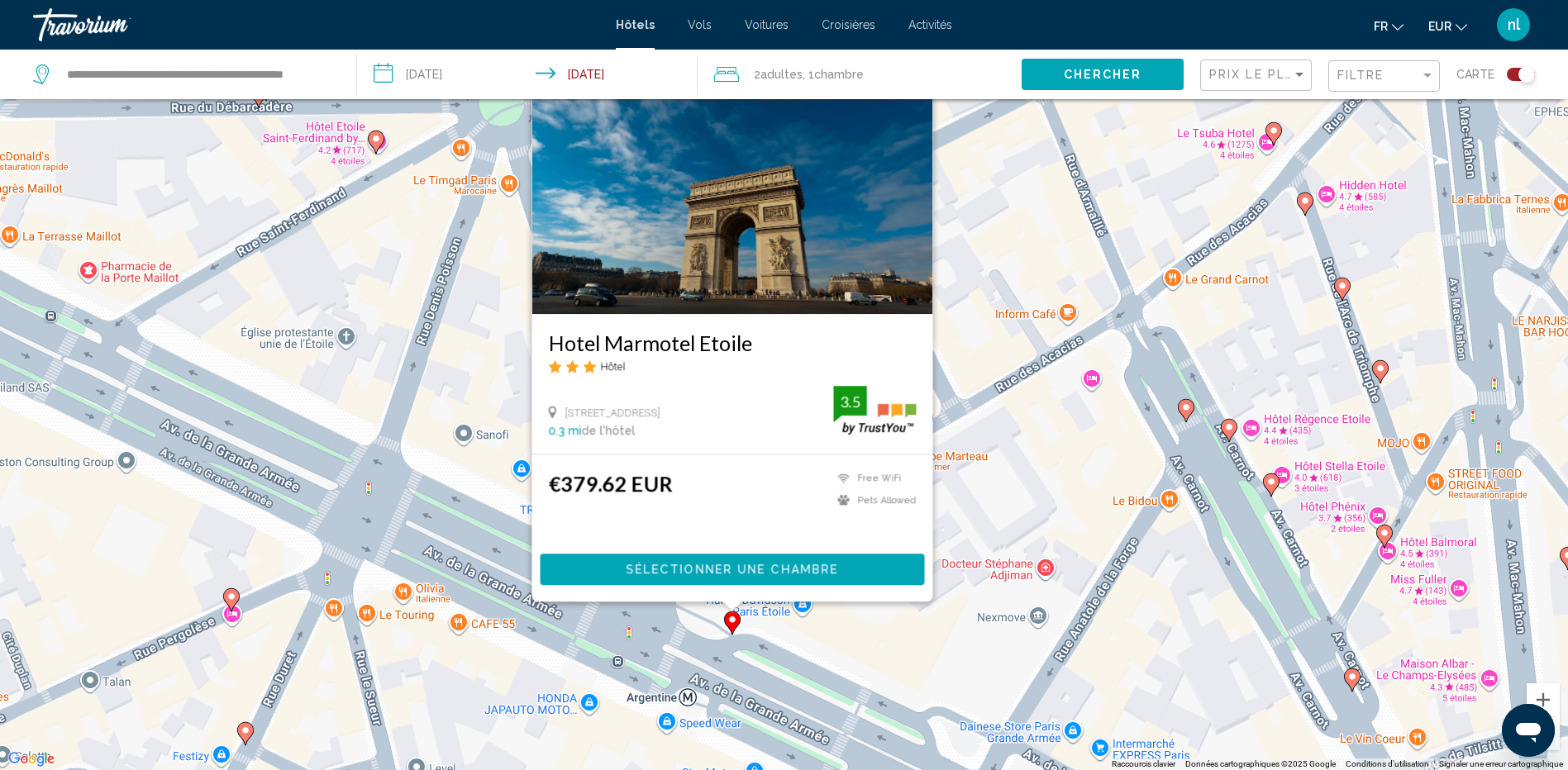
click at [236, 609] on gmp-advanced-marker "Main content" at bounding box center [232, 600] width 17 height 25
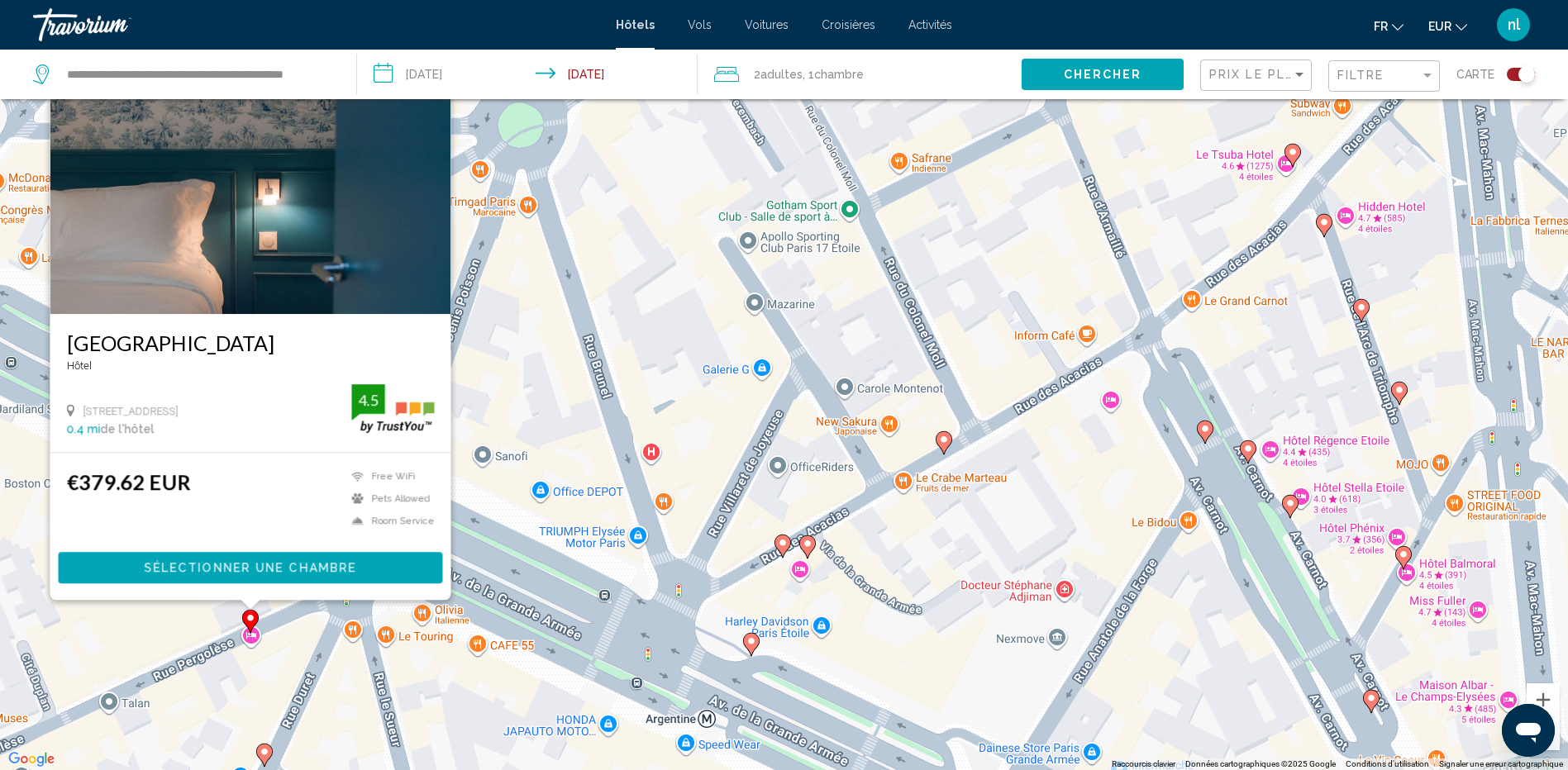
click at [785, 540] on image "Main content" at bounding box center [782, 543] width 10 height 10
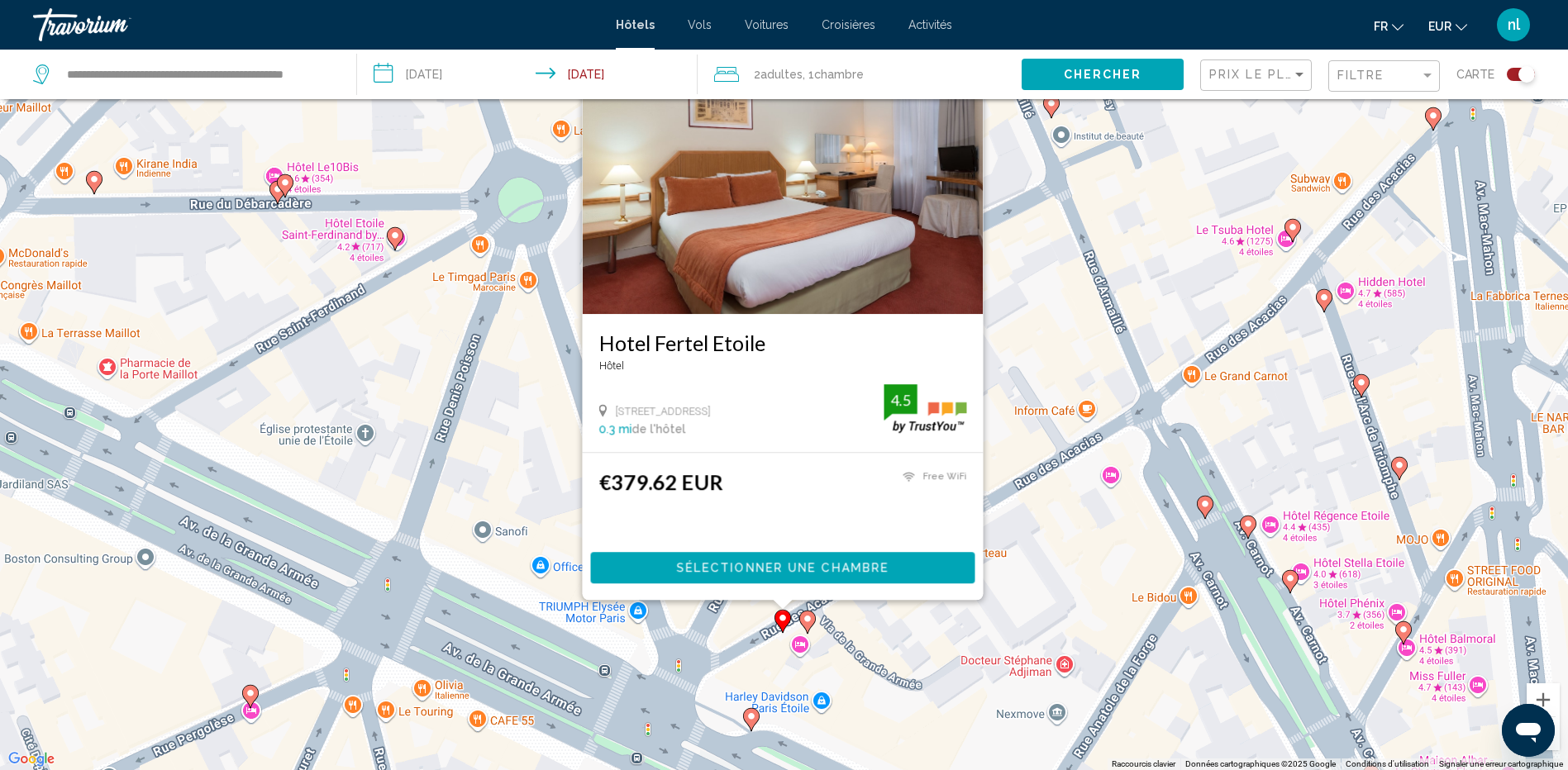
click at [808, 626] on icon "Main content" at bounding box center [806, 622] width 15 height 21
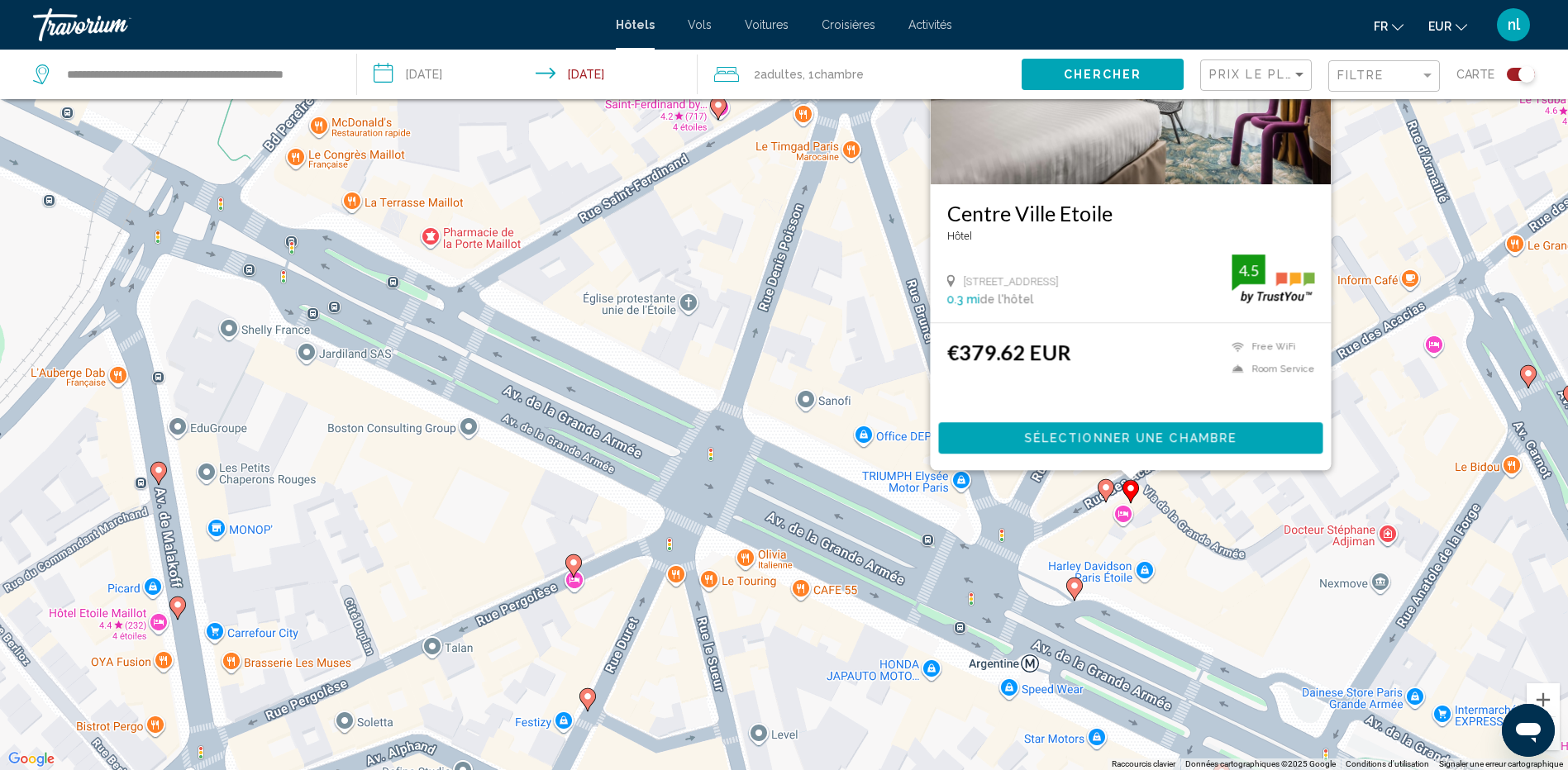
drag, startPoint x: 320, startPoint y: 634, endPoint x: 646, endPoint y: 500, distance: 352.5
click at [646, 500] on div "Pour activer le glissement avec le clavier, appuyez sur Alt+Entrée. Une fois ce…" at bounding box center [784, 385] width 1568 height 770
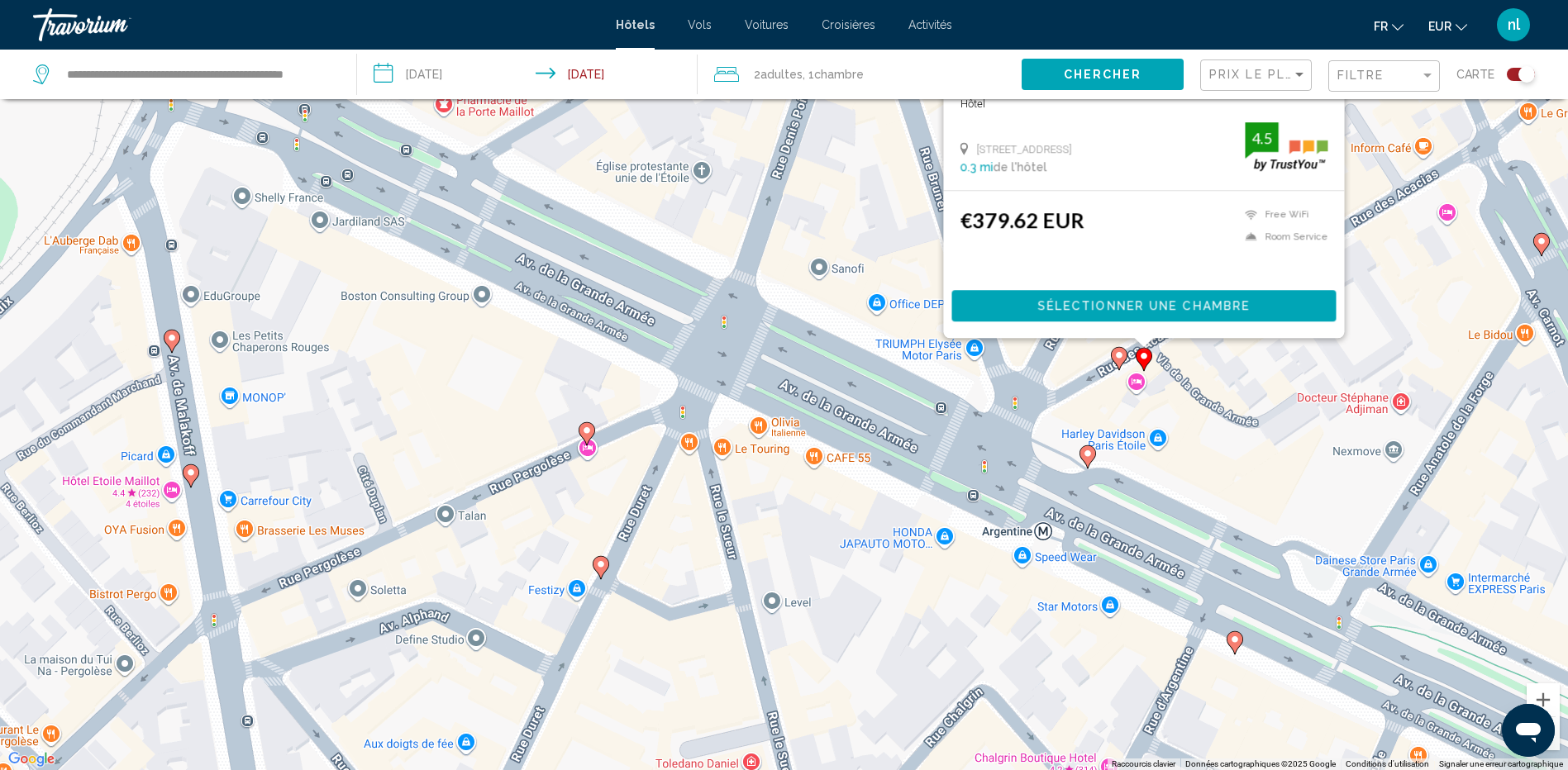
drag, startPoint x: 497, startPoint y: 666, endPoint x: 510, endPoint y: 533, distance: 133.6
click at [510, 533] on div "Pour activer le glissement avec le clavier, appuyez sur Alt+Entrée. Une fois ce…" at bounding box center [784, 385] width 1568 height 770
click at [598, 570] on icon "Main content" at bounding box center [600, 567] width 15 height 21
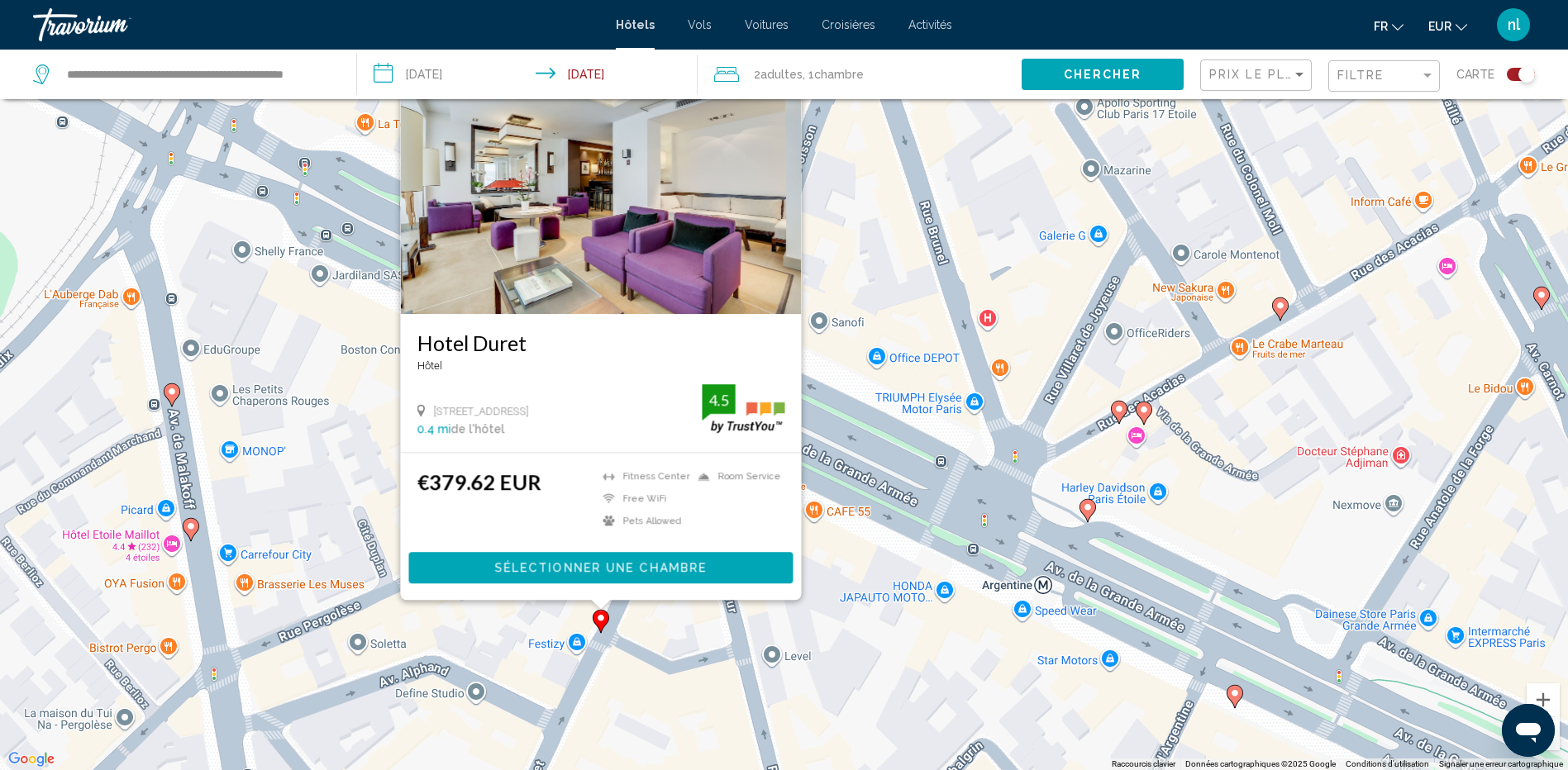
click at [196, 531] on icon "Main content" at bounding box center [190, 529] width 15 height 21
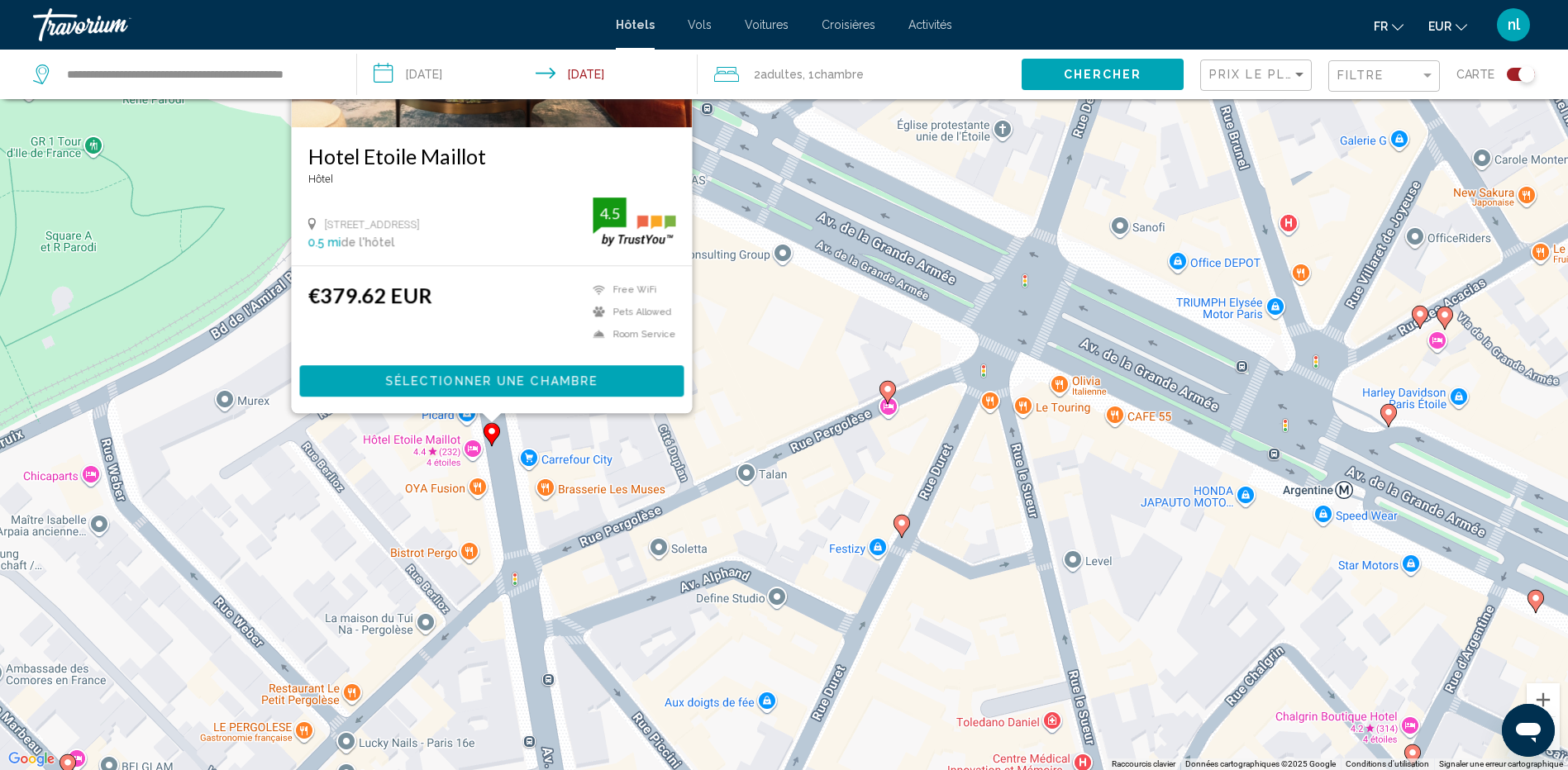
drag, startPoint x: 413, startPoint y: 684, endPoint x: 640, endPoint y: 513, distance: 284.2
click at [640, 513] on div "Pour activer le glissement avec le clavier, appuyez sur Alt+Entrée. Une fois ce…" at bounding box center [784, 385] width 1568 height 770
click at [427, 540] on div "Pour activer le glissement avec le clavier, appuyez sur Alt+Entrée. Une fois ce…" at bounding box center [784, 385] width 1568 height 770
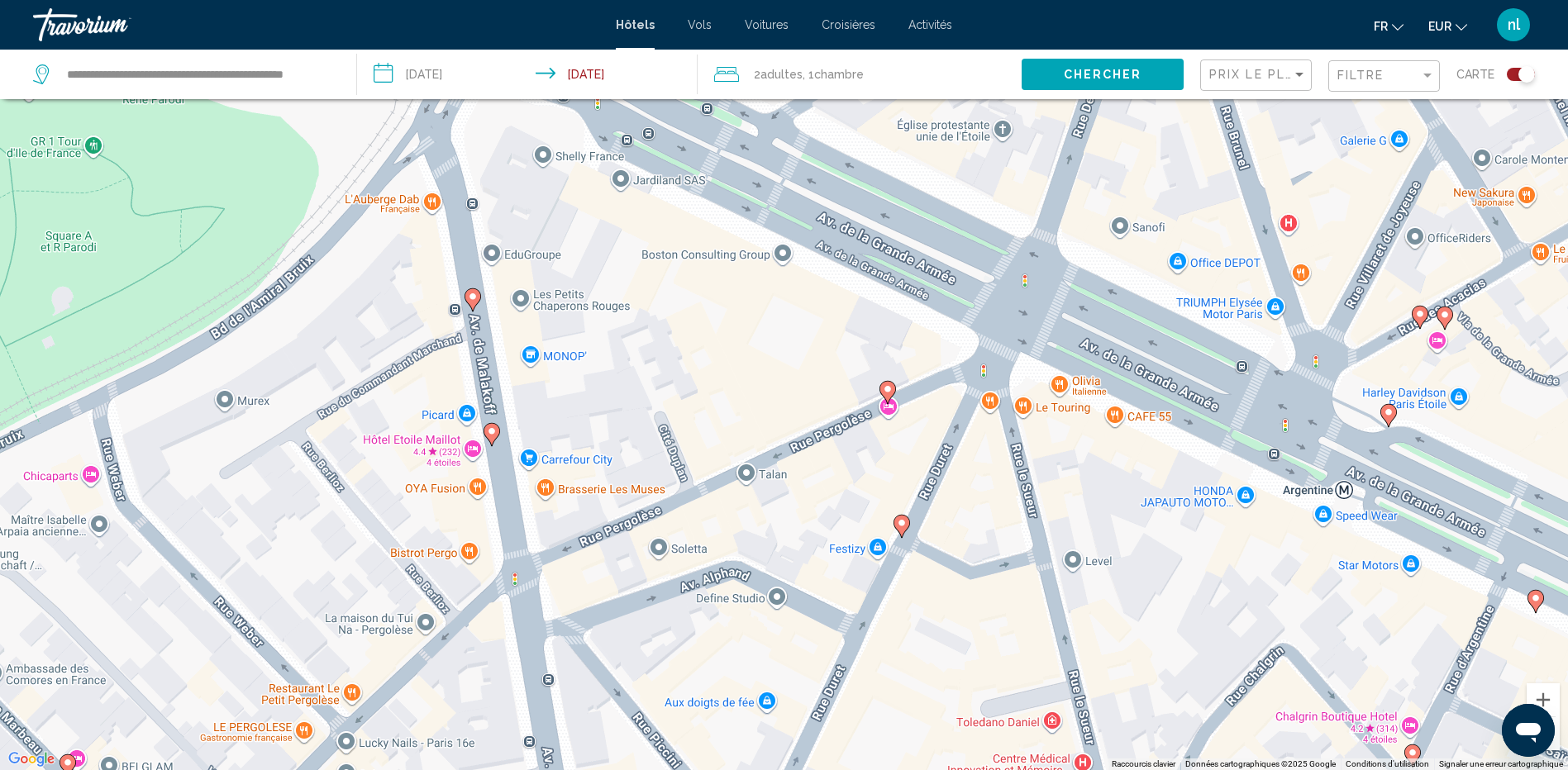
click at [474, 294] on image "Main content" at bounding box center [473, 296] width 10 height 10
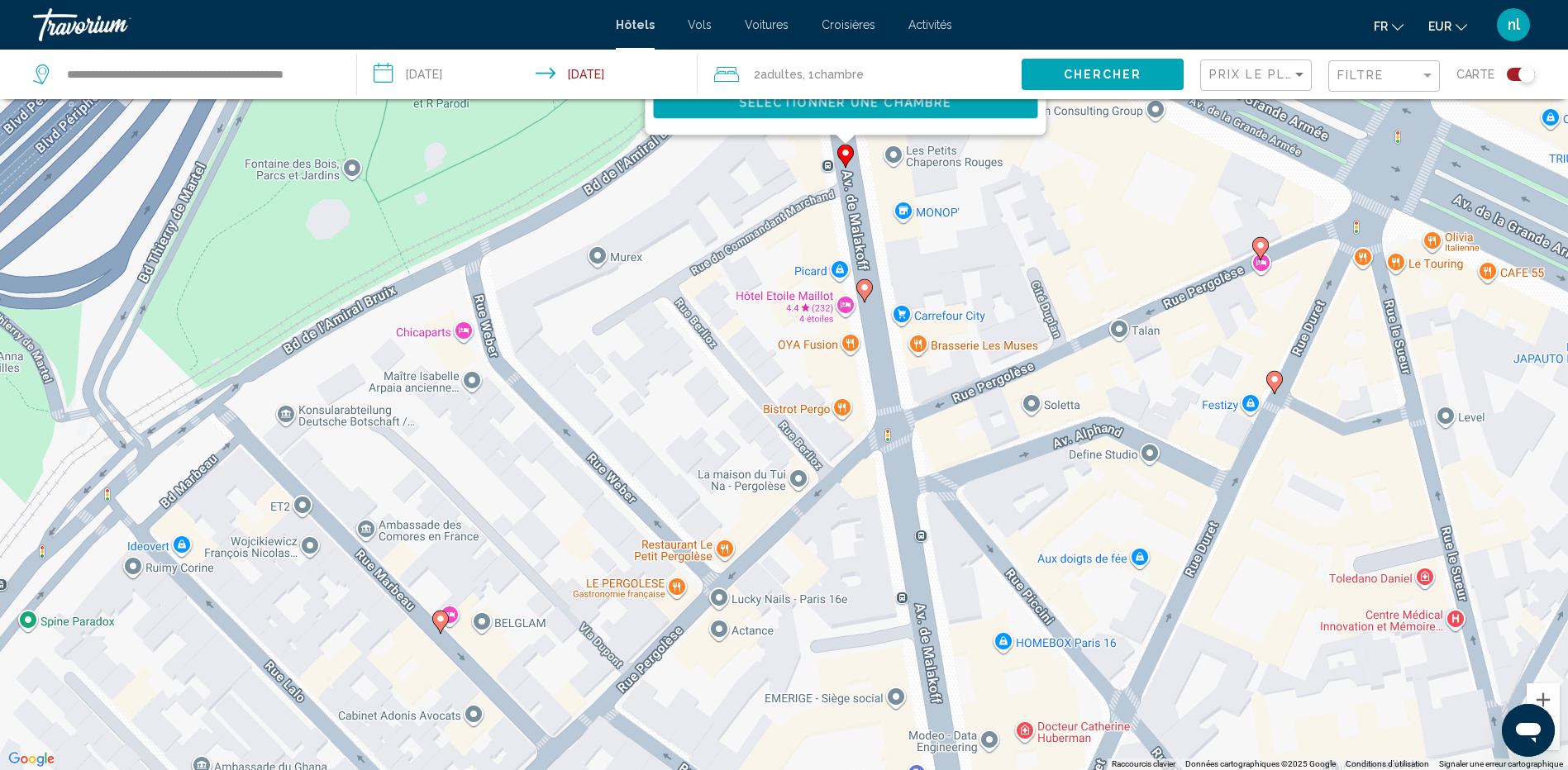
drag, startPoint x: 461, startPoint y: 621, endPoint x: 855, endPoint y: 150, distance: 614.1
click at [855, 150] on div "Pour activer le glissement avec le clavier, appuyez sur Alt+Entrée. Une fois ce…" at bounding box center [784, 385] width 1568 height 770
click at [444, 616] on image "Main content" at bounding box center [439, 619] width 10 height 10
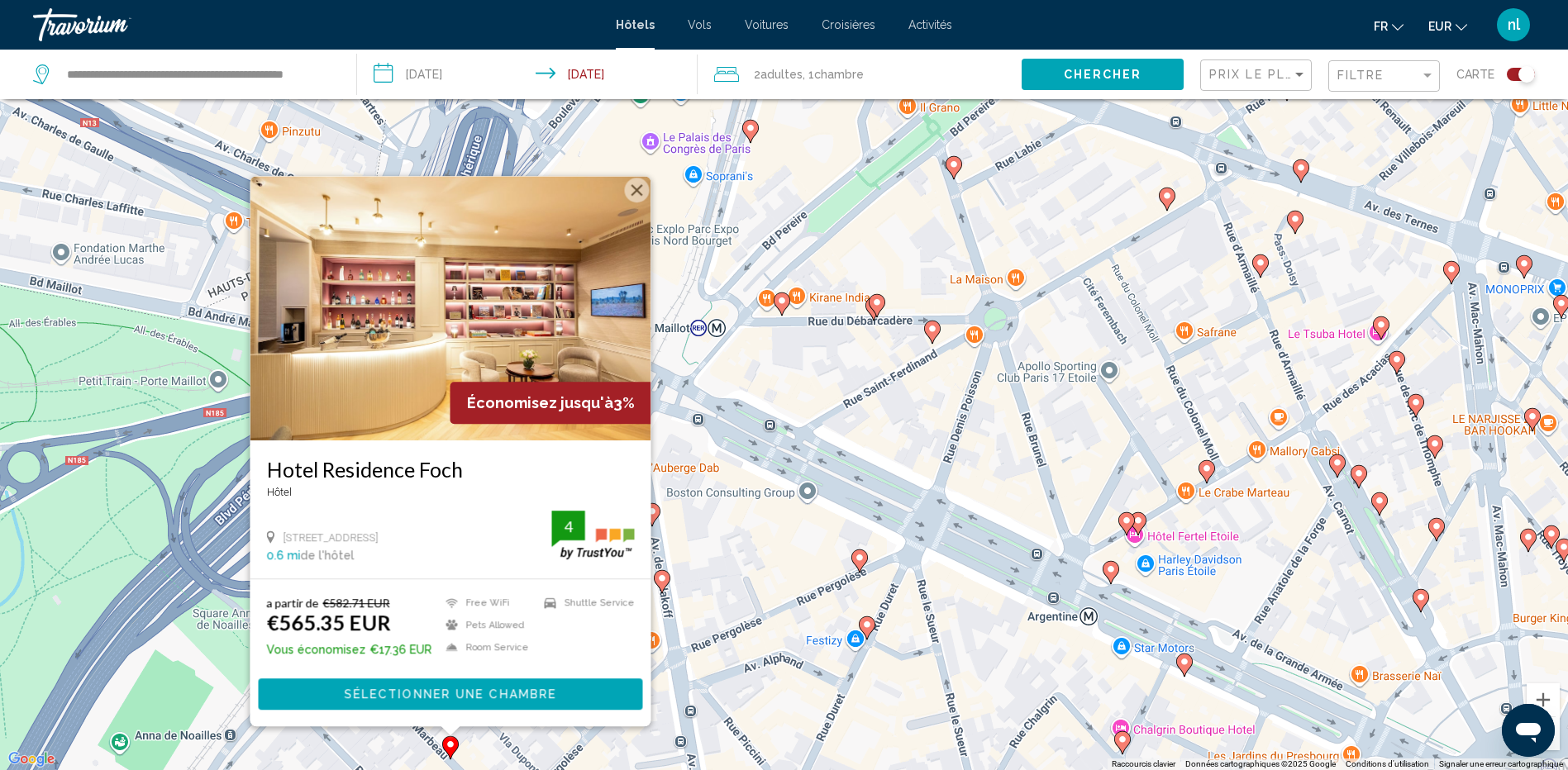
drag, startPoint x: 838, startPoint y: 538, endPoint x: 735, endPoint y: 640, distance: 145.0
click at [735, 640] on div "Pour activer le glissement avec le clavier, appuyez sur Alt+Entrée. Une fois ce…" at bounding box center [784, 385] width 1568 height 770
click at [809, 614] on div "Pour activer le glissement avec le clavier, appuyez sur Alt+Entrée. Une fois ce…" at bounding box center [784, 385] width 1568 height 770
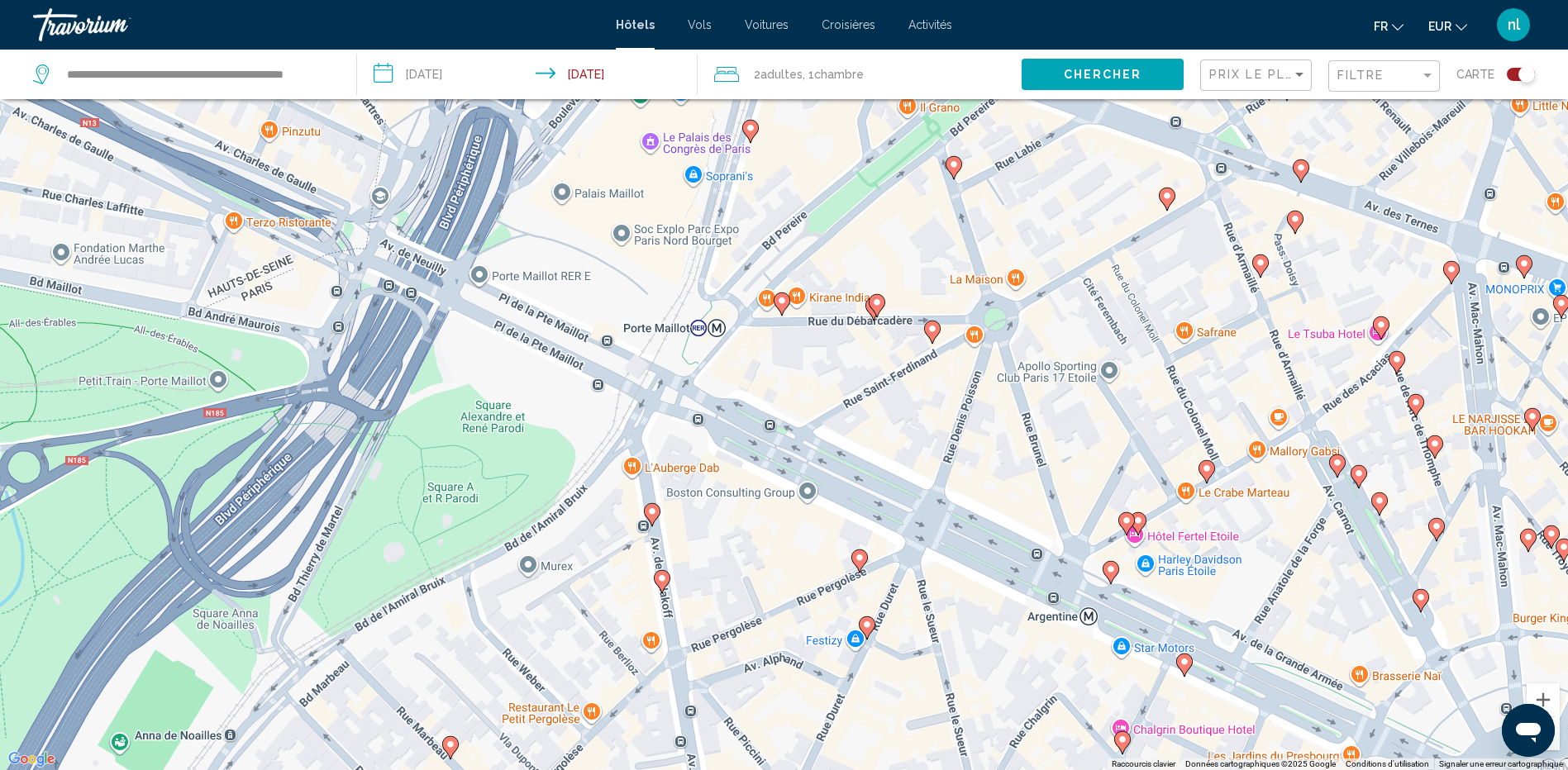
click at [649, 514] on image "Main content" at bounding box center [652, 511] width 10 height 10
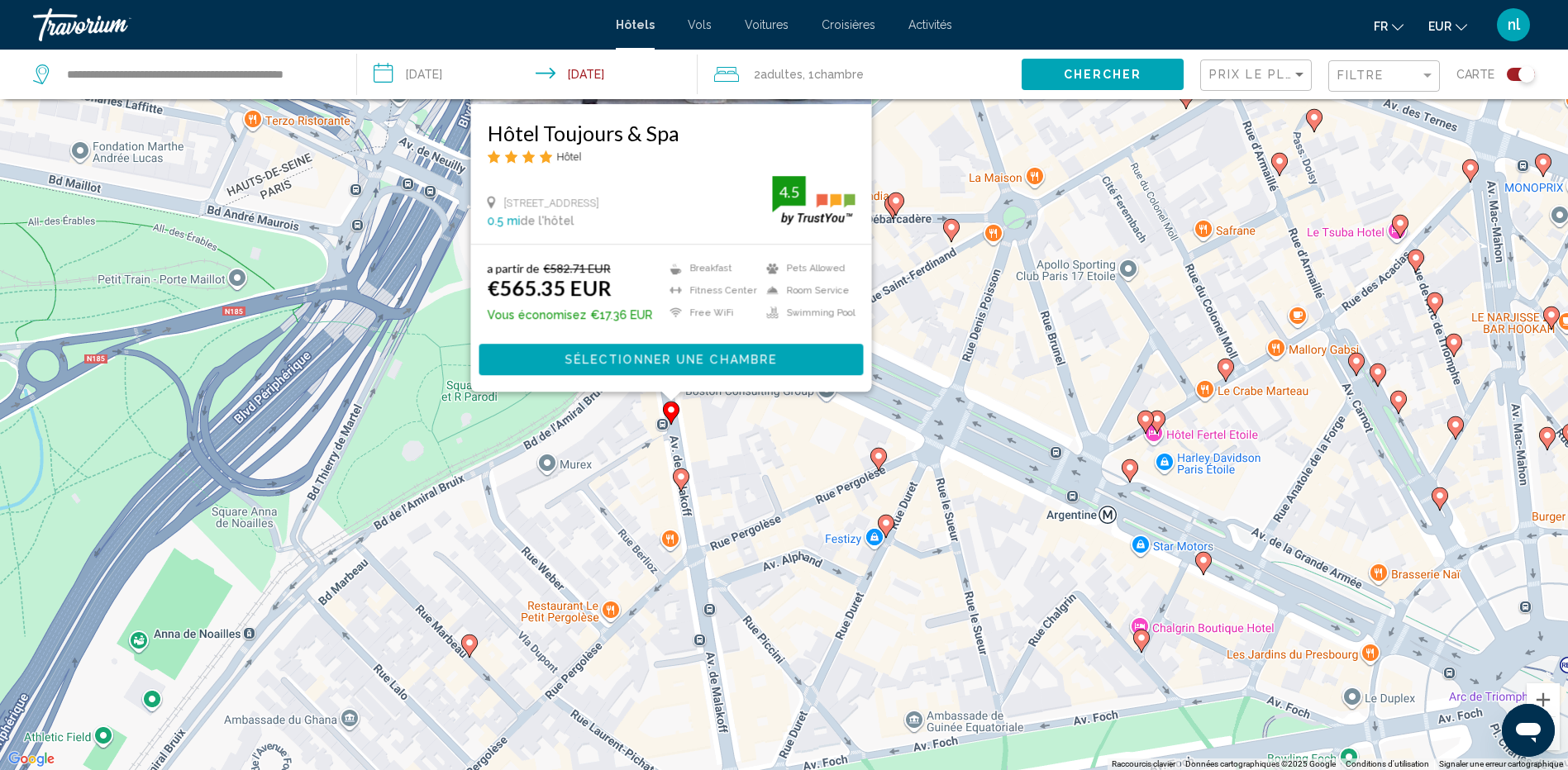
drag, startPoint x: 719, startPoint y: 653, endPoint x: 742, endPoint y: 396, distance: 258.0
click at [742, 396] on div "Pour activer le glissement avec le clavier, appuyez sur Alt+Entrée. Une fois ce…" at bounding box center [784, 385] width 1568 height 770
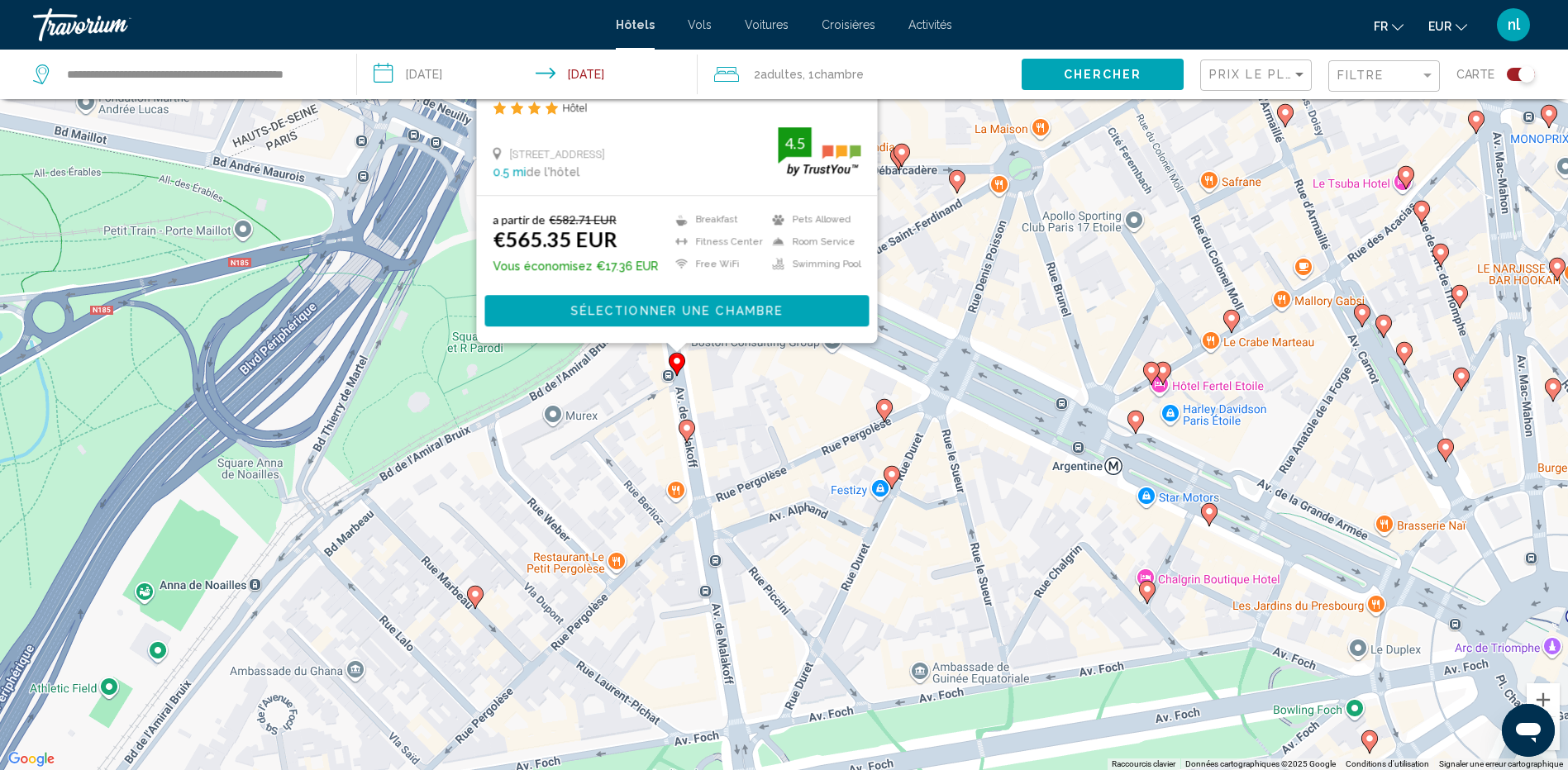
click at [687, 428] on image "Main content" at bounding box center [687, 428] width 10 height 10
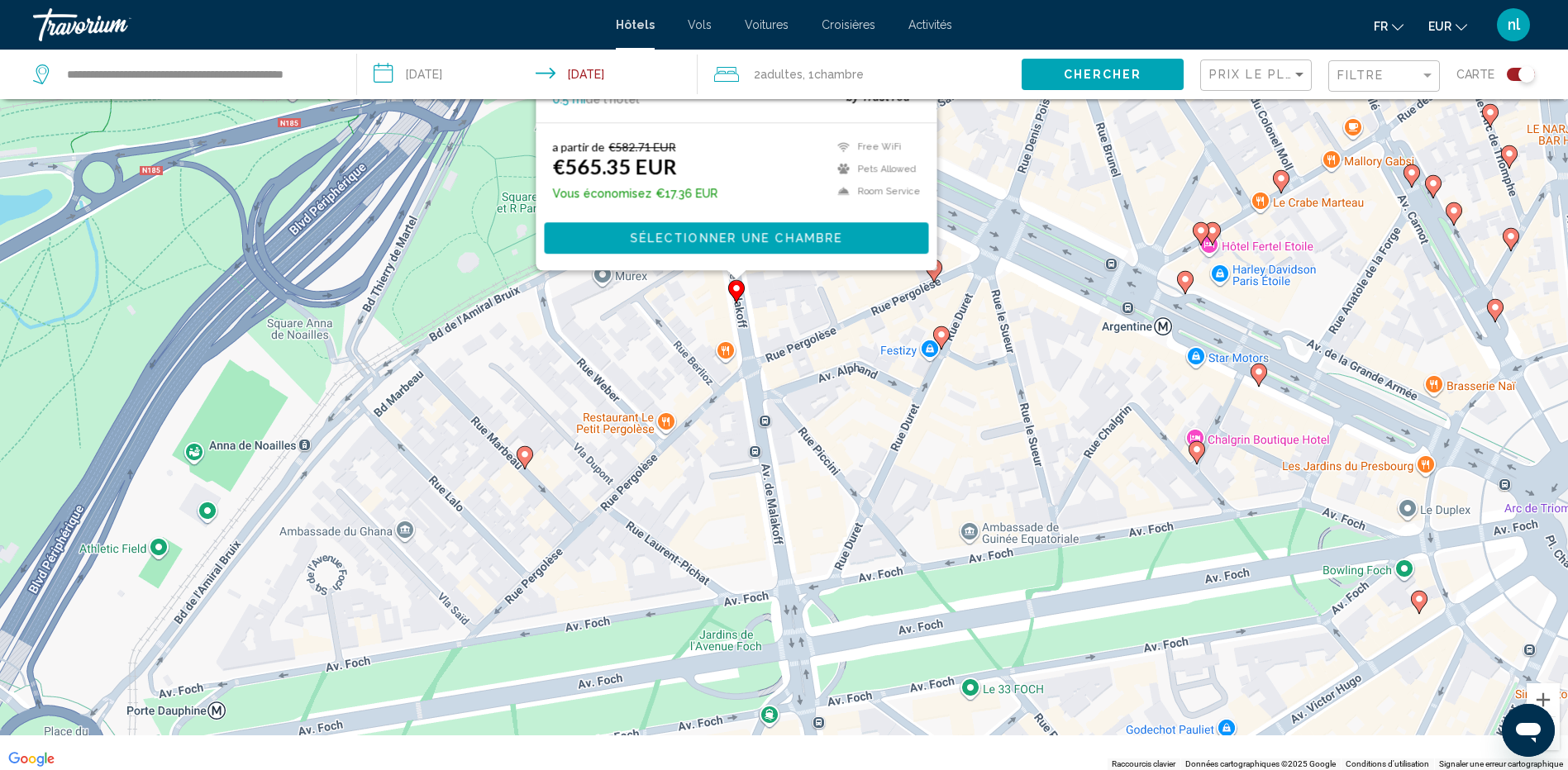
drag, startPoint x: 751, startPoint y: 519, endPoint x: 805, endPoint y: 292, distance: 233.3
click at [805, 292] on div "Pour activer le glissement avec le clavier, appuyez sur Alt+Entrée. Une fois ce…" at bounding box center [784, 385] width 1568 height 770
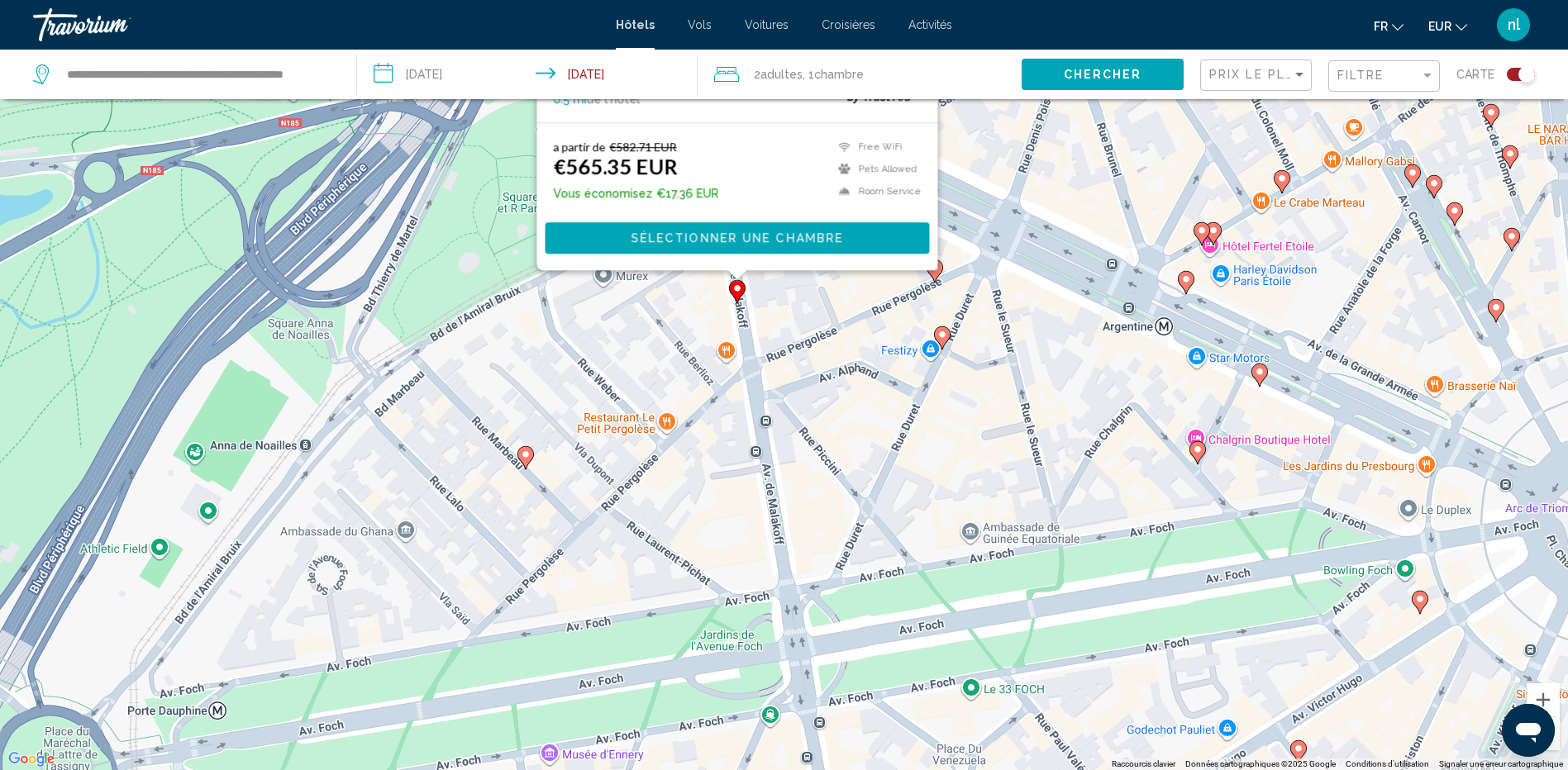
click at [528, 462] on icon "Main content" at bounding box center [525, 457] width 15 height 21
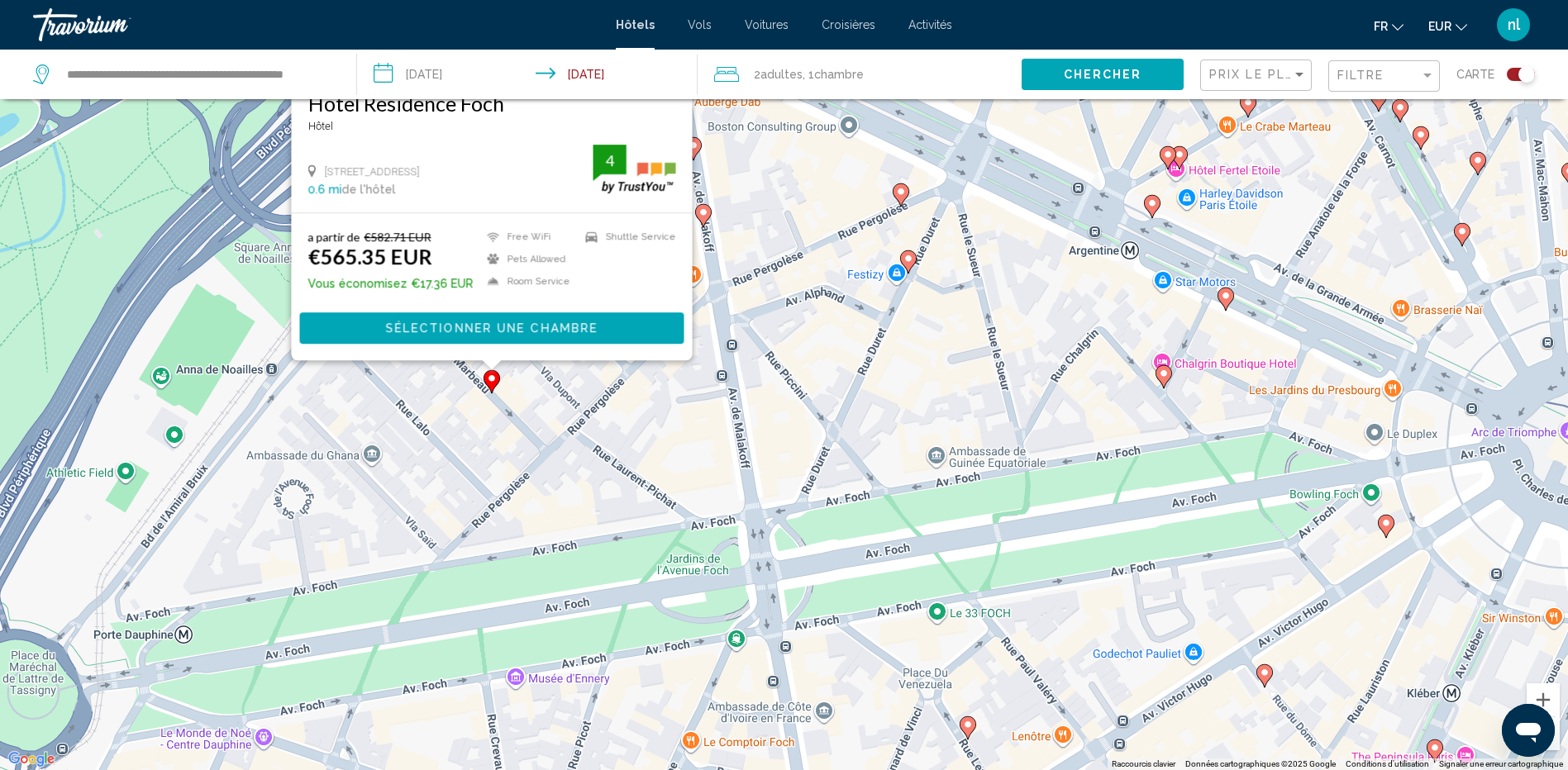
drag, startPoint x: 725, startPoint y: 519, endPoint x: 706, endPoint y: 357, distance: 163.1
click at [706, 357] on div "Pour activer le glissement avec le clavier, appuyez sur Alt+Entrée. Une fois ce…" at bounding box center [784, 385] width 1568 height 770
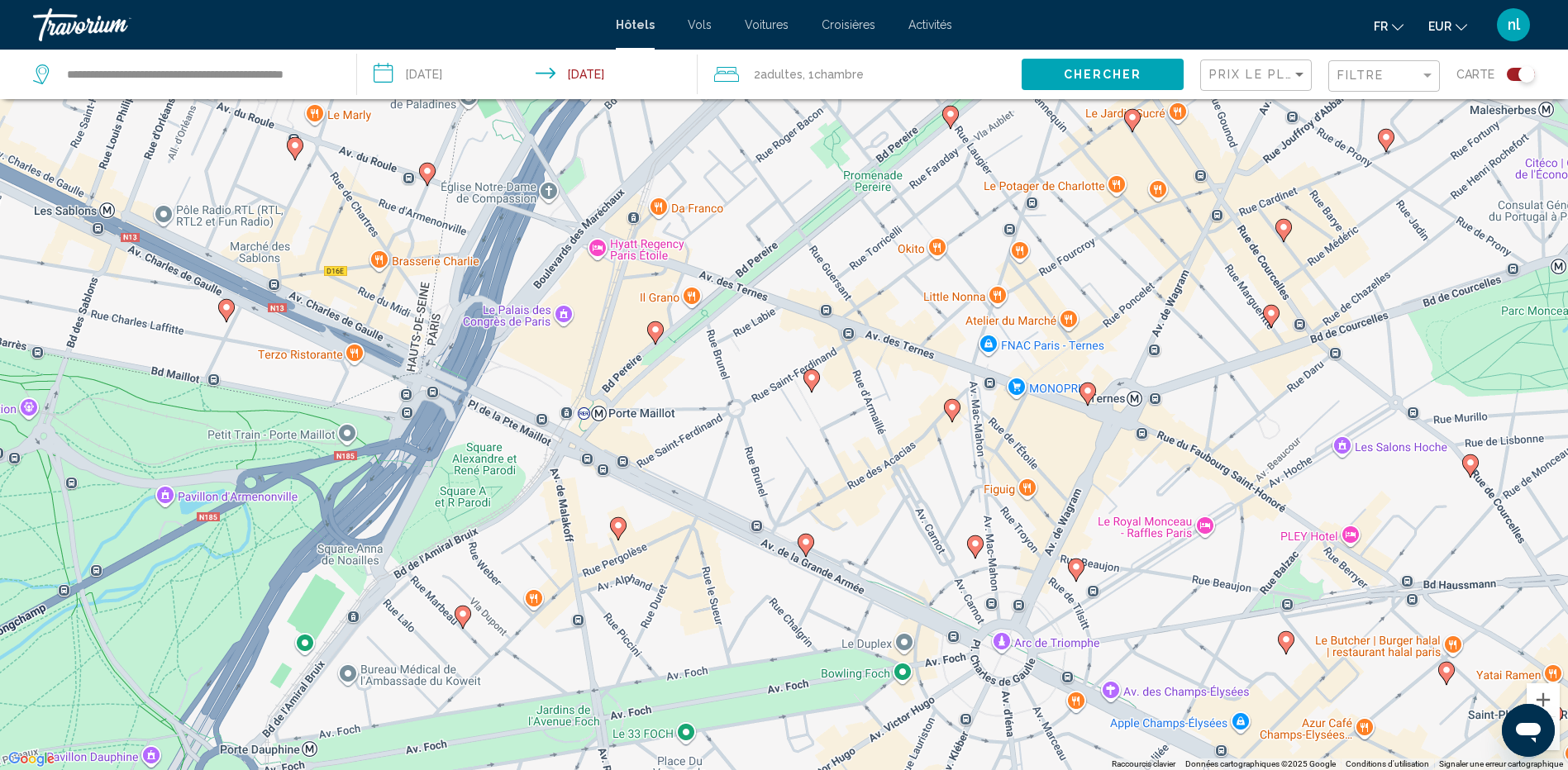
drag, startPoint x: 620, startPoint y: 340, endPoint x: 540, endPoint y: 500, distance: 178.9
click at [540, 500] on div "Pour activer le glissement avec le clavier, appuyez sur Alt+Entrée. Une fois ce…" at bounding box center [784, 385] width 1568 height 770
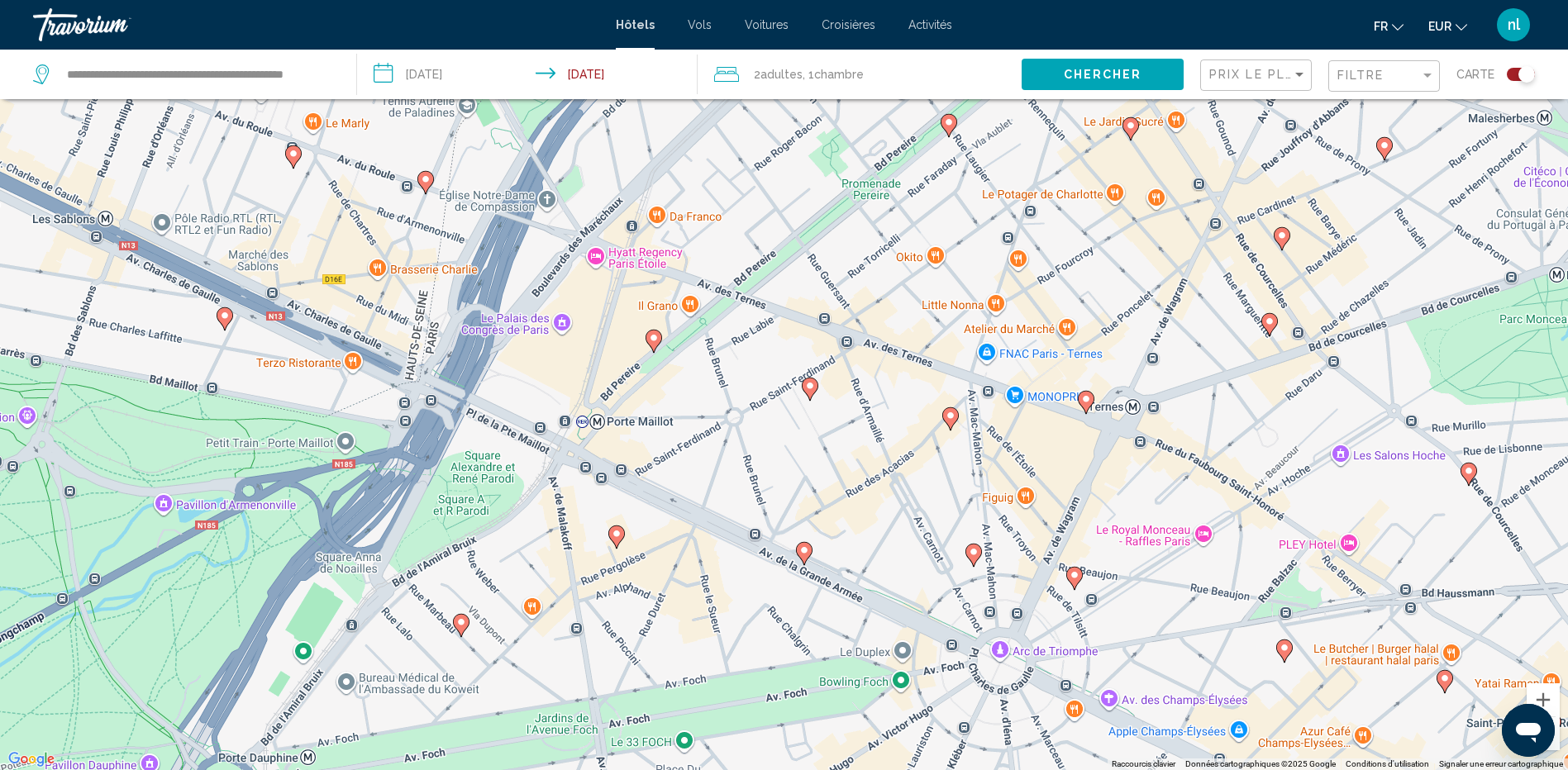
click at [651, 337] on image "Main content" at bounding box center [653, 337] width 10 height 10
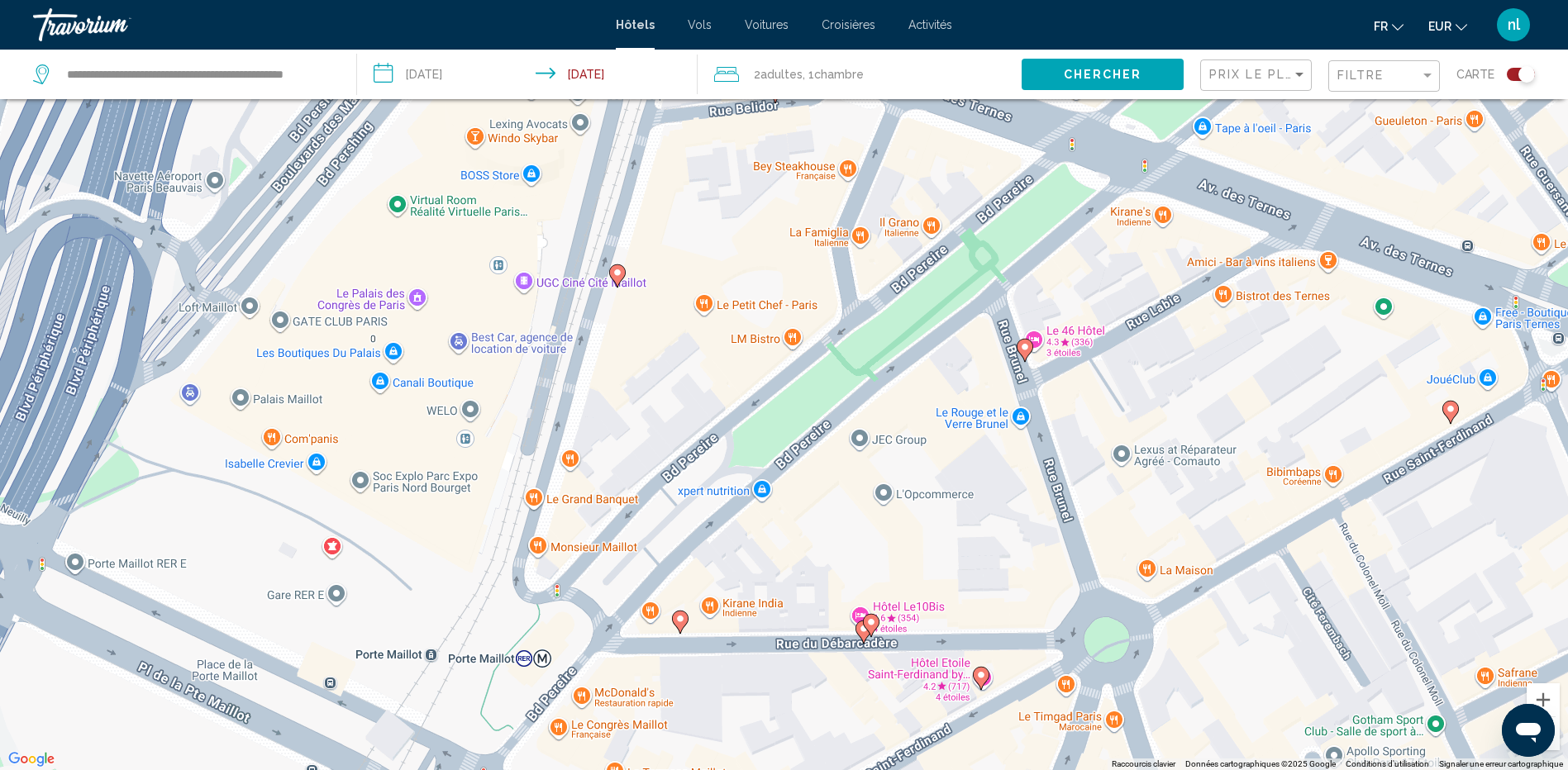
scroll to position [99, 0]
click at [678, 614] on icon "Main content" at bounding box center [679, 622] width 15 height 21
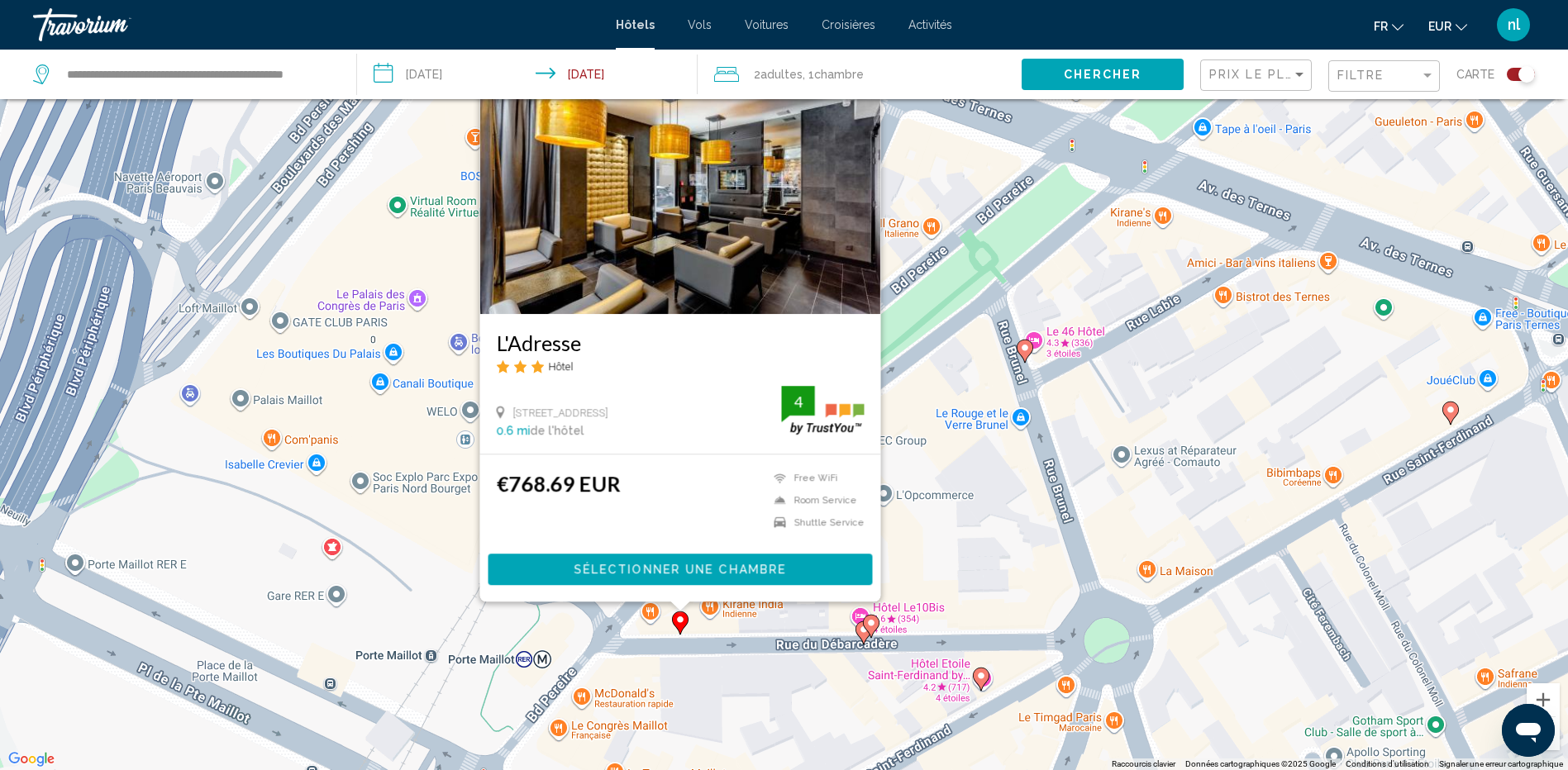
click at [866, 622] on icon "Main content" at bounding box center [870, 626] width 15 height 21
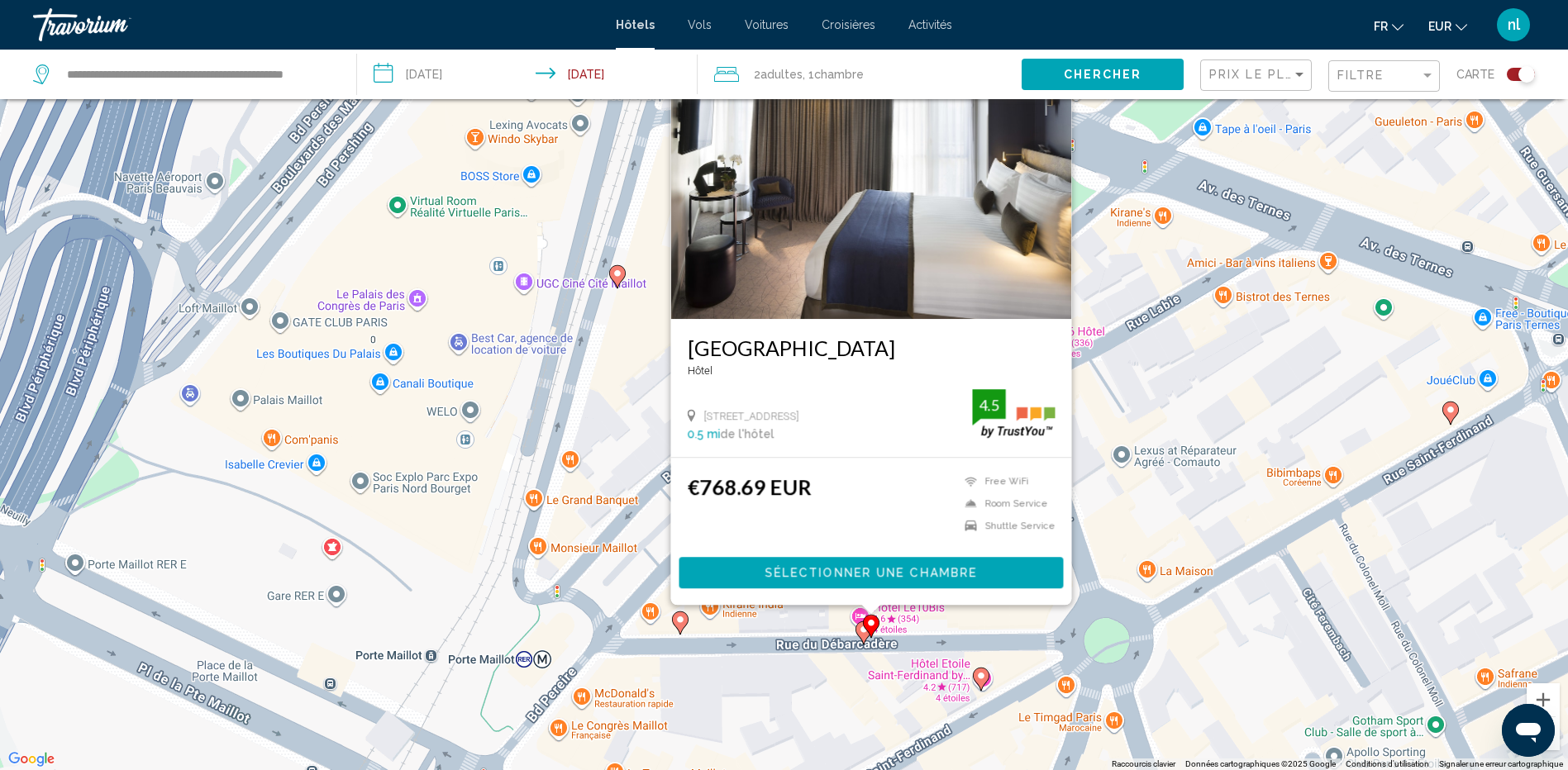
click at [859, 631] on g "Main content" at bounding box center [863, 633] width 17 height 23
click at [858, 632] on icon "Main content" at bounding box center [862, 633] width 15 height 21
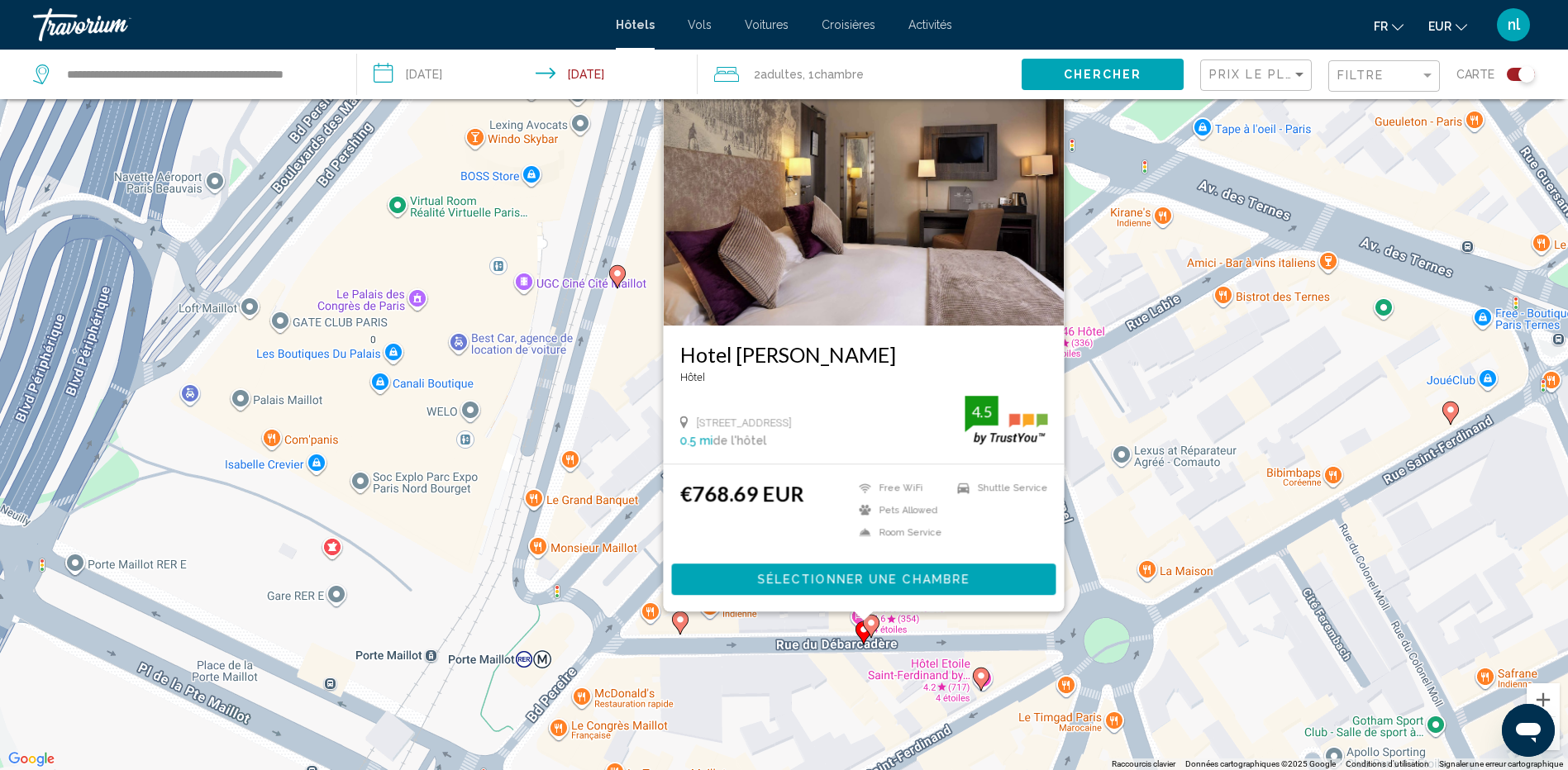
click at [980, 676] on image "Main content" at bounding box center [981, 676] width 10 height 10
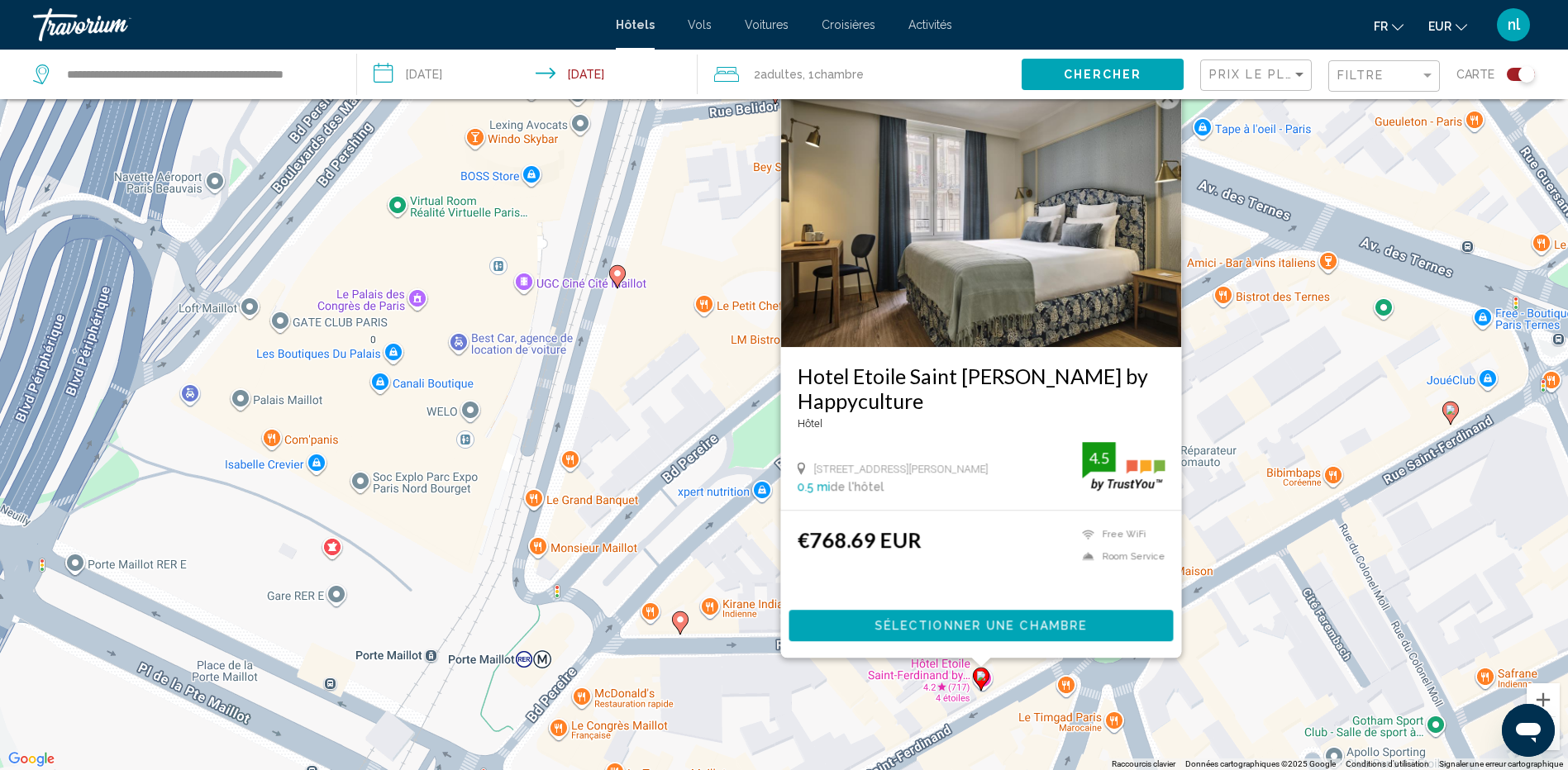
click at [1337, 292] on div "Pour activer le glissement avec le clavier, appuyez sur Alt+Entrée. Une fois ce…" at bounding box center [784, 385] width 1568 height 770
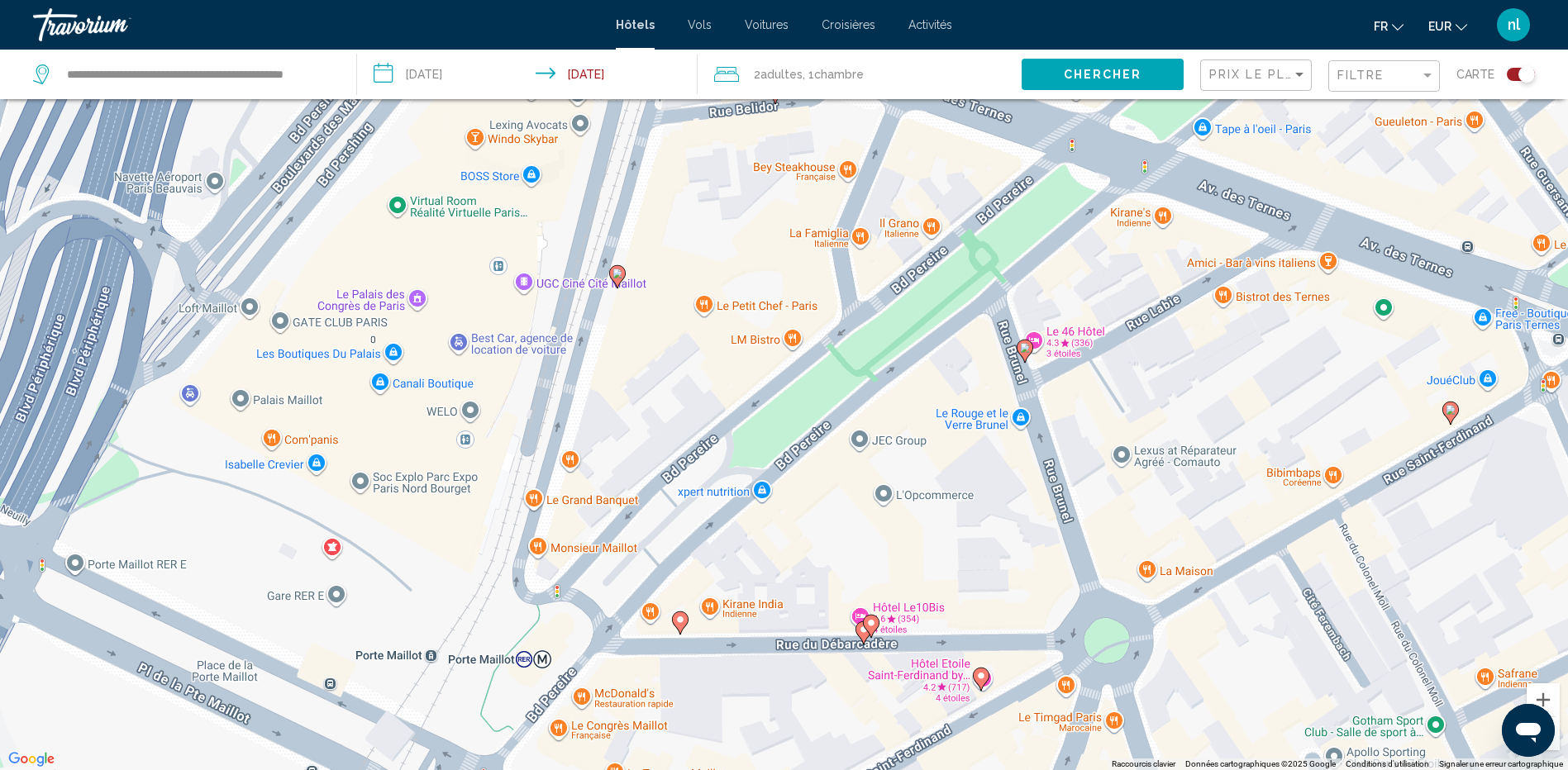
click at [1027, 348] on image "Main content" at bounding box center [1024, 348] width 10 height 10
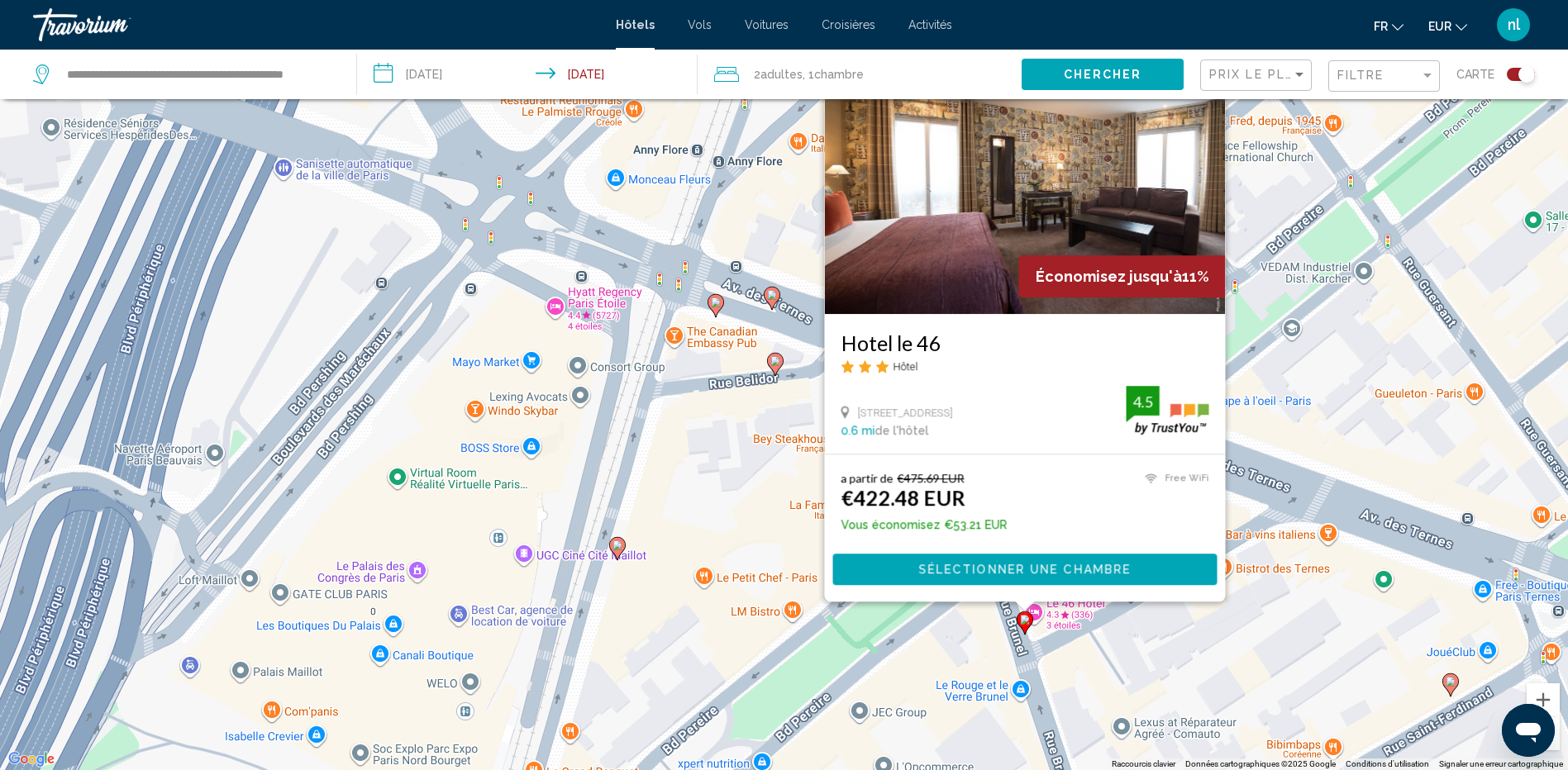
click at [782, 357] on icon "Main content" at bounding box center [776, 364] width 17 height 23
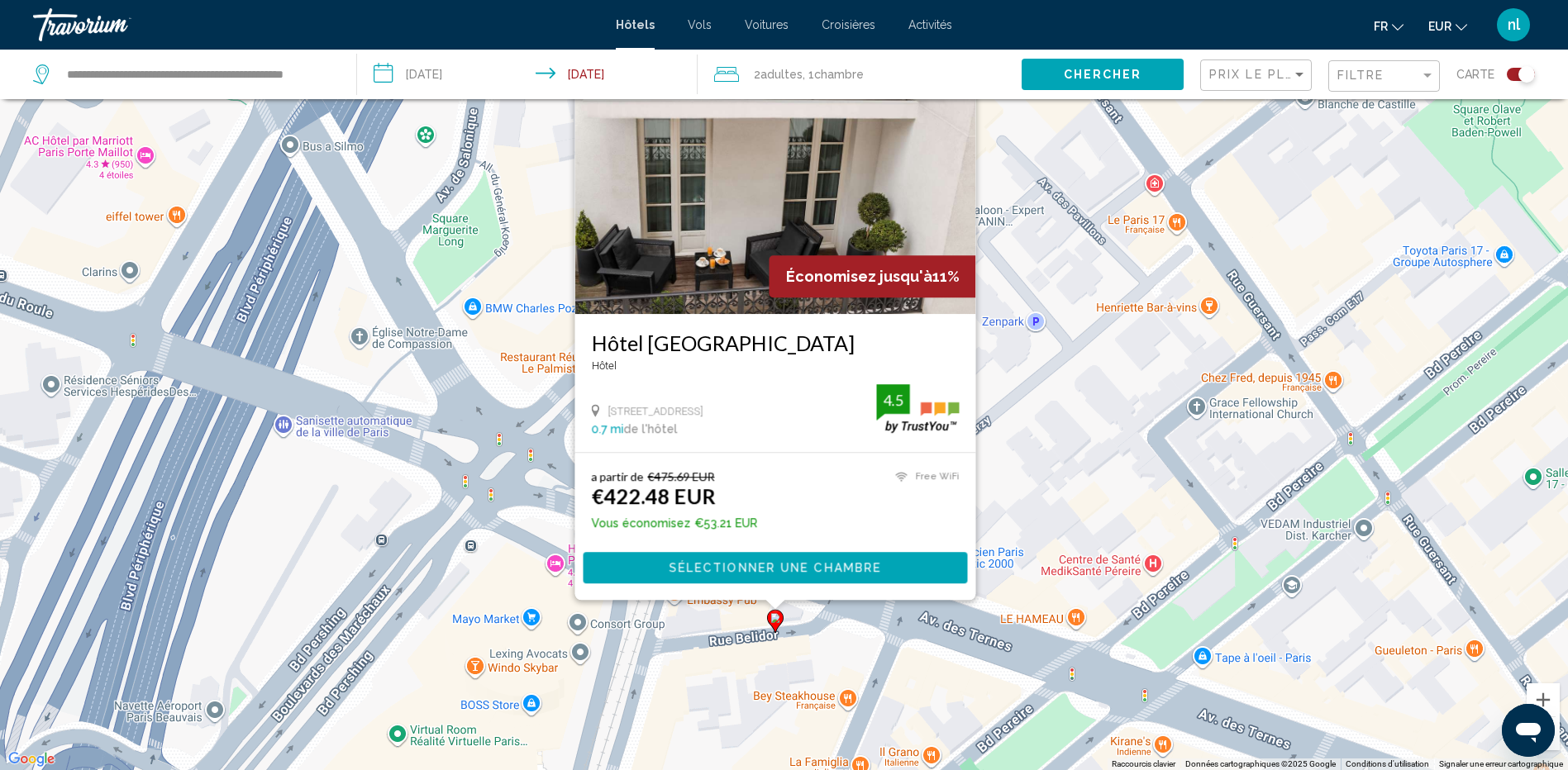
click at [797, 654] on div "Pour activer le glissement avec le clavier, appuyez sur Alt+Entrée. Une fois ce…" at bounding box center [784, 385] width 1568 height 770
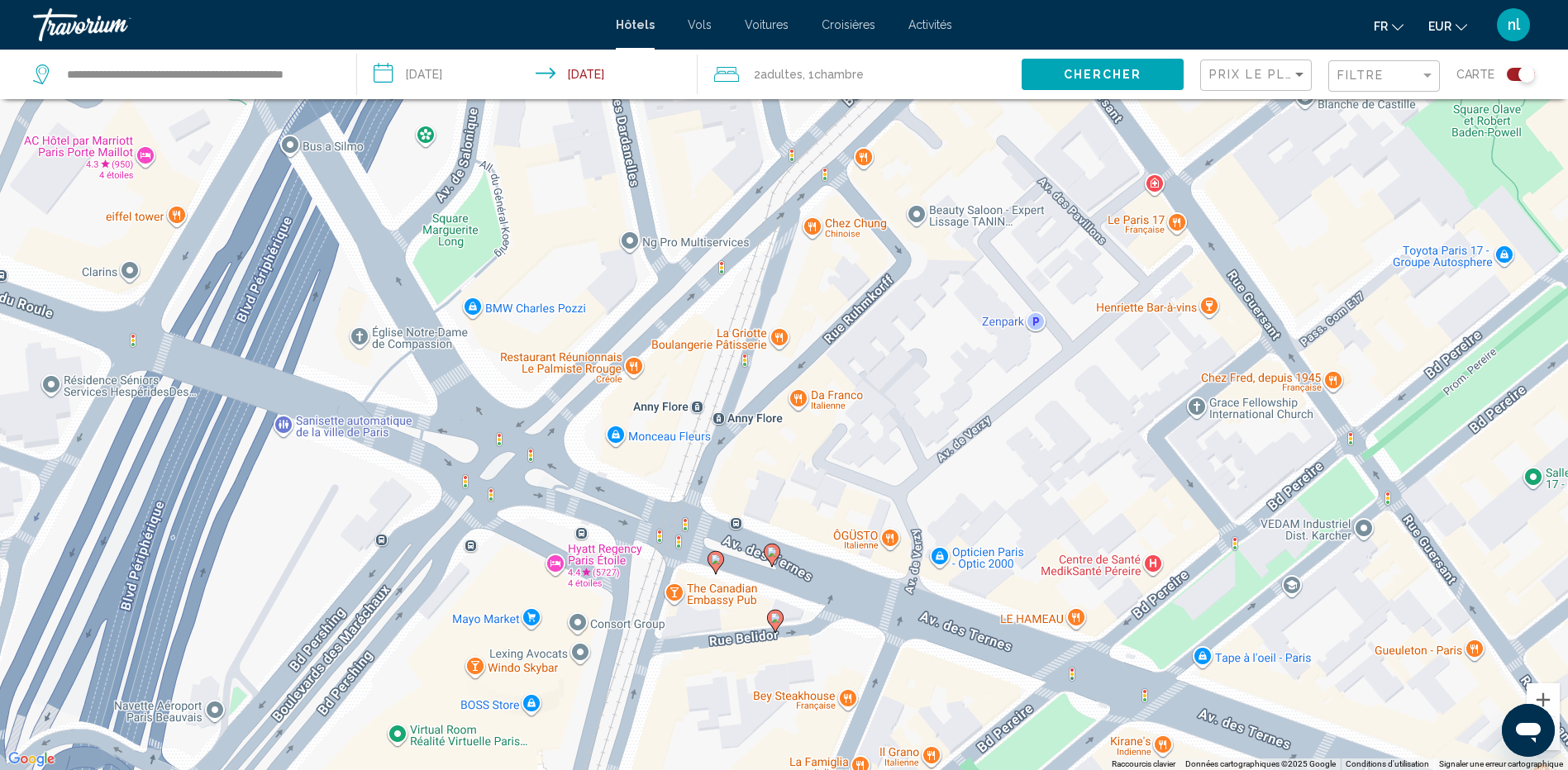
click at [720, 556] on icon "Main content" at bounding box center [715, 563] width 15 height 21
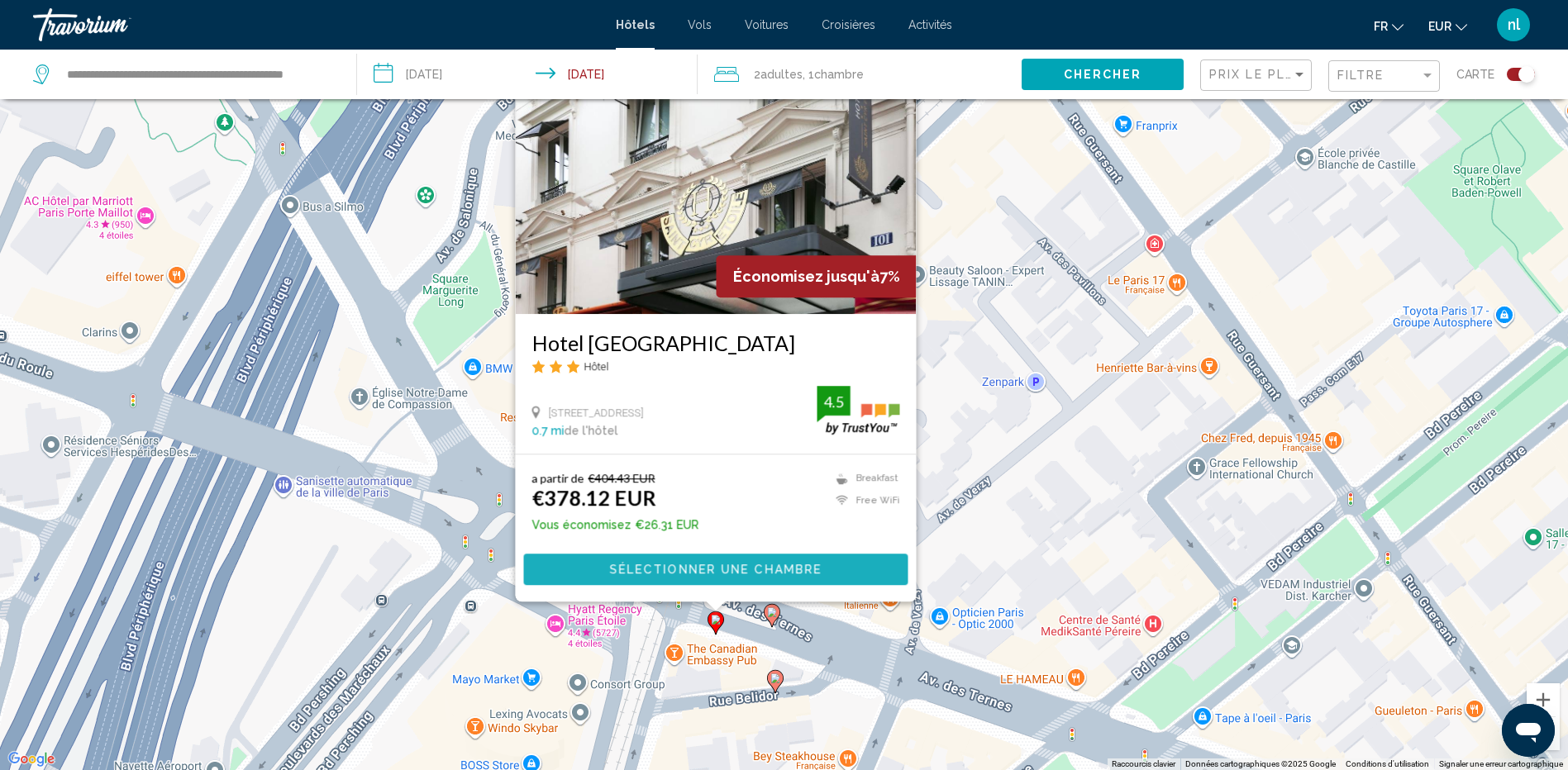
click at [712, 567] on span "Sélectionner une chambre" at bounding box center [715, 570] width 212 height 13
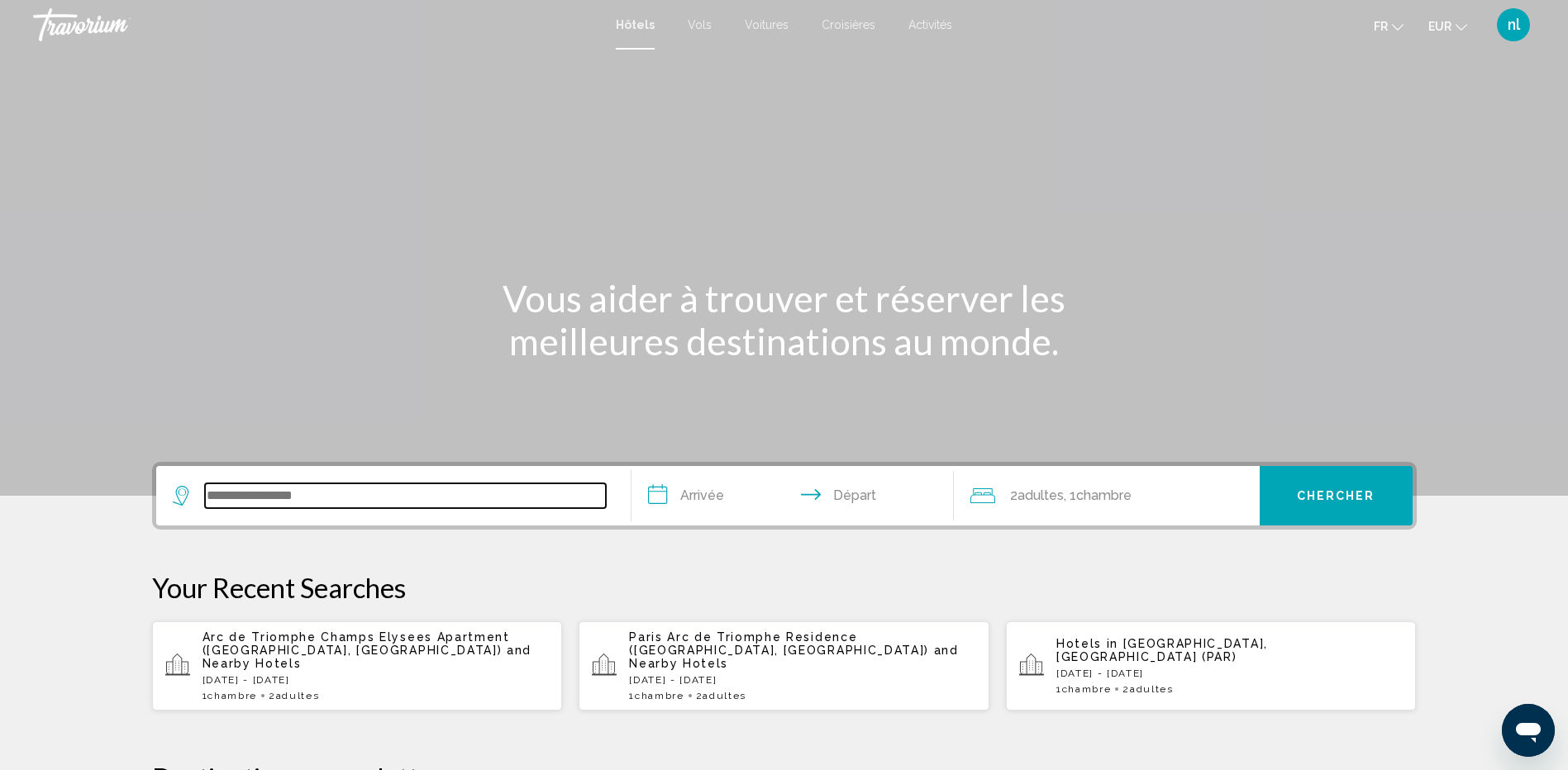
click at [396, 497] on input "Search widget" at bounding box center [405, 495] width 401 height 25
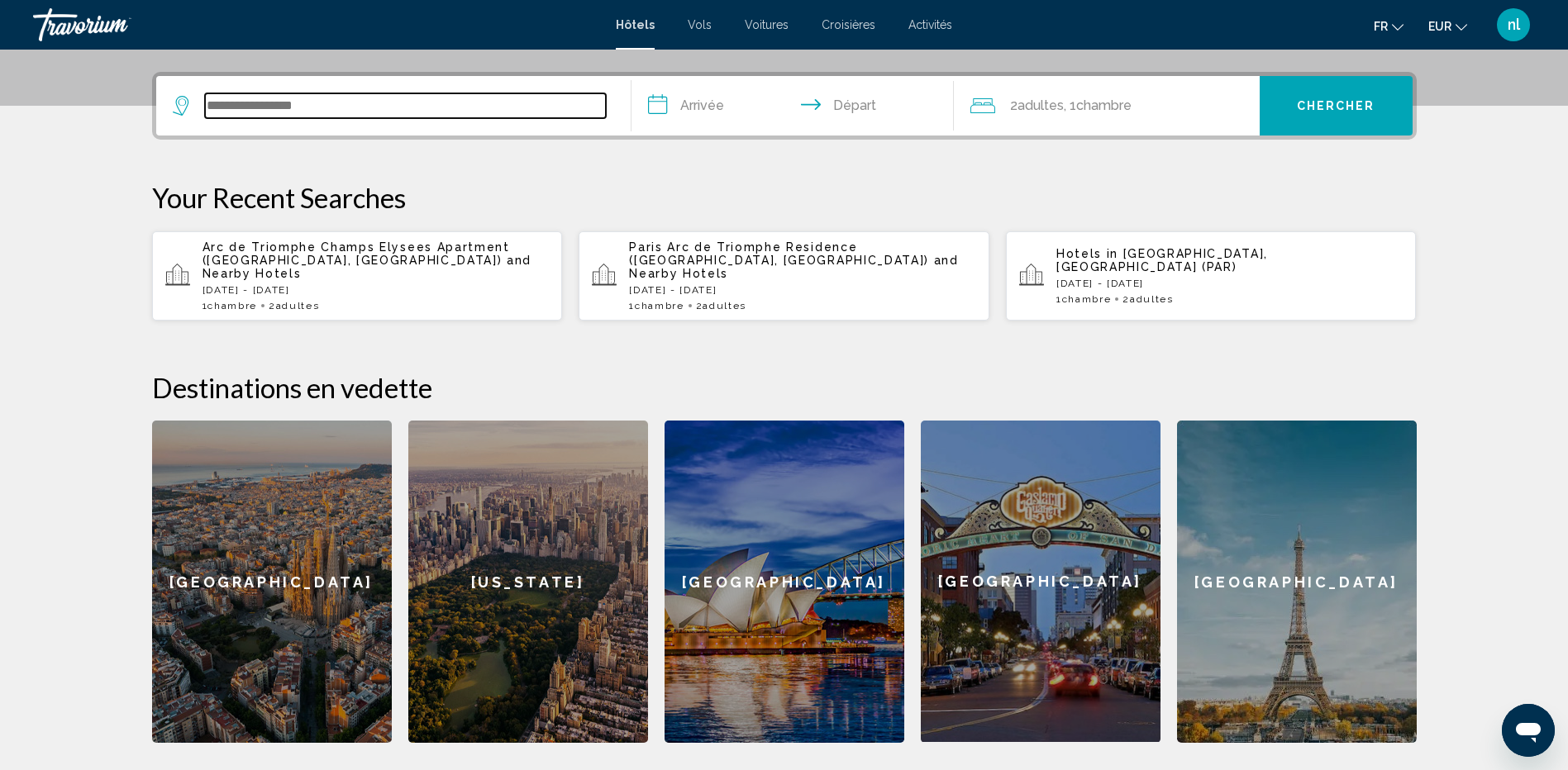
scroll to position [391, 0]
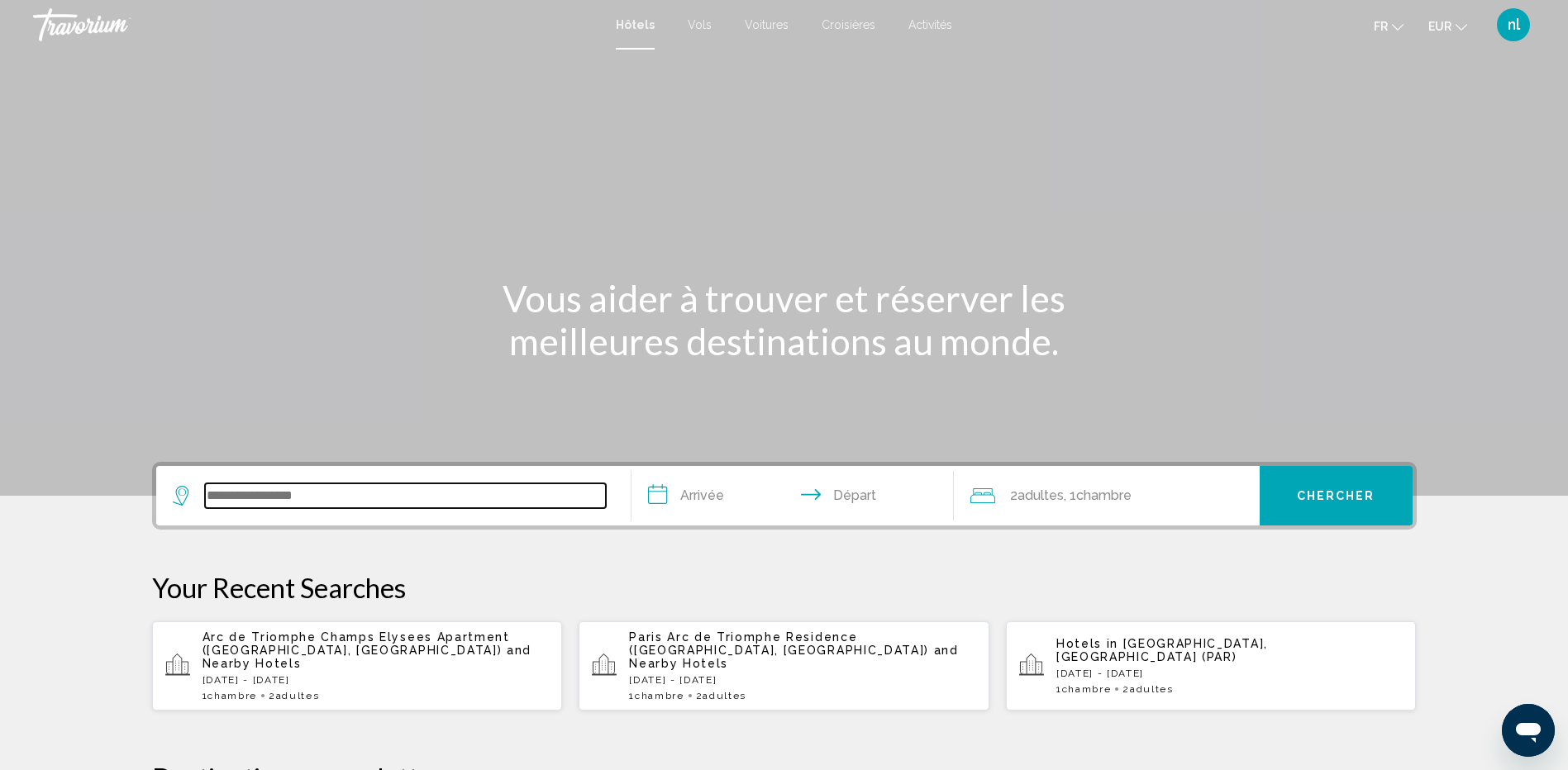
click at [389, 496] on input "Search widget" at bounding box center [405, 495] width 401 height 25
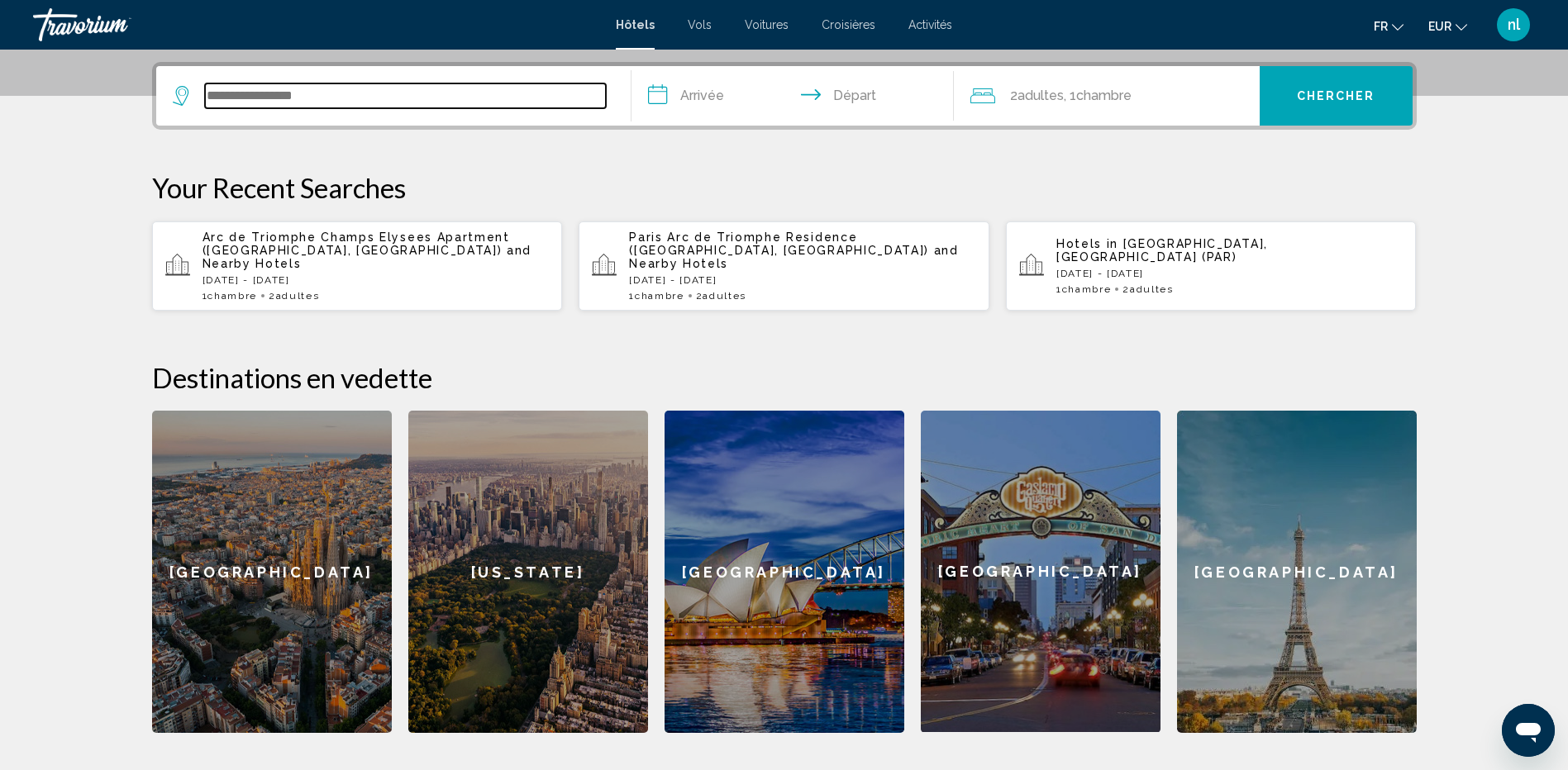
scroll to position [408, 0]
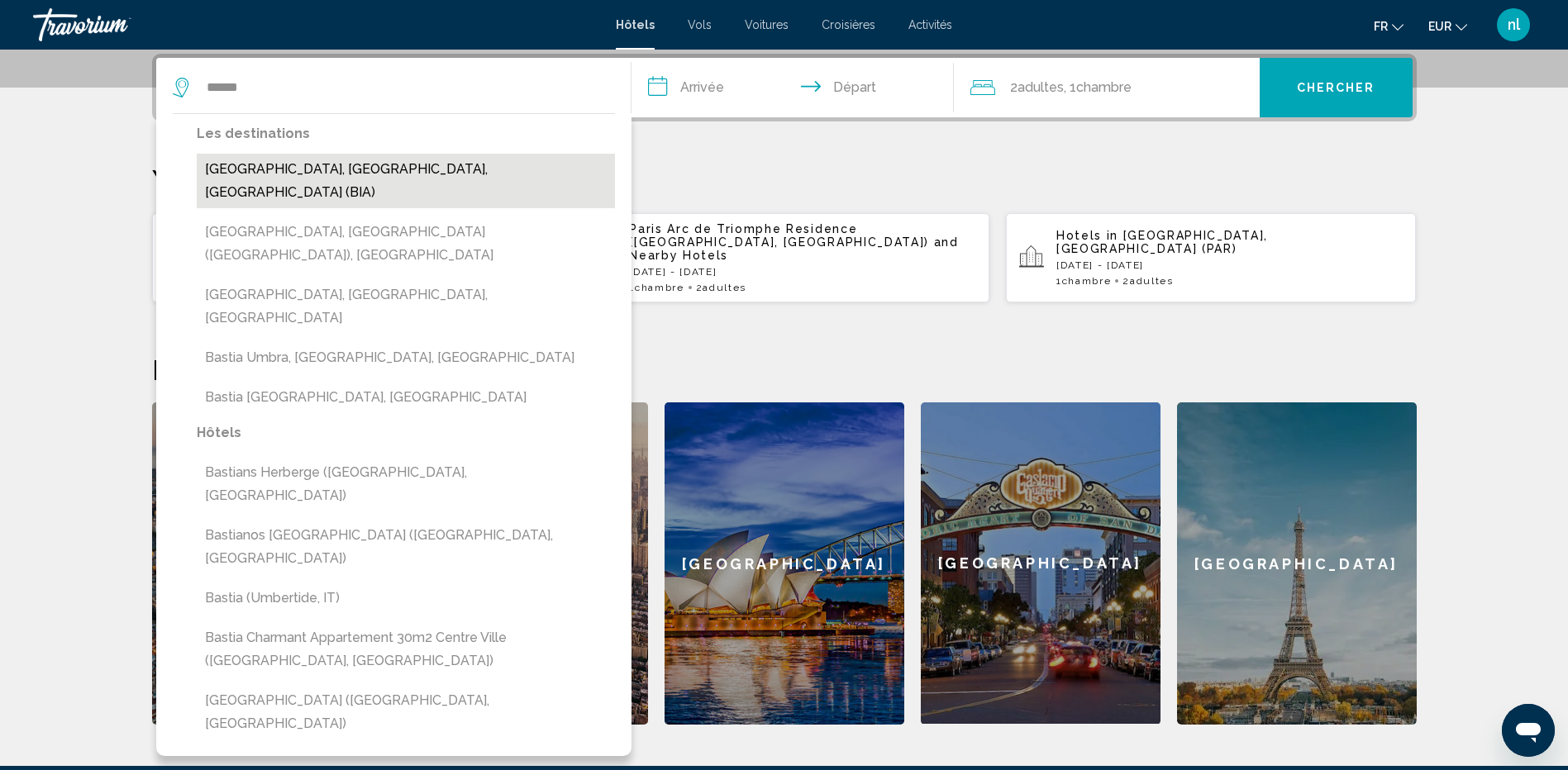
click at [349, 175] on button "Bastia, Northern Corsica, France (BIA)" at bounding box center [406, 181] width 419 height 54
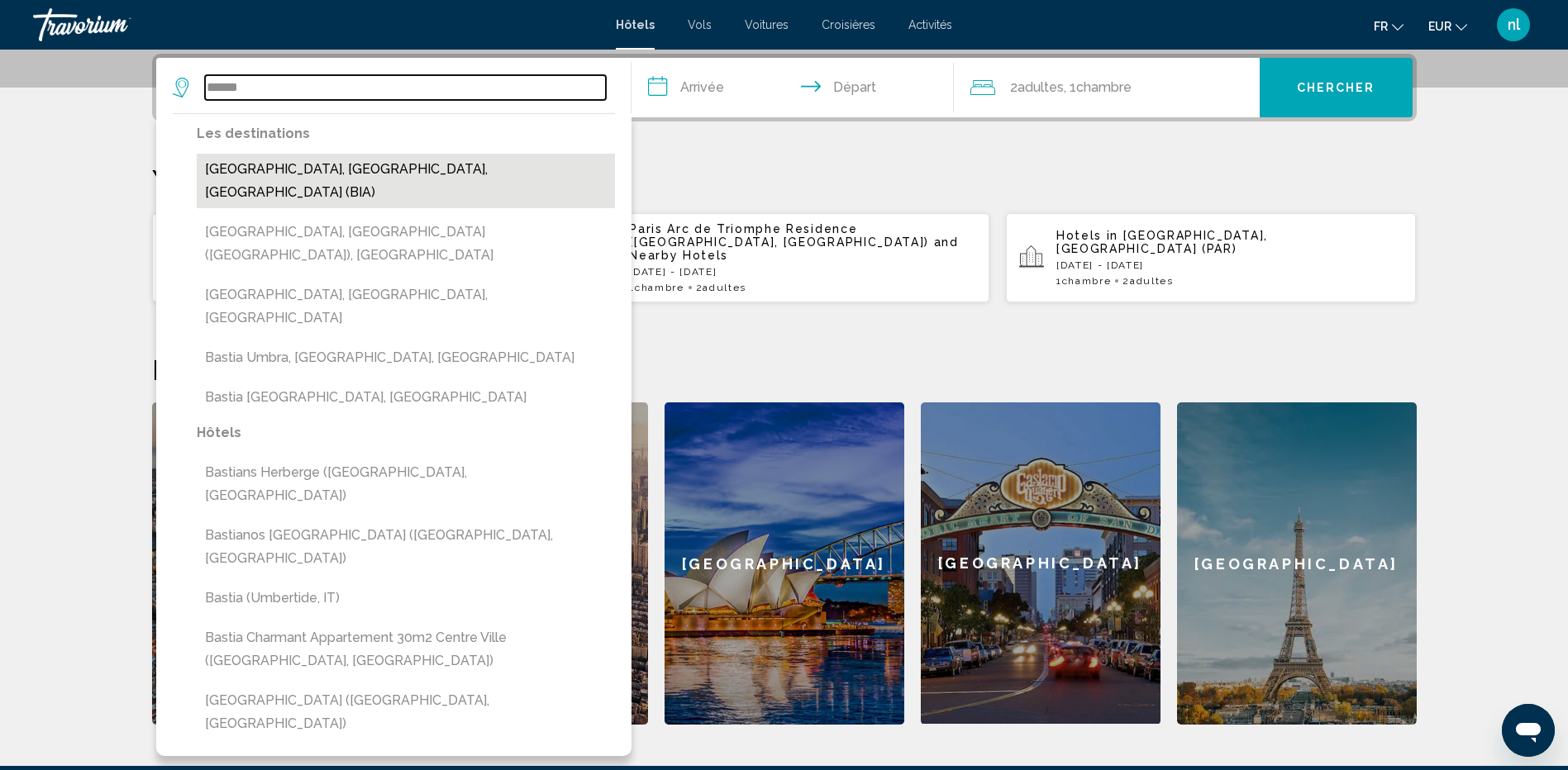
type input "**********"
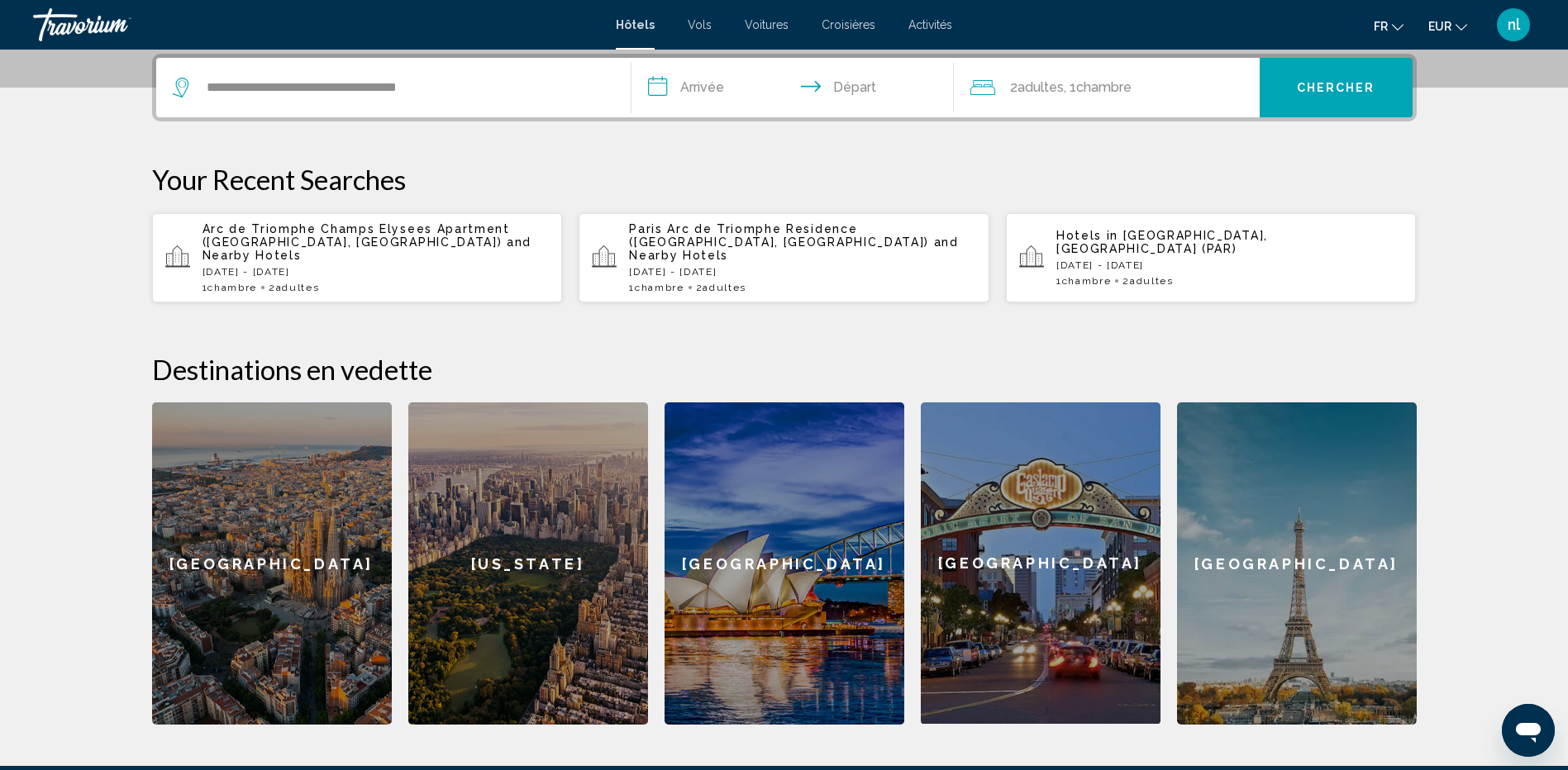
click at [707, 77] on input "**********" at bounding box center [796, 90] width 329 height 64
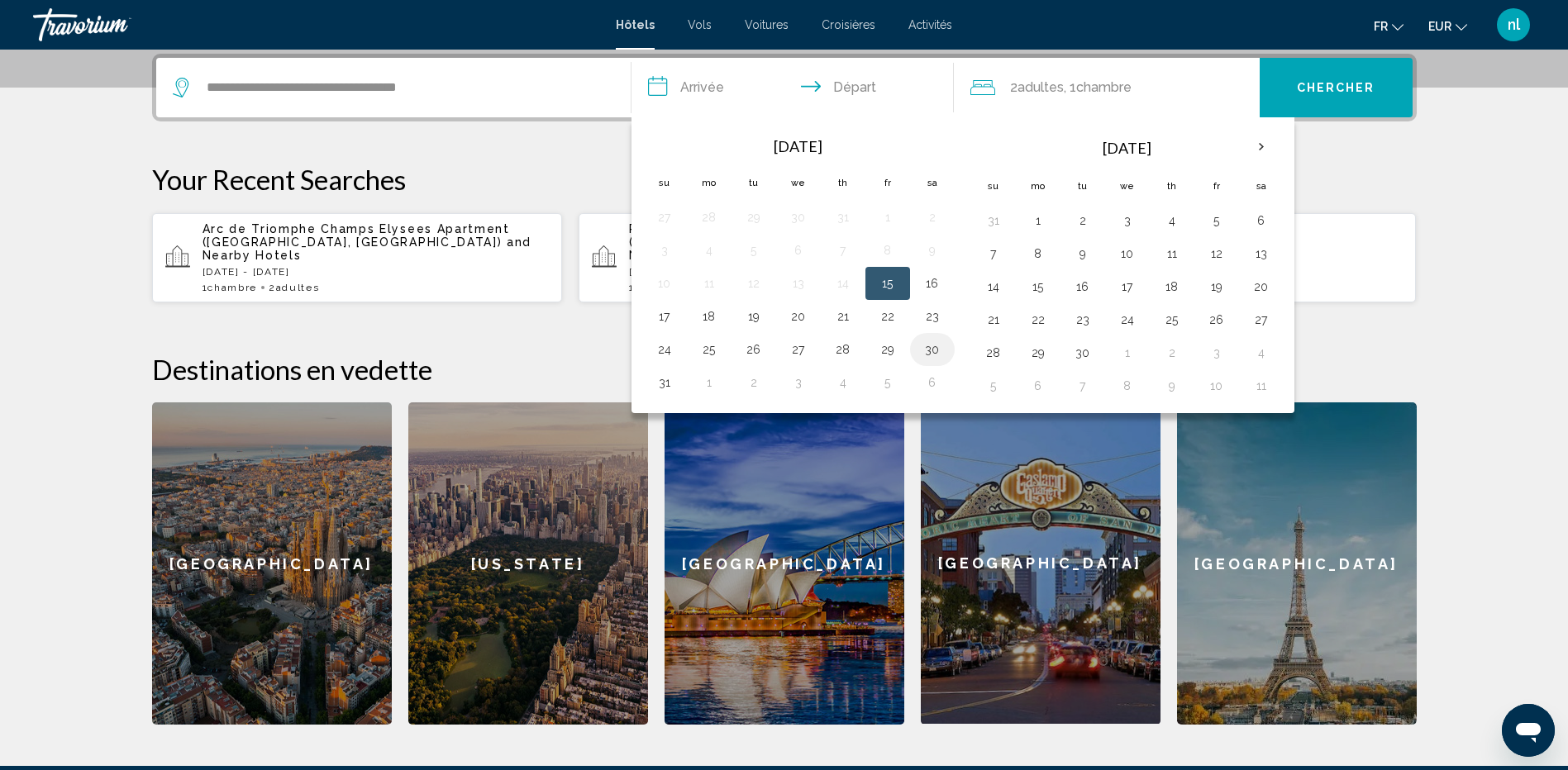
click at [927, 352] on button "30" at bounding box center [933, 349] width 26 height 23
click at [672, 390] on button "31" at bounding box center [664, 382] width 26 height 23
type input "**********"
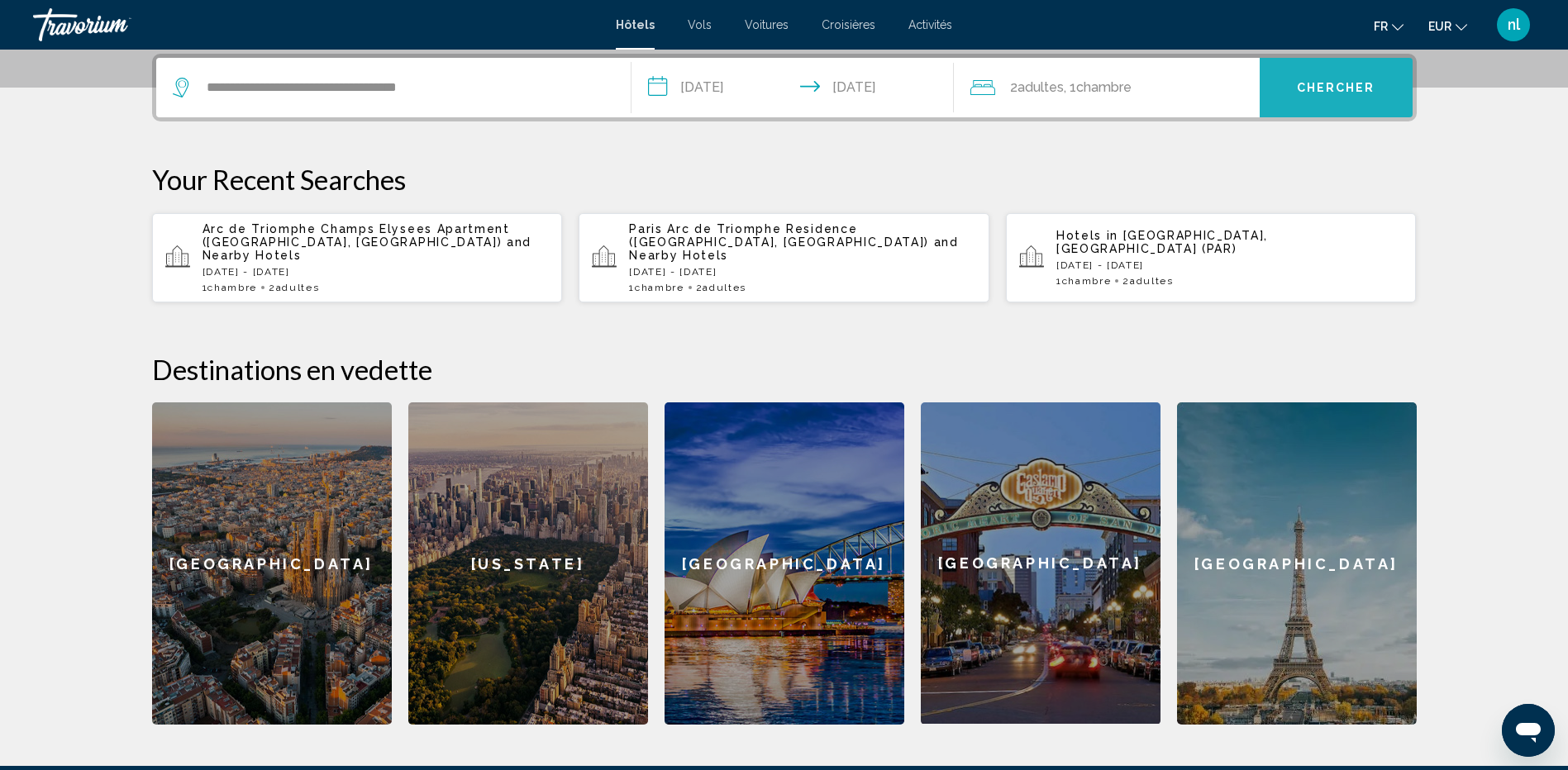
click at [1312, 95] on button "Chercher" at bounding box center [1336, 88] width 153 height 60
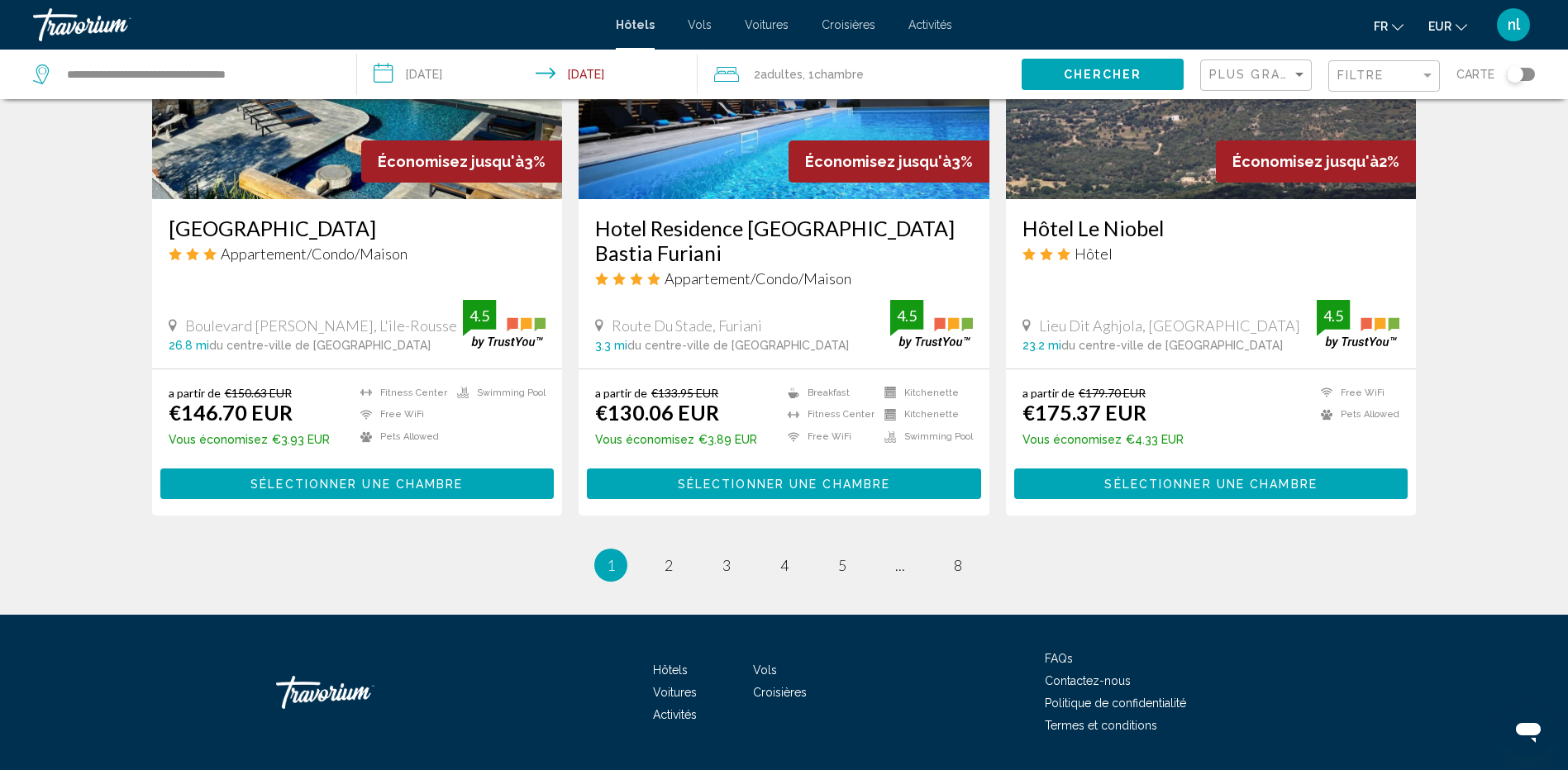
scroll to position [2042, 0]
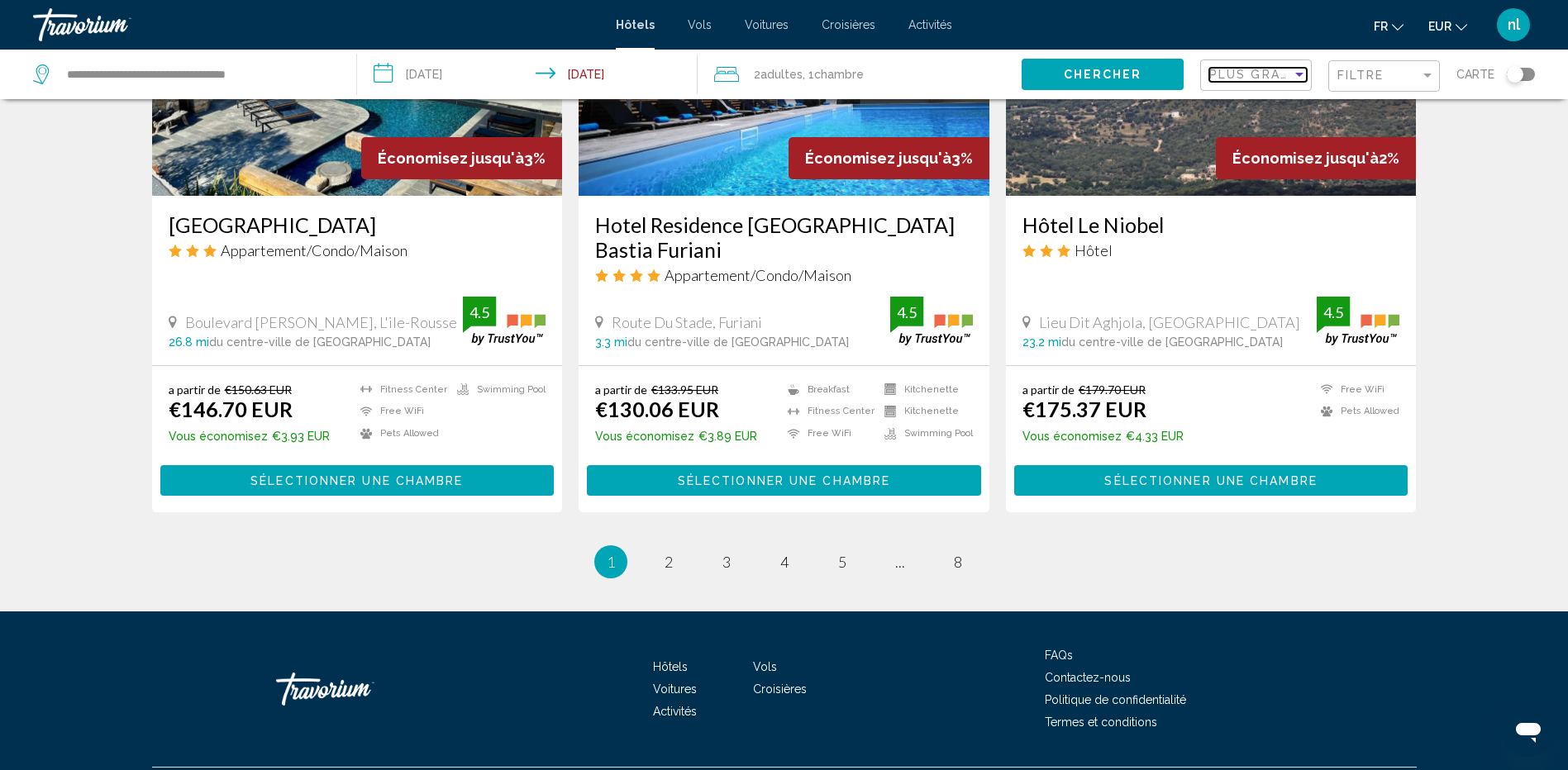
click at [1275, 76] on span "Plus grandes économies" at bounding box center [1307, 75] width 197 height 13
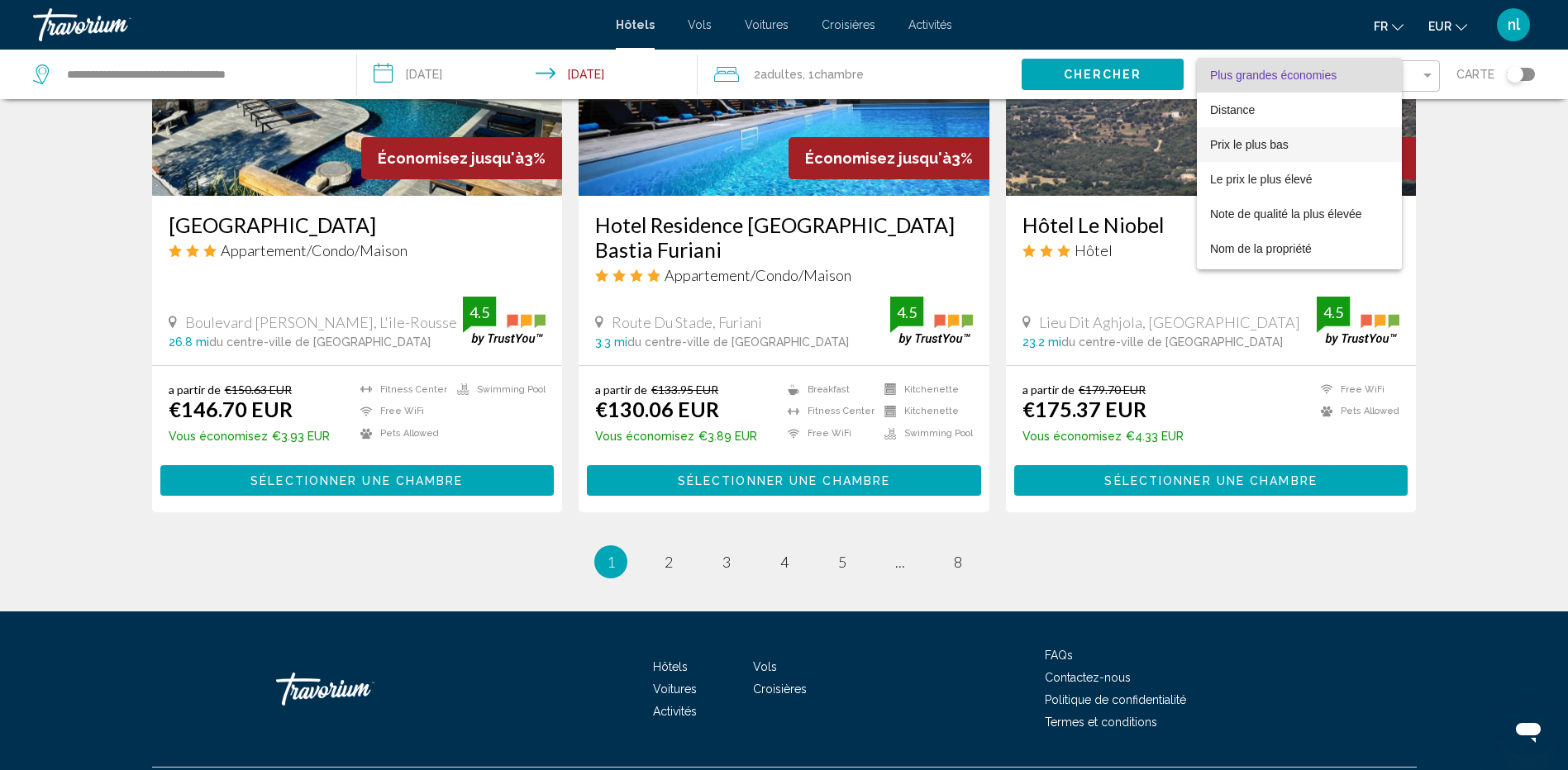
click at [1255, 135] on span "Prix le plus bas" at bounding box center [1299, 144] width 178 height 35
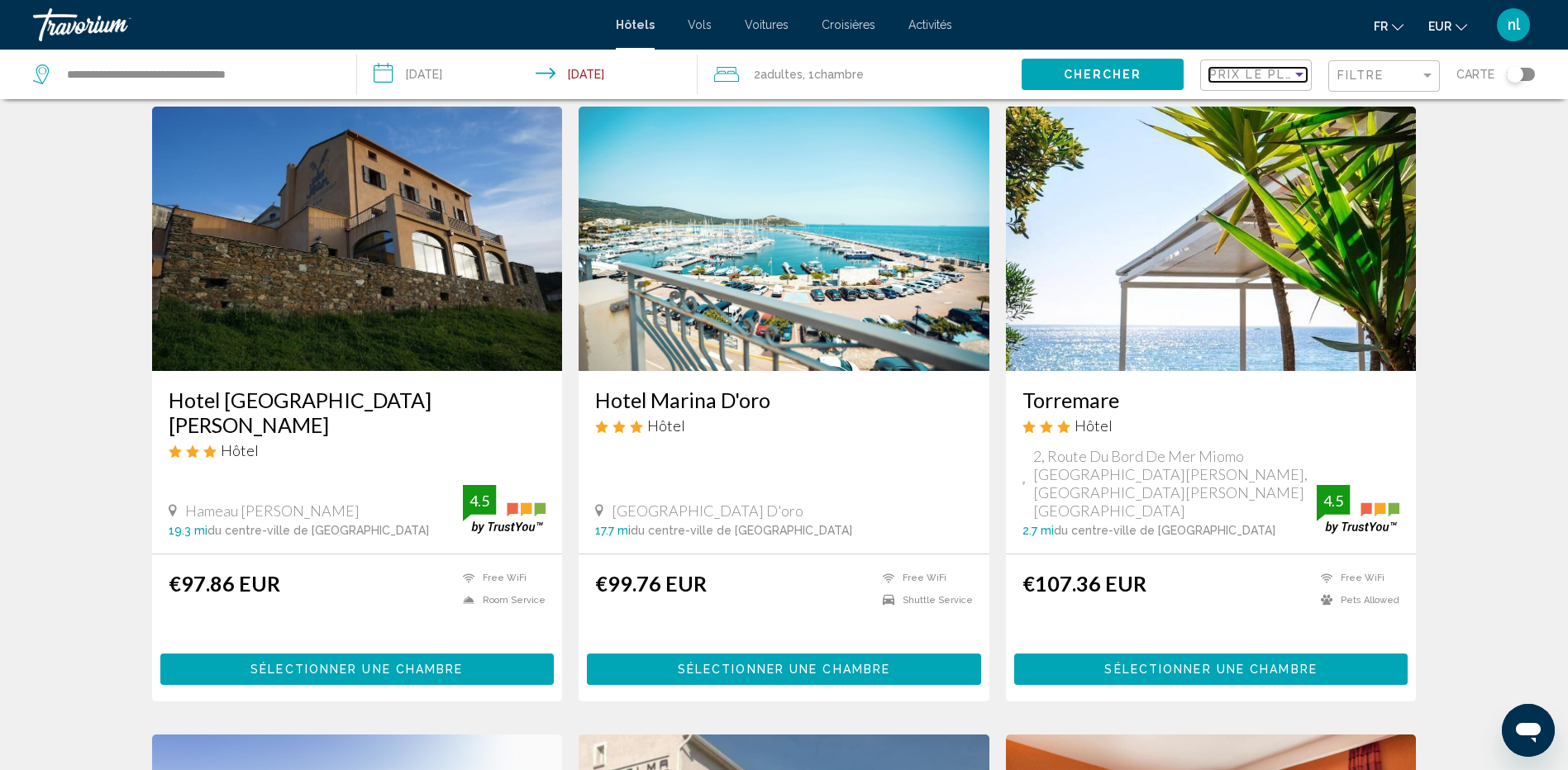
scroll to position [662, 0]
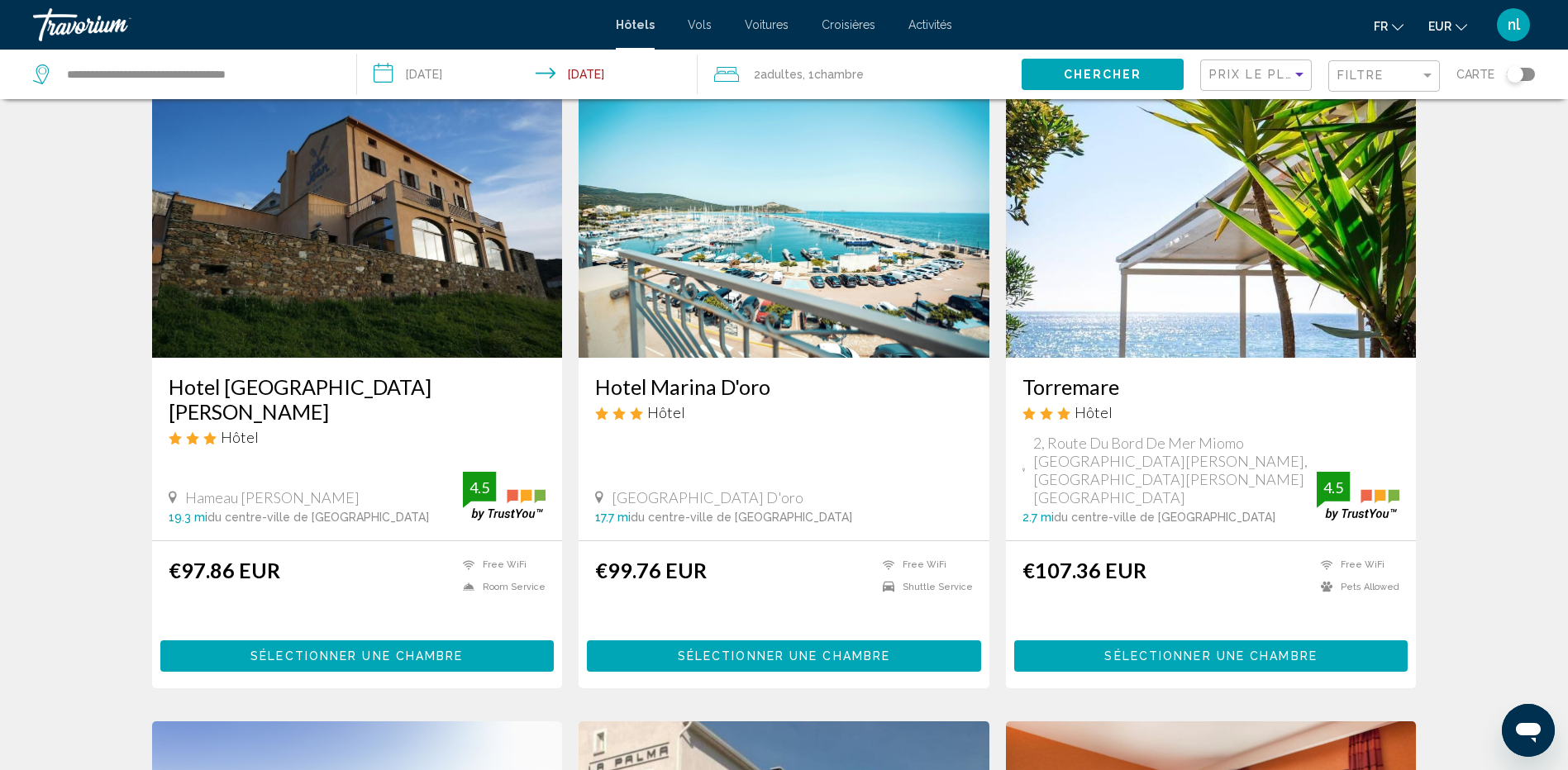
click at [364, 650] on span "Sélectionner une chambre" at bounding box center [356, 657] width 212 height 13
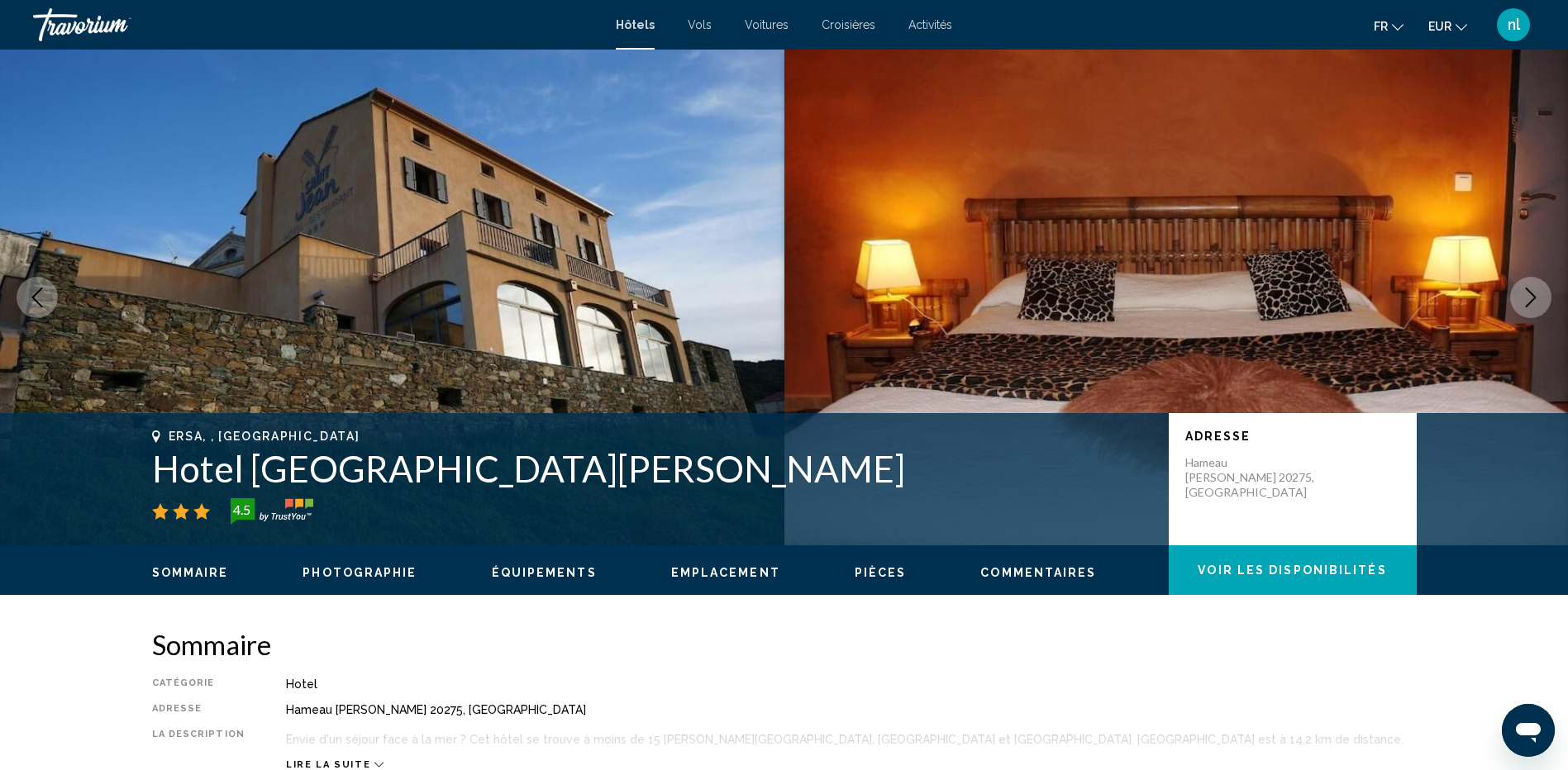
click at [1555, 286] on img "Main content" at bounding box center [1176, 297] width 784 height 496
click at [1533, 295] on icon "Next image" at bounding box center [1531, 297] width 10 height 20
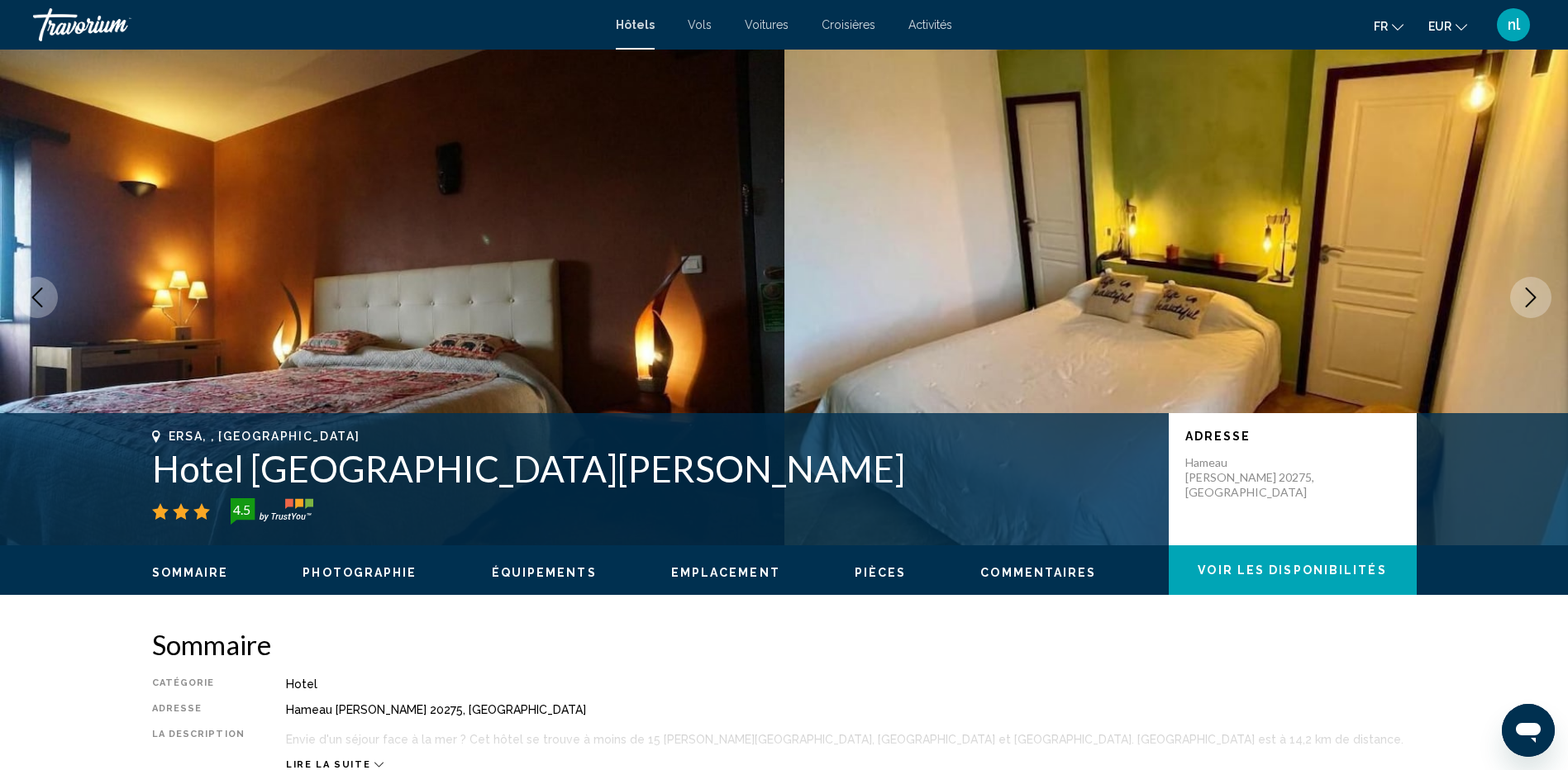
click at [1532, 295] on icon "Next image" at bounding box center [1531, 297] width 10 height 20
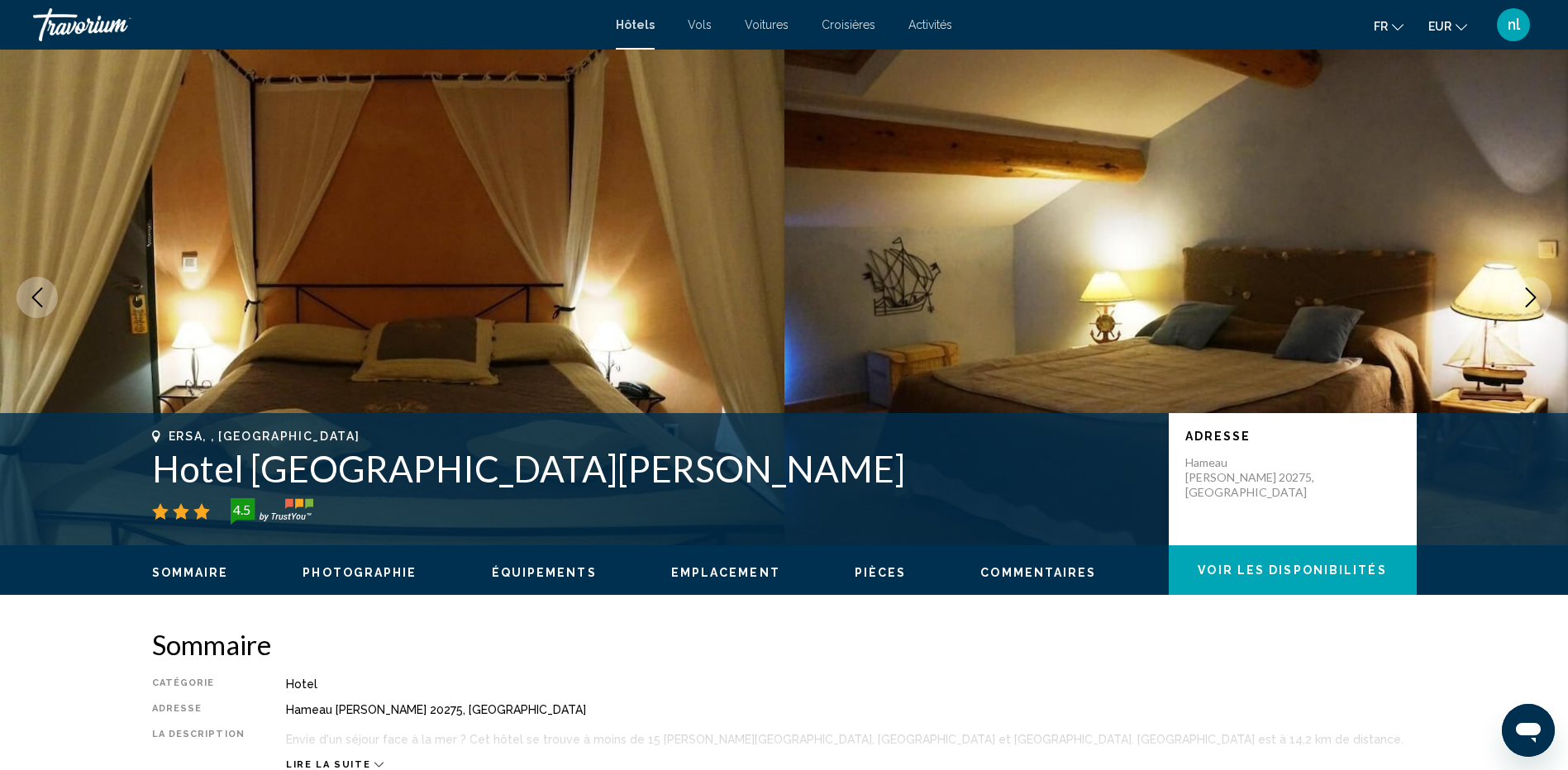
click at [1532, 295] on icon "Next image" at bounding box center [1531, 297] width 10 height 20
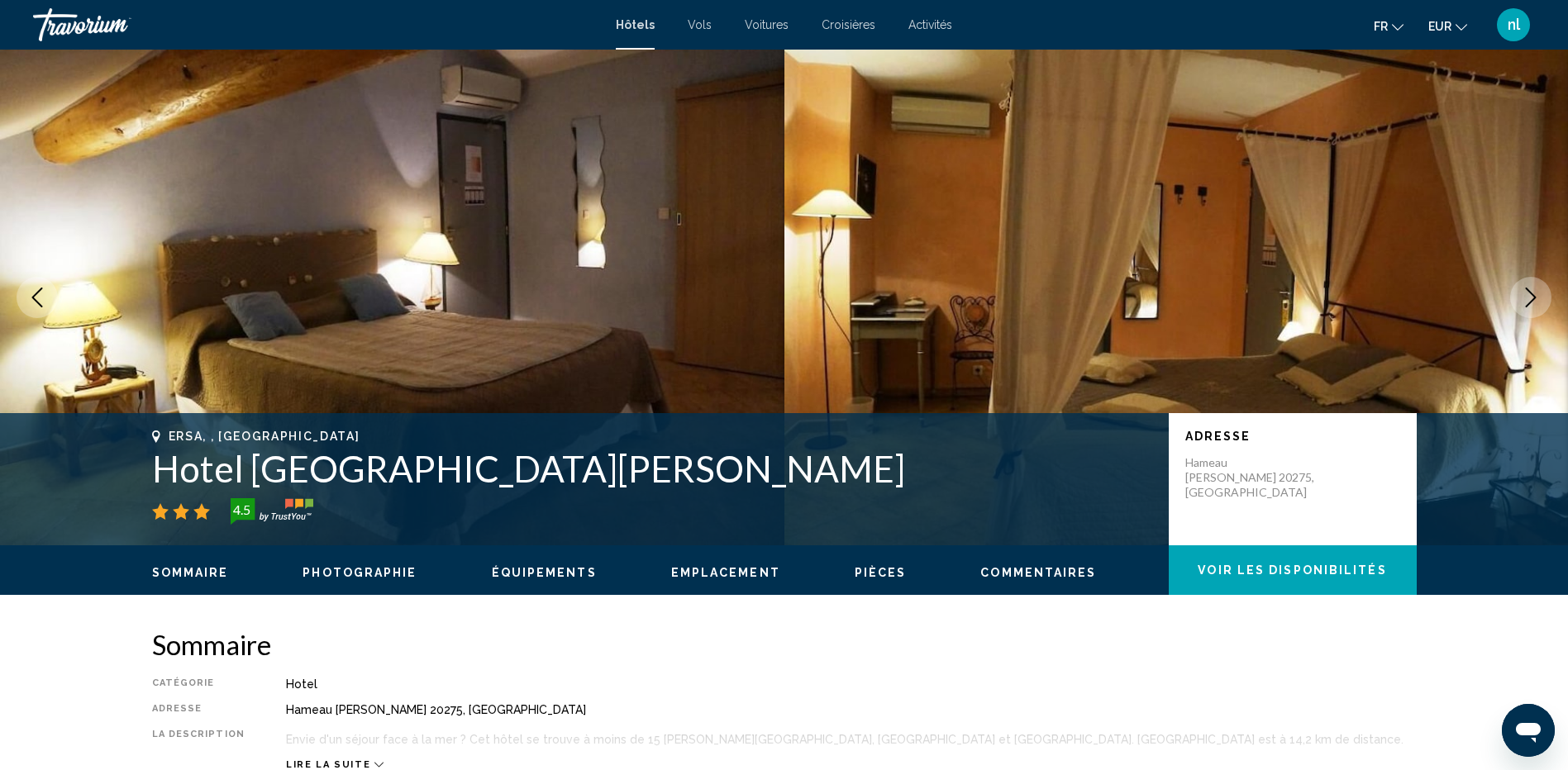
click at [1532, 295] on icon "Next image" at bounding box center [1531, 297] width 10 height 20
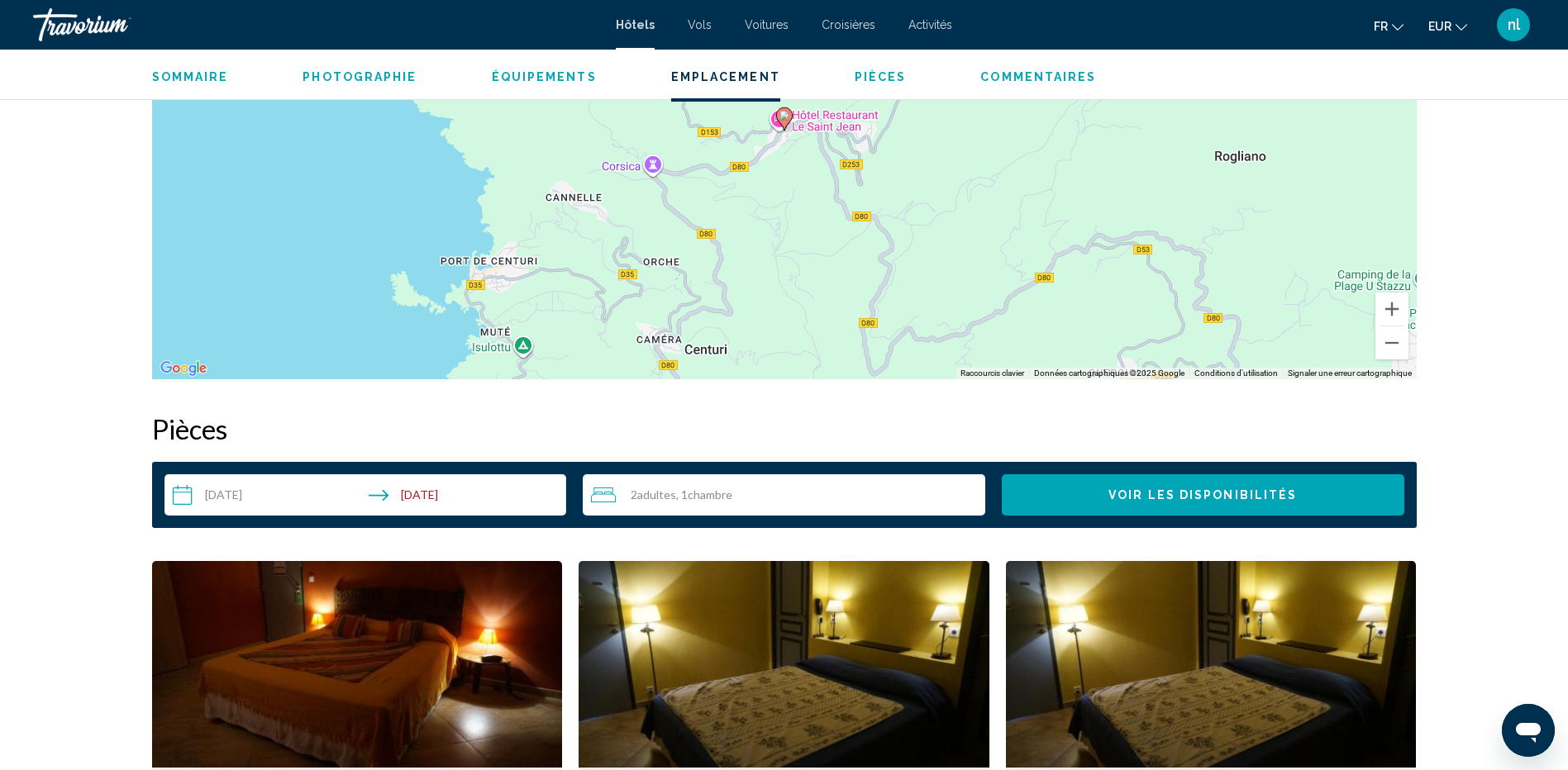
scroll to position [1488, 0]
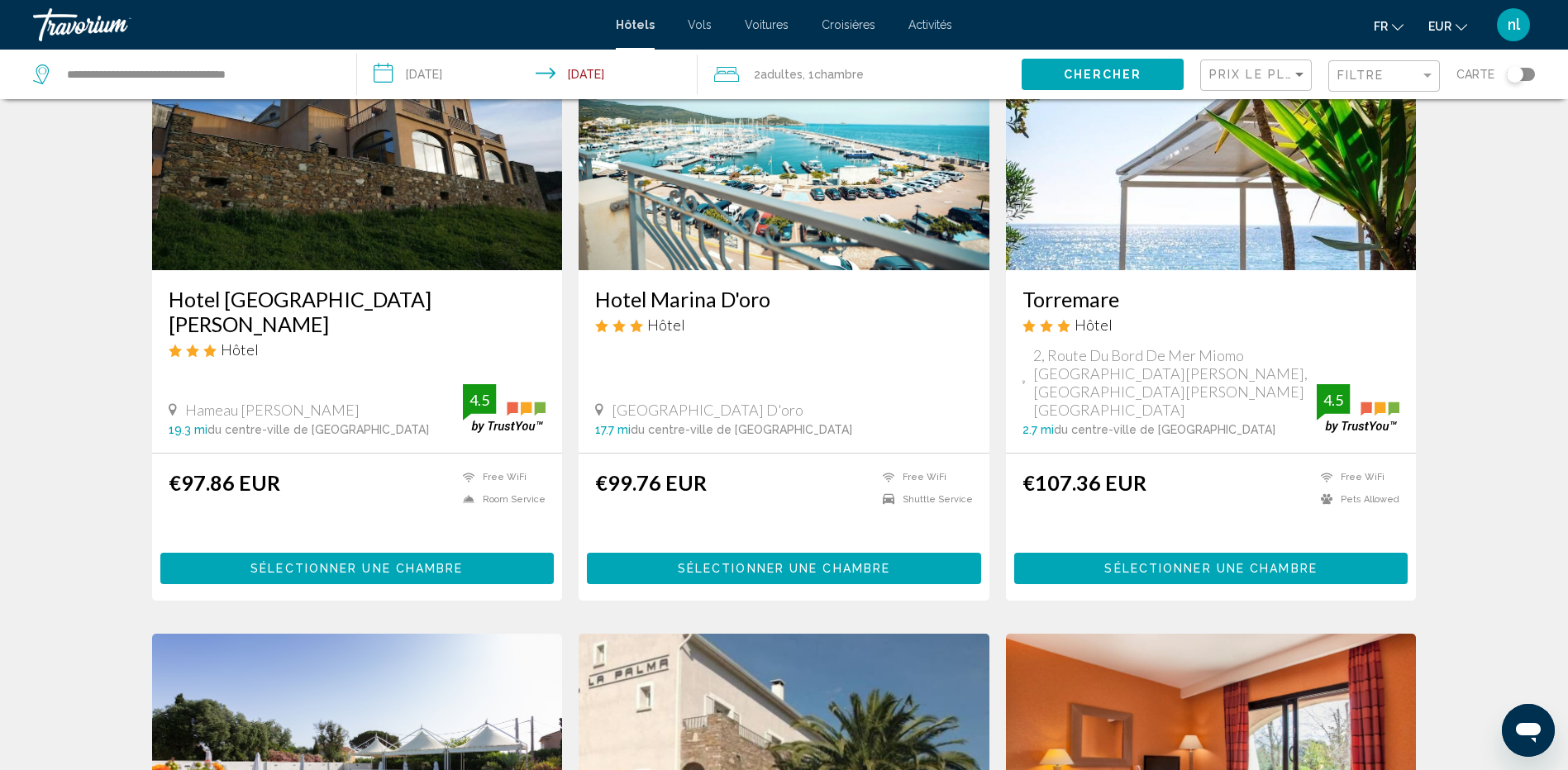
scroll to position [744, 0]
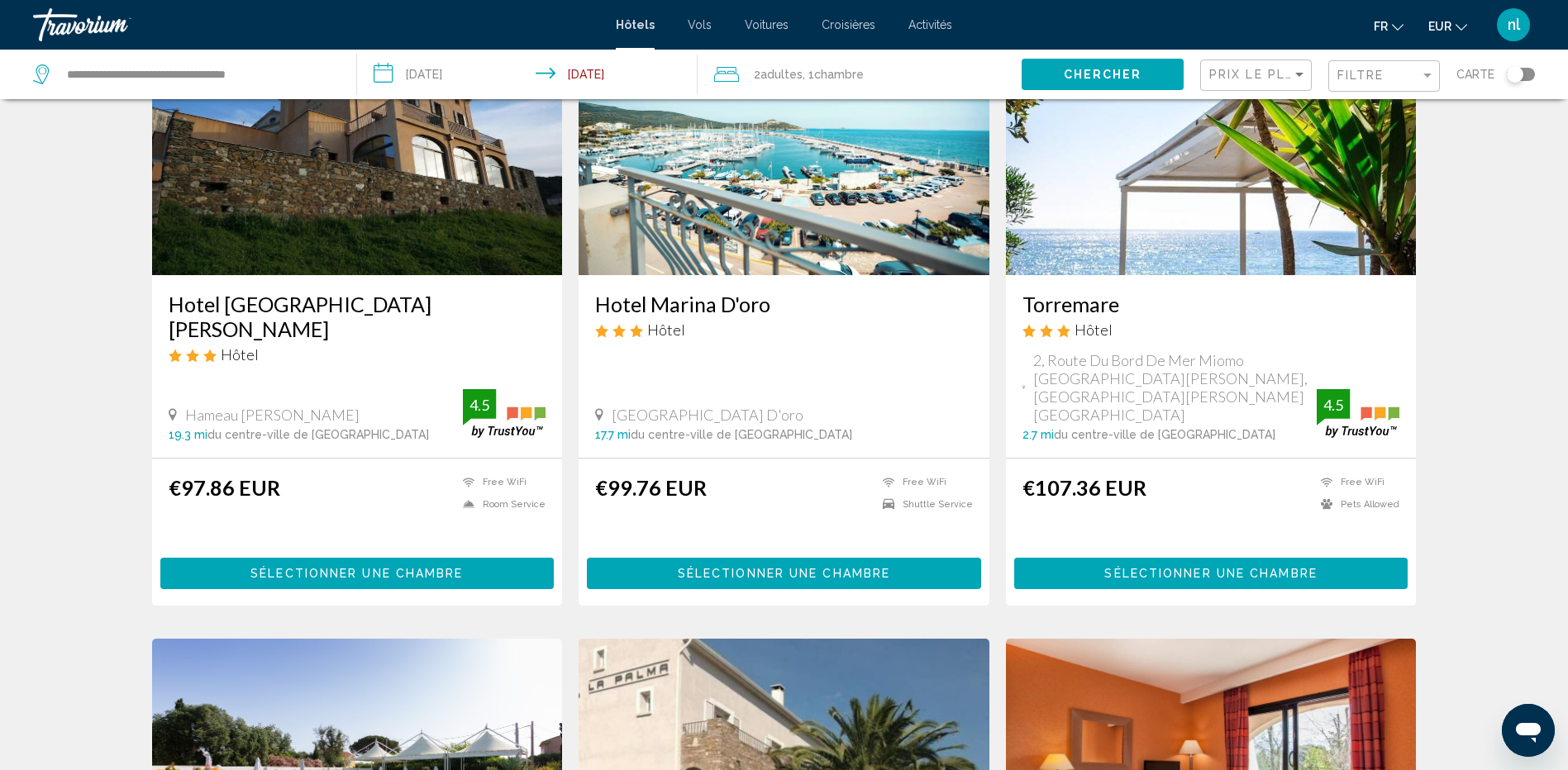
click at [828, 568] on span "Sélectionner une chambre" at bounding box center [783, 575] width 212 height 13
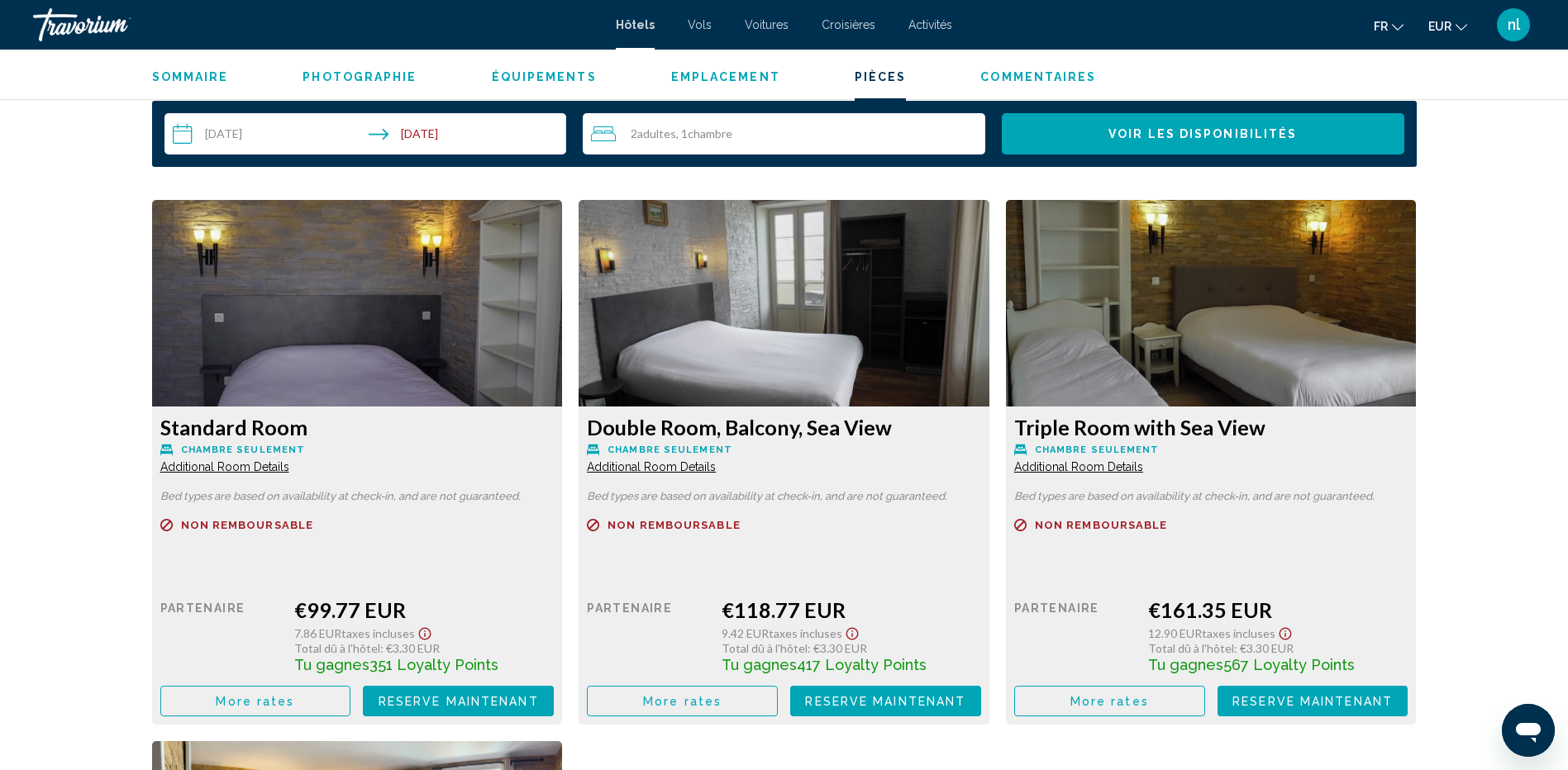
scroll to position [1984, 0]
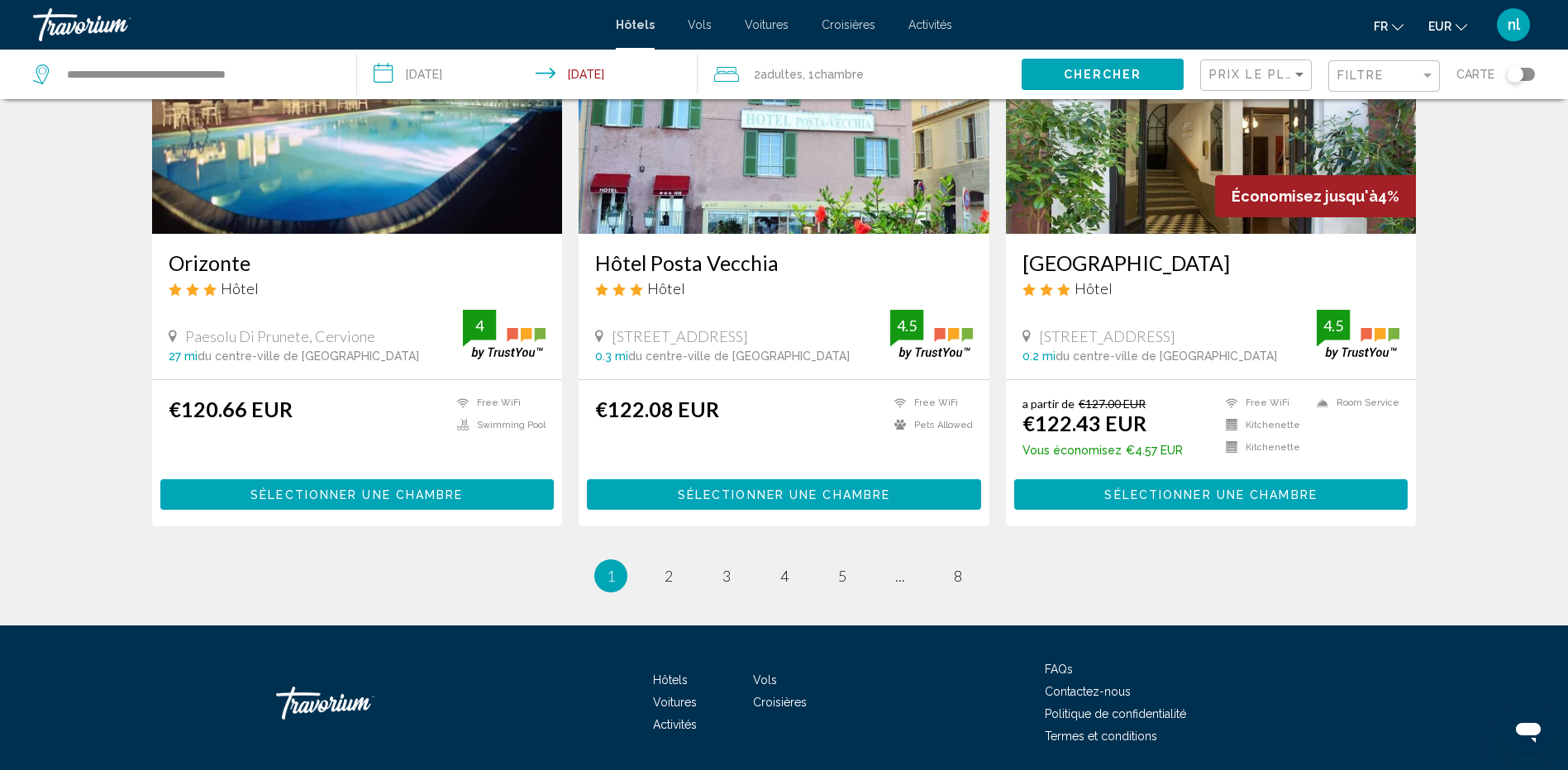
scroll to position [2024, 0]
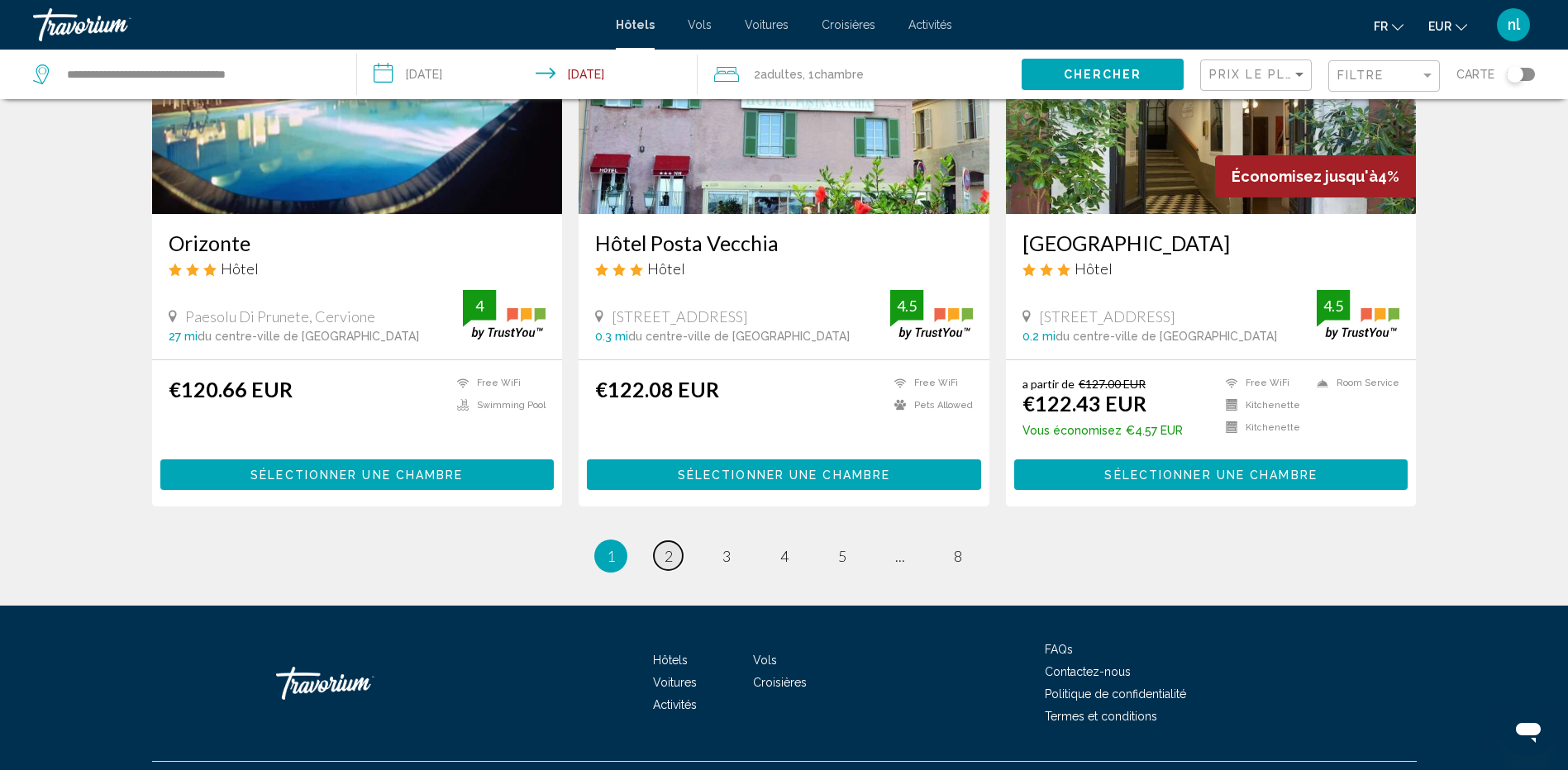
click at [669, 541] on link "page 2" at bounding box center [668, 555] width 29 height 29
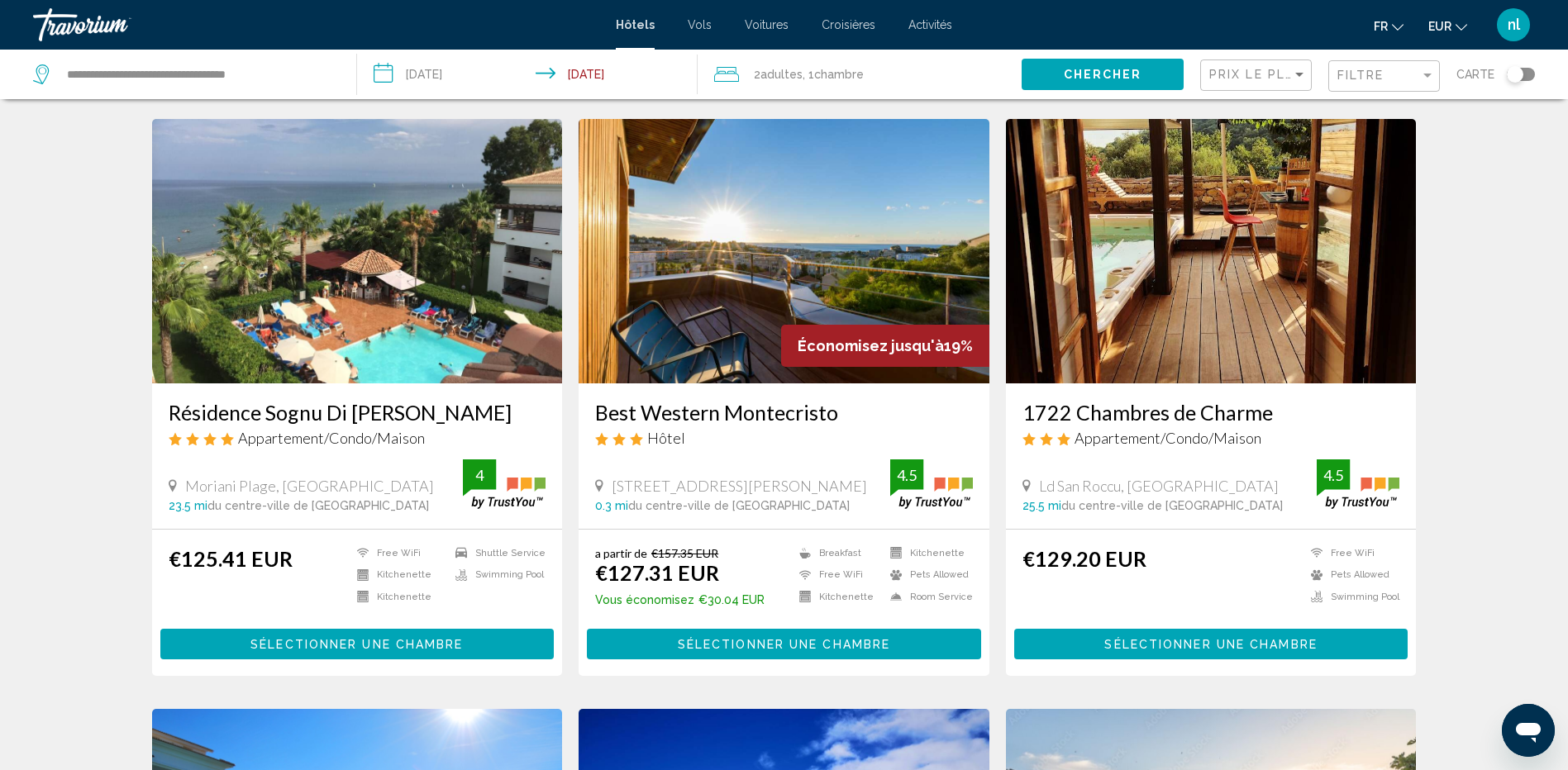
scroll to position [662, 0]
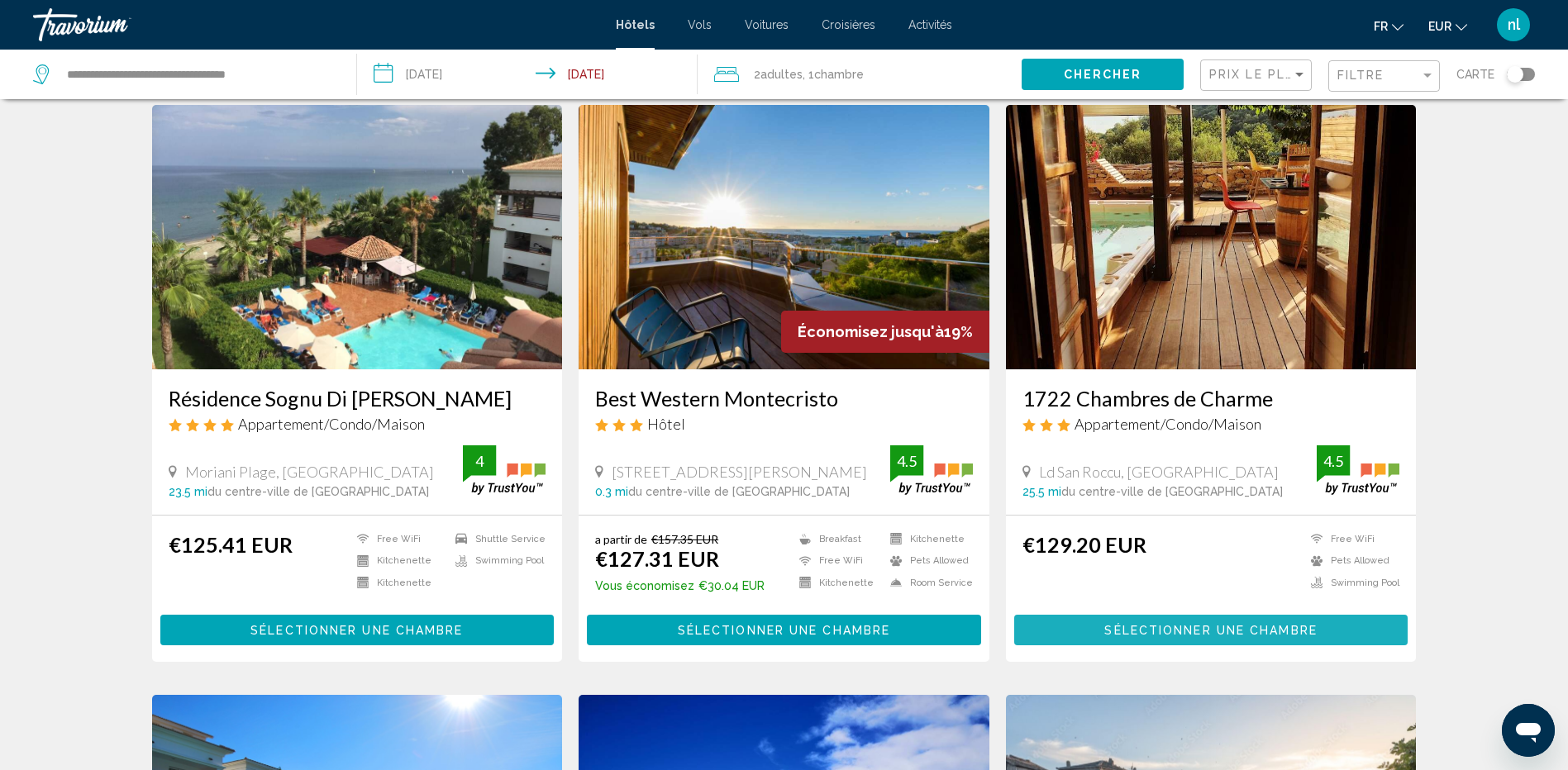
click at [1187, 624] on span "Sélectionner une chambre" at bounding box center [1210, 631] width 212 height 13
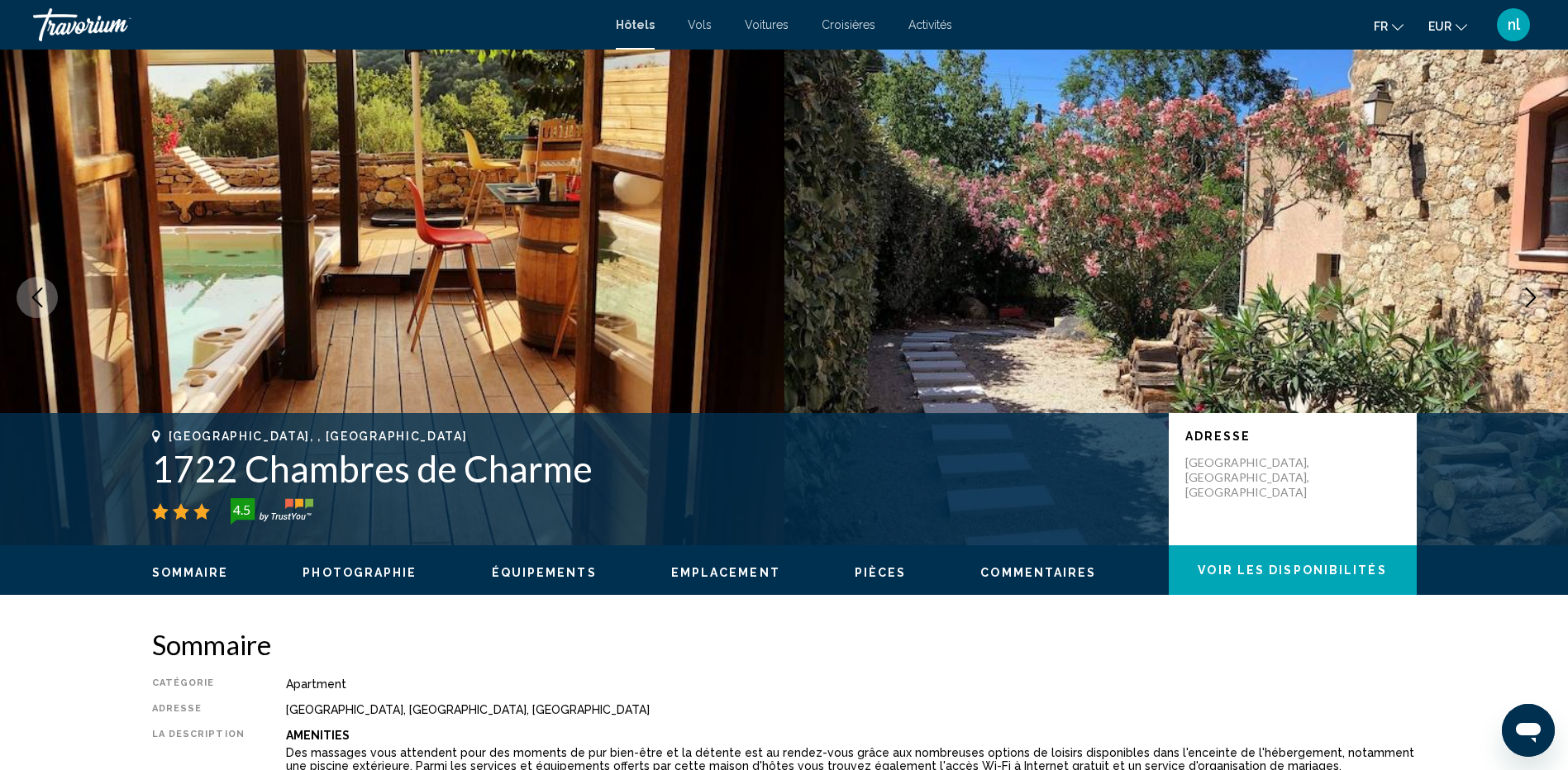
click at [1536, 290] on icon "Next image" at bounding box center [1530, 297] width 20 height 20
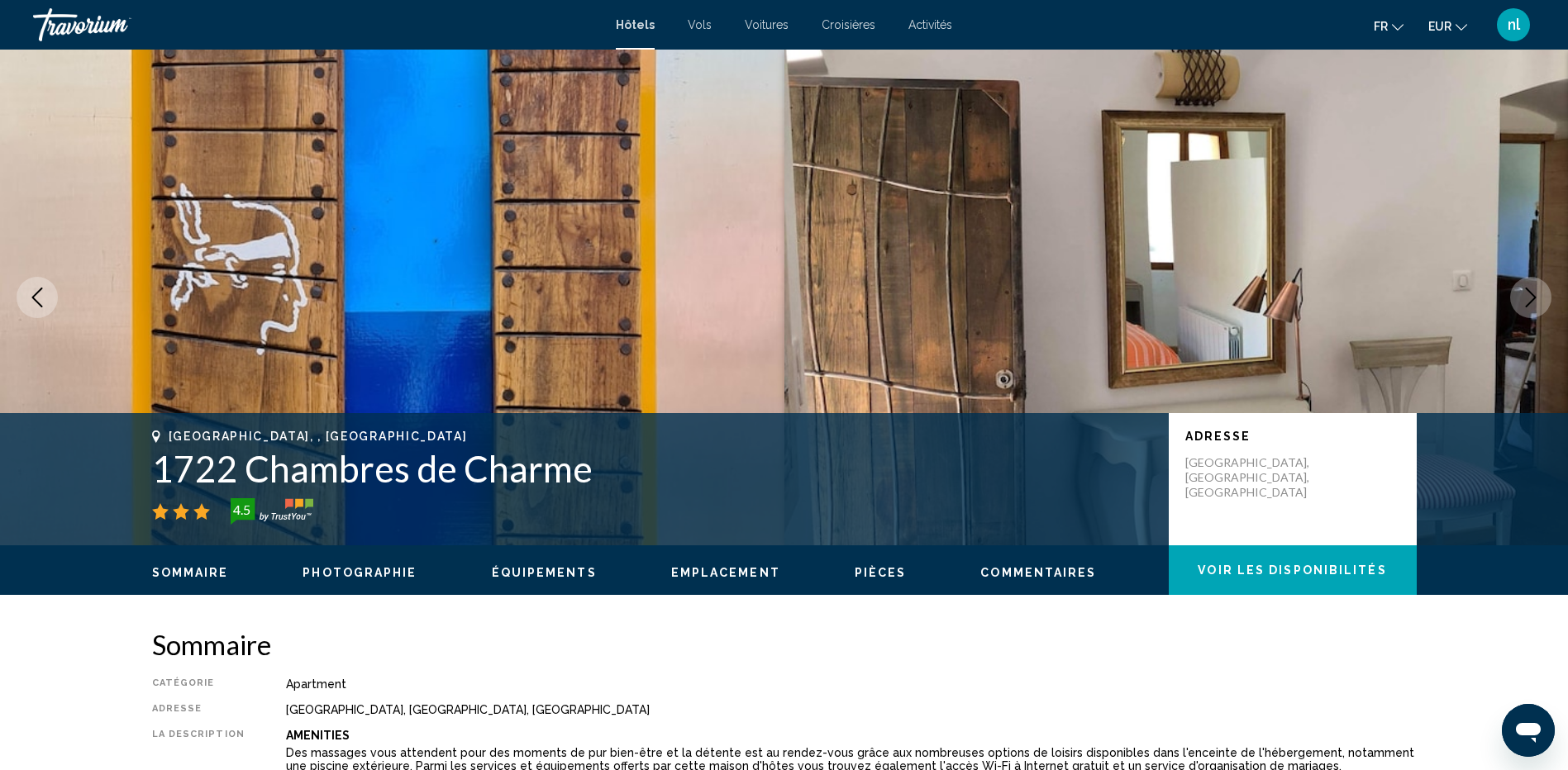
click at [1534, 289] on icon "Next image" at bounding box center [1530, 297] width 20 height 20
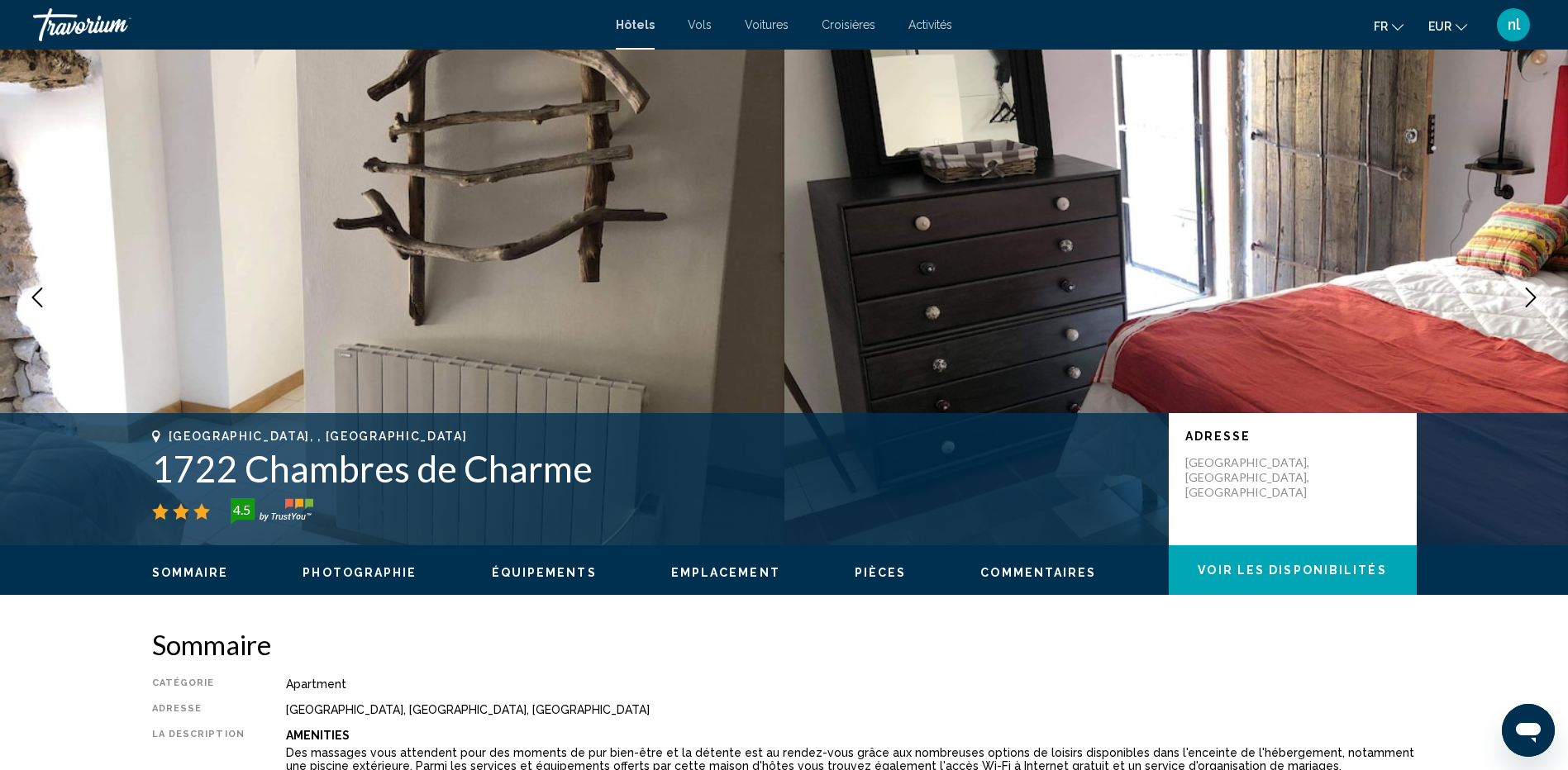
click at [1534, 295] on icon "Next image" at bounding box center [1530, 297] width 20 height 20
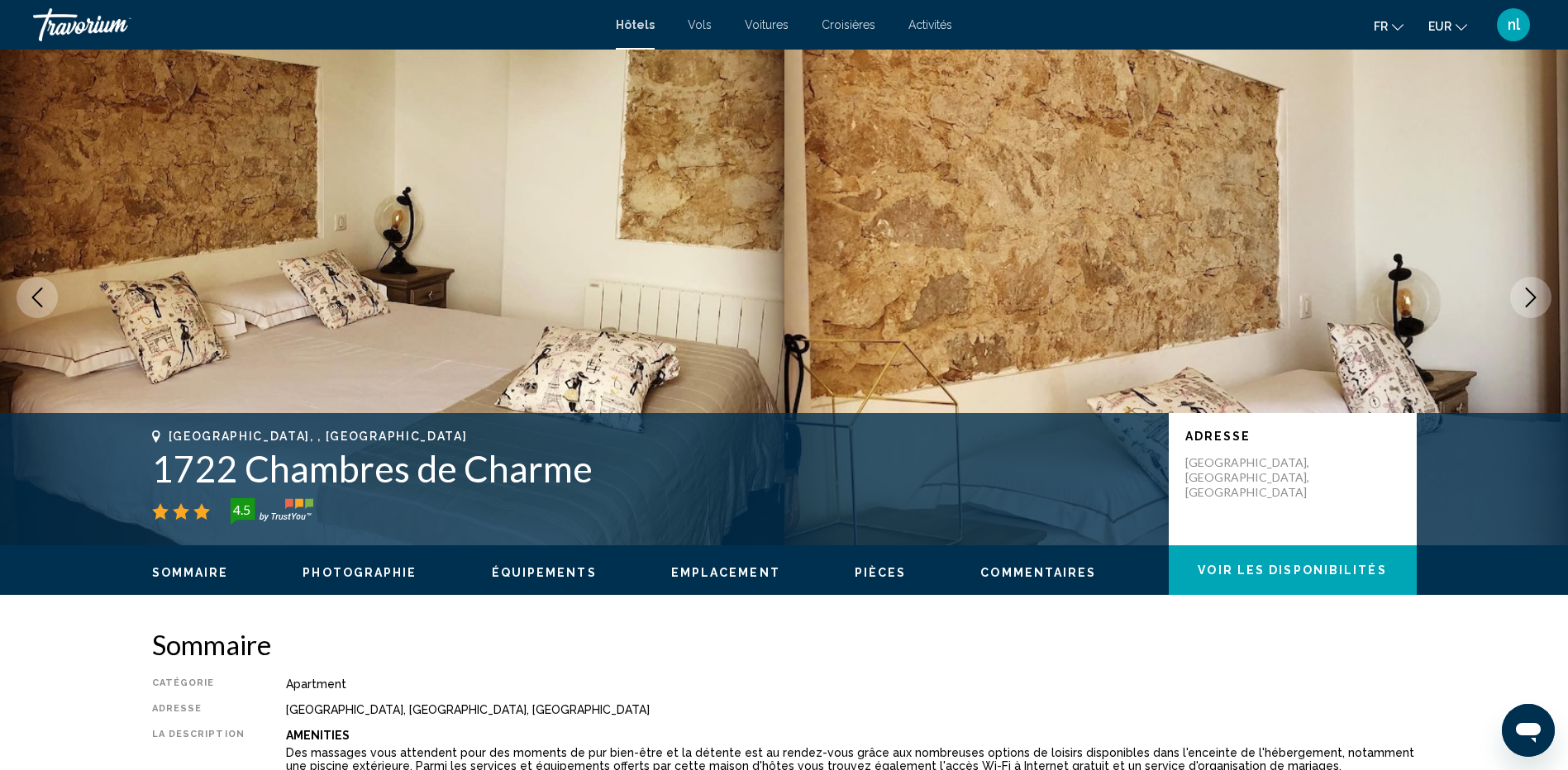
click at [1532, 294] on icon "Next image" at bounding box center [1531, 297] width 10 height 20
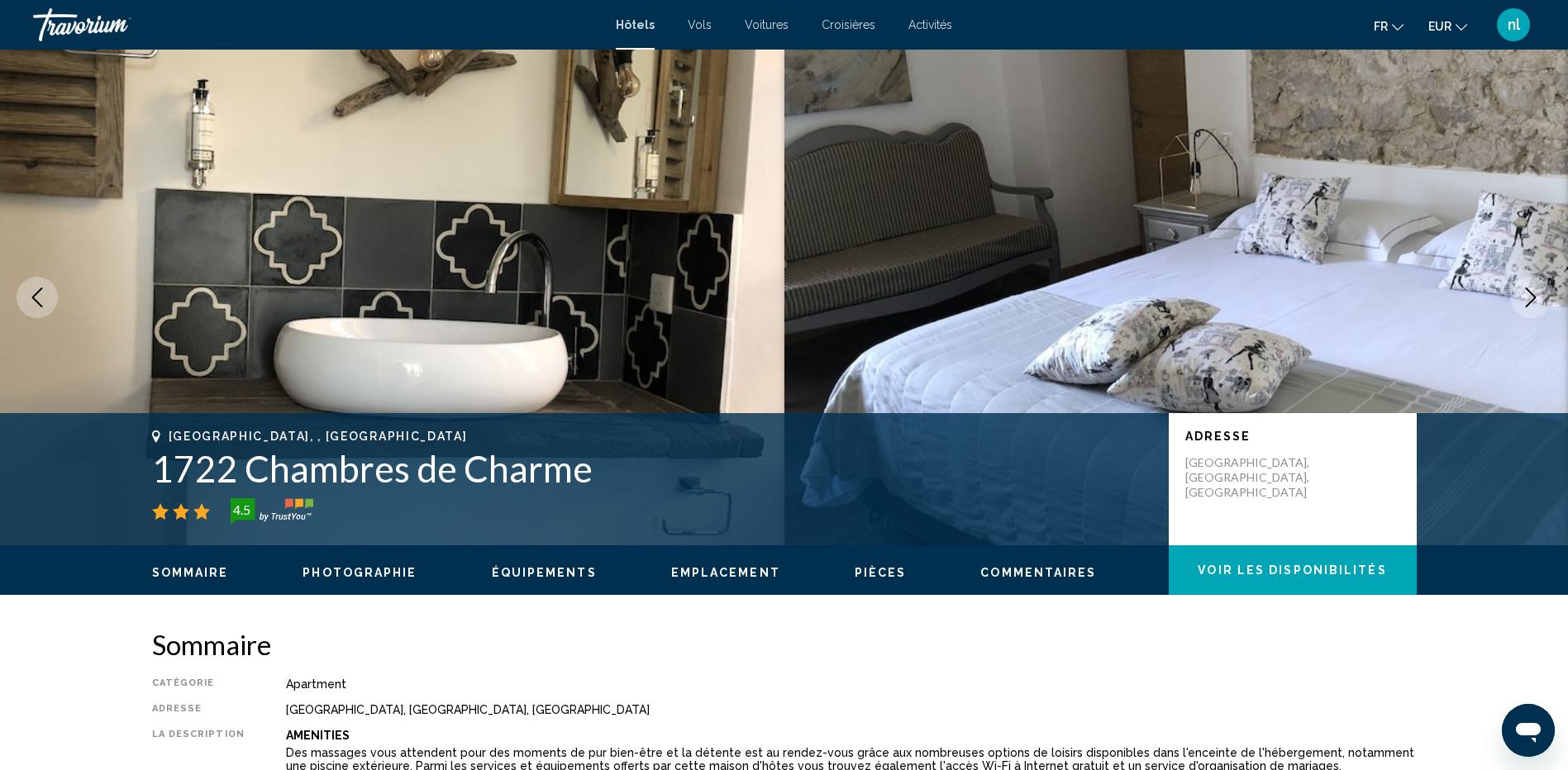
click at [1532, 294] on icon "Next image" at bounding box center [1531, 297] width 10 height 20
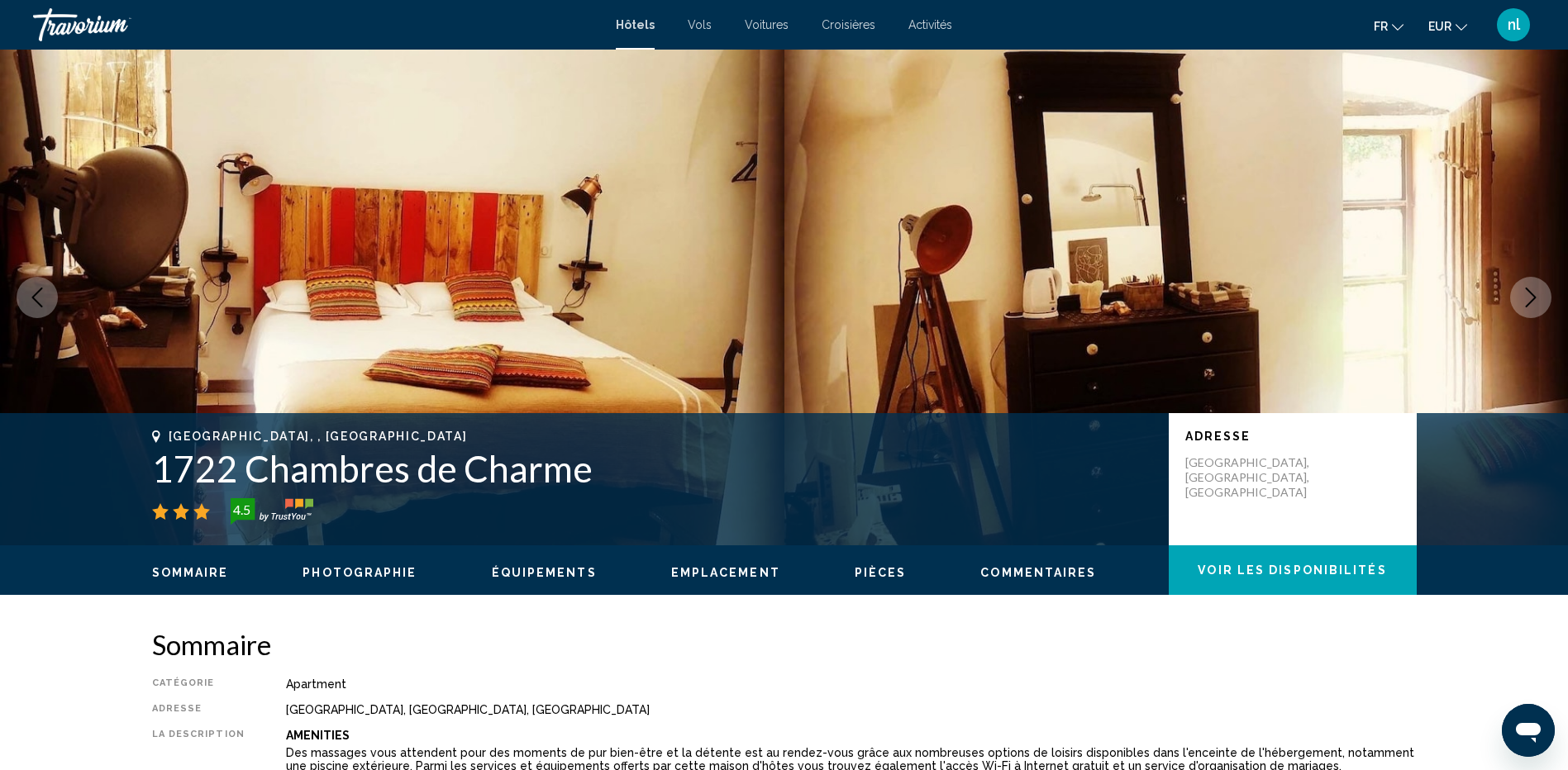
click at [1532, 294] on icon "Next image" at bounding box center [1531, 297] width 10 height 20
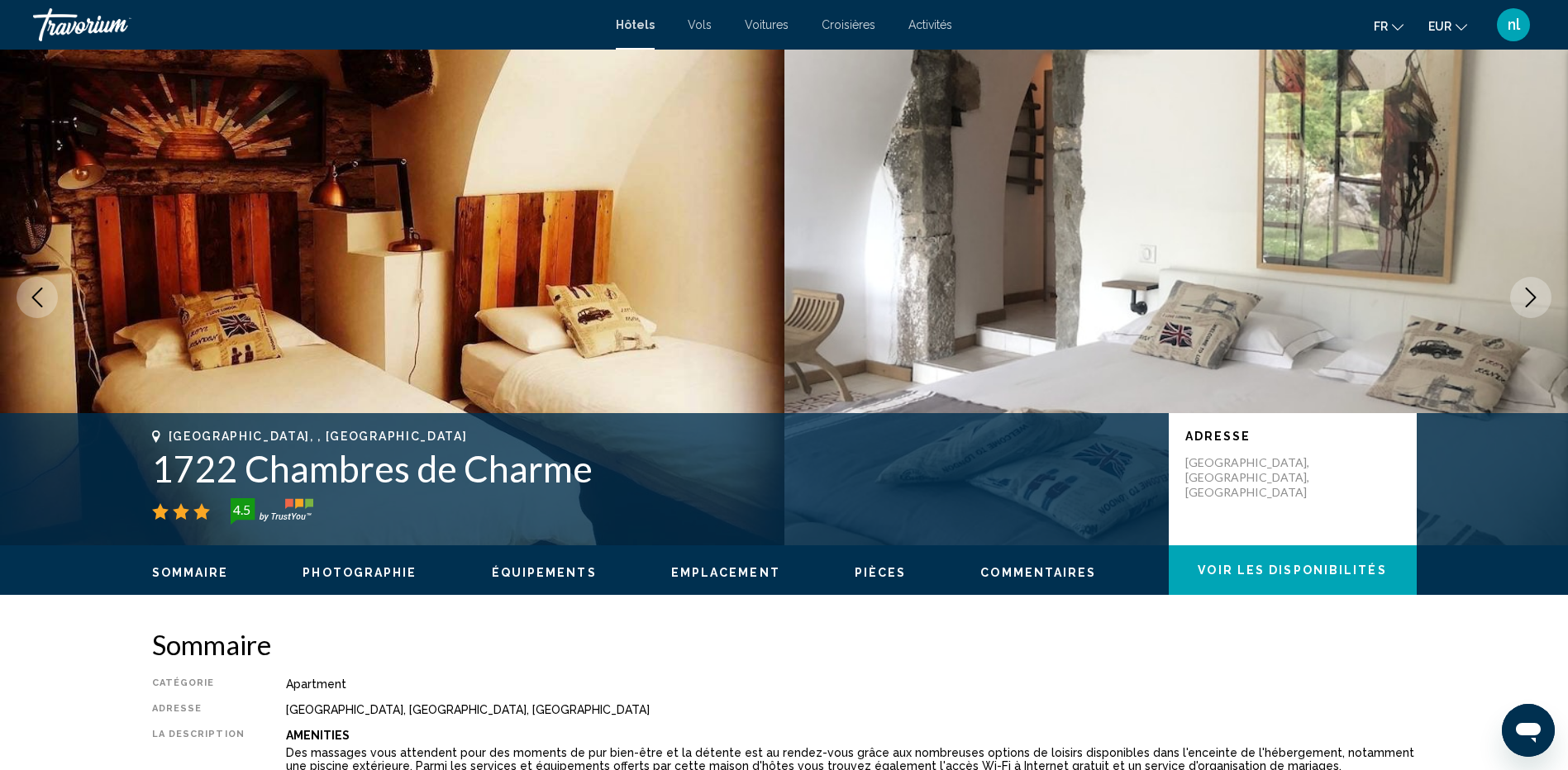
click at [1532, 294] on icon "Next image" at bounding box center [1531, 297] width 10 height 20
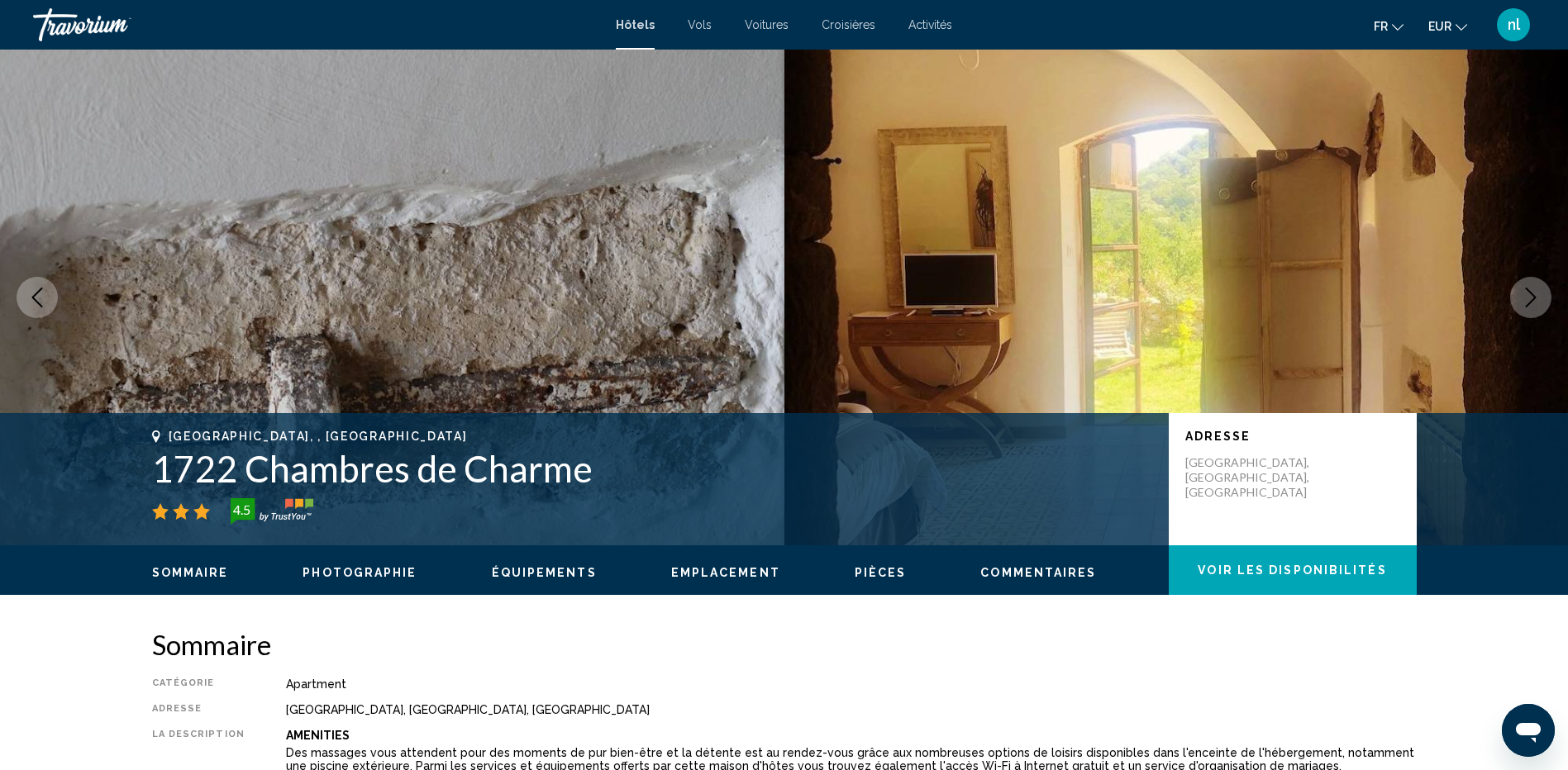
click at [1532, 294] on icon "Next image" at bounding box center [1531, 297] width 10 height 20
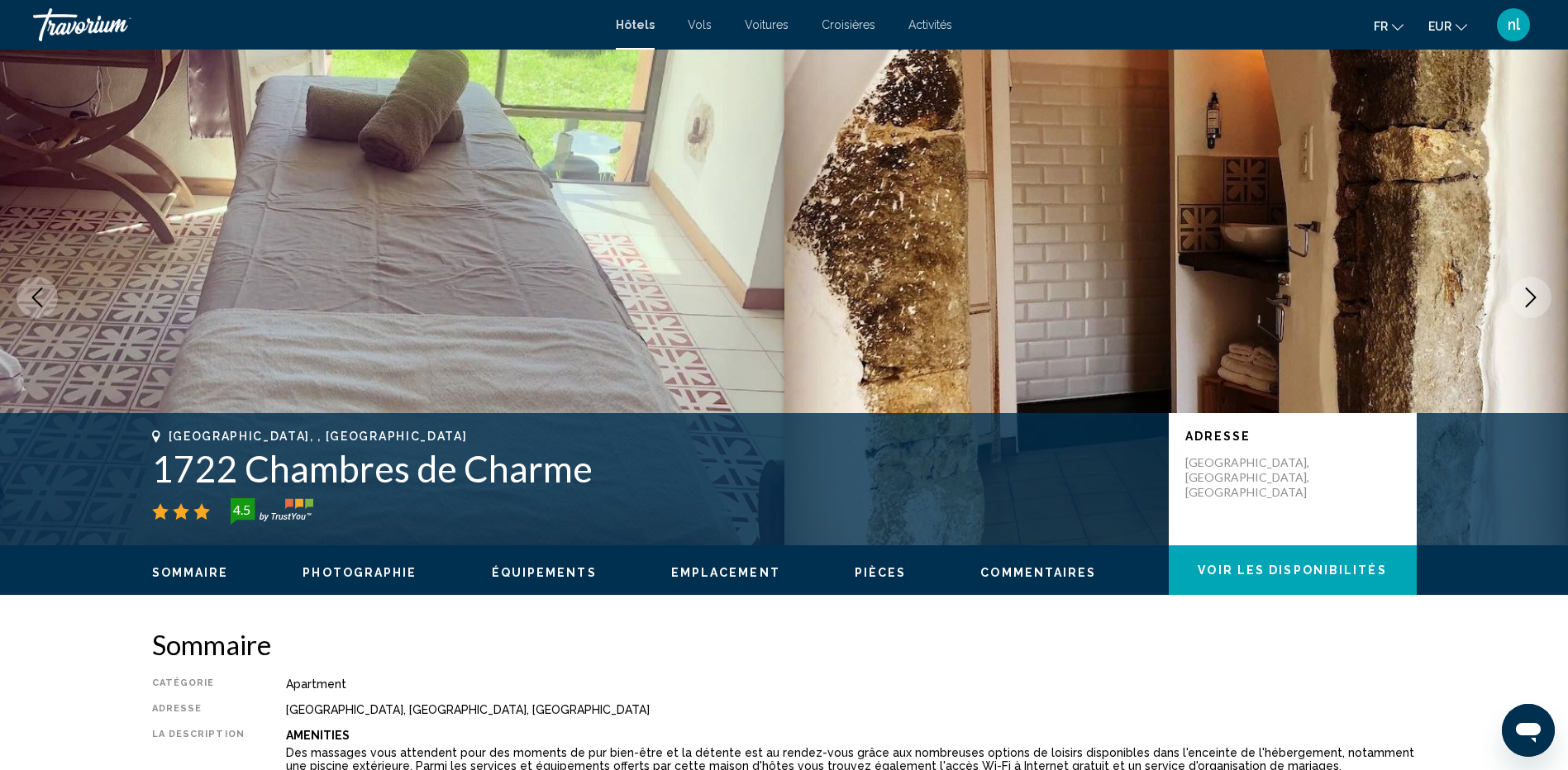
click at [1532, 294] on icon "Next image" at bounding box center [1531, 297] width 10 height 20
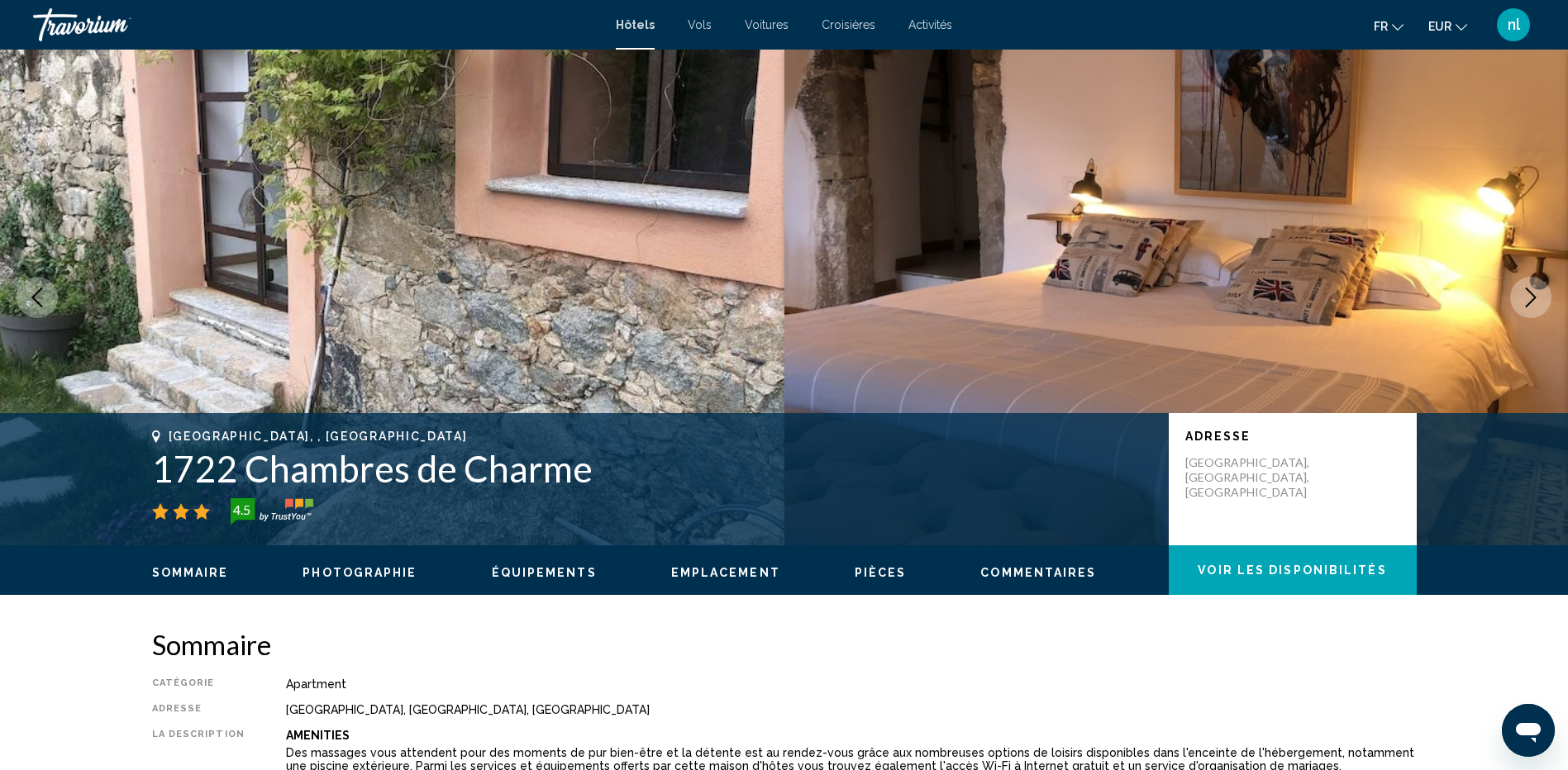
click at [1532, 294] on icon "Next image" at bounding box center [1531, 297] width 10 height 20
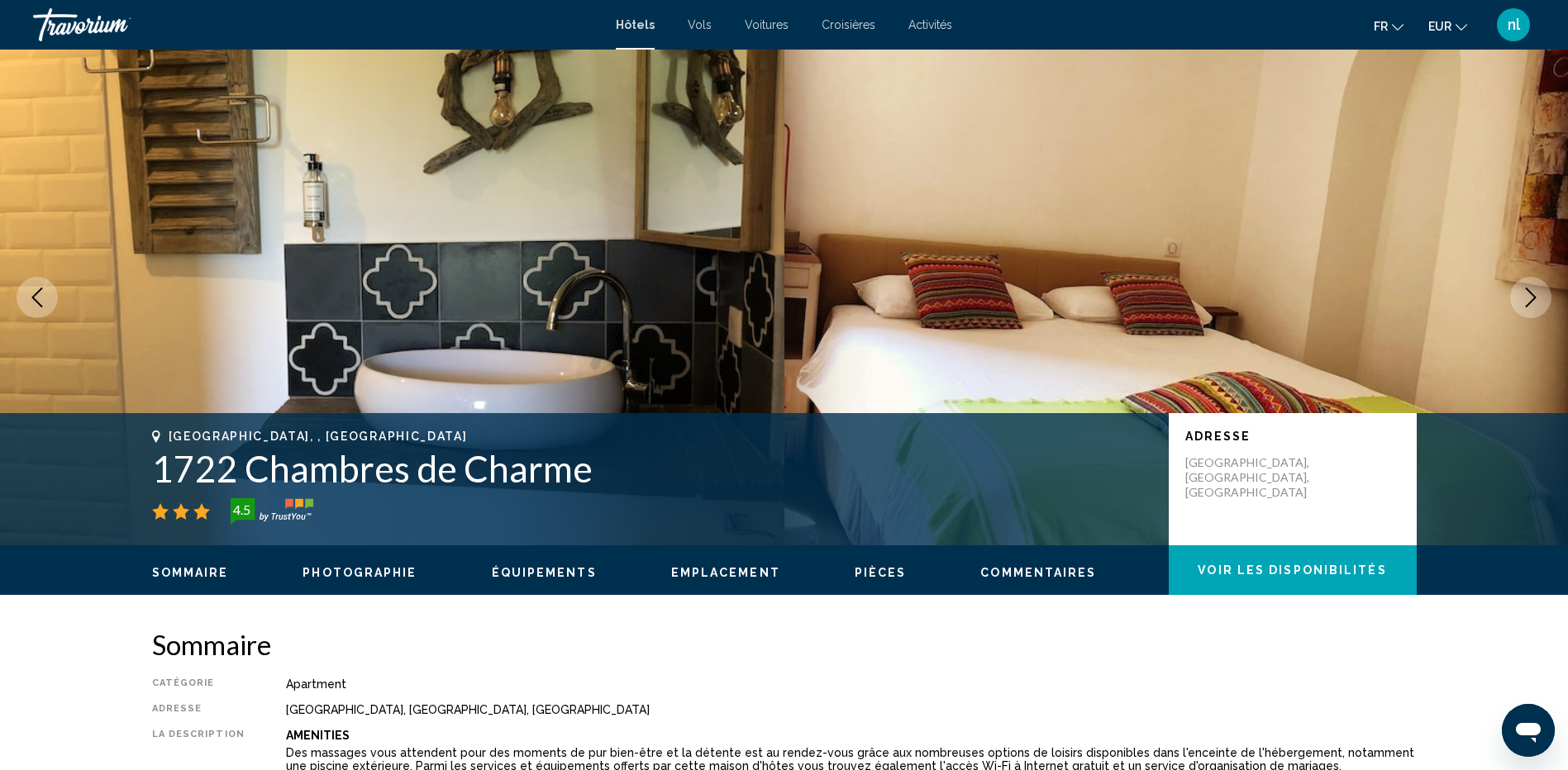
click at [1532, 294] on icon "Next image" at bounding box center [1531, 297] width 10 height 20
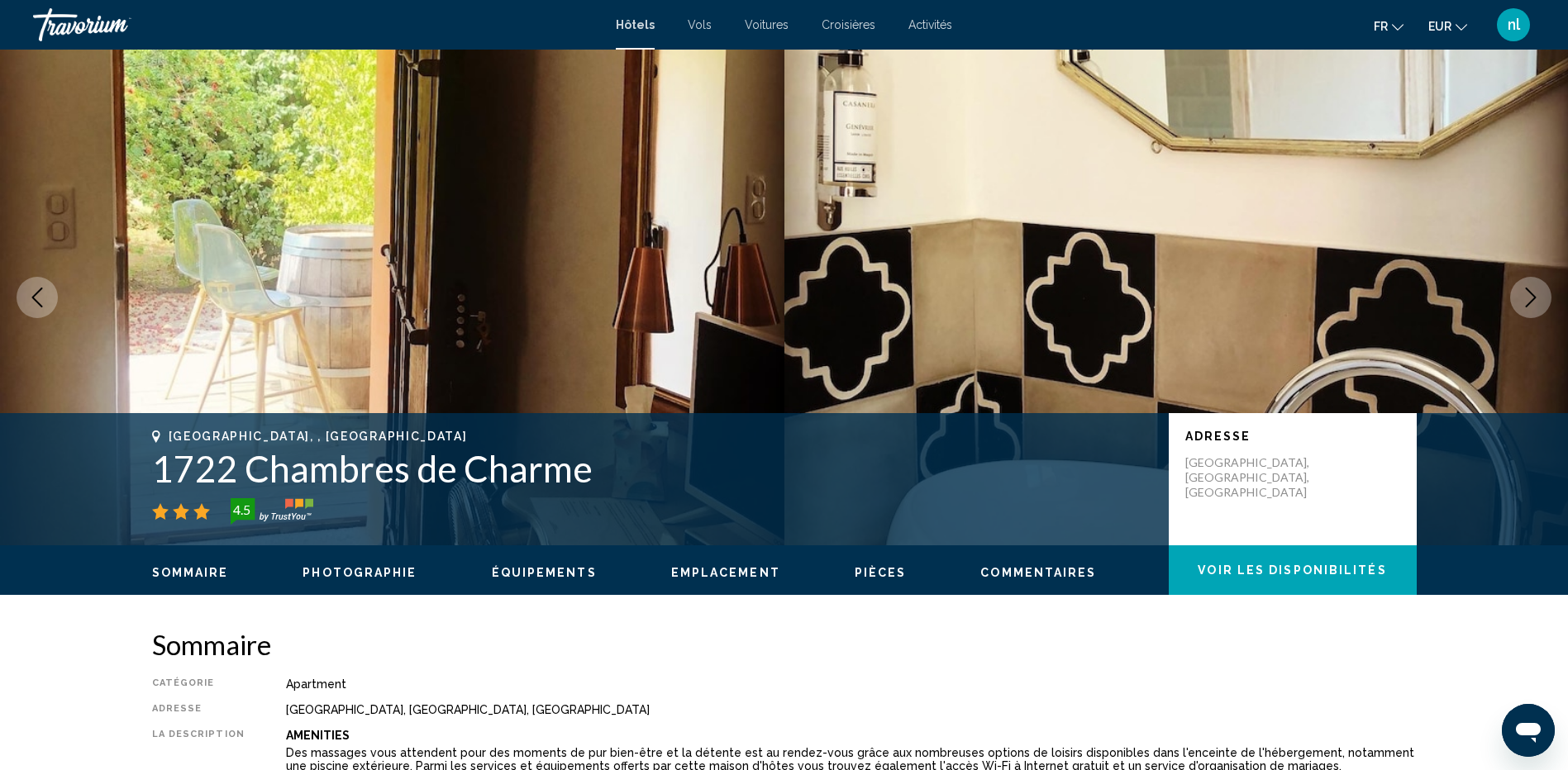
click at [1532, 294] on icon "Next image" at bounding box center [1531, 297] width 10 height 20
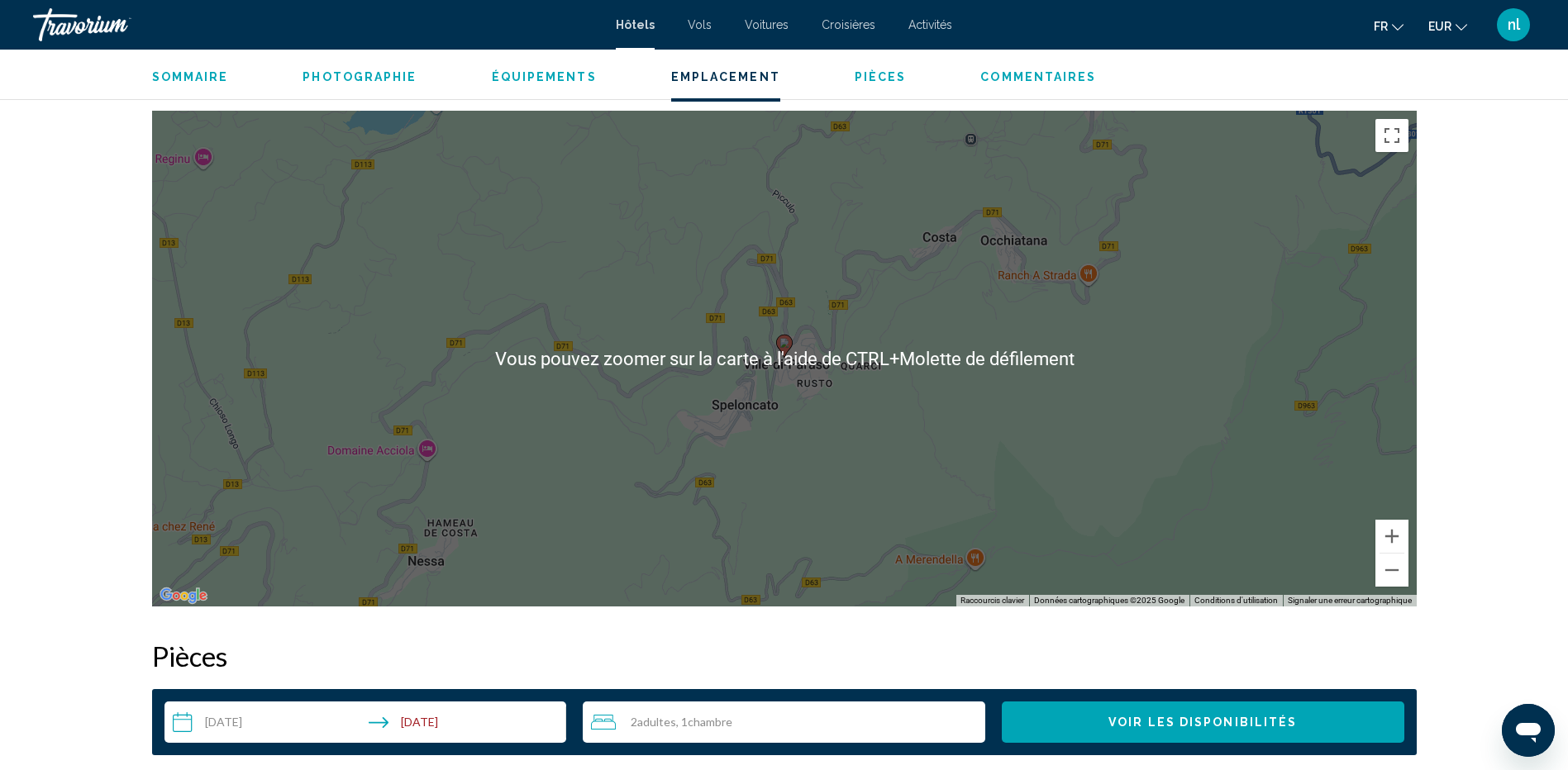
scroll to position [1570, 0]
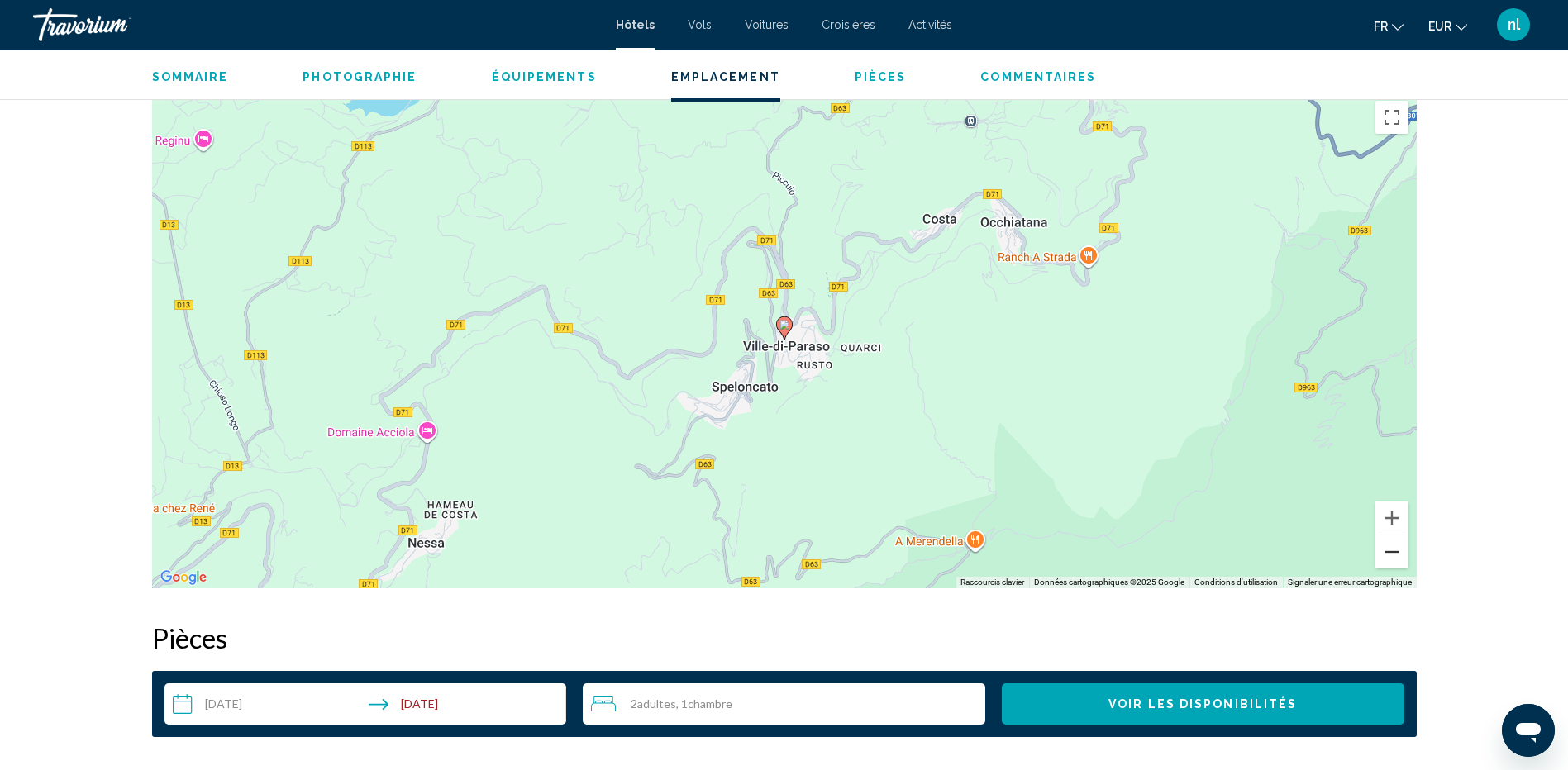
click at [1385, 551] on button "Zoom arrière" at bounding box center [1391, 551] width 33 height 33
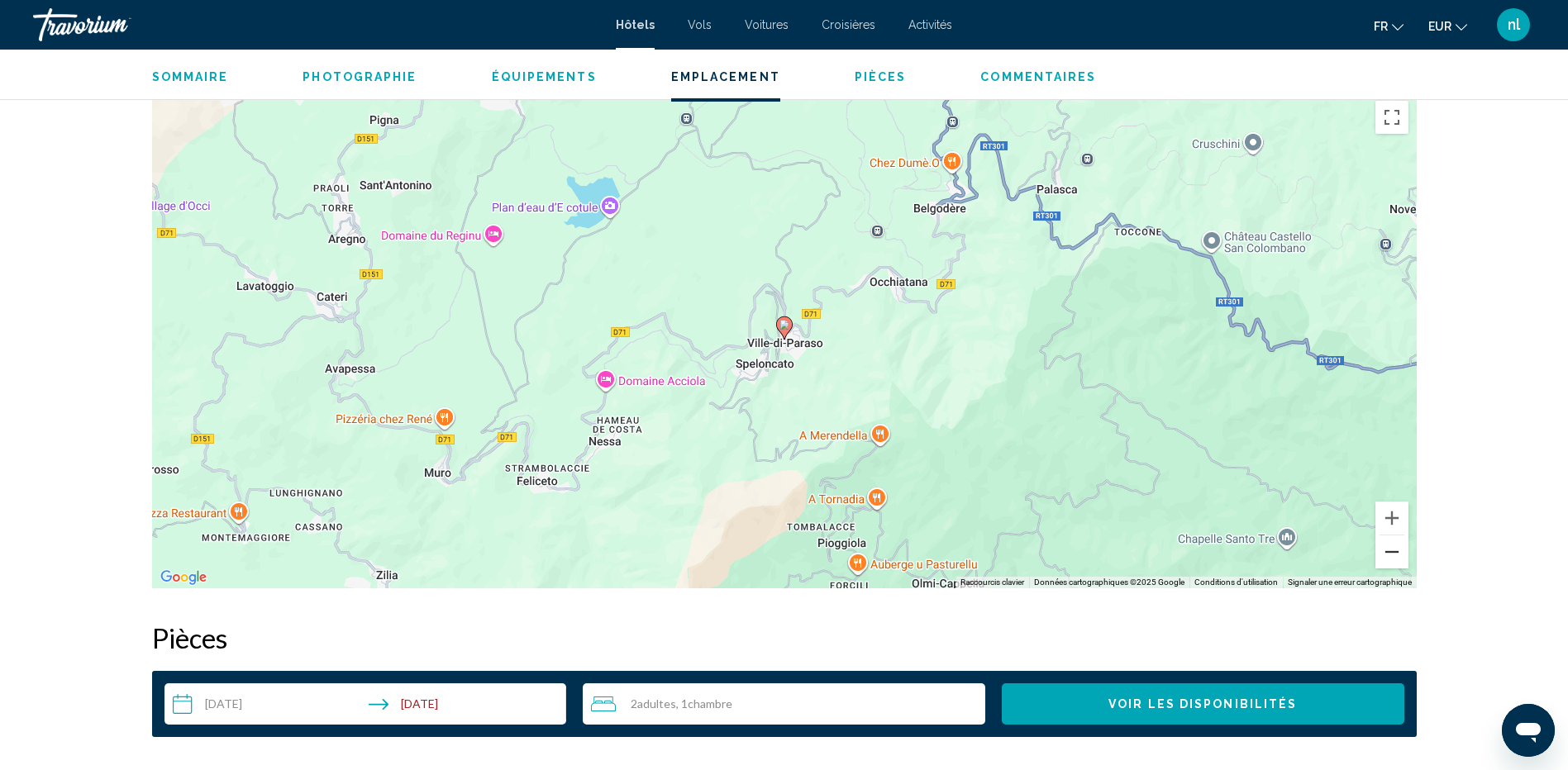
click at [1385, 551] on button "Zoom arrière" at bounding box center [1391, 551] width 33 height 33
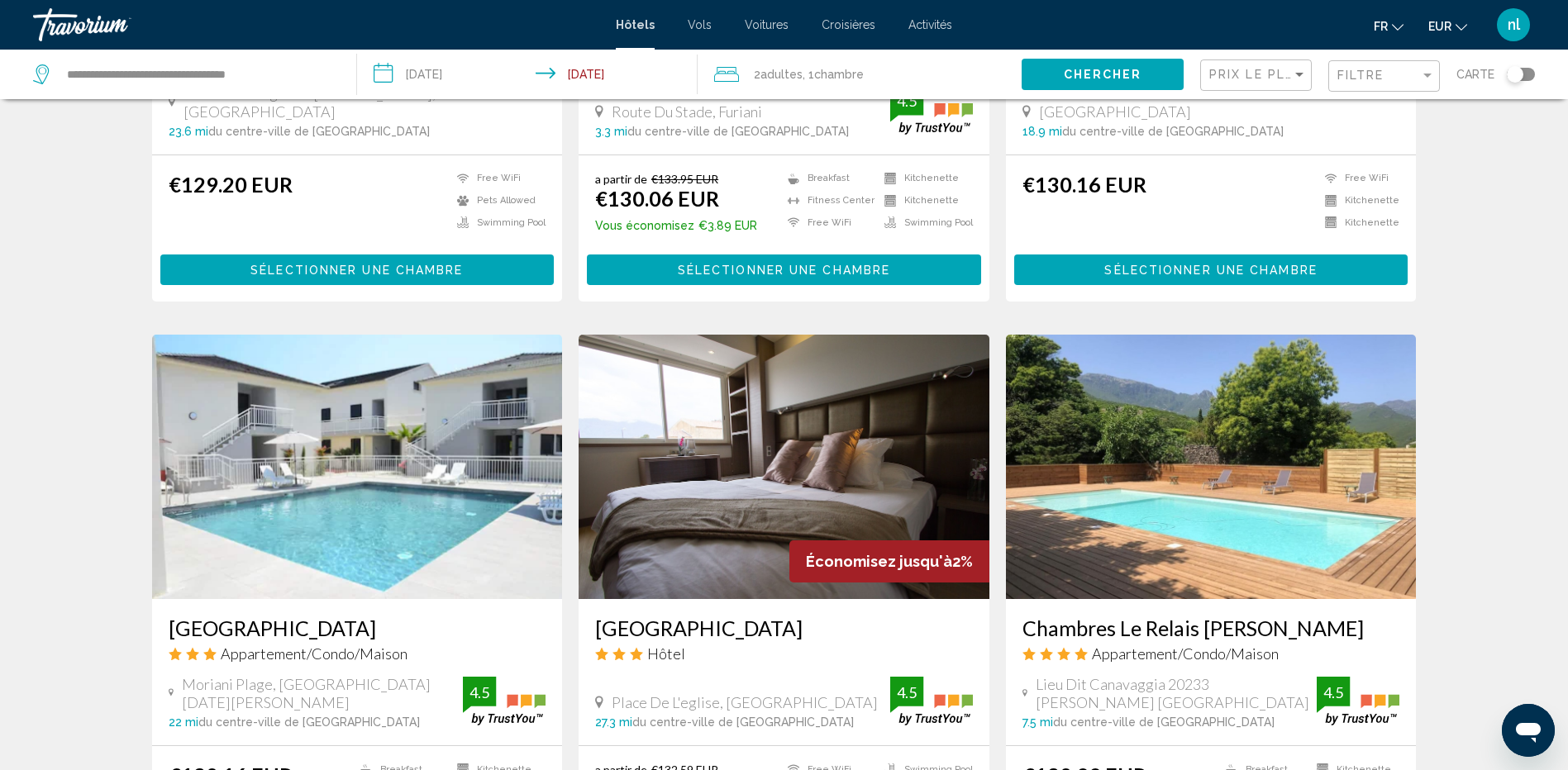
scroll to position [1735, 0]
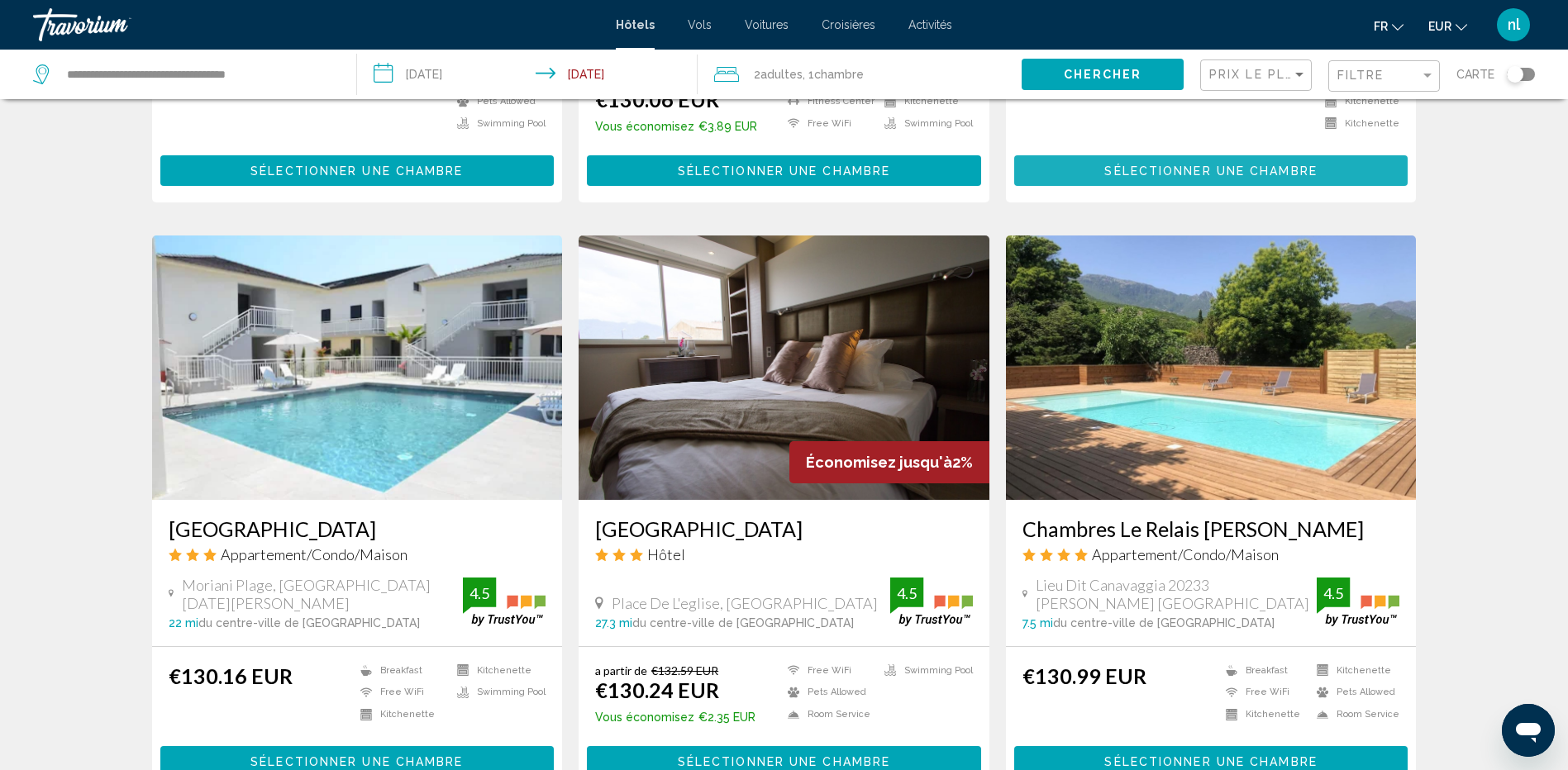
click at [1210, 164] on span "Sélectionner une chambre" at bounding box center [1210, 171] width 212 height 13
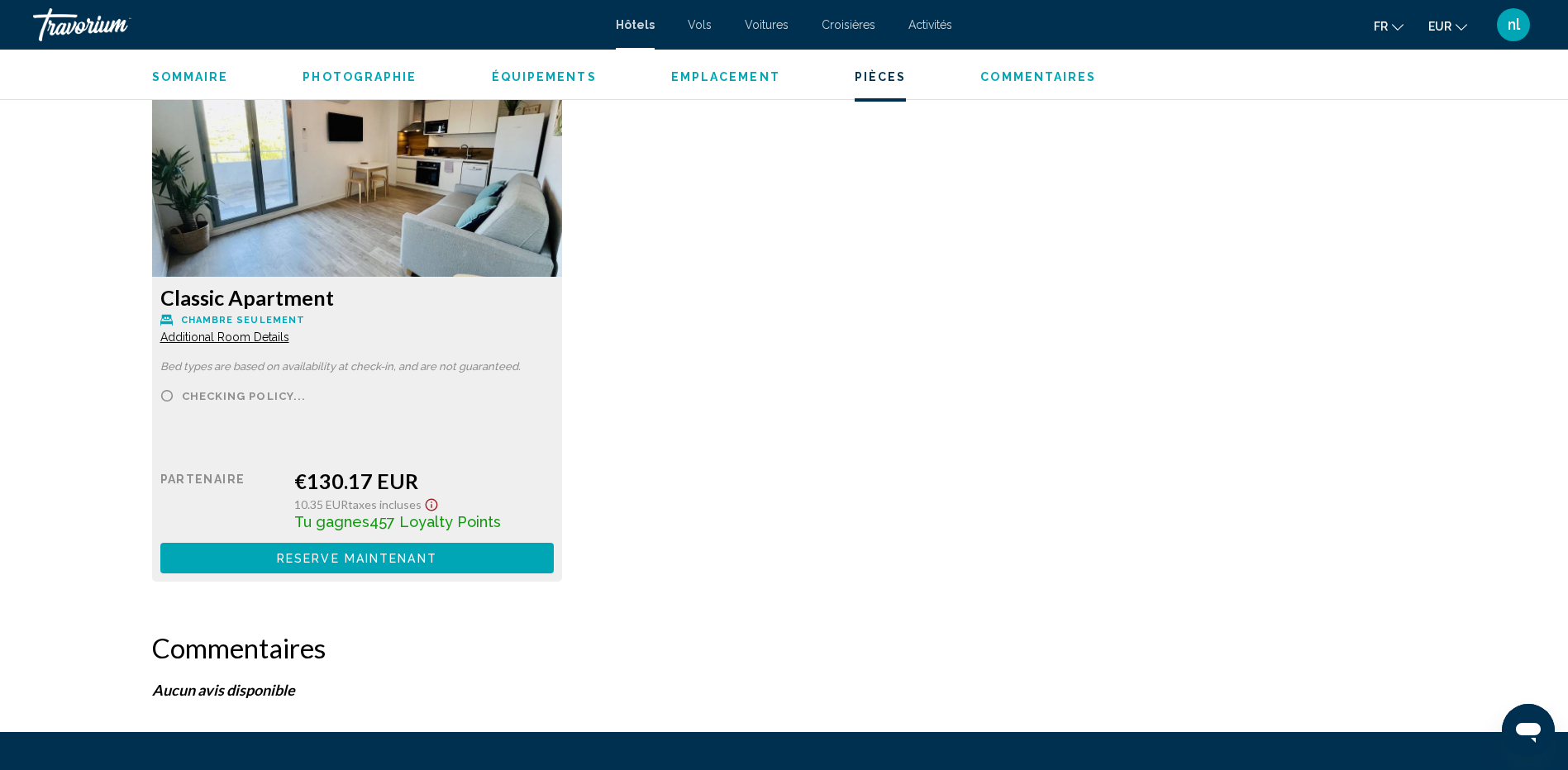
scroll to position [2066, 0]
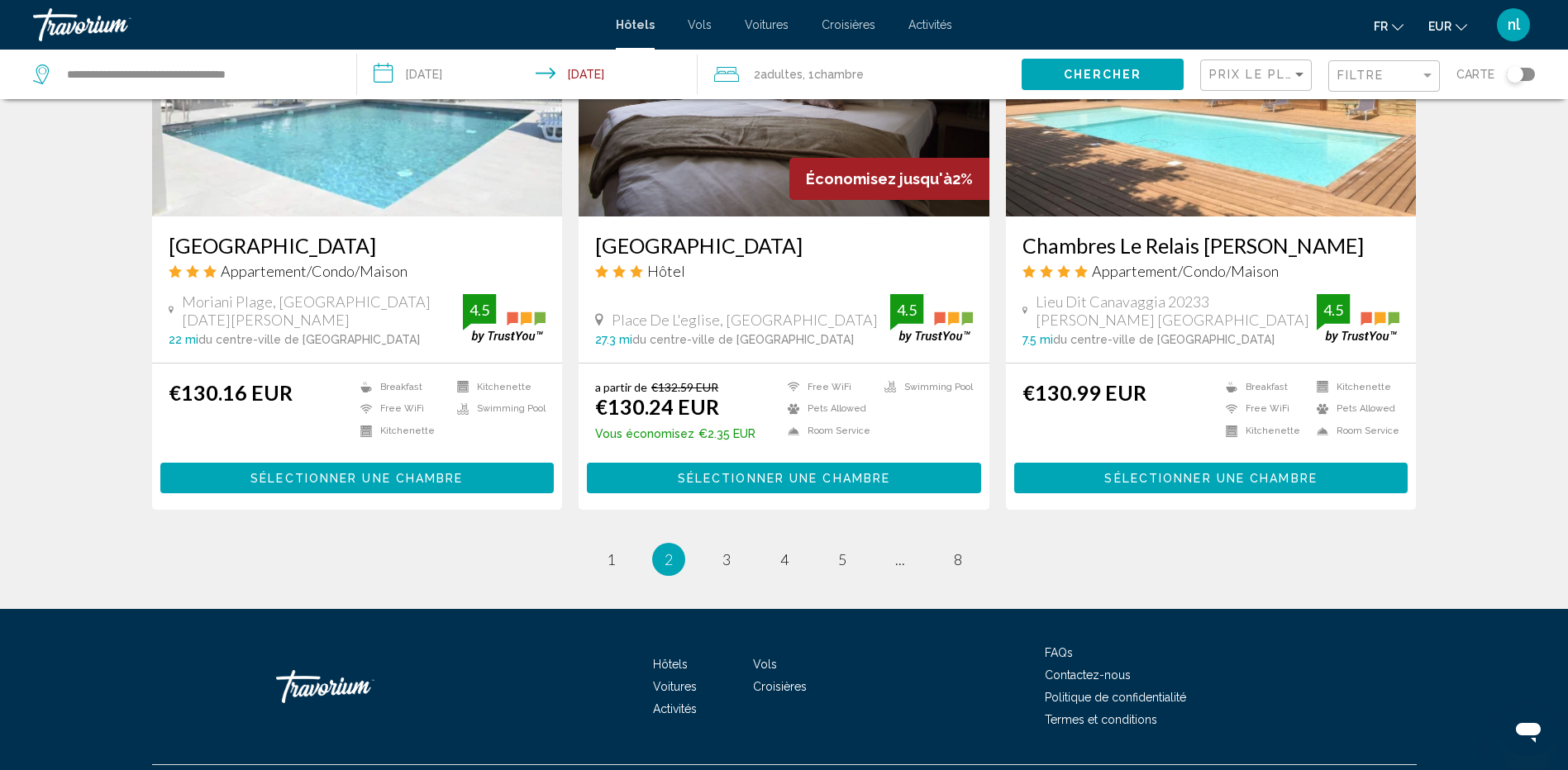
scroll to position [2042, 0]
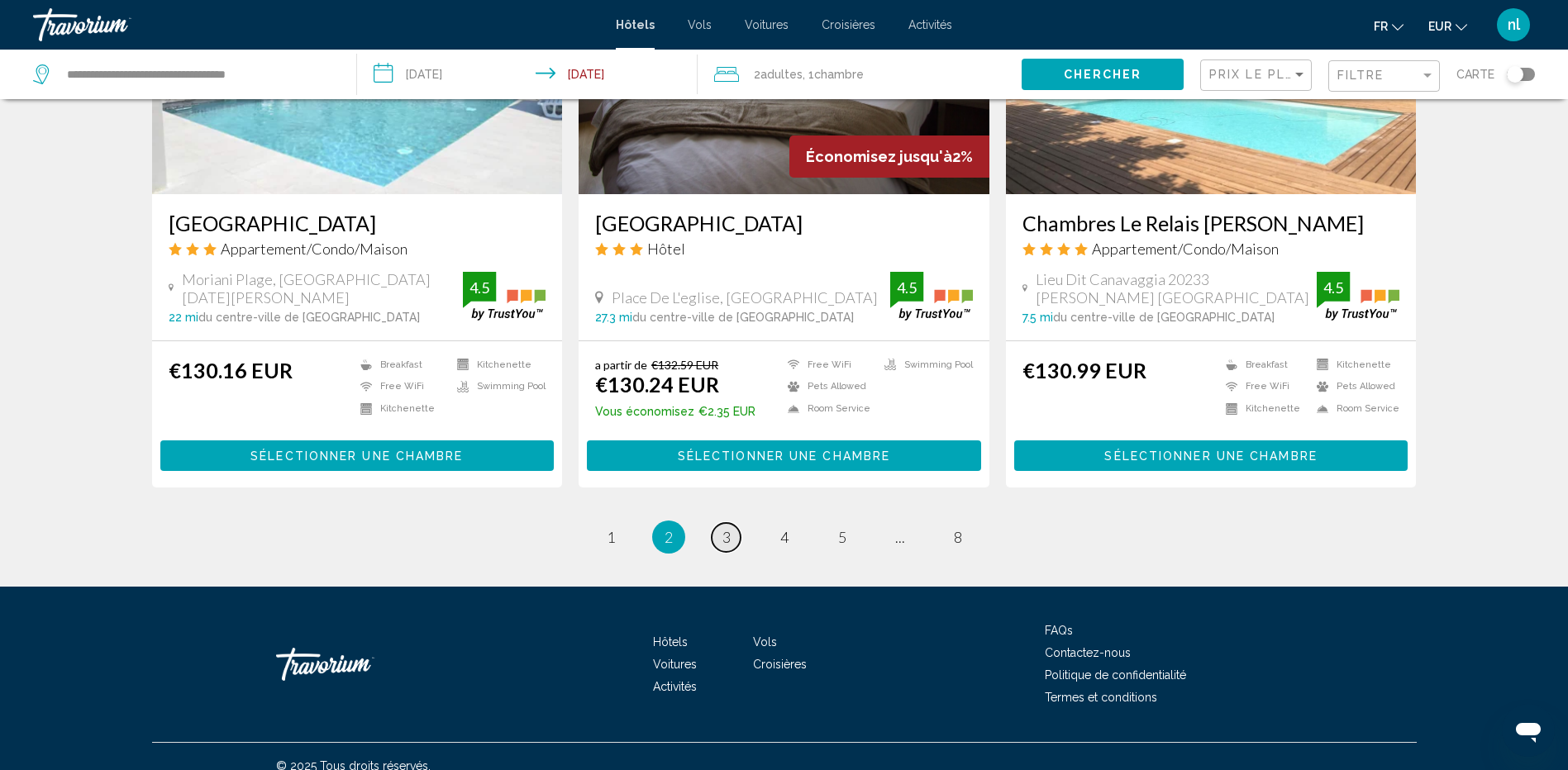
click at [727, 528] on span "3" at bounding box center [726, 536] width 8 height 18
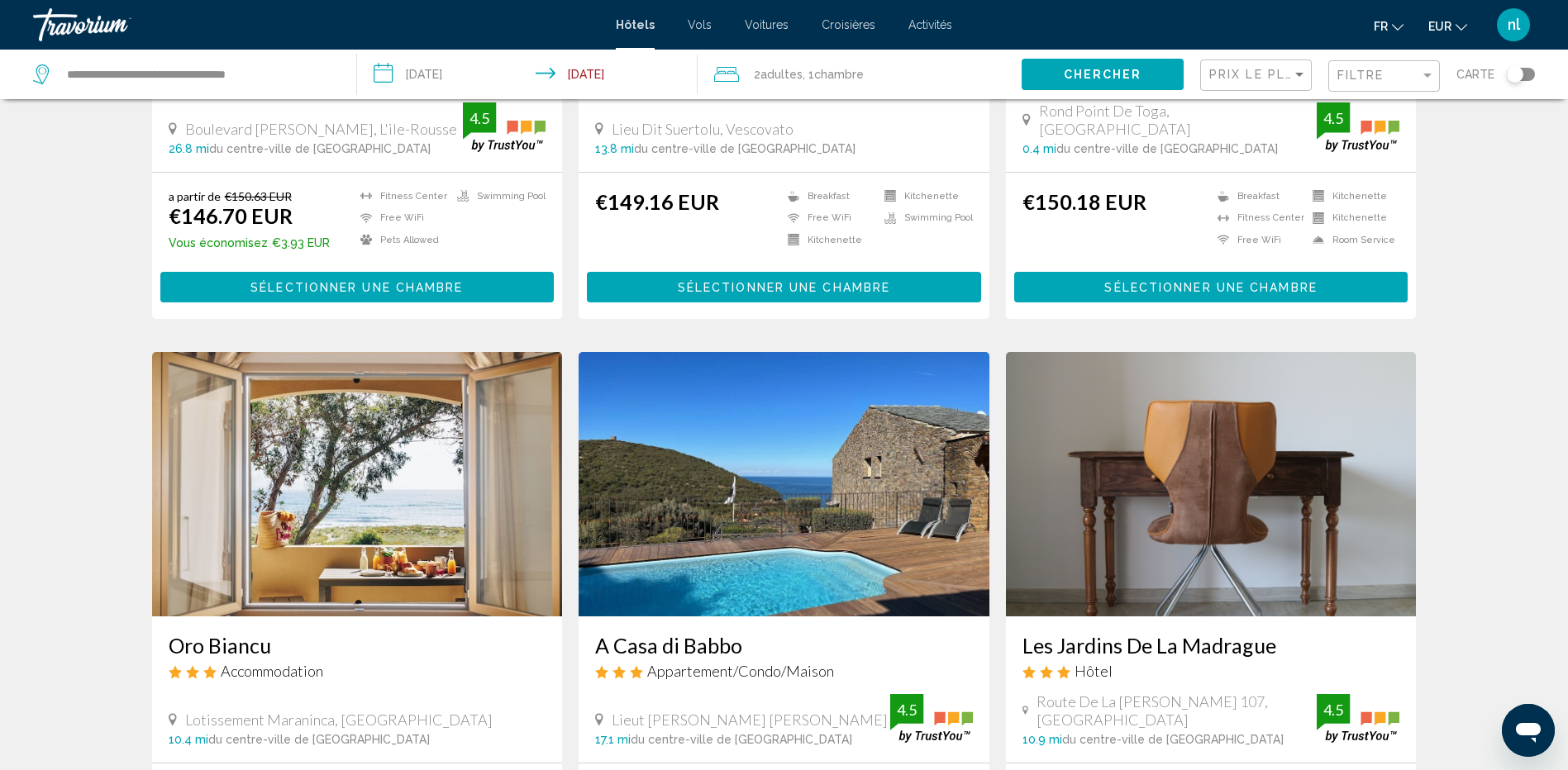
scroll to position [1438, 0]
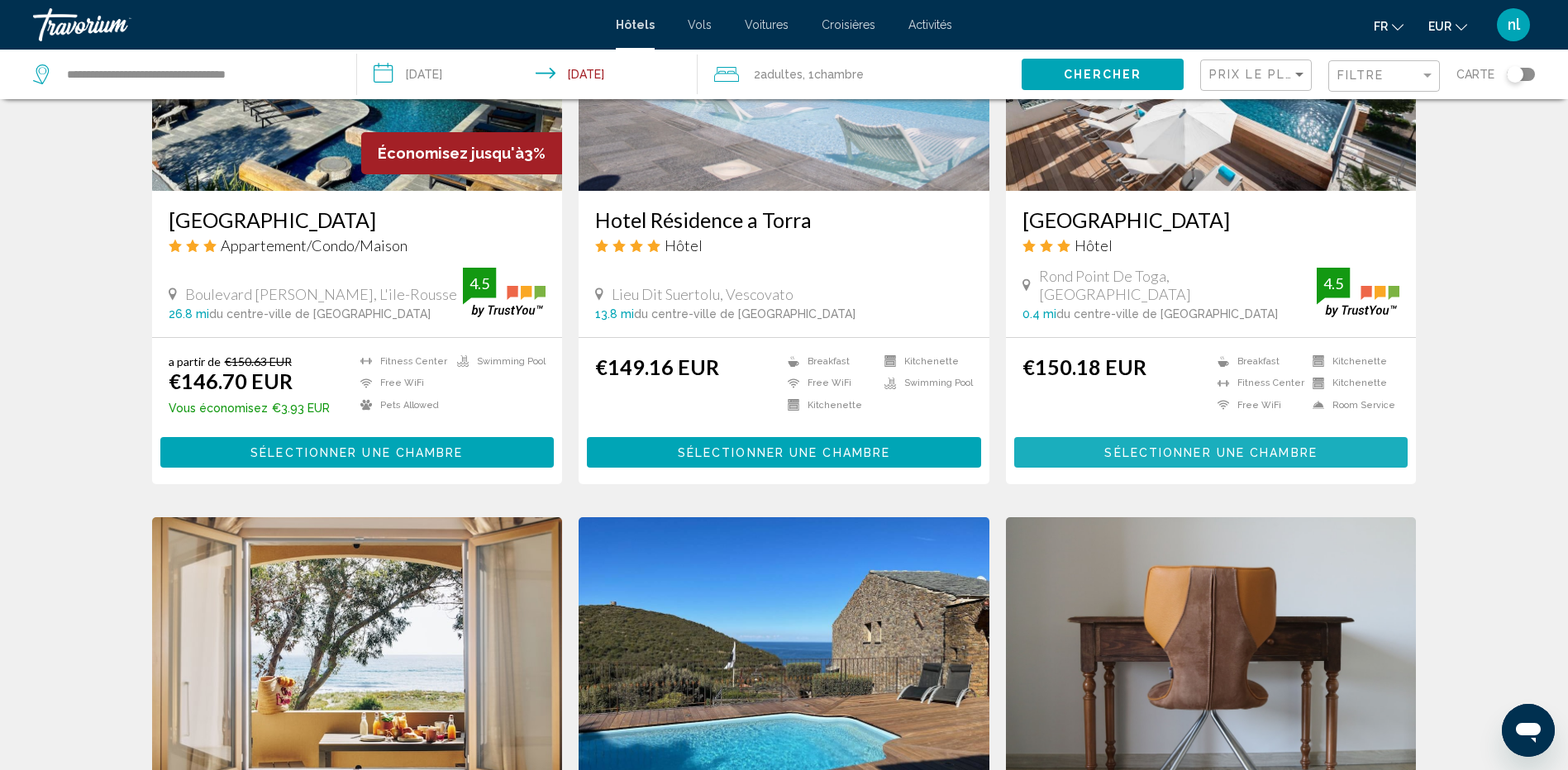
click at [1220, 447] on span "Sélectionner une chambre" at bounding box center [1210, 453] width 212 height 13
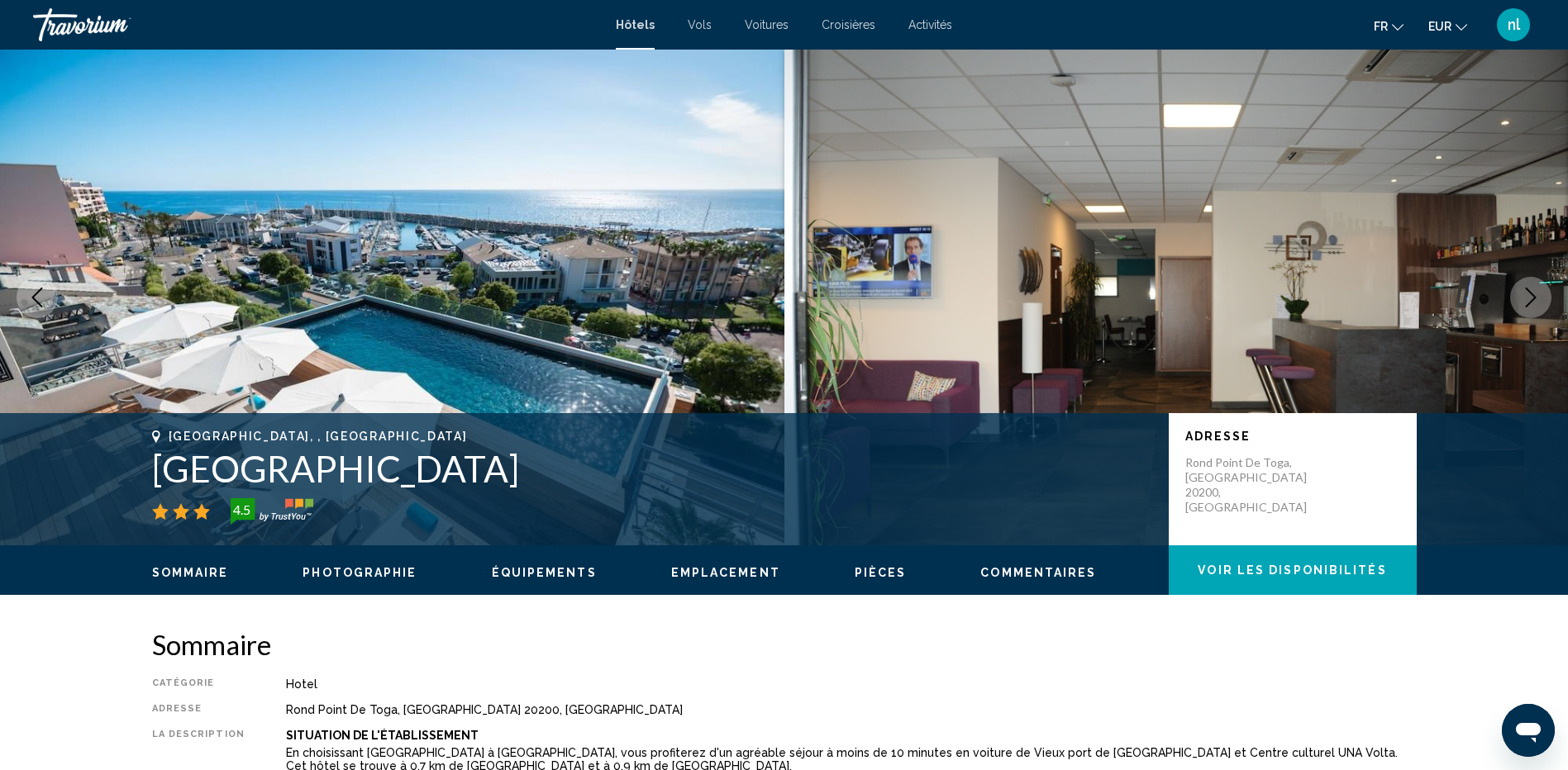
click at [1545, 306] on button "Next image" at bounding box center [1531, 297] width 41 height 41
